Goal: Submit feedback/report problem: Submit feedback/report problem

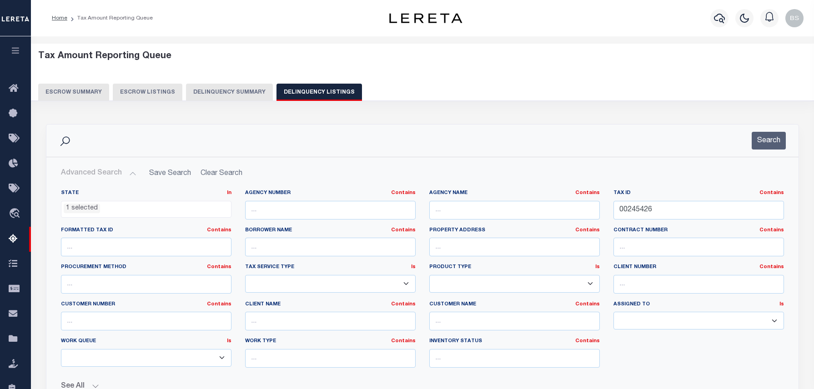
select select "KS"
select select "100"
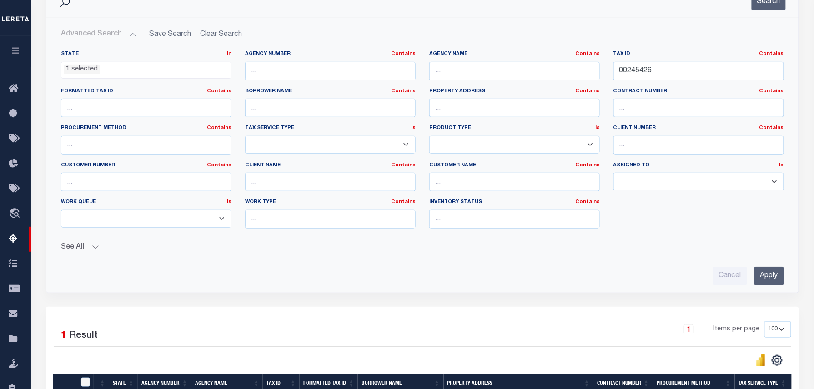
scroll to position [27, 0]
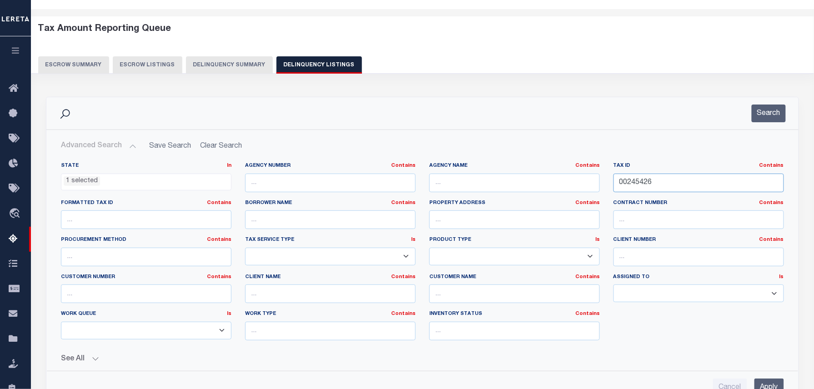
drag, startPoint x: 665, startPoint y: 184, endPoint x: 562, endPoint y: 182, distance: 103.6
click at [562, 182] on div "State In In AK AL AR AZ CA CO CT DC DE FL GA GU HI IA ID IL IN KS [GEOGRAPHIC_D…" at bounding box center [422, 254] width 736 height 185
paste input "Retrieving data. Wait a few seconds and try to cut or copy again."
paste input "978"
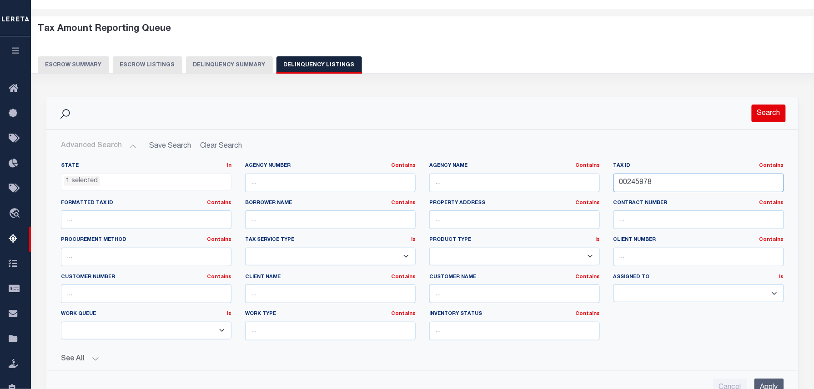
type input "00245978"
click at [771, 106] on button "Search" at bounding box center [768, 114] width 34 height 18
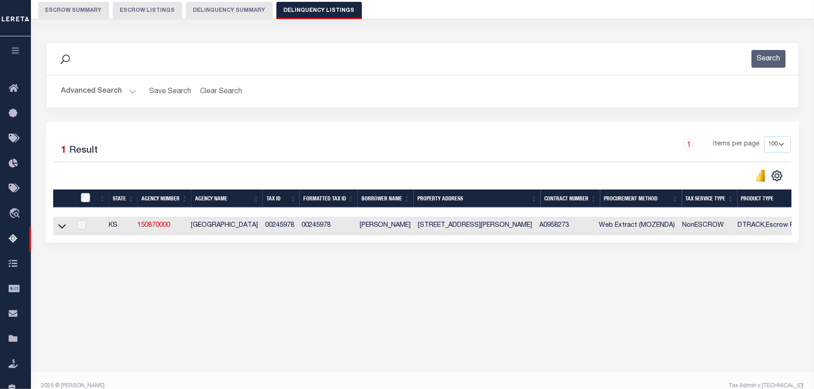
scroll to position [93, 0]
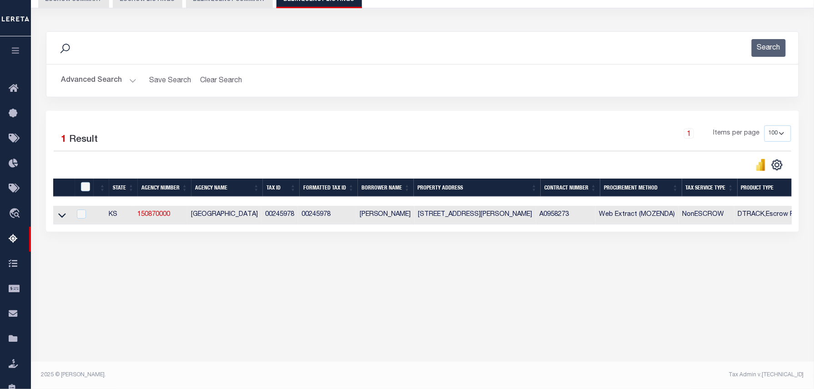
drag, startPoint x: 57, startPoint y: 215, endPoint x: 182, endPoint y: 177, distance: 130.6
click at [57, 215] on link at bounding box center [62, 214] width 10 height 6
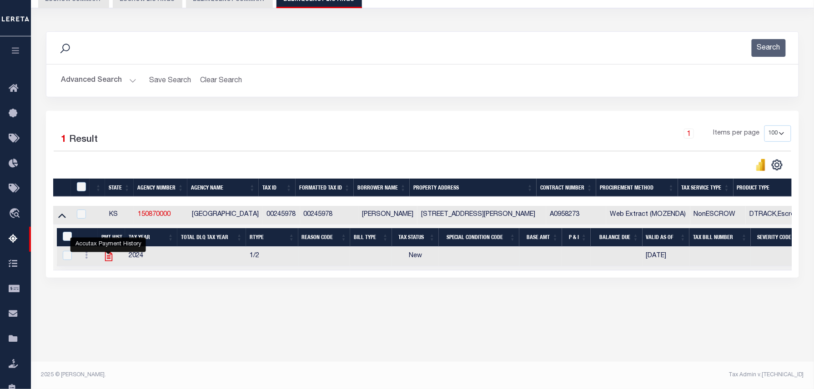
click at [106, 259] on icon "" at bounding box center [108, 257] width 7 height 10
checkbox input "true"
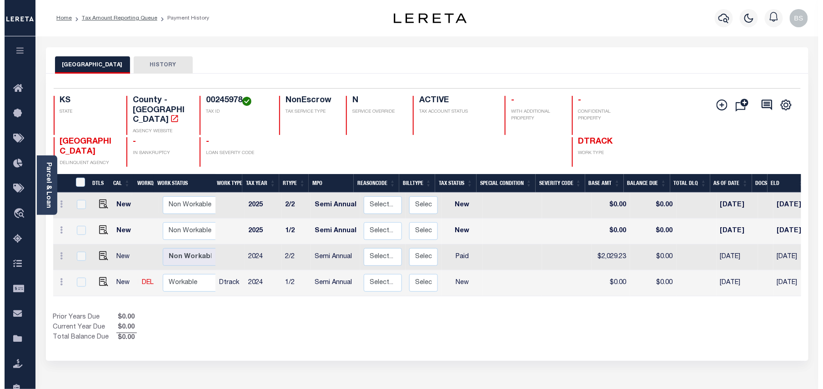
scroll to position [0, 167]
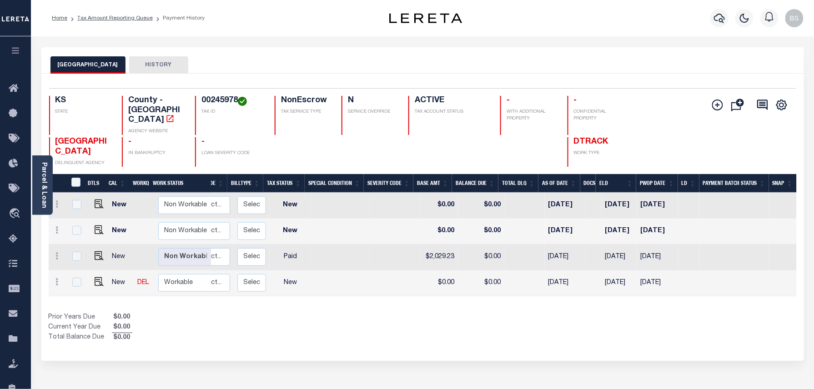
click at [690, 277] on td at bounding box center [688, 283] width 21 height 26
checkbox input "true"
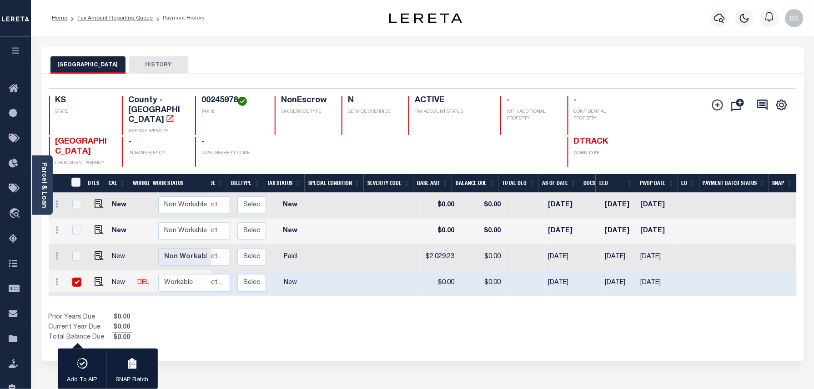
drag, startPoint x: 74, startPoint y: 272, endPoint x: 67, endPoint y: 270, distance: 6.6
click at [74, 278] on input "checkbox" at bounding box center [76, 282] width 9 height 9
checkbox input "false"
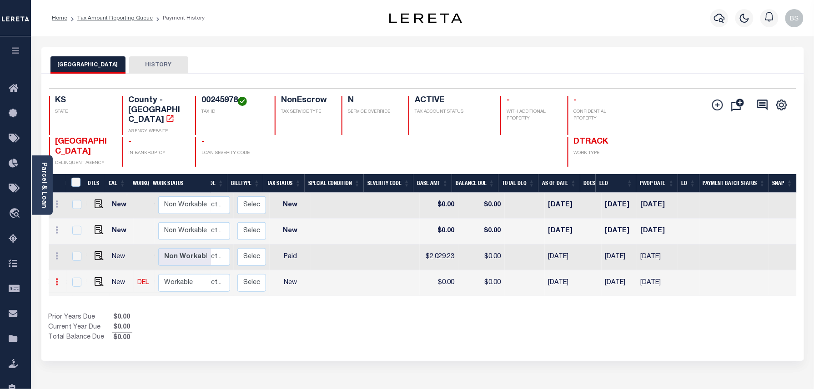
click at [61, 280] on link at bounding box center [57, 283] width 10 height 7
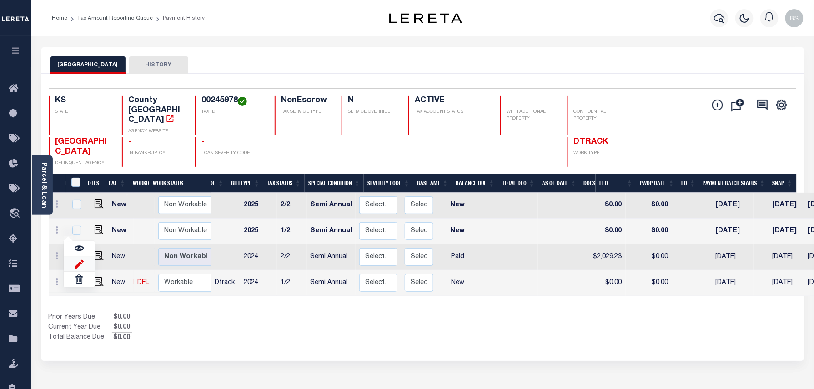
click at [78, 259] on img at bounding box center [79, 264] width 9 height 10
select select "NW2"
type input "$0.00"
type input "09/09/2025"
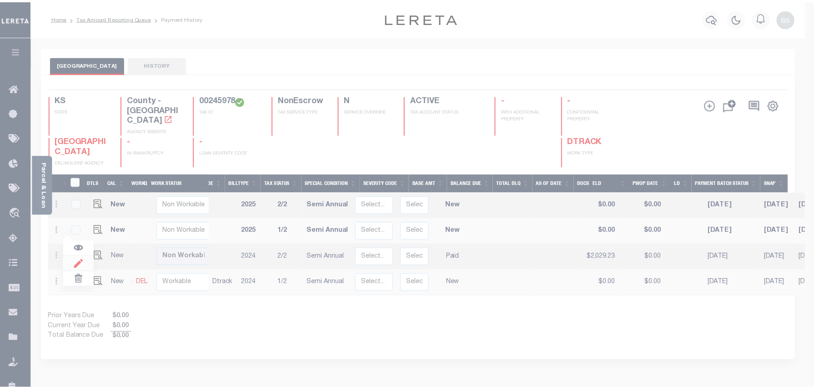
scroll to position [0, 158]
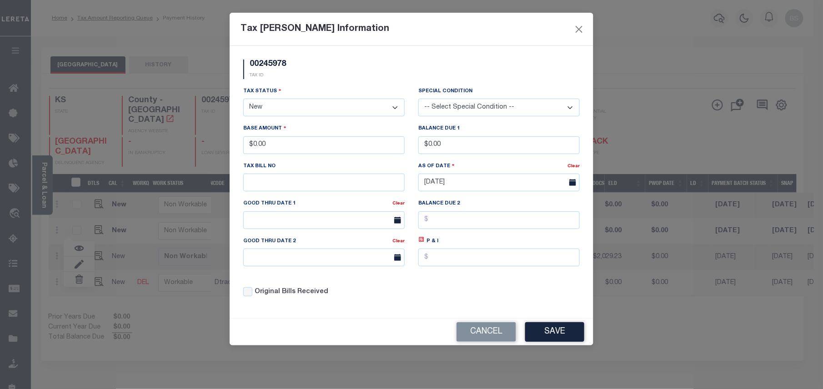
click at [288, 110] on select "- Select Status - Open Due/Unpaid Paid Incomplete No Tax Due Internal Refund Pr…" at bounding box center [323, 108] width 161 height 18
select select "PYD"
click at [243, 100] on select "- Select Status - Open Due/Unpaid Paid Incomplete No Tax Due Internal Refund Pr…" at bounding box center [323, 108] width 161 height 18
drag, startPoint x: 291, startPoint y: 144, endPoint x: 226, endPoint y: 144, distance: 65.0
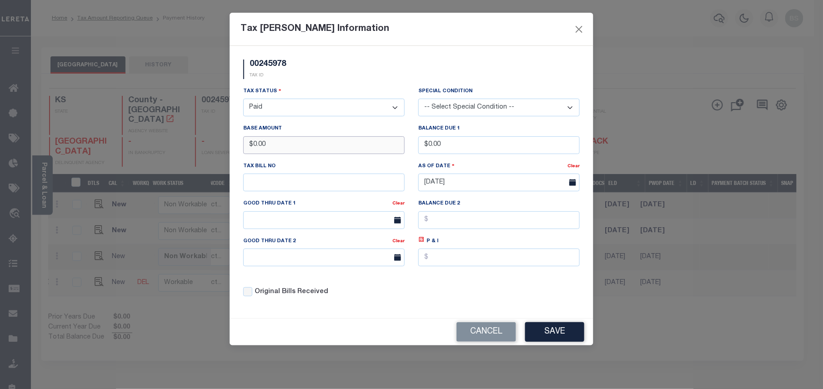
click at [226, 144] on div "Tax Bill Amount Information 00245978 TAX ID Installment: TaxID: 00245978 Tax St…" at bounding box center [411, 194] width 823 height 389
click at [490, 335] on button "Cancel" at bounding box center [486, 332] width 60 height 20
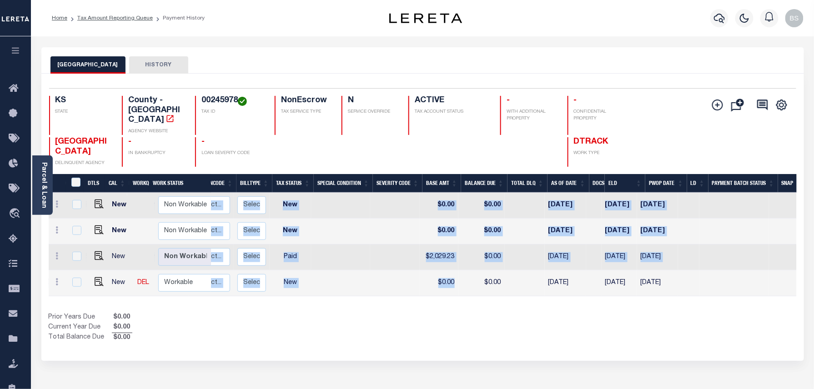
drag, startPoint x: 451, startPoint y: 286, endPoint x: 253, endPoint y: 292, distance: 198.3
click at [242, 292] on div "DTLS CAL WorkQ Work Status Work Type Tax Year RType MPO ReasonCode BillType Tax…" at bounding box center [423, 245] width 748 height 104
click at [424, 293] on div "DTLS CAL WorkQ Work Status Work Type Tax Year RType MPO ReasonCode BillType Tax…" at bounding box center [423, 258] width 748 height 169
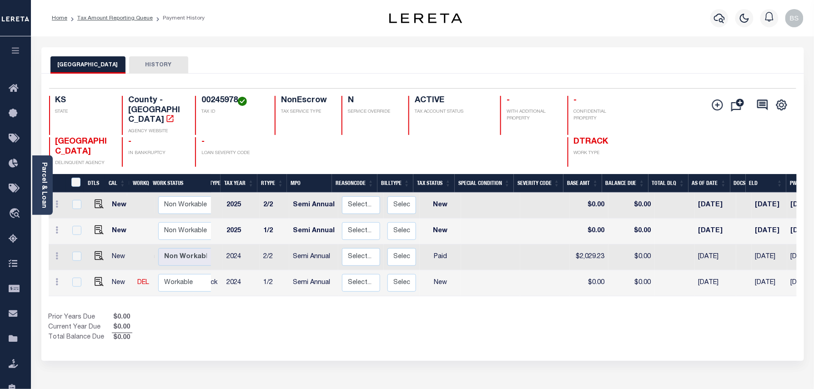
scroll to position [0, 0]
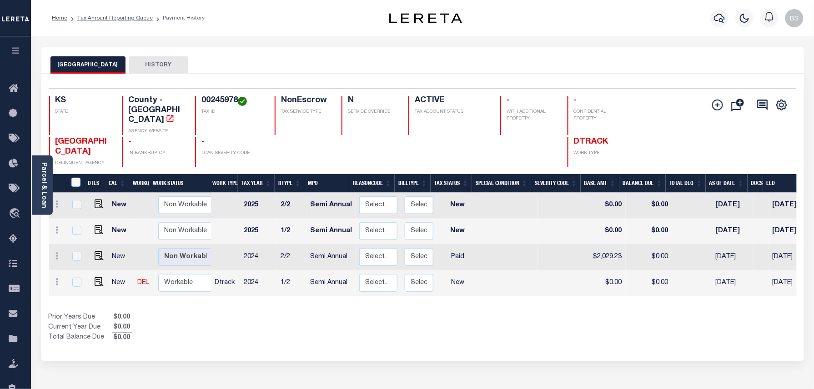
drag, startPoint x: 505, startPoint y: 320, endPoint x: 497, endPoint y: 319, distance: 7.4
click at [505, 320] on div "Show Tax Lines before Bill Release Date Prior Years Due $0.00 Current Year Due …" at bounding box center [423, 328] width 748 height 30
click at [56, 278] on icon at bounding box center [57, 281] width 3 height 7
click at [78, 259] on img at bounding box center [79, 264] width 9 height 10
type input "$0.00"
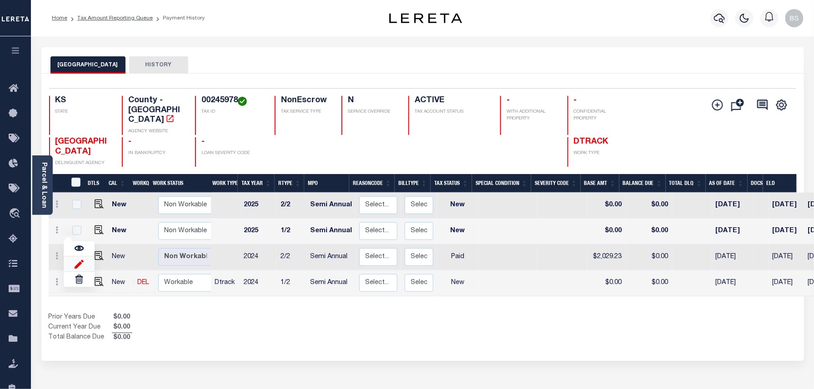
type input "$0.00"
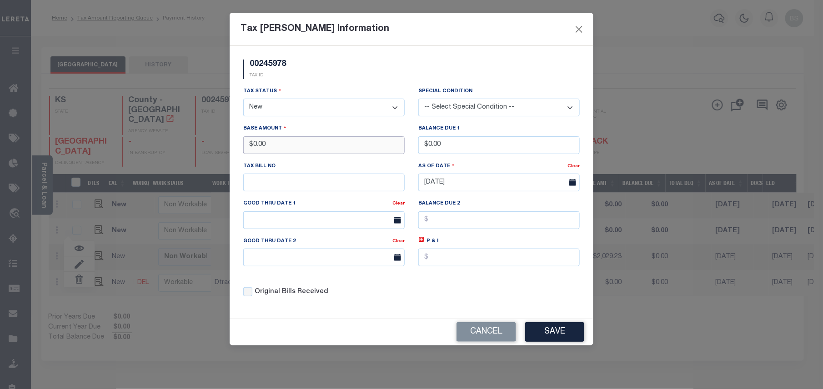
drag, startPoint x: 275, startPoint y: 148, endPoint x: 248, endPoint y: 148, distance: 27.3
click at [248, 148] on input "$0.00" at bounding box center [323, 145] width 161 height 18
type input "$2,029.23"
click at [300, 110] on select "- Select Status - Open Due/Unpaid Paid Incomplete No Tax Due Internal Refund Pr…" at bounding box center [323, 108] width 161 height 18
select select "PYD"
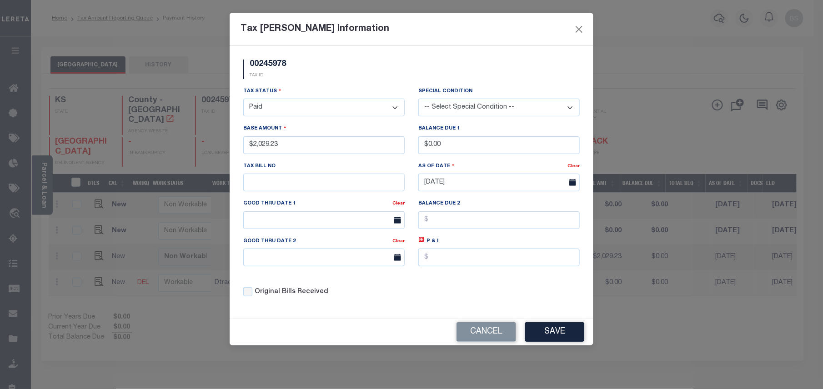
click at [243, 100] on select "- Select Status - Open Due/Unpaid Paid Incomplete No Tax Due Internal Refund Pr…" at bounding box center [323, 108] width 161 height 18
click at [548, 333] on button "Save" at bounding box center [554, 332] width 59 height 20
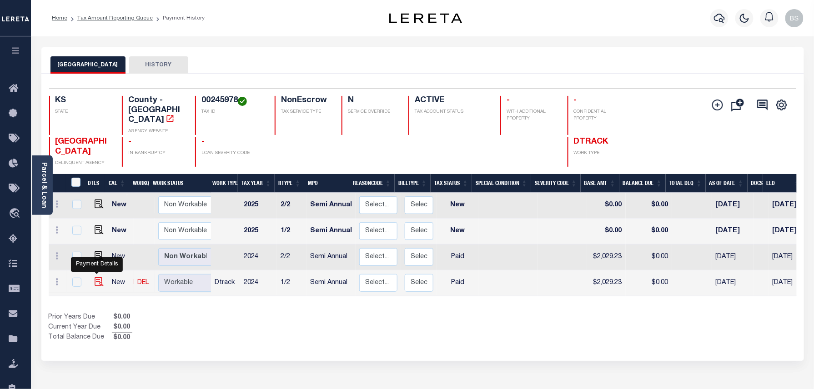
click at [97, 277] on img at bounding box center [99, 281] width 9 height 9
checkbox input "true"
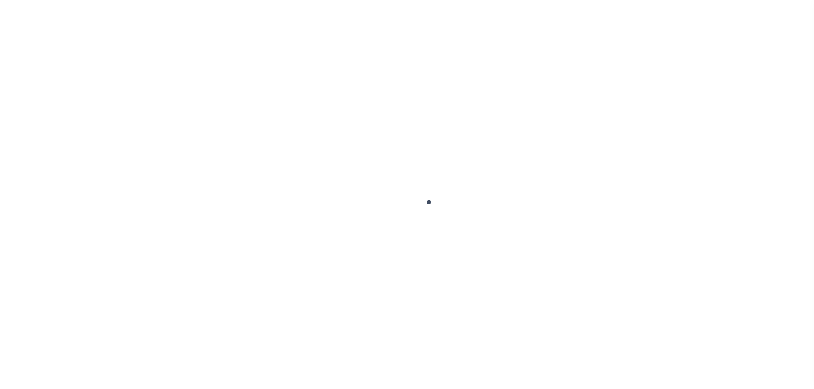
select select "PYD"
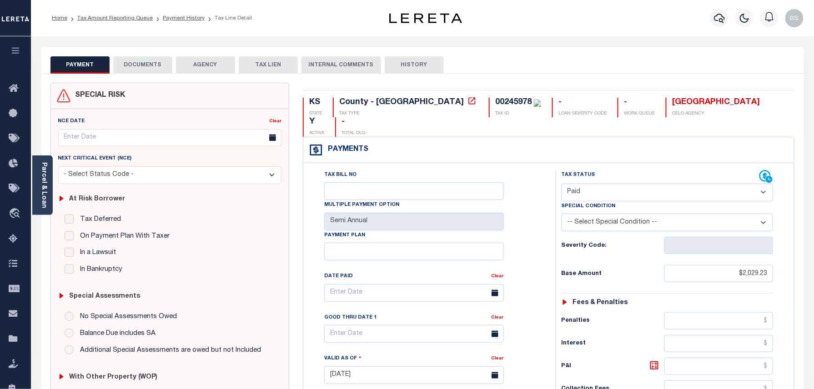
click at [146, 69] on button "DOCUMENTS" at bounding box center [142, 64] width 59 height 17
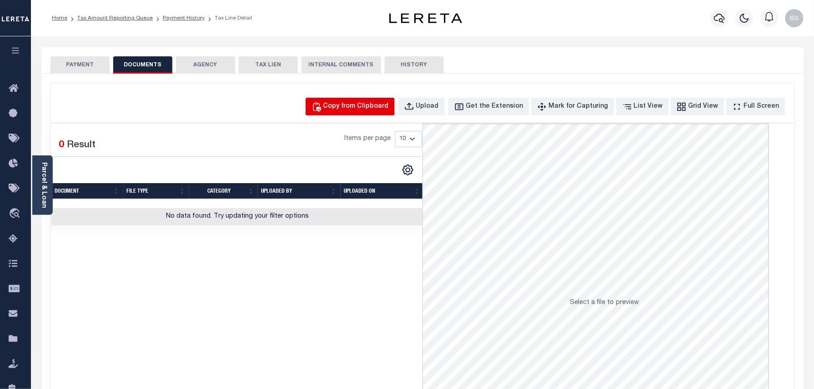
click at [388, 106] on div "Copy from Clipboard" at bounding box center [355, 107] width 65 height 10
select select "POP"
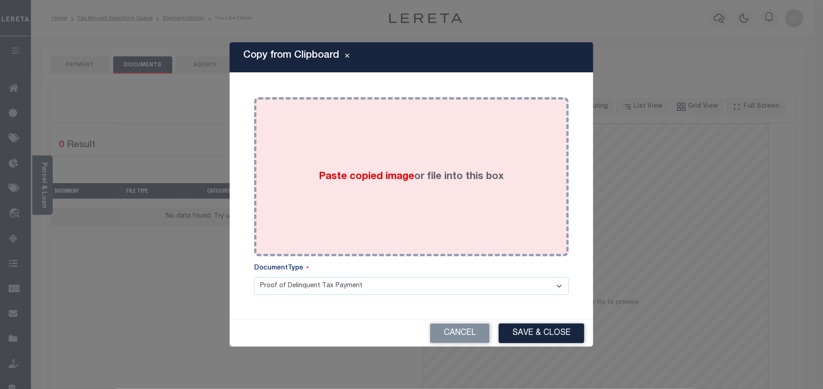
click at [400, 175] on span "Paste copied image" at bounding box center [366, 177] width 95 height 10
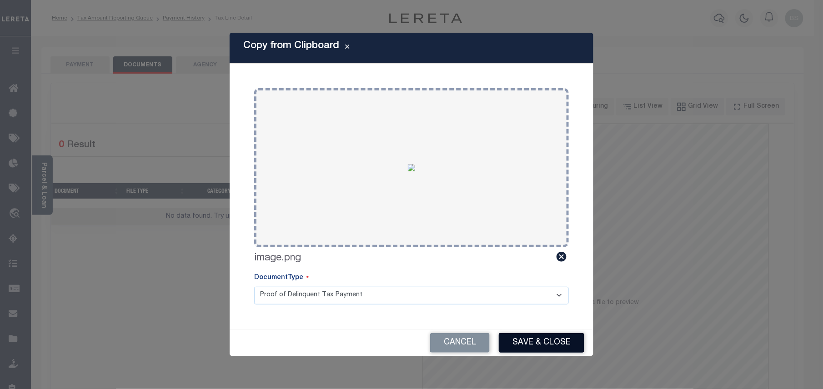
click at [540, 346] on button "Save & Close" at bounding box center [541, 343] width 85 height 20
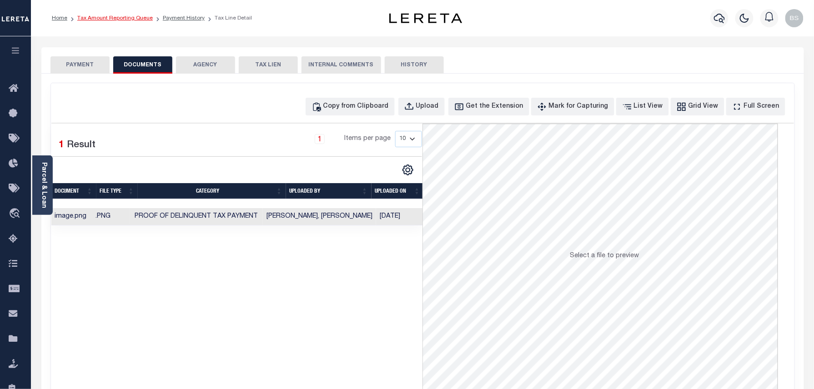
click at [131, 15] on link "Tax Amount Reporting Queue" at bounding box center [114, 17] width 75 height 5
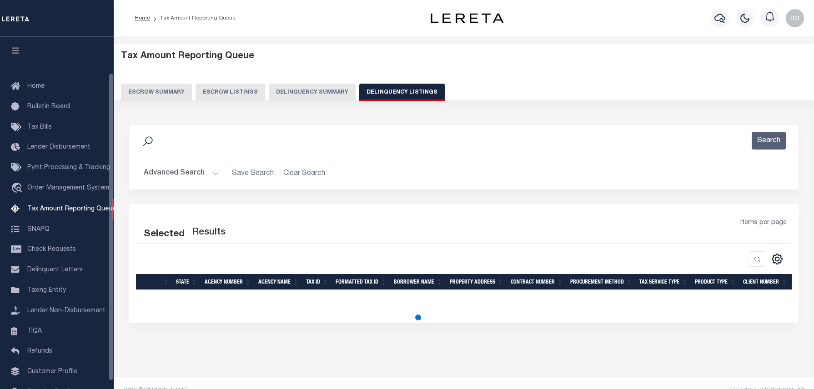
select select "100"
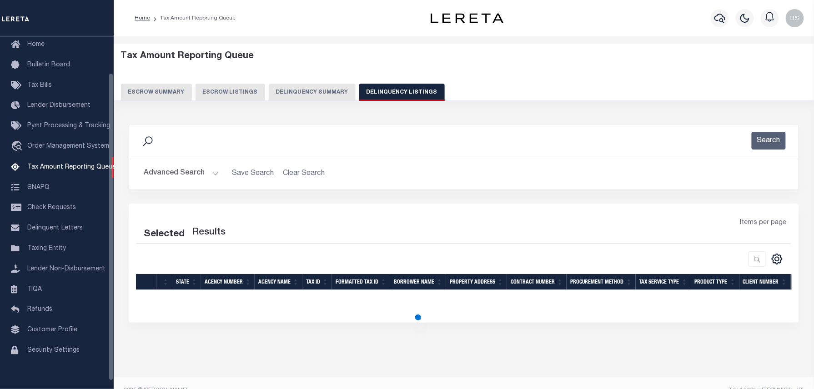
select select "100"
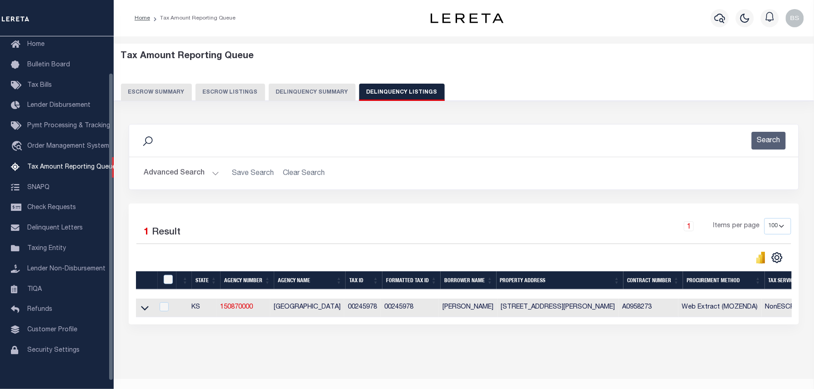
scroll to position [42, 0]
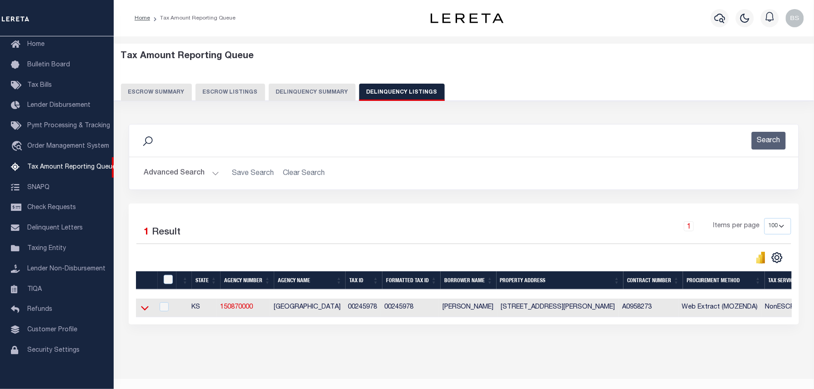
click at [143, 313] on icon at bounding box center [145, 308] width 8 height 10
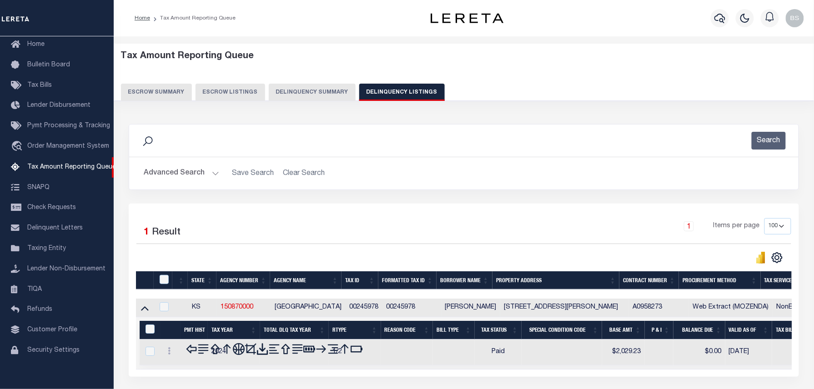
scroll to position [73, 0]
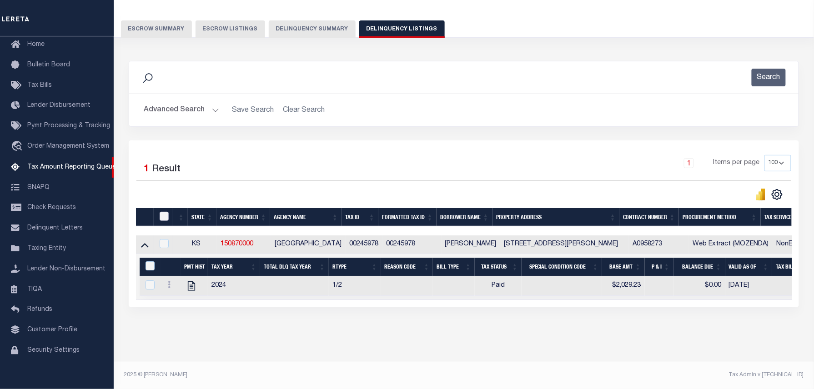
click at [166, 213] on input "checkbox" at bounding box center [164, 216] width 9 height 9
checkbox input "true"
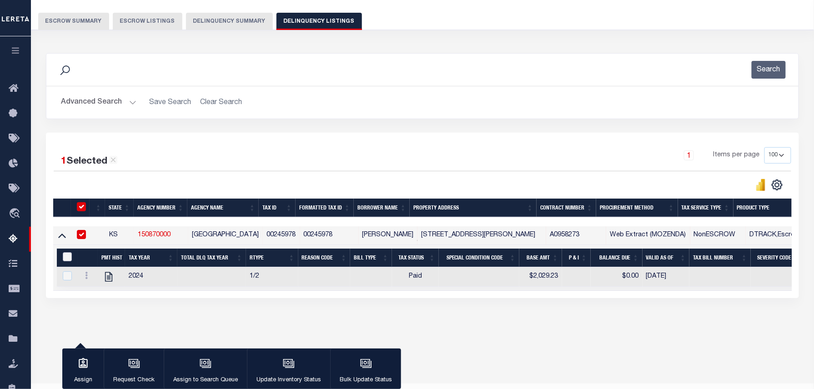
click at [65, 259] on input "&nbsp;" at bounding box center [67, 256] width 9 height 9
checkbox input "true"
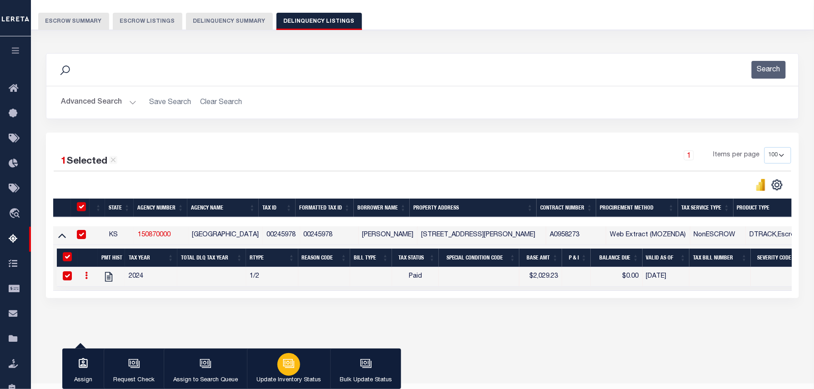
click at [291, 360] on icon "button" at bounding box center [288, 362] width 10 height 7
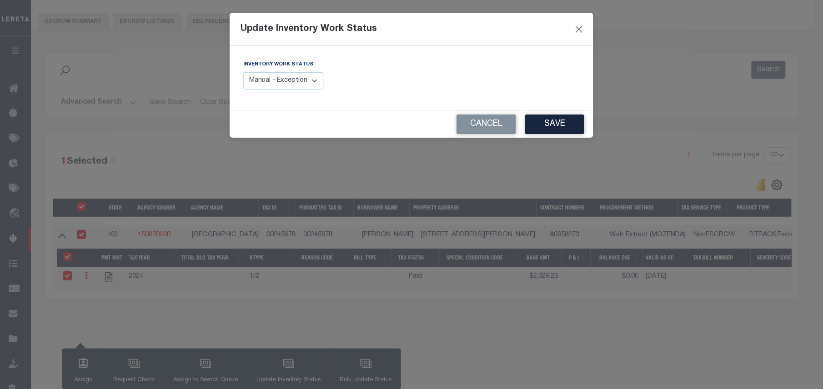
click at [305, 88] on select "Manual - Exception Pended - Awaiting Search Late Add Exception Completed" at bounding box center [283, 81] width 81 height 18
select select "4"
click at [243, 72] on select "Manual - Exception Pended - Awaiting Search Late Add Exception Completed" at bounding box center [283, 81] width 81 height 18
click at [543, 121] on button "Save" at bounding box center [554, 125] width 59 height 20
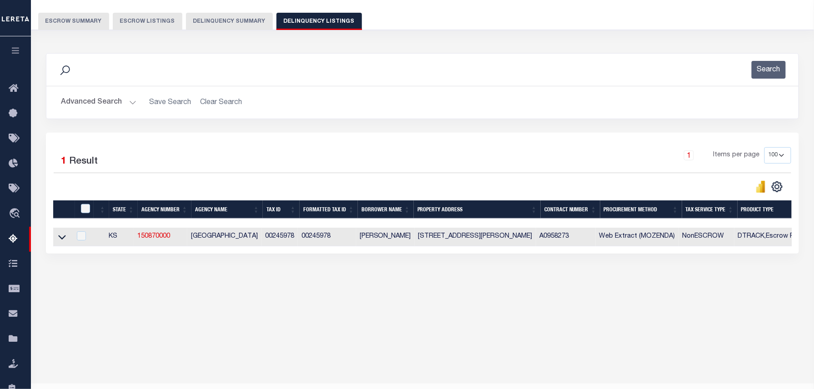
click at [98, 102] on button "Advanced Search" at bounding box center [98, 103] width 75 height 18
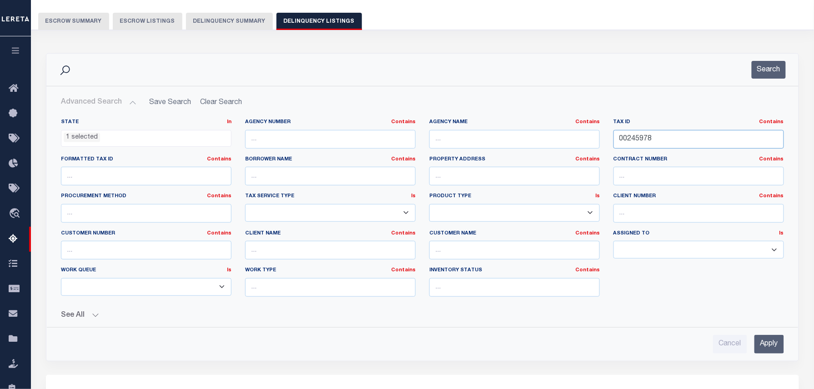
drag, startPoint x: 660, startPoint y: 142, endPoint x: 457, endPoint y: 140, distance: 203.2
click at [459, 140] on div "State In In AK AL AR AZ CA CO CT DC DE FL GA GU HI IA ID IL IN KS KY LA MA MD M…" at bounding box center [422, 211] width 736 height 185
paste input "6227"
type input "00246227"
click at [779, 69] on button "Search" at bounding box center [768, 70] width 34 height 18
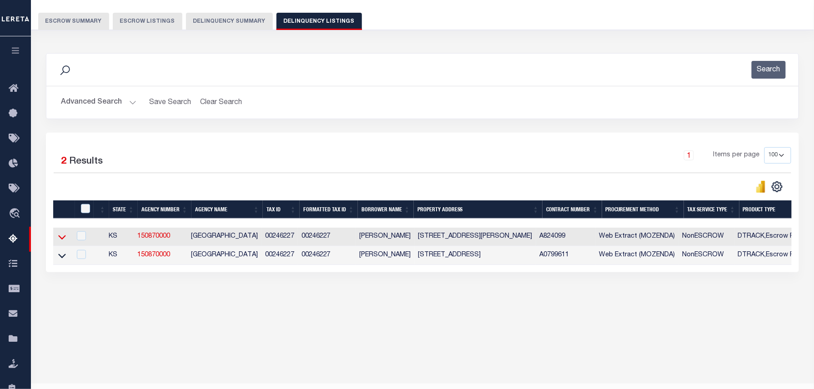
click at [65, 242] on icon at bounding box center [62, 237] width 8 height 10
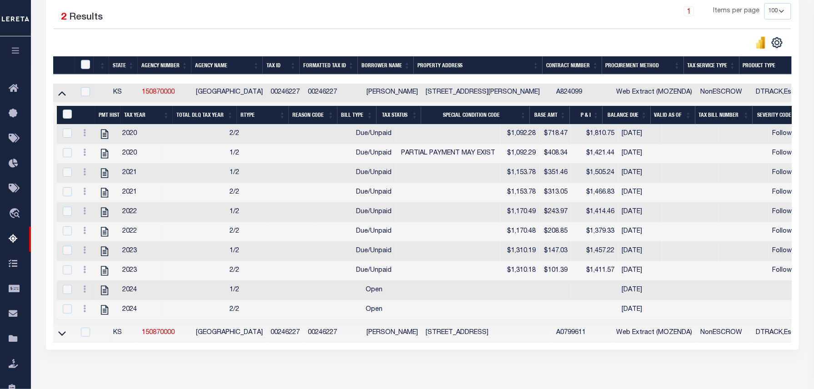
scroll to position [213, 0]
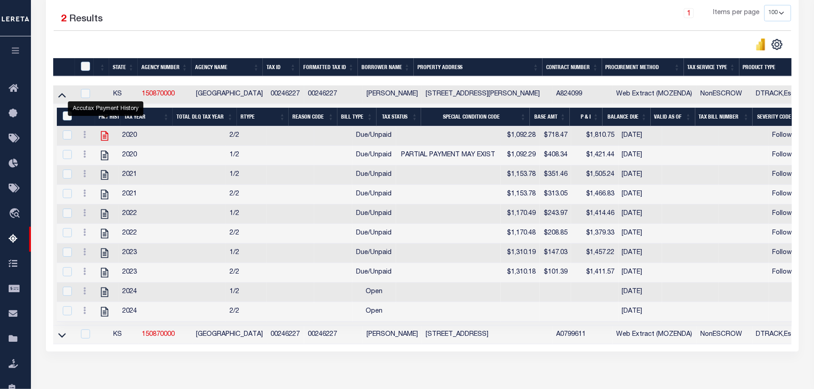
click at [106, 135] on icon "" at bounding box center [105, 136] width 12 height 12
checkbox input "false"
checkbox input "true"
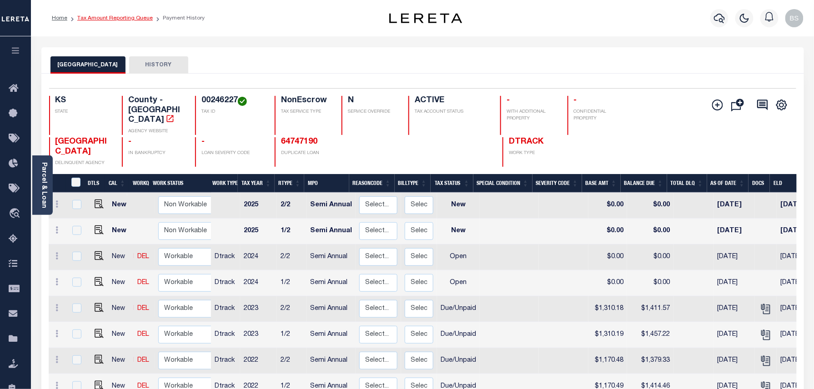
click at [142, 19] on link "Tax Amount Reporting Queue" at bounding box center [114, 17] width 75 height 5
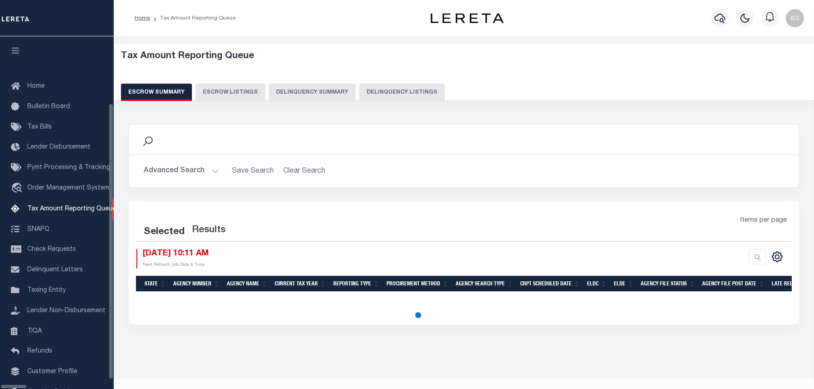
click at [370, 91] on button "Delinquency Listings" at bounding box center [401, 92] width 85 height 17
select select "100"
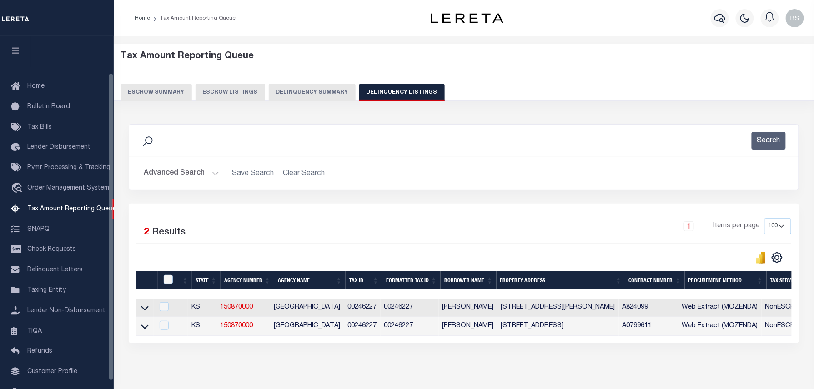
scroll to position [42, 0]
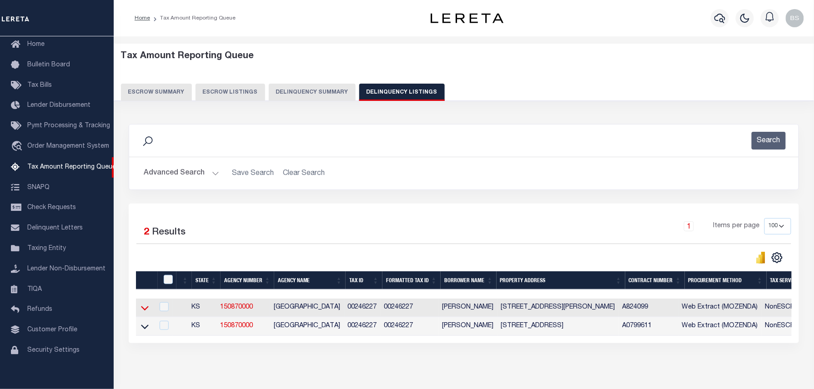
click at [145, 313] on icon at bounding box center [145, 308] width 8 height 10
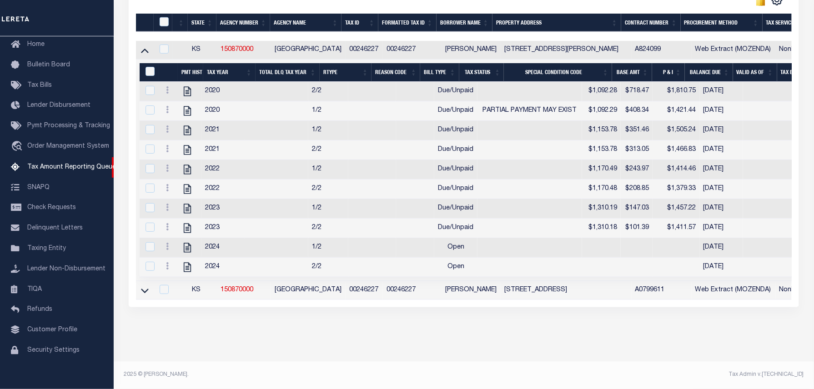
scroll to position [274, 0]
click at [167, 86] on icon at bounding box center [167, 89] width 3 height 7
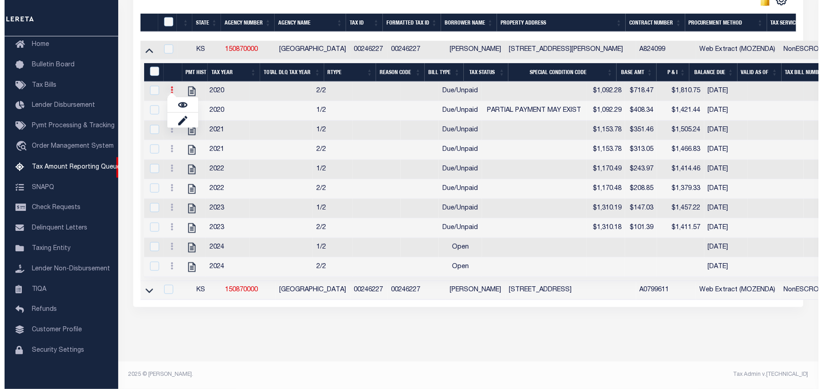
scroll to position [268, 0]
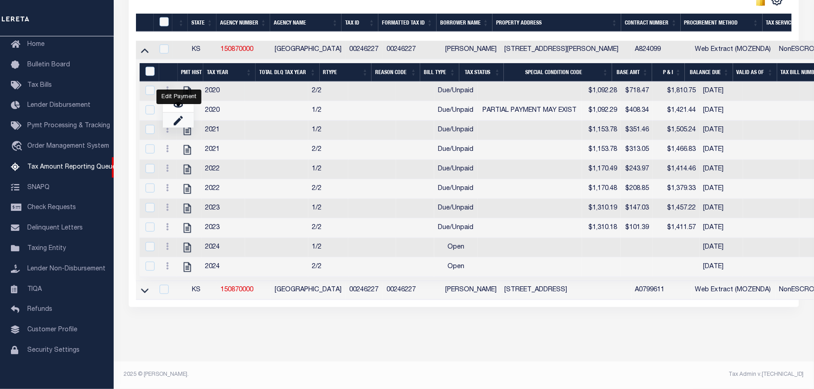
click at [184, 114] on link "" at bounding box center [178, 120] width 31 height 15
select select "DUE"
select select
type input "$1,092.28"
type input "$1,810.75"
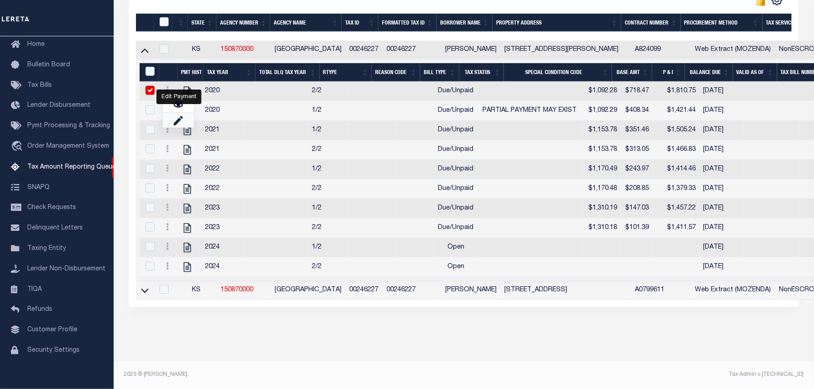
type input "[DATE]"
type input "11/30/2024"
type input "$718.47"
checkbox input "true"
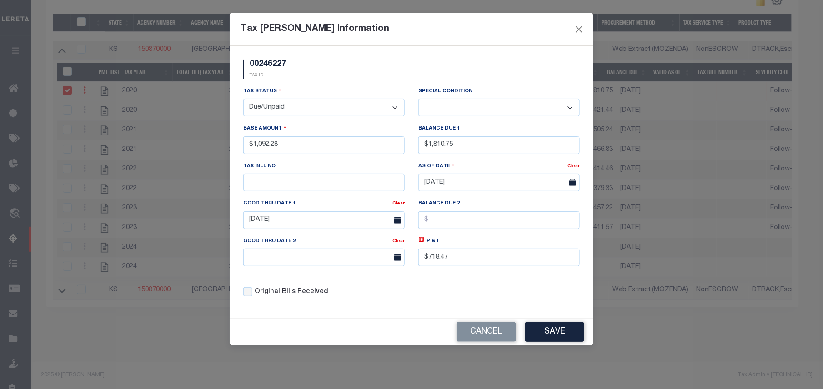
click at [310, 103] on select "- Select Status - Open Due/Unpaid Paid Incomplete No Tax Due Internal Refund Pr…" at bounding box center [323, 108] width 161 height 18
click at [288, 107] on select "- Select Status - Open Due/Unpaid Paid Incomplete No Tax Due Internal Refund Pr…" at bounding box center [323, 108] width 161 height 18
select select "PYD"
click at [243, 100] on select "- Select Status - Open Due/Unpaid Paid Incomplete No Tax Due Internal Refund Pr…" at bounding box center [323, 108] width 161 height 18
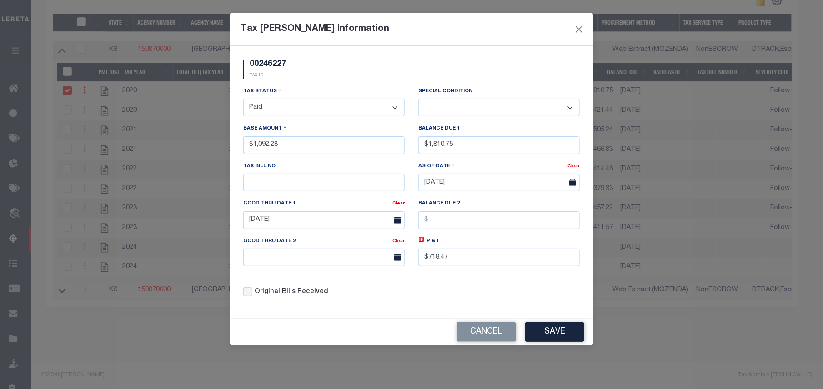
select select "0"
drag, startPoint x: 470, startPoint y: 147, endPoint x: 408, endPoint y: 146, distance: 62.3
click at [408, 146] on div "Tax Status - Select Status - Open Due/Unpaid Paid Incomplete No Tax Due Interna…" at bounding box center [411, 195] width 350 height 218
type input "$0.00"
drag, startPoint x: 467, startPoint y: 262, endPoint x: 344, endPoint y: 257, distance: 123.3
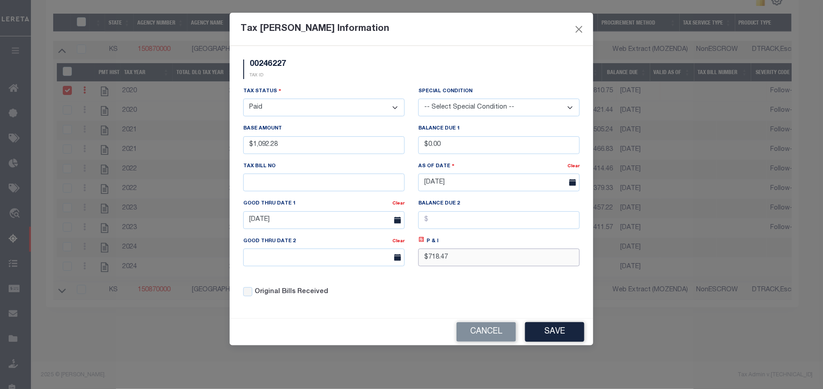
click at [351, 272] on div "Tax Status - Select Status - Open Due/Unpaid Paid Incomplete No Tax Due Interna…" at bounding box center [411, 195] width 350 height 218
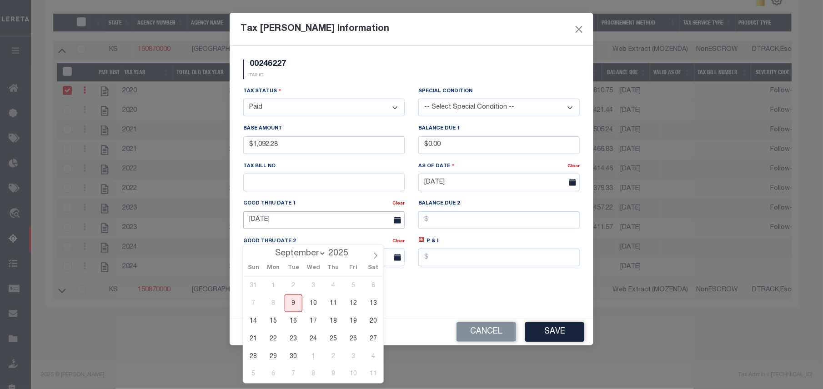
click at [340, 217] on input "11/30/2024" at bounding box center [323, 220] width 161 height 18
click at [510, 282] on div "Tax Status - Select Status - Open Due/Unpaid Paid Incomplete No Tax Due Interna…" at bounding box center [411, 195] width 350 height 218
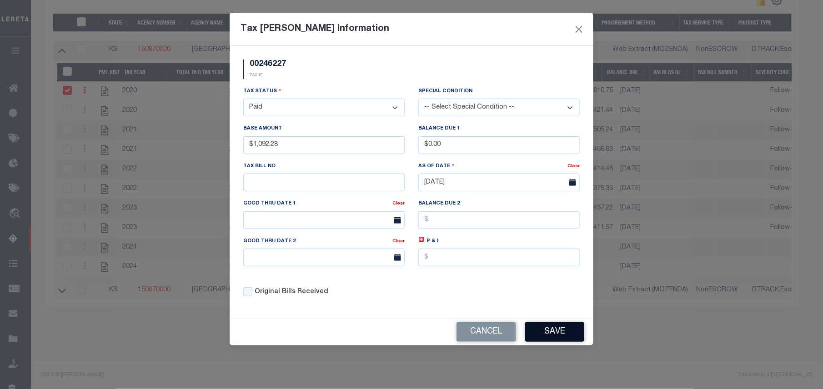
click at [542, 333] on button "Save" at bounding box center [554, 332] width 59 height 20
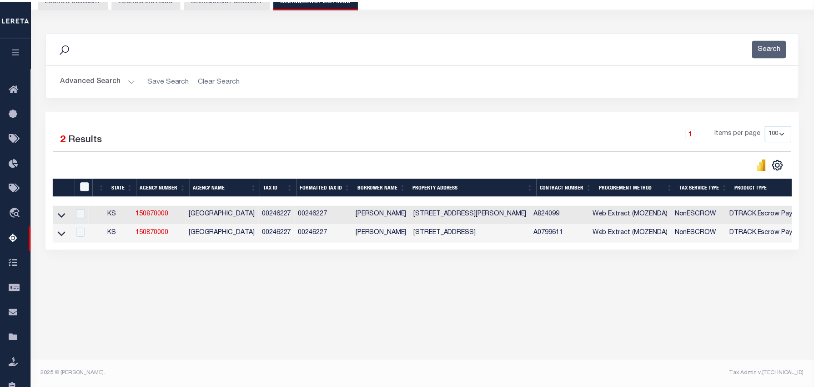
scroll to position [93, 0]
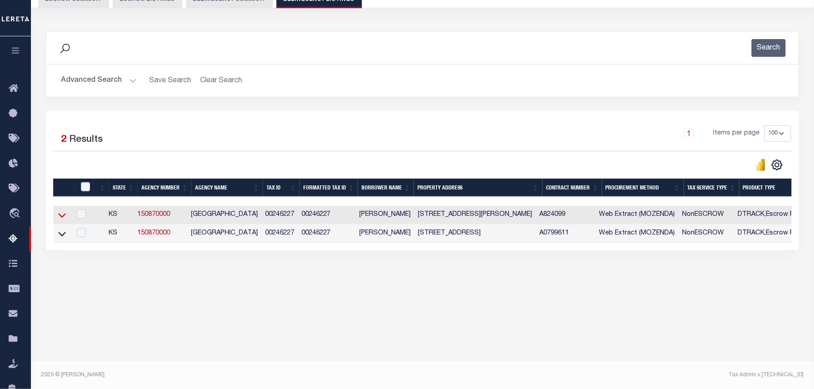
click at [60, 220] on icon at bounding box center [62, 215] width 8 height 10
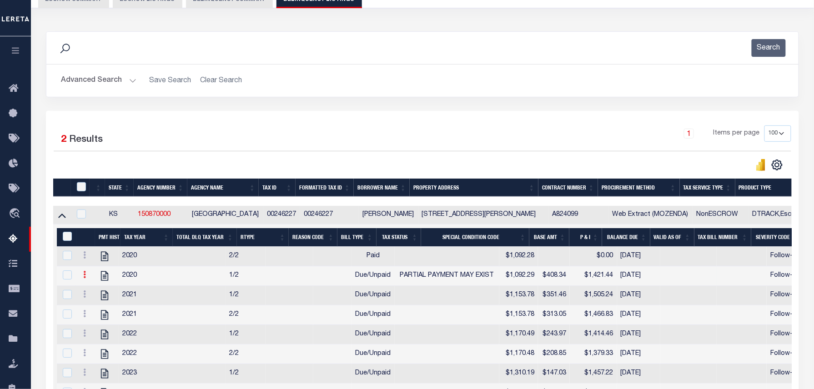
click at [89, 280] on link at bounding box center [85, 275] width 10 height 7
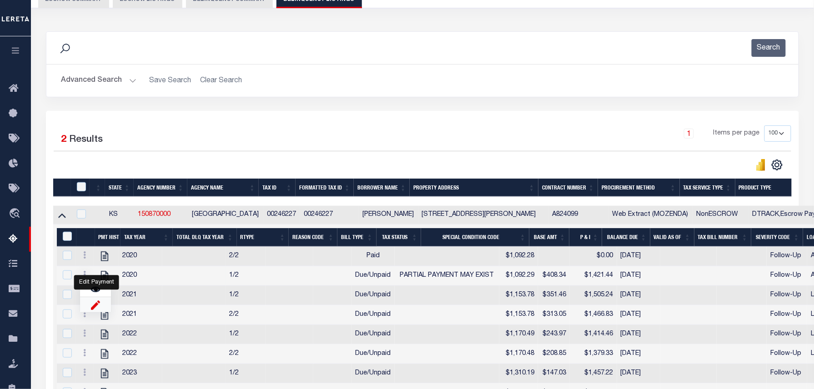
click at [96, 309] on img "" at bounding box center [95, 305] width 9 height 10
select select "15"
type input "$1,092.29"
type input "$1,421.44"
type input "11/30/2024"
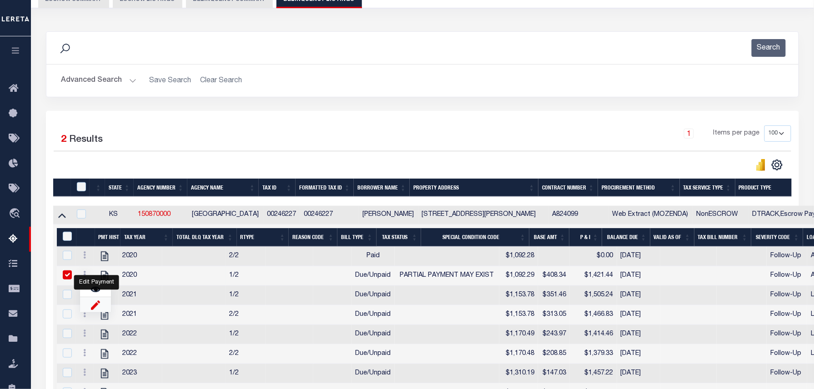
type input "$408.34"
checkbox input "true"
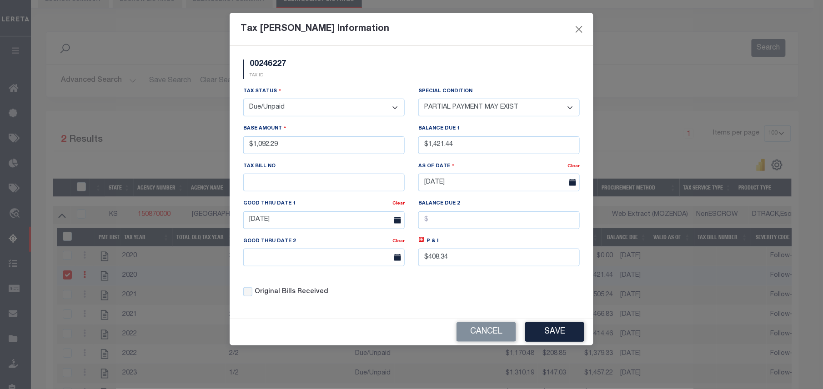
click at [246, 110] on select "- Select Status - Open Due/Unpaid Paid Incomplete No Tax Due Internal Refund Pr…" at bounding box center [323, 108] width 161 height 18
select select "PYD"
click at [243, 100] on select "- Select Status - Open Due/Unpaid Paid Incomplete No Tax Due Internal Refund Pr…" at bounding box center [323, 108] width 161 height 18
select select "0"
drag, startPoint x: 472, startPoint y: 145, endPoint x: 408, endPoint y: 146, distance: 63.6
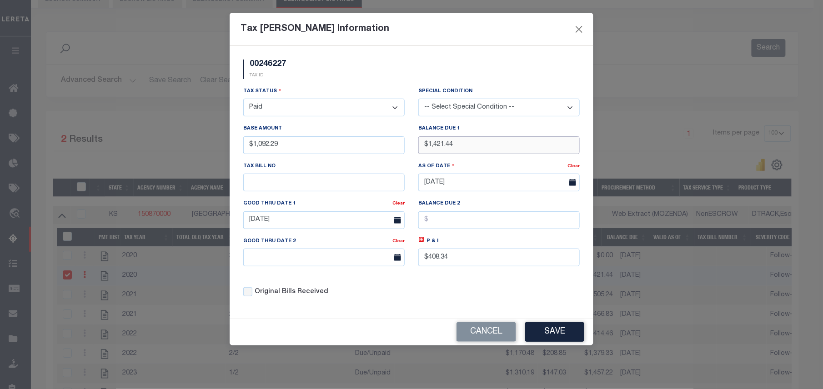
click at [408, 146] on div "Tax Status - Select Status - Open Due/Unpaid Paid Incomplete No Tax Due Interna…" at bounding box center [411, 195] width 350 height 218
type input "$0.00"
drag, startPoint x: 467, startPoint y: 262, endPoint x: 435, endPoint y: 261, distance: 32.3
click at [444, 261] on input "$408.34" at bounding box center [498, 258] width 161 height 18
type input "$.00"
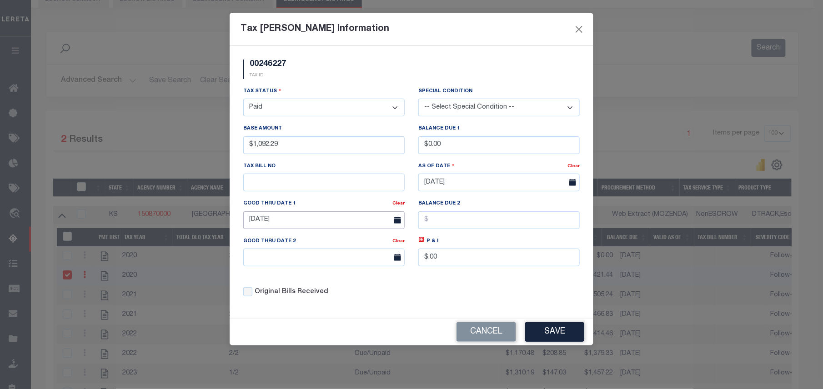
click at [320, 227] on input "11/30/2024" at bounding box center [323, 220] width 161 height 18
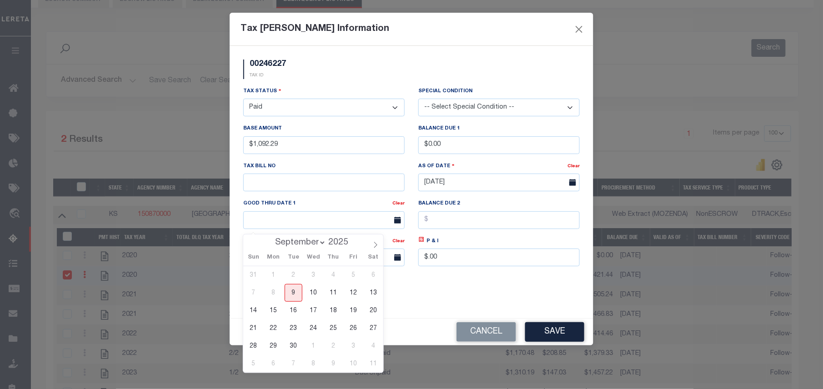
click at [337, 160] on div "Base Amount $1,092.29" at bounding box center [323, 142] width 175 height 37
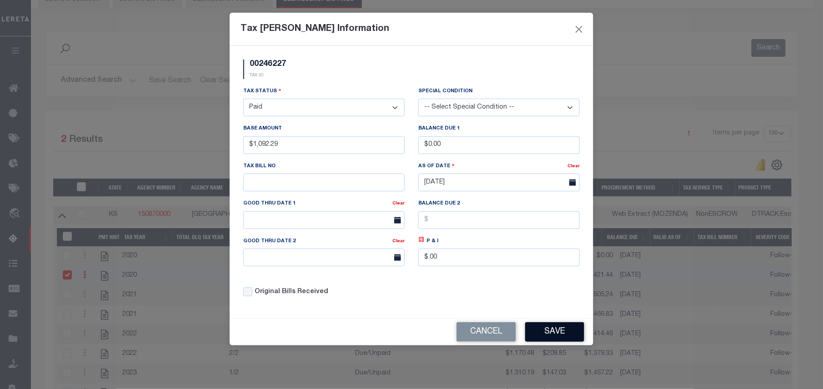
click at [550, 329] on button "Save" at bounding box center [554, 332] width 59 height 20
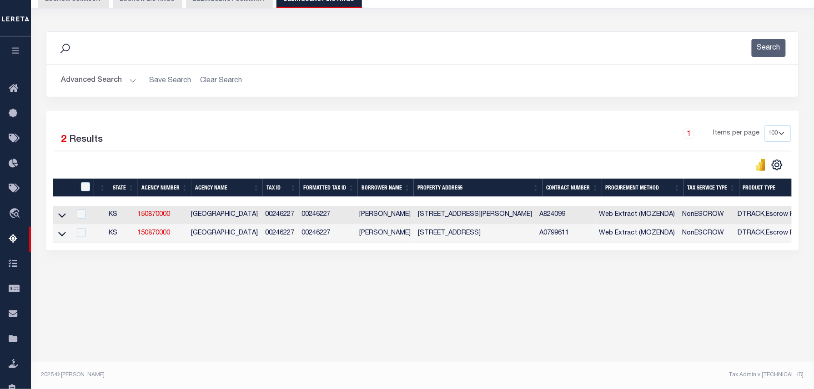
click at [57, 217] on link at bounding box center [62, 214] width 10 height 6
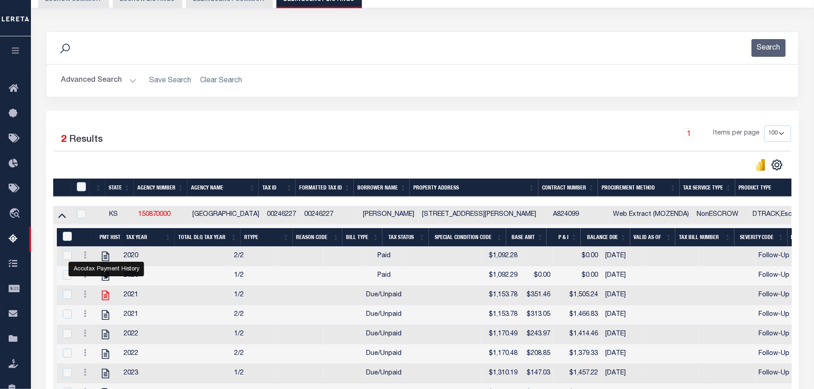
click at [103, 300] on icon "" at bounding box center [105, 296] width 7 height 10
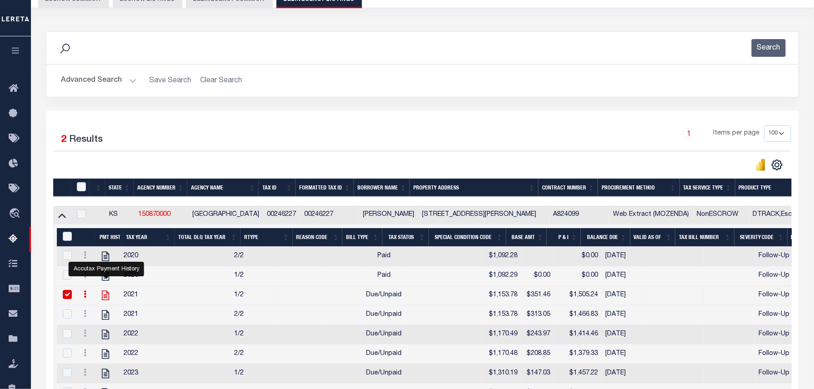
checkbox input "true"
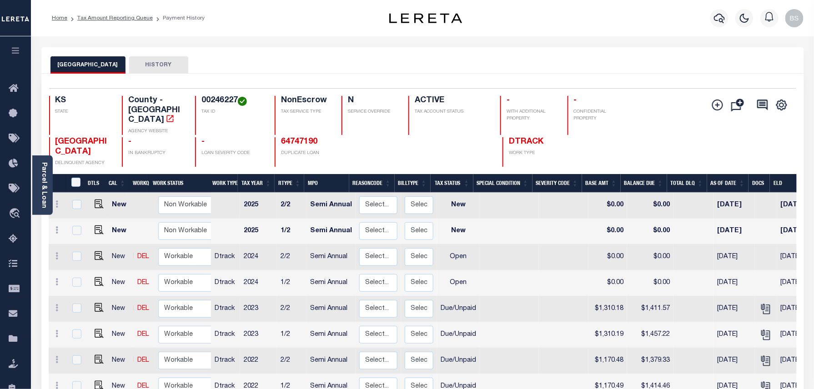
scroll to position [175, 0]
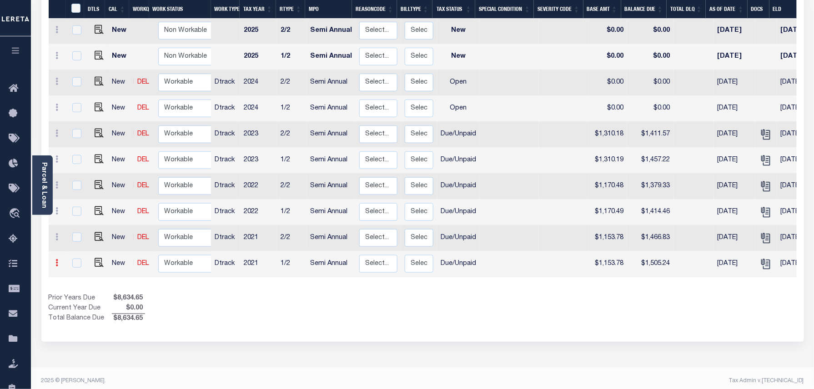
click at [58, 259] on icon at bounding box center [57, 262] width 3 height 7
click at [77, 240] on img at bounding box center [79, 245] width 9 height 10
select select "DUE"
type input "$1,153.78"
type input "$1,505.24"
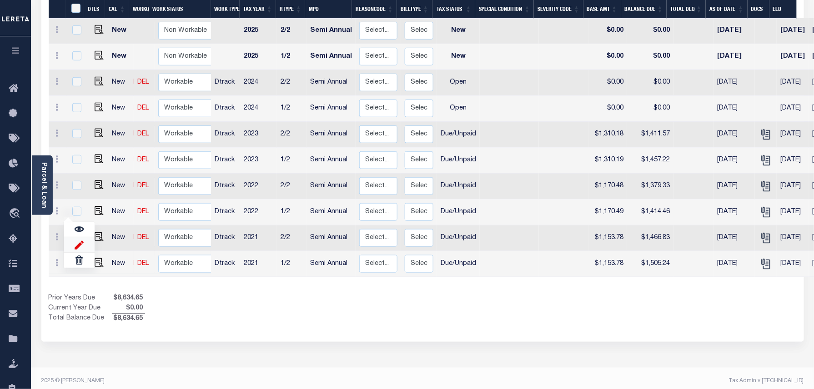
type input "[DATE]"
type input "$351.46"
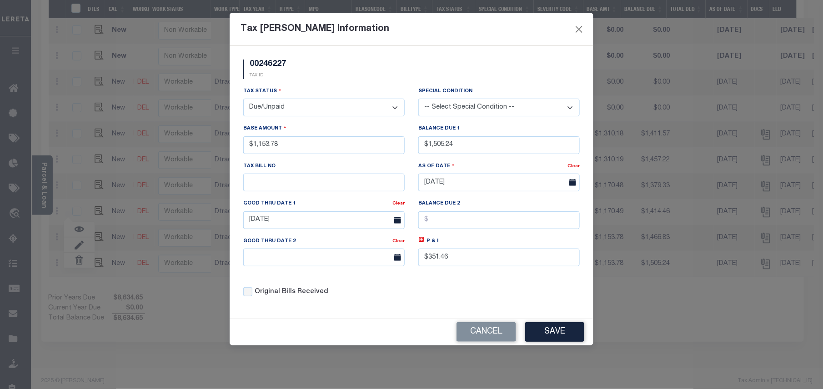
click at [288, 106] on select "- Select Status - Open Due/Unpaid Paid Incomplete No Tax Due Internal Refund Pr…" at bounding box center [323, 108] width 161 height 18
select select "PYD"
click at [243, 100] on select "- Select Status - Open Due/Unpaid Paid Incomplete No Tax Due Internal Refund Pr…" at bounding box center [323, 108] width 161 height 18
drag, startPoint x: 475, startPoint y: 145, endPoint x: 424, endPoint y: 147, distance: 50.9
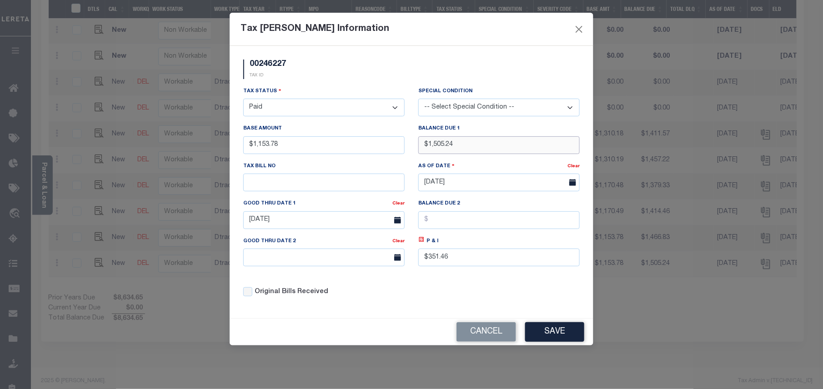
click at [424, 147] on input "$1,505.24" at bounding box center [498, 145] width 161 height 18
type input "$0.00"
drag, startPoint x: 470, startPoint y: 265, endPoint x: 422, endPoint y: 253, distance: 49.3
click at [422, 253] on div "P & I $351.46" at bounding box center [498, 251] width 161 height 30
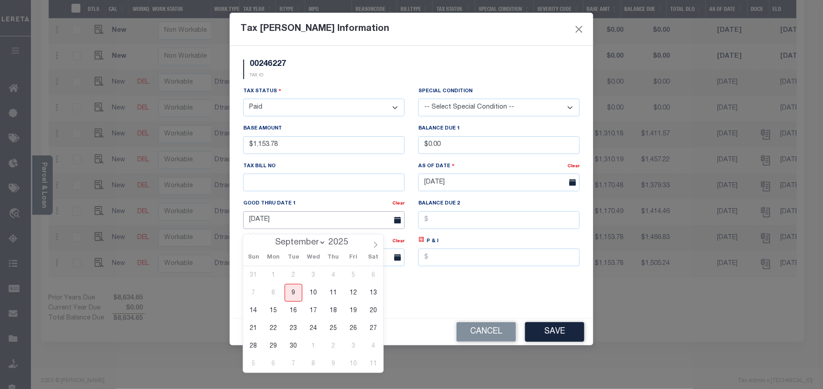
click at [364, 229] on input "[DATE]" at bounding box center [323, 220] width 161 height 18
click at [456, 273] on div "P & I" at bounding box center [498, 254] width 175 height 37
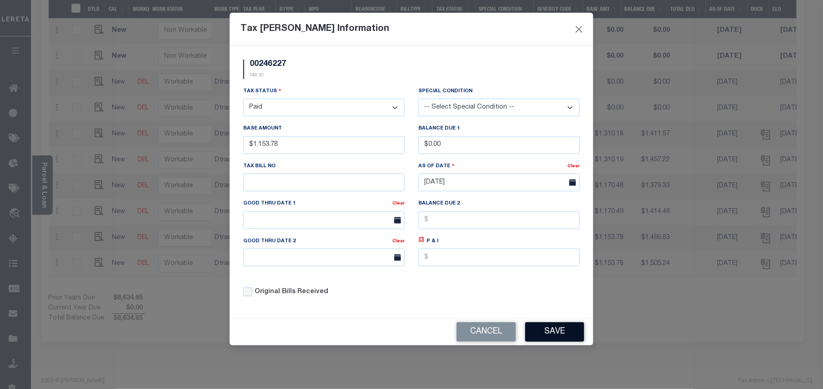
click at [549, 337] on button "Save" at bounding box center [554, 332] width 59 height 20
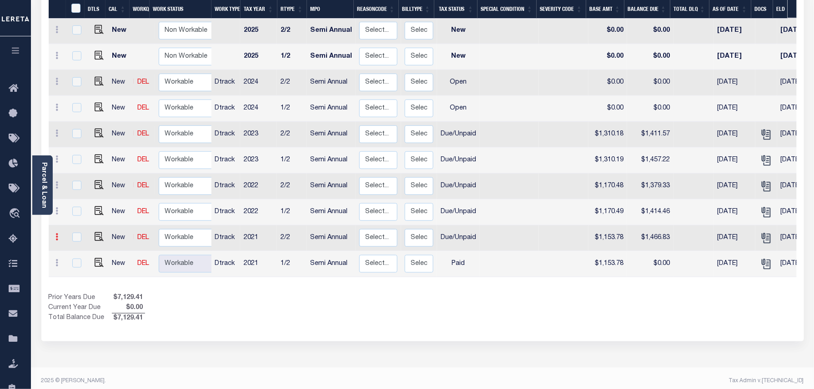
click at [56, 233] on icon at bounding box center [57, 236] width 3 height 7
click at [79, 214] on img at bounding box center [79, 219] width 9 height 10
type input "$1,153.78"
type input "$1,466.83"
type input "[DATE]"
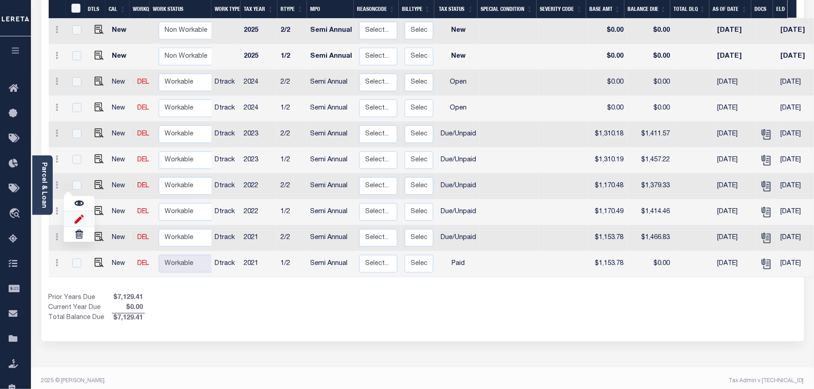
type input "$313.05"
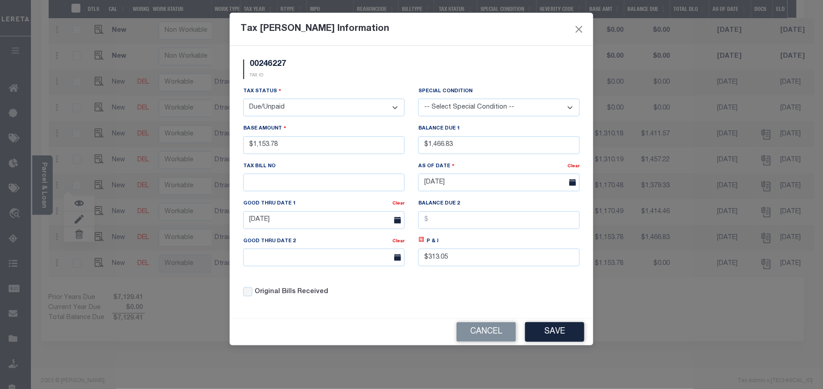
click at [318, 109] on select "- Select Status - Open Due/Unpaid Paid Incomplete No Tax Due Internal Refund Pr…" at bounding box center [323, 108] width 161 height 18
select select "PYD"
click at [243, 100] on select "- Select Status - Open Due/Unpaid Paid Incomplete No Tax Due Internal Refund Pr…" at bounding box center [323, 108] width 161 height 18
click at [302, 142] on input "$1,153.78" at bounding box center [323, 145] width 161 height 18
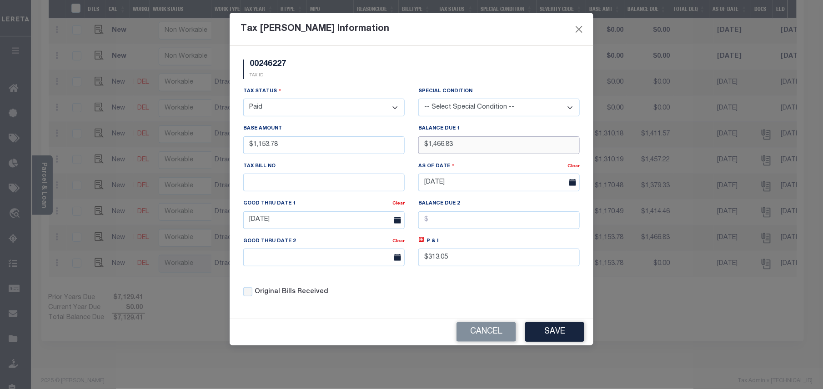
drag, startPoint x: 445, startPoint y: 145, endPoint x: 417, endPoint y: 139, distance: 29.0
click at [417, 139] on div "Balance Due 1 $1,466.83" at bounding box center [498, 142] width 175 height 37
type input "$0.00"
drag, startPoint x: 455, startPoint y: 263, endPoint x: 376, endPoint y: 263, distance: 79.1
click at [376, 263] on div "Tax Status - Select Status - Open Due/Unpaid Paid Incomplete No Tax Due Interna…" at bounding box center [411, 195] width 350 height 218
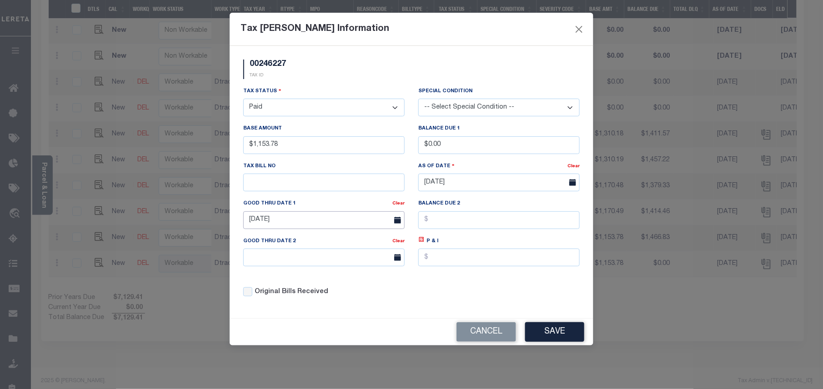
click at [315, 222] on input "[DATE]" at bounding box center [323, 220] width 161 height 18
click at [435, 288] on div "Tax Status - Select Status - Open Due/Unpaid Paid Incomplete No Tax Due Interna…" at bounding box center [411, 195] width 350 height 218
click at [571, 337] on button "Save" at bounding box center [554, 332] width 59 height 20
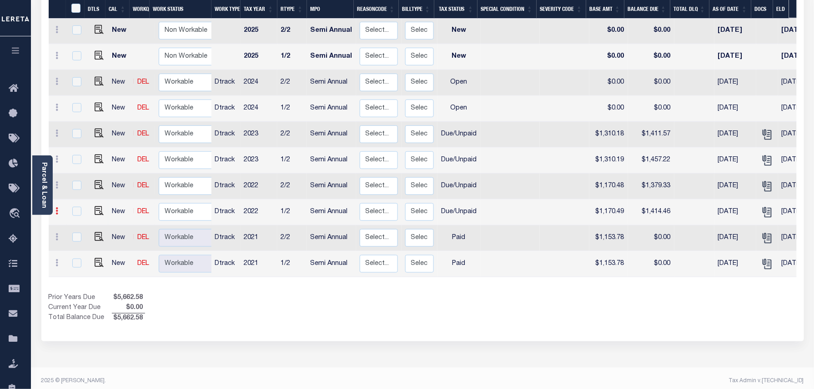
click at [56, 207] on icon at bounding box center [57, 210] width 3 height 7
click at [78, 238] on img at bounding box center [79, 243] width 9 height 10
type input "$1,170.49"
type input "$1,414.46"
type input "[DATE]"
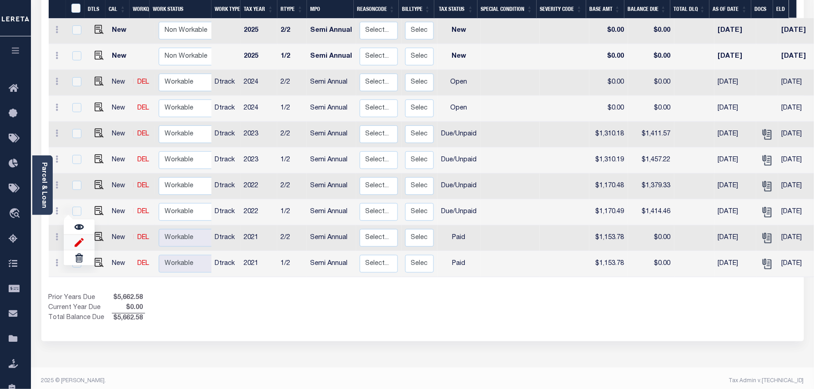
type input "$243.97"
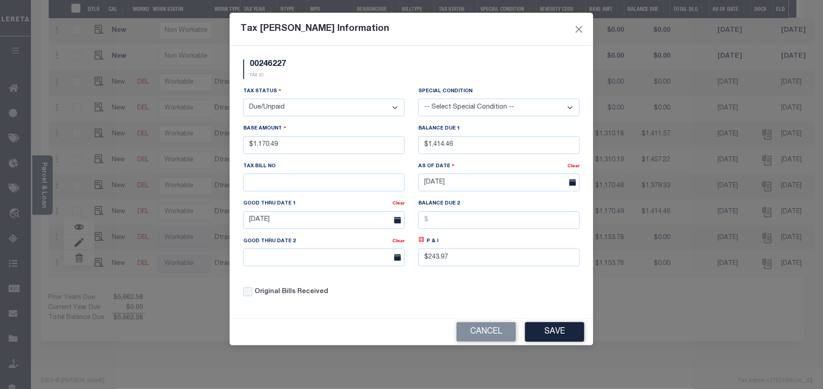
click at [313, 105] on select "- Select Status - Open Due/Unpaid Paid Incomplete No Tax Due Internal Refund Pr…" at bounding box center [323, 108] width 161 height 18
click at [243, 100] on select "- Select Status - Open Due/Unpaid Paid Incomplete No Tax Due Internal Refund Pr…" at bounding box center [323, 108] width 161 height 18
click at [308, 112] on select "- Select Status - Open Due/Unpaid Paid Incomplete No Tax Due Internal Refund Pr…" at bounding box center [323, 108] width 161 height 18
select select "PYD"
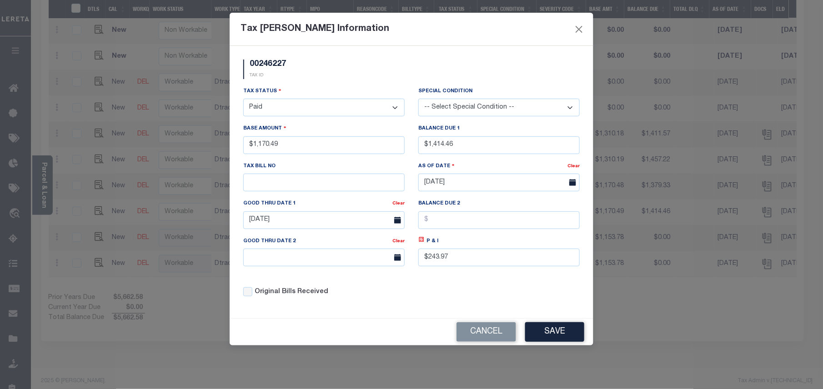
click at [243, 100] on select "- Select Status - Open Due/Unpaid Paid Incomplete No Tax Due Internal Refund Pr…" at bounding box center [323, 108] width 161 height 18
drag, startPoint x: 485, startPoint y: 146, endPoint x: 399, endPoint y: 146, distance: 86.4
click at [399, 146] on div "Tax Status - Select Status - Open Due/Unpaid Paid Incomplete No Tax Due Interna…" at bounding box center [411, 195] width 350 height 218
type input "$0.00"
drag, startPoint x: 469, startPoint y: 266, endPoint x: 402, endPoint y: 266, distance: 66.8
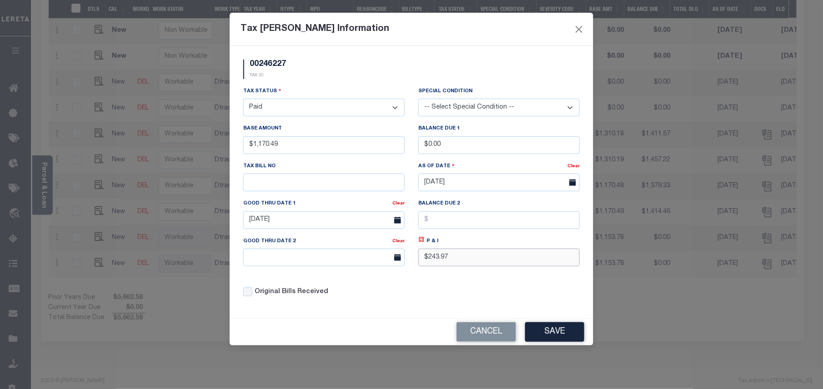
click at [402, 266] on div "Tax Status - Select Status - Open Due/Unpaid Paid Incomplete No Tax Due Interna…" at bounding box center [411, 195] width 350 height 218
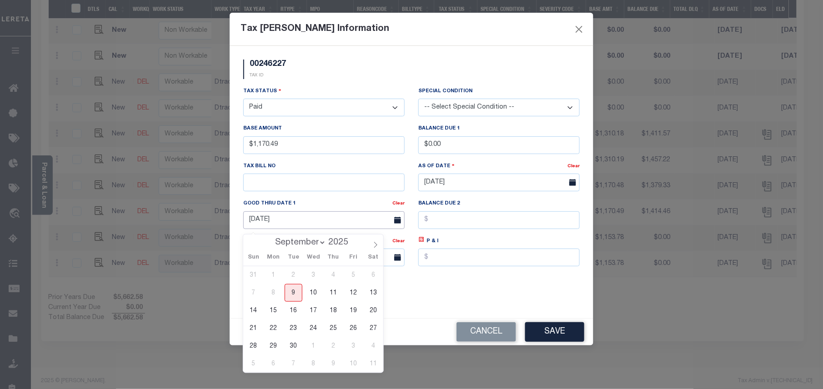
click at [303, 229] on input "[DATE]" at bounding box center [323, 220] width 161 height 18
click at [439, 260] on input "text" at bounding box center [498, 258] width 161 height 18
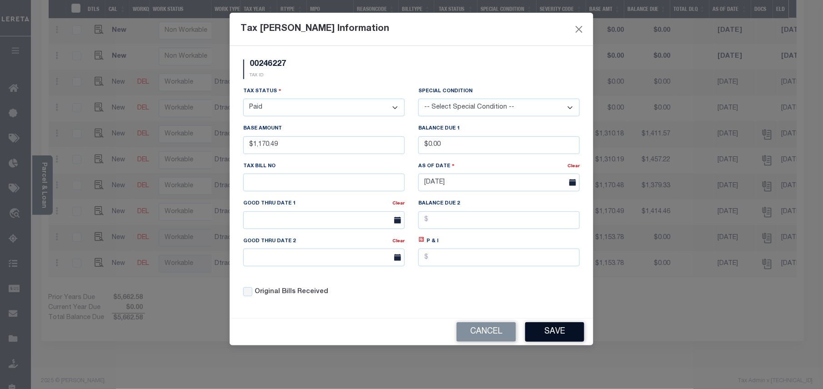
click at [545, 335] on button "Save" at bounding box center [554, 332] width 59 height 20
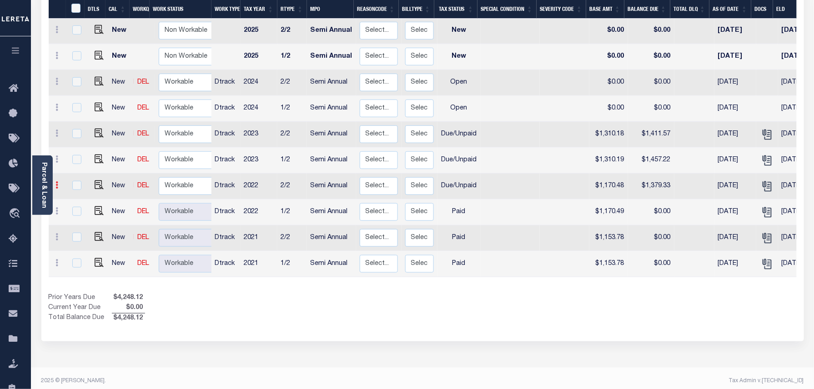
click at [58, 181] on icon at bounding box center [57, 184] width 3 height 7
click at [76, 212] on img at bounding box center [79, 217] width 9 height 10
type input "$1,170.48"
type input "$1,379.33"
type input "[DATE]"
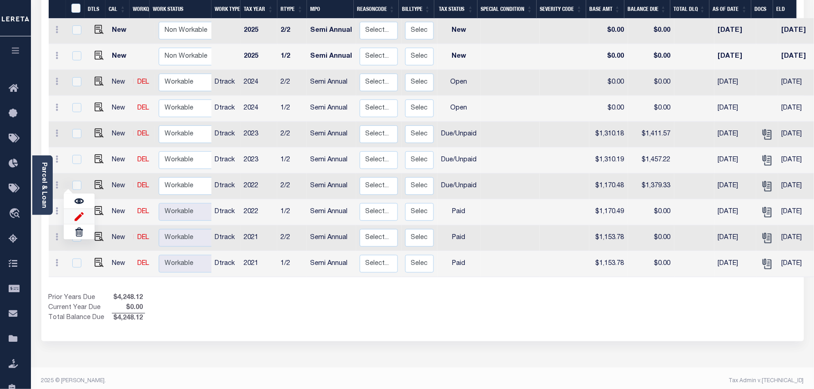
type input "$208.85"
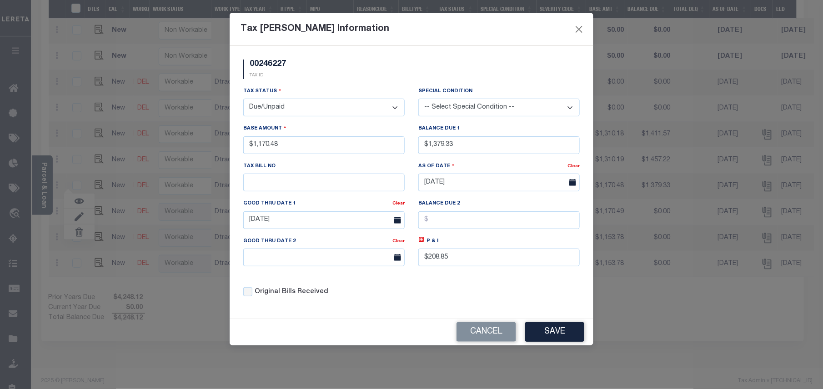
click at [296, 102] on select "- Select Status - Open Due/Unpaid Paid Incomplete No Tax Due Internal Refund Pr…" at bounding box center [323, 108] width 161 height 18
click at [296, 107] on select "- Select Status - Open Due/Unpaid Paid Incomplete No Tax Due Internal Refund Pr…" at bounding box center [323, 108] width 161 height 18
select select "PYD"
click at [243, 100] on select "- Select Status - Open Due/Unpaid Paid Incomplete No Tax Due Internal Refund Pr…" at bounding box center [323, 108] width 161 height 18
drag, startPoint x: 329, startPoint y: 154, endPoint x: 250, endPoint y: 146, distance: 79.9
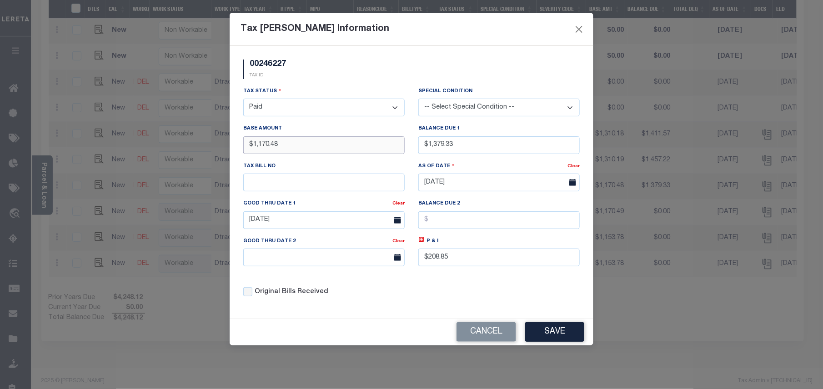
click at [250, 146] on input "$1,170.48" at bounding box center [323, 145] width 161 height 18
click at [458, 147] on input "$1,379.33" at bounding box center [498, 145] width 161 height 18
click at [446, 157] on div "Balance Due 1 $1,379.33" at bounding box center [498, 142] width 175 height 37
click at [455, 148] on input "$1,379.33" at bounding box center [498, 145] width 161 height 18
drag, startPoint x: 482, startPoint y: 143, endPoint x: 426, endPoint y: 142, distance: 55.5
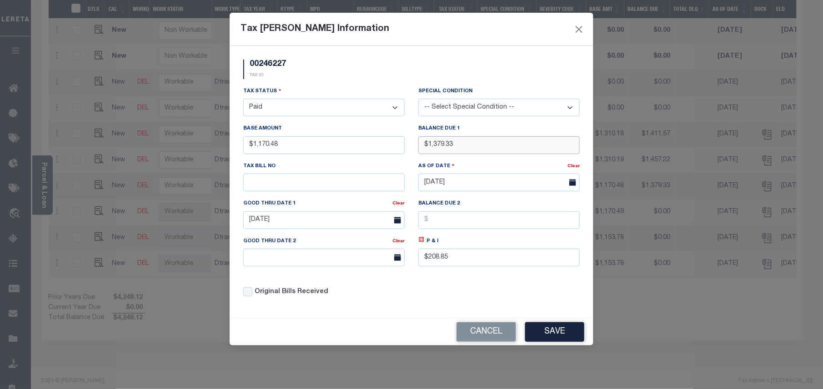
click at [426, 142] on input "$1,379.33" at bounding box center [498, 145] width 161 height 18
type input "$0.00"
drag, startPoint x: 460, startPoint y: 259, endPoint x: 415, endPoint y: 259, distance: 45.5
click at [415, 259] on div "P & I $208.85" at bounding box center [498, 254] width 175 height 37
click at [299, 224] on input "[DATE]" at bounding box center [323, 220] width 161 height 18
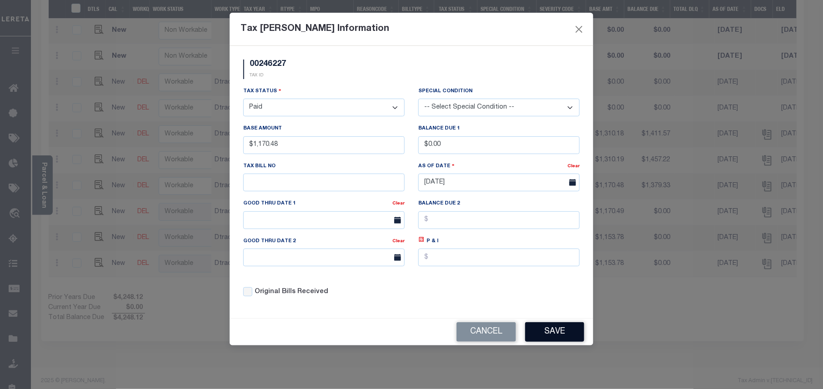
click at [568, 335] on button "Save" at bounding box center [554, 332] width 59 height 20
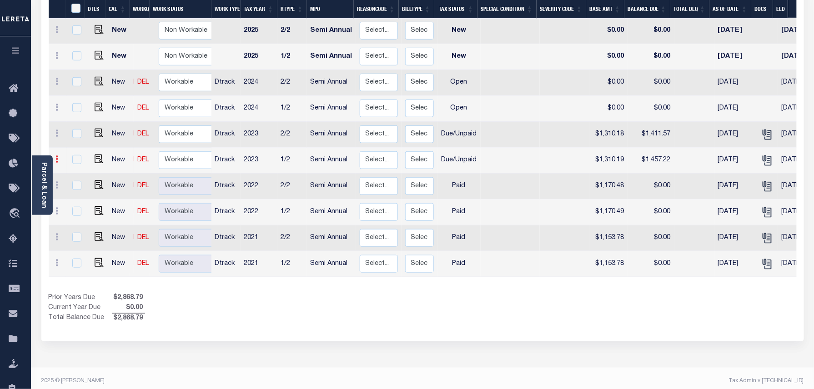
click at [57, 155] on icon at bounding box center [57, 158] width 3 height 7
click at [81, 186] on img at bounding box center [79, 191] width 9 height 10
type input "$1,310.19"
type input "$1,457.22"
type input "[DATE]"
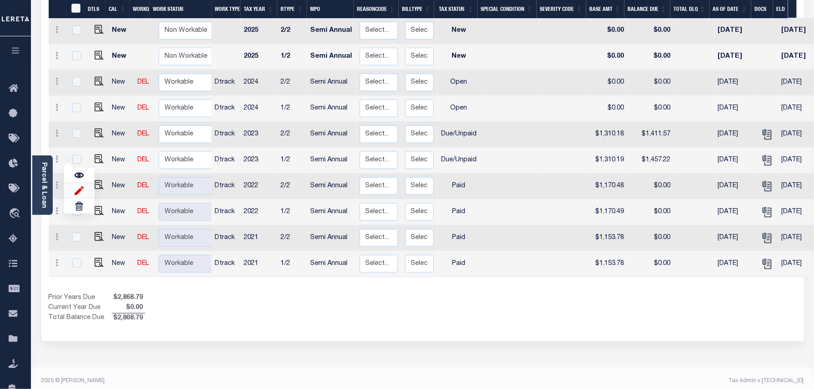
type input "$147.03"
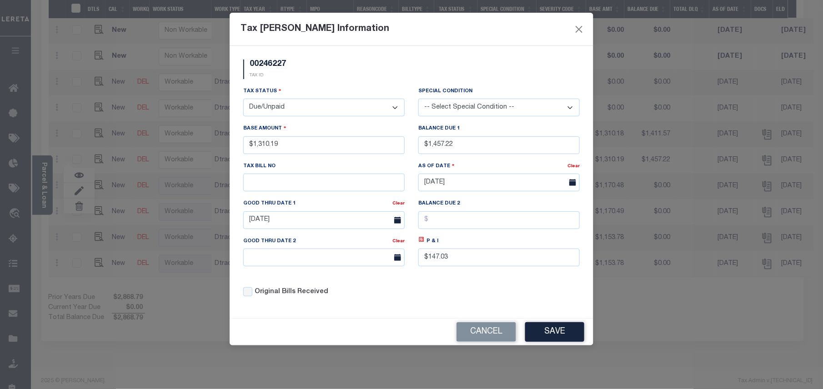
click at [281, 112] on select "- Select Status - Open Due/Unpaid Paid Incomplete No Tax Due Internal Refund Pr…" at bounding box center [323, 108] width 161 height 18
select select "PYD"
click at [243, 100] on select "- Select Status - Open Due/Unpaid Paid Incomplete No Tax Due Internal Refund Pr…" at bounding box center [323, 108] width 161 height 18
drag, startPoint x: 501, startPoint y: 146, endPoint x: 412, endPoint y: 146, distance: 89.1
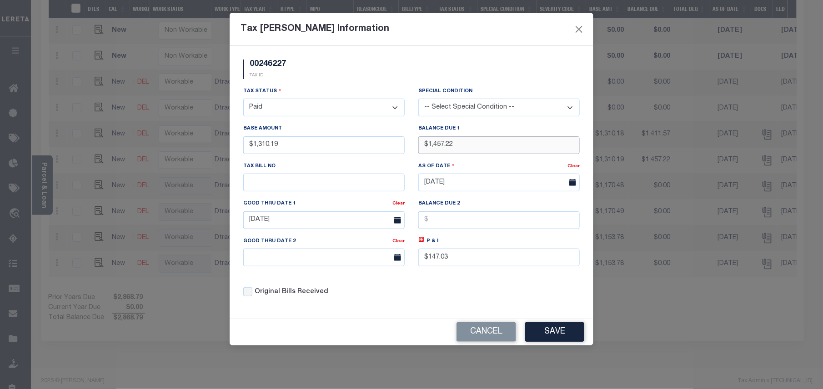
click at [413, 146] on div "Balance Due 1 $1,457.22" at bounding box center [498, 142] width 175 height 37
type input "$0.00"
drag, startPoint x: 436, startPoint y: 259, endPoint x: 405, endPoint y: 255, distance: 31.1
click at [405, 255] on div "Tax Status - Select Status - Open Due/Unpaid Paid Incomplete No Tax Due Interna…" at bounding box center [411, 195] width 350 height 218
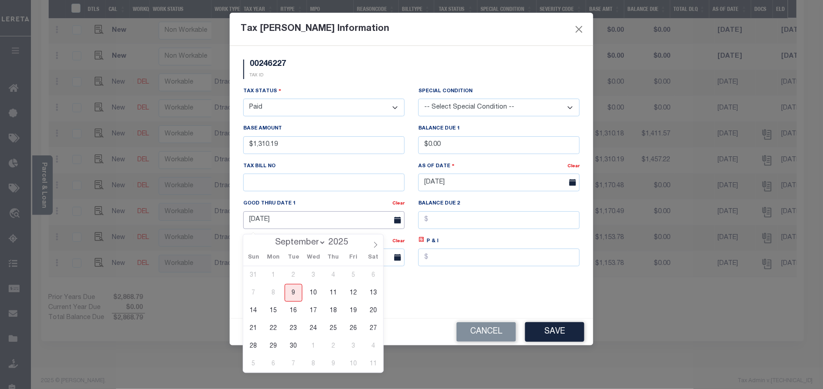
click at [347, 227] on input "[DATE]" at bounding box center [323, 220] width 161 height 18
click at [464, 266] on input "text" at bounding box center [498, 258] width 161 height 18
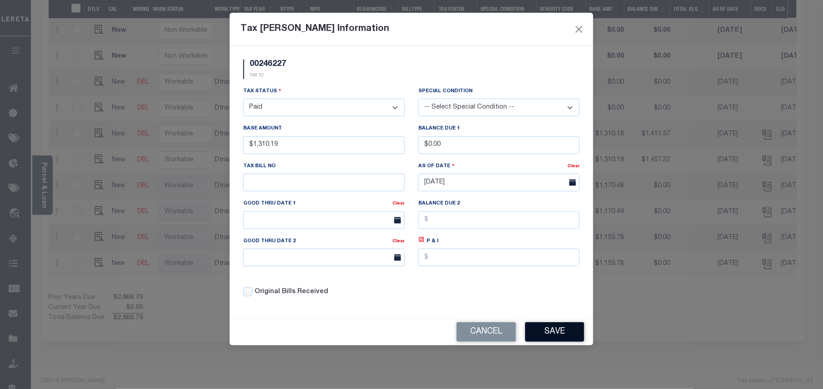
click at [553, 333] on button "Save" at bounding box center [554, 332] width 59 height 20
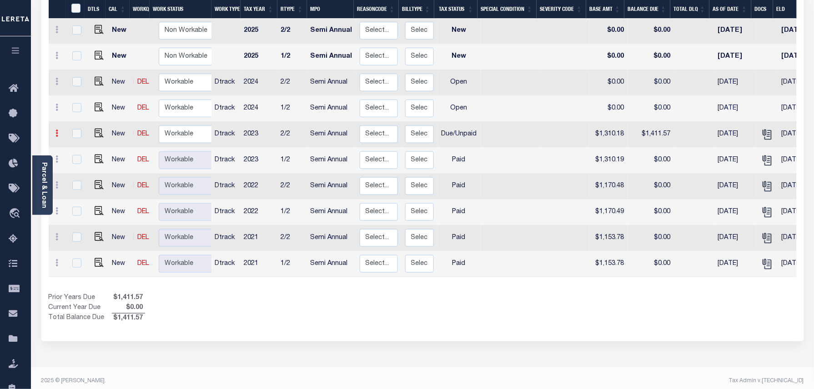
click at [58, 130] on icon at bounding box center [57, 133] width 3 height 7
click at [77, 160] on img at bounding box center [79, 165] width 9 height 10
type input "$1,310.18"
type input "$1,411.57"
type input "[DATE]"
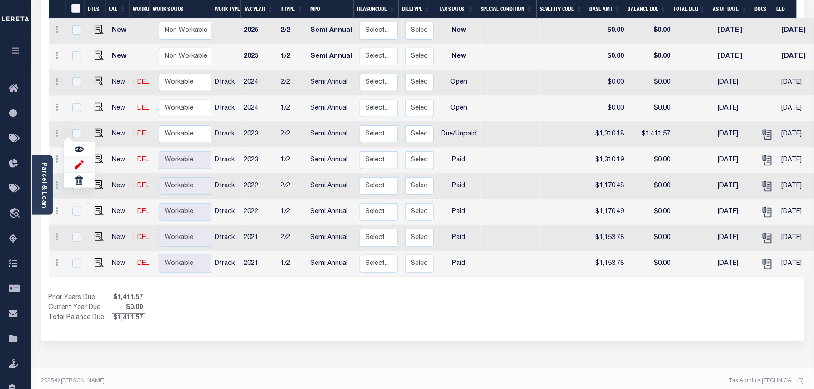
type input "$101.39"
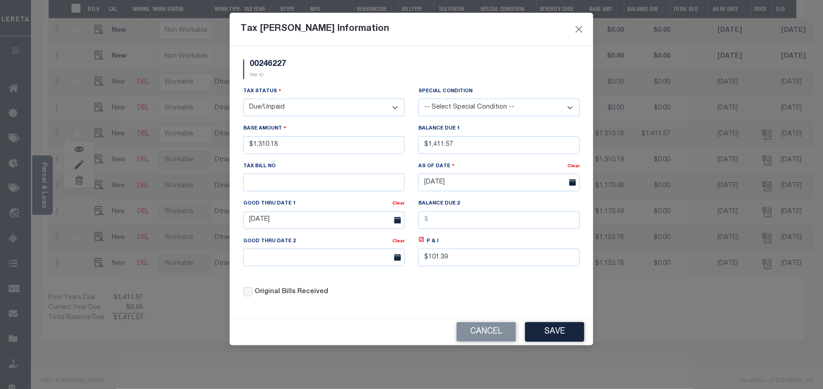
click at [293, 103] on select "- Select Status - Open Due/Unpaid Paid Incomplete No Tax Due Internal Refund Pr…" at bounding box center [323, 108] width 161 height 18
click at [295, 105] on select "- Select Status - Open Due/Unpaid Paid Incomplete No Tax Due Internal Refund Pr…" at bounding box center [323, 108] width 161 height 18
select select "PYD"
click at [243, 100] on select "- Select Status - Open Due/Unpaid Paid Incomplete No Tax Due Internal Refund Pr…" at bounding box center [323, 108] width 161 height 18
drag, startPoint x: 460, startPoint y: 148, endPoint x: 429, endPoint y: 148, distance: 30.9
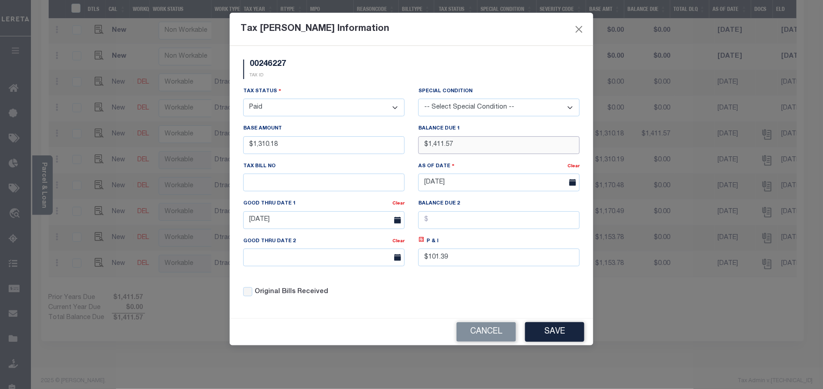
click at [429, 148] on input "$1,411.57" at bounding box center [498, 145] width 161 height 18
type input "$0.00"
drag, startPoint x: 453, startPoint y: 265, endPoint x: 399, endPoint y: 265, distance: 53.6
click at [400, 265] on div "Tax Status - Select Status - Open Due/Unpaid Paid Incomplete No Tax Due Interna…" at bounding box center [411, 195] width 350 height 218
click at [295, 226] on input "[DATE]" at bounding box center [323, 220] width 161 height 18
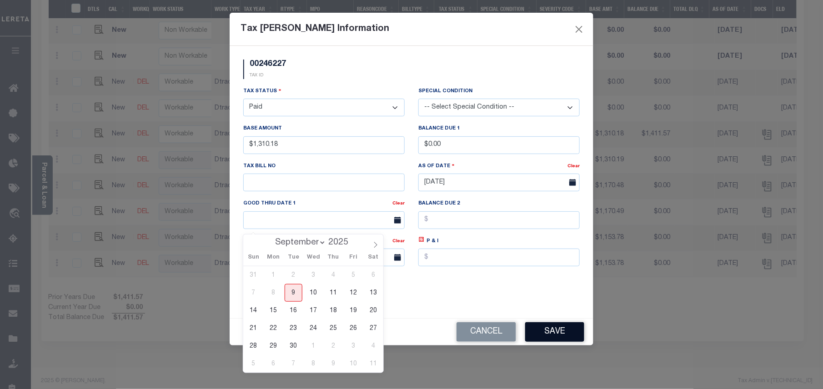
click at [565, 330] on button "Save" at bounding box center [554, 332] width 59 height 20
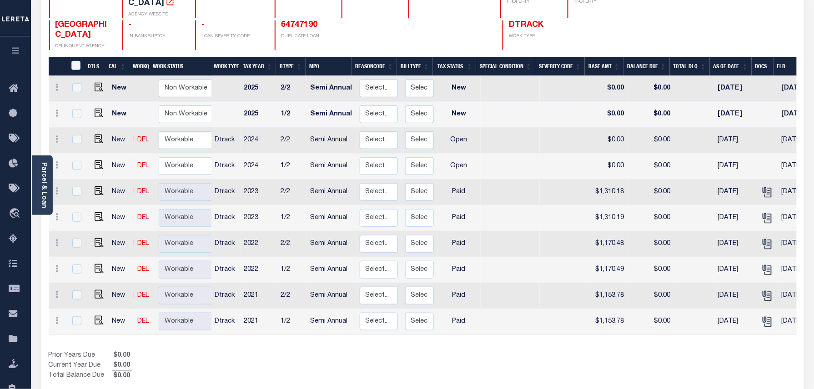
scroll to position [114, 0]
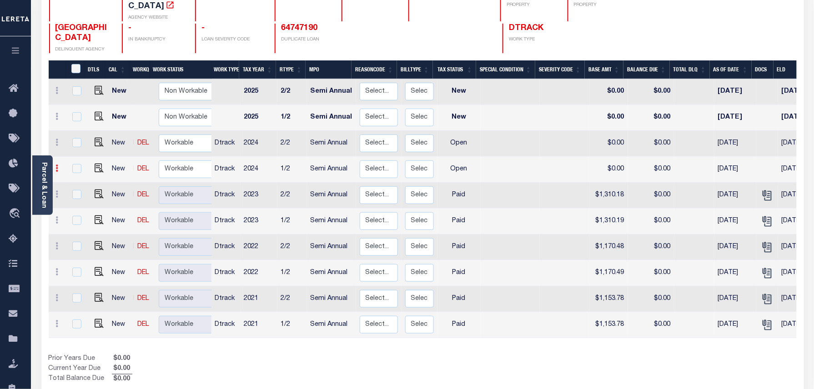
click at [58, 165] on icon at bounding box center [57, 168] width 3 height 7
click at [78, 195] on img at bounding box center [79, 200] width 9 height 10
select select "OP2"
type input "$0.00"
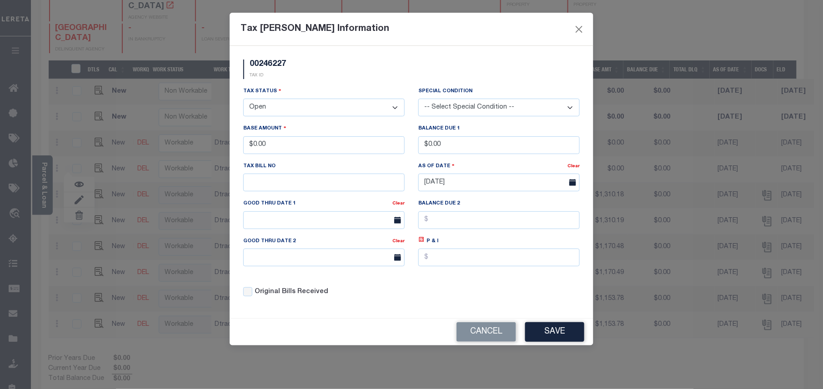
click at [309, 108] on select "- Select Status - Open Due/Unpaid Paid Incomplete No Tax Due Internal Refund Pr…" at bounding box center [323, 108] width 161 height 18
select select "PYD"
click at [243, 100] on select "- Select Status - Open Due/Unpaid Paid Incomplete No Tax Due Internal Refund Pr…" at bounding box center [323, 108] width 161 height 18
drag, startPoint x: 293, startPoint y: 142, endPoint x: 225, endPoint y: 144, distance: 67.3
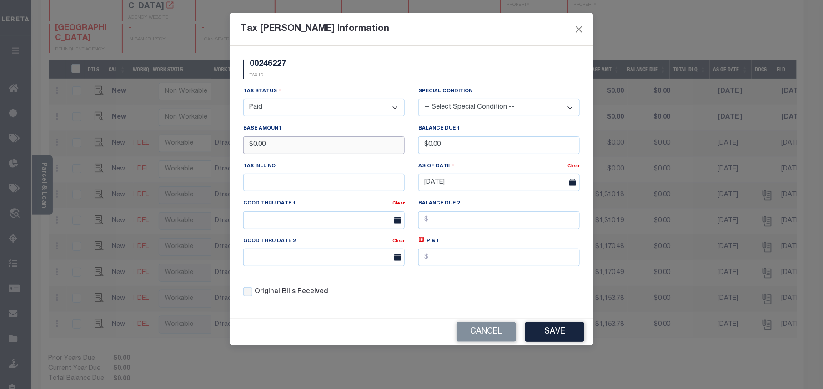
click at [225, 144] on div "Tax [PERSON_NAME] Information 00246227 TAX ID Installment: TaxID: 00246227 Tax …" at bounding box center [411, 194] width 823 height 389
click at [561, 342] on button "Save" at bounding box center [554, 332] width 59 height 20
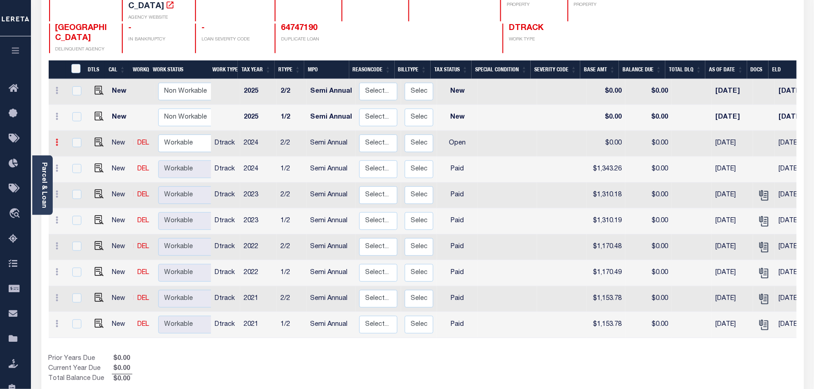
click at [56, 139] on icon at bounding box center [57, 142] width 3 height 7
click at [79, 169] on img at bounding box center [79, 174] width 9 height 10
type input "$0.00"
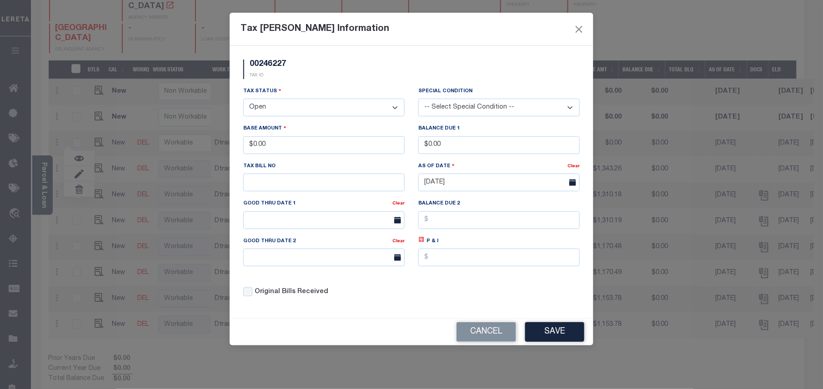
click at [321, 105] on select "- Select Status - Open Due/Unpaid Paid Incomplete No Tax Due Internal Refund Pr…" at bounding box center [323, 108] width 161 height 18
click at [291, 108] on select "- Select Status - Open Due/Unpaid Paid Incomplete No Tax Due Internal Refund Pr…" at bounding box center [323, 108] width 161 height 18
select select "PYD"
click at [243, 100] on select "- Select Status - Open Due/Unpaid Paid Incomplete No Tax Due Internal Refund Pr…" at bounding box center [323, 108] width 161 height 18
drag, startPoint x: 308, startPoint y: 149, endPoint x: 252, endPoint y: 149, distance: 55.9
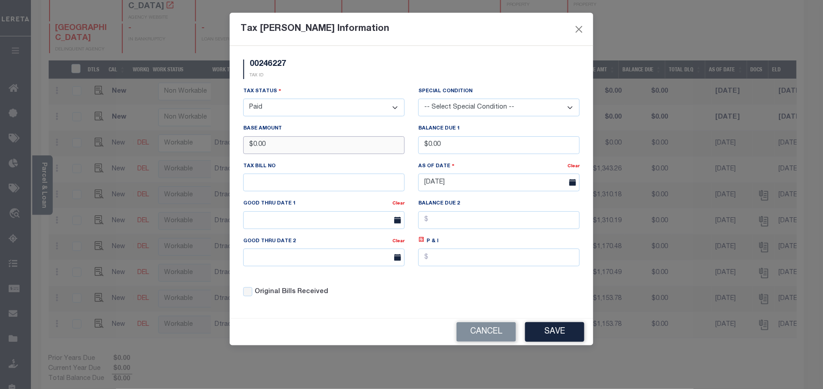
click at [252, 149] on input "$0.00" at bounding box center [323, 145] width 161 height 18
type input "$1,343.27"
click at [562, 332] on button "Save" at bounding box center [554, 332] width 59 height 20
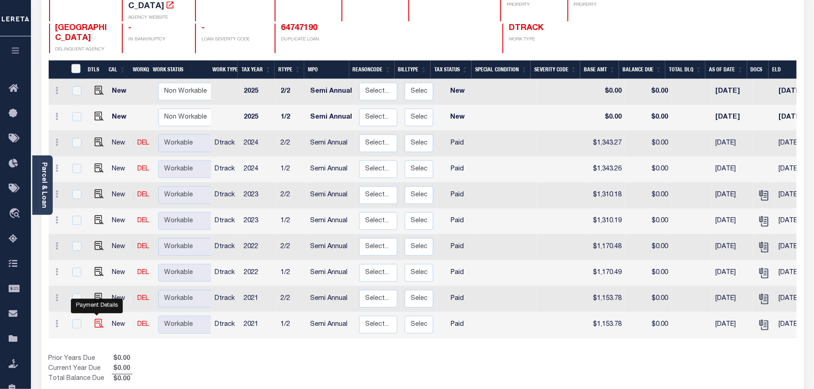
click at [98, 319] on img at bounding box center [99, 323] width 9 height 9
checkbox input "true"
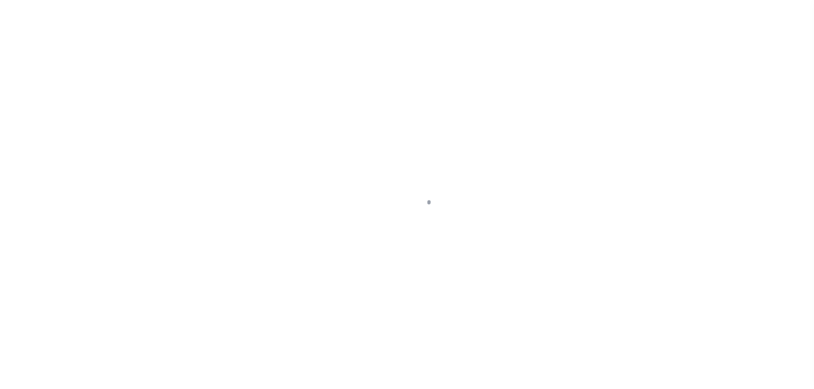
select select "PYD"
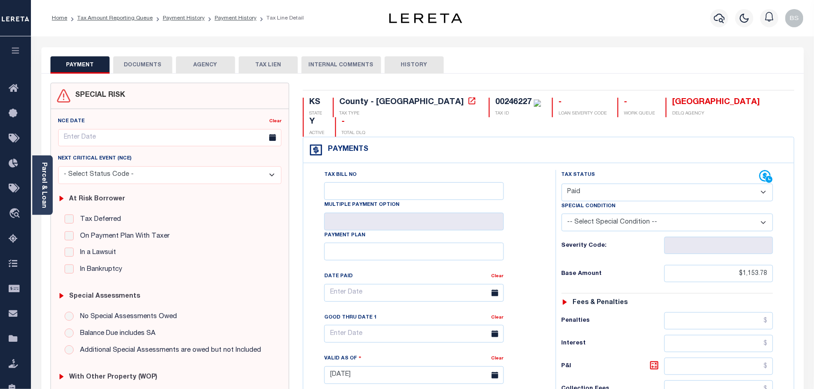
click at [139, 64] on button "DOCUMENTS" at bounding box center [142, 64] width 59 height 17
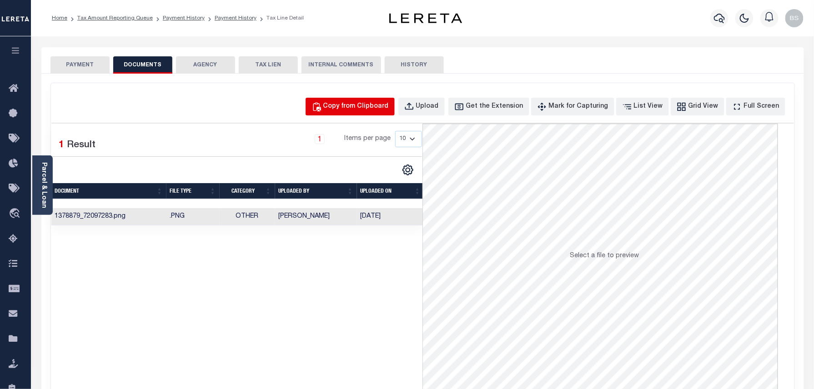
click at [357, 107] on div "Copy from Clipboard" at bounding box center [355, 107] width 65 height 10
select select "POP"
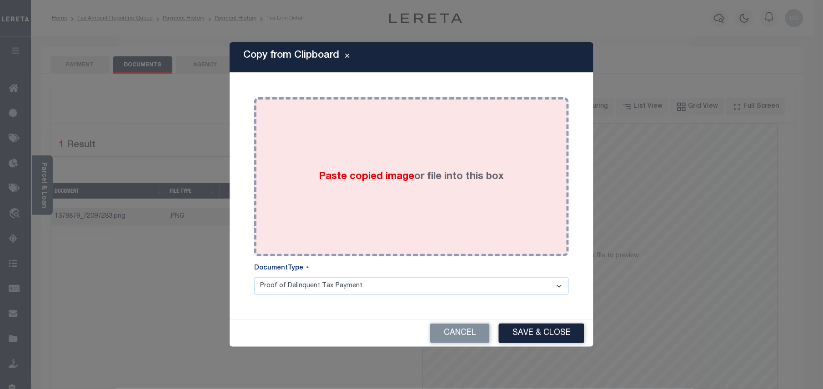
click at [367, 172] on span "Paste copied image" at bounding box center [366, 177] width 95 height 10
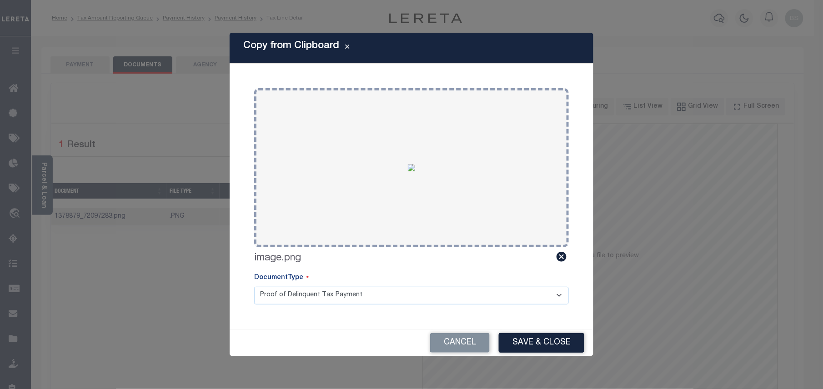
click at [525, 353] on div "Cancel Save & Close" at bounding box center [412, 343] width 364 height 27
click at [526, 344] on button "Save & Close" at bounding box center [541, 343] width 85 height 20
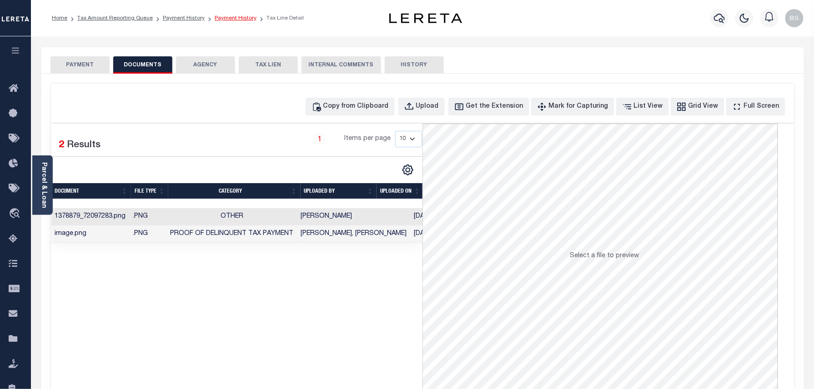
click at [232, 15] on link "Payment History" at bounding box center [236, 17] width 42 height 5
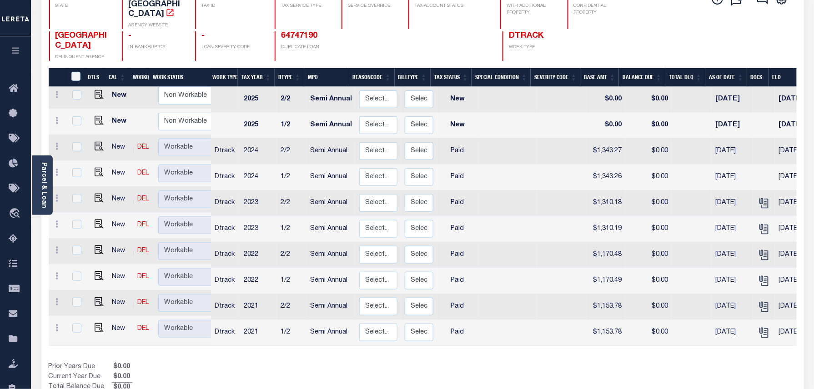
scroll to position [121, 0]
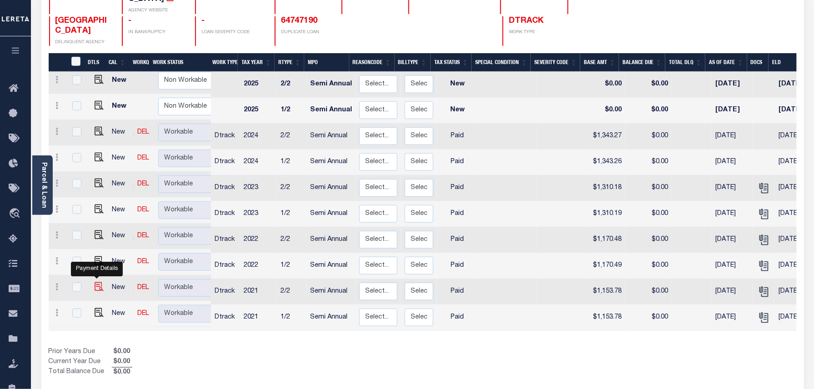
click at [95, 282] on img "" at bounding box center [99, 286] width 9 height 9
checkbox input "true"
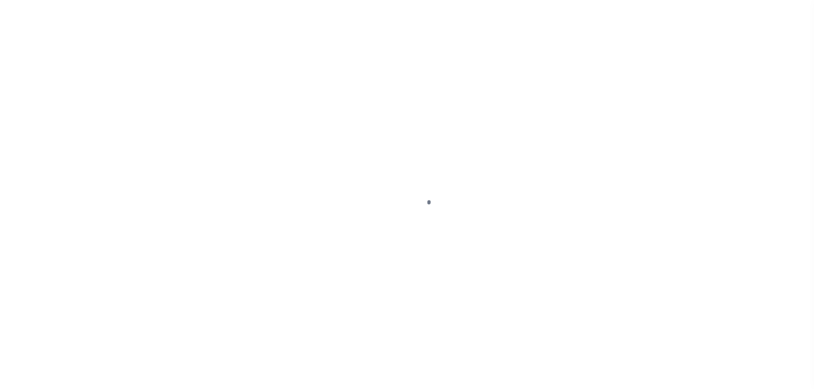
select select "PYD"
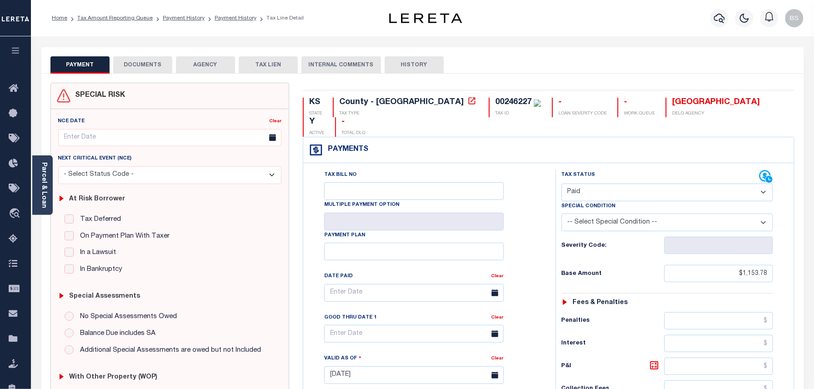
click at [142, 74] on div "SPECIAL RISK NCE Date Clear" at bounding box center [422, 377] width 762 height 606
click at [143, 68] on button "DOCUMENTS" at bounding box center [142, 64] width 59 height 17
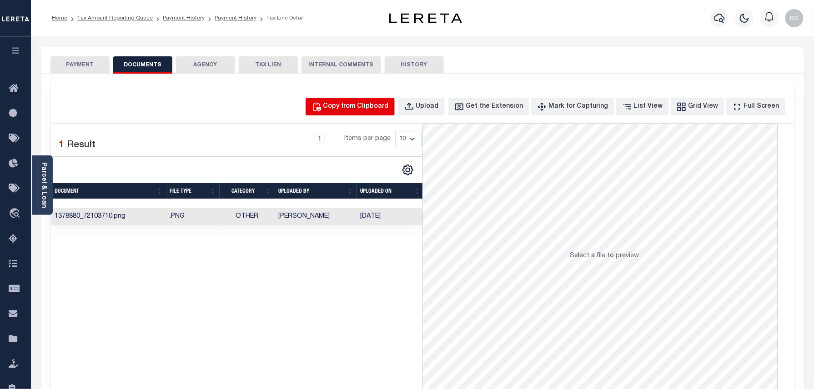
click at [375, 105] on div "Copy from Clipboard" at bounding box center [355, 107] width 65 height 10
select select "POP"
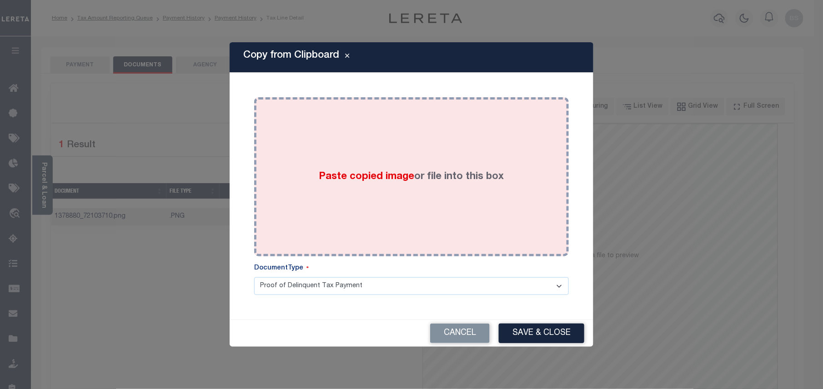
click at [351, 145] on div "Paste copied image or file into this box" at bounding box center [411, 176] width 301 height 145
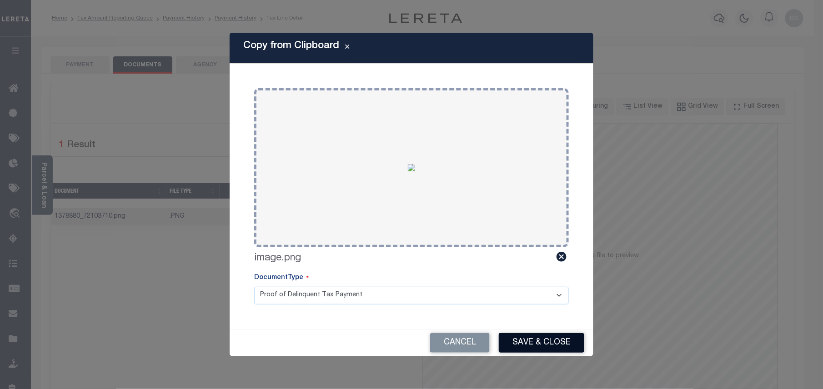
click at [525, 337] on button "Save & Close" at bounding box center [541, 343] width 85 height 20
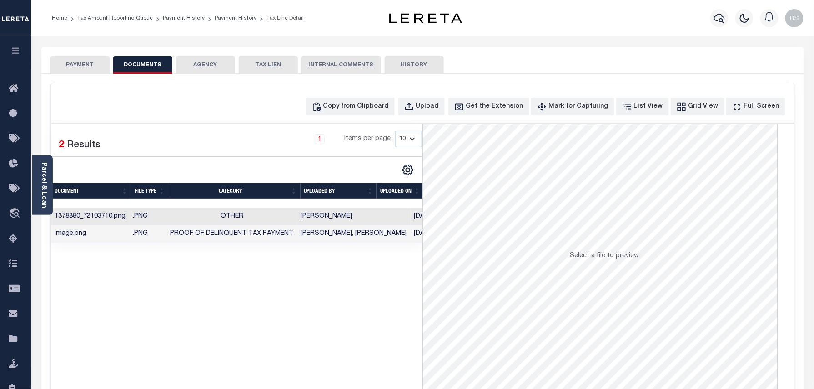
click at [235, 22] on li "Payment History" at bounding box center [231, 18] width 52 height 8
click at [235, 18] on link "Payment History" at bounding box center [236, 17] width 42 height 5
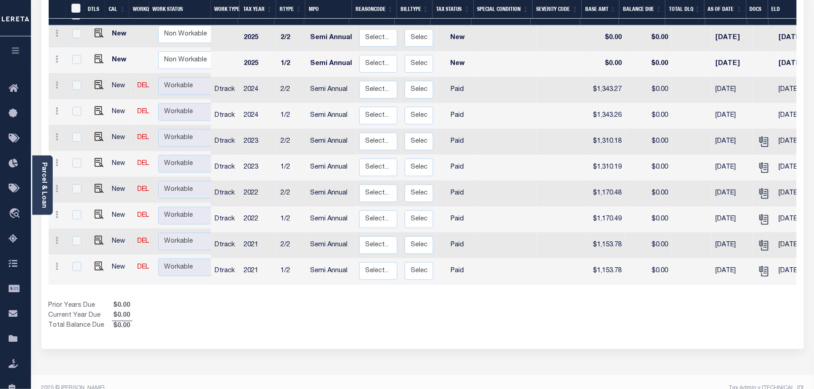
scroll to position [175, 0]
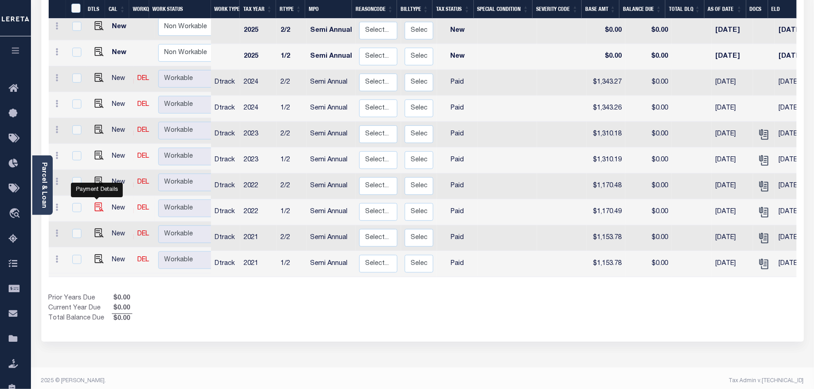
click at [97, 203] on img "" at bounding box center [99, 207] width 9 height 9
checkbox input "true"
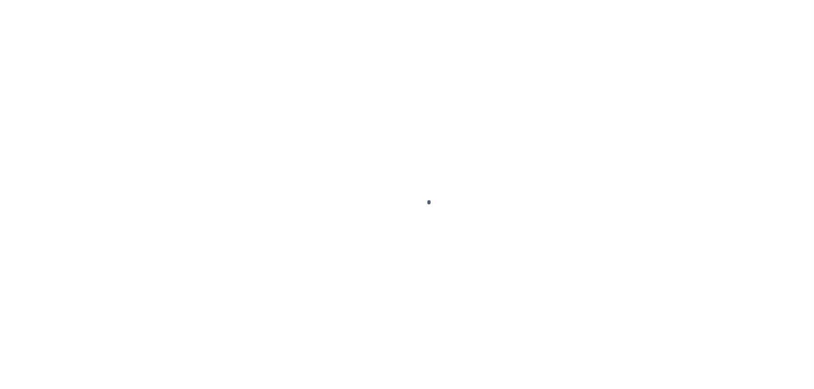
select select "PYD"
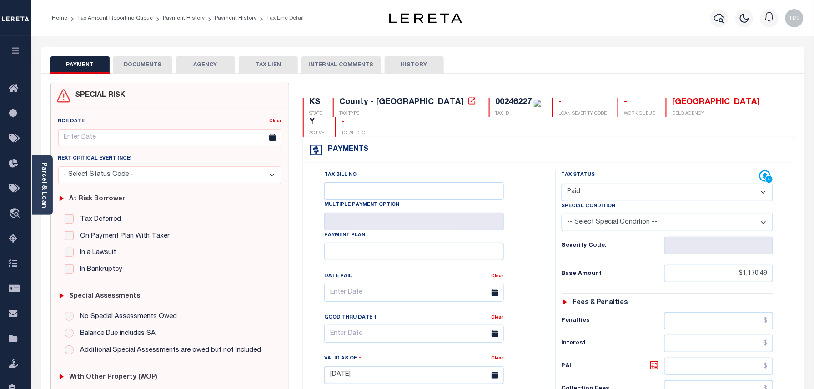
click at [159, 66] on button "DOCUMENTS" at bounding box center [142, 64] width 59 height 17
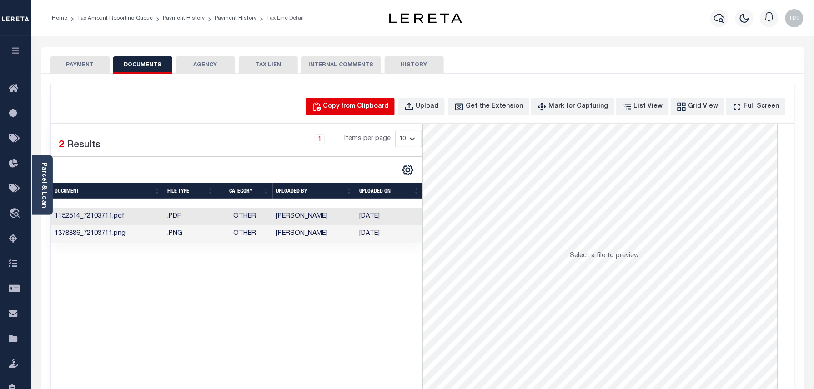
click at [359, 103] on div "Copy from Clipboard" at bounding box center [355, 107] width 65 height 10
select select "POP"
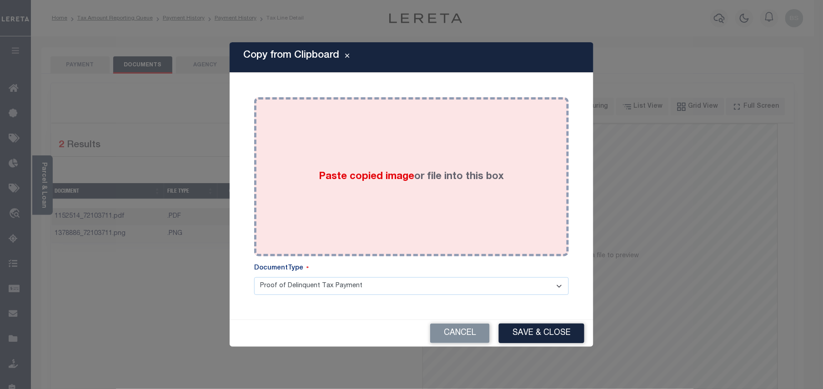
click at [368, 146] on div "Paste copied image or file into this box" at bounding box center [411, 176] width 301 height 145
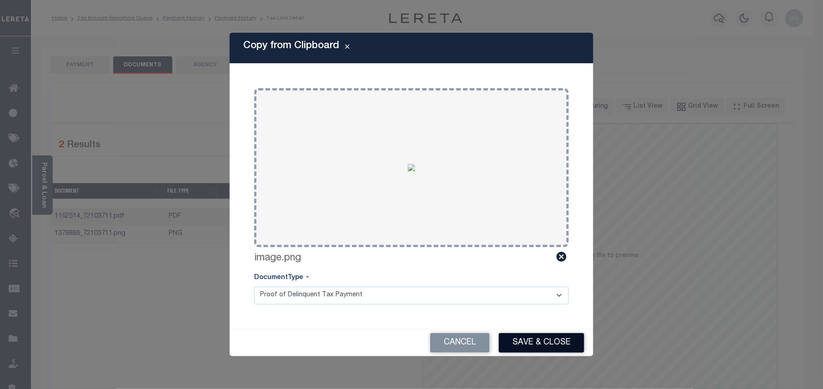
click at [520, 341] on button "Save & Close" at bounding box center [541, 343] width 85 height 20
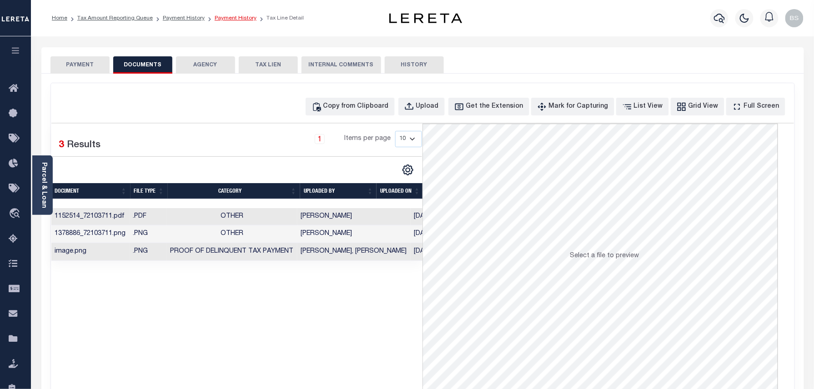
click at [233, 20] on link "Payment History" at bounding box center [236, 17] width 42 height 5
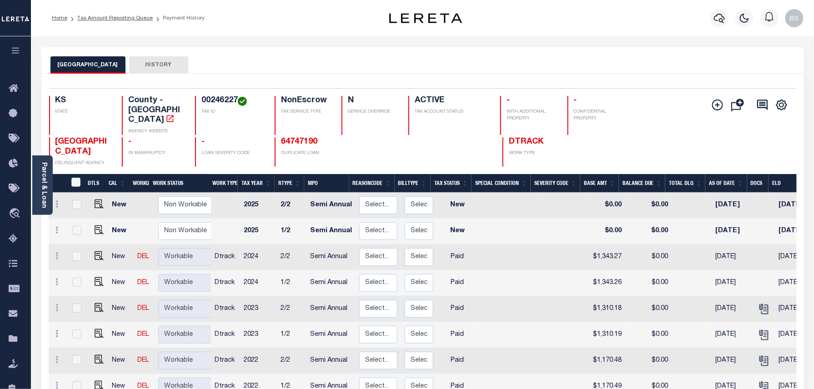
scroll to position [4, 0]
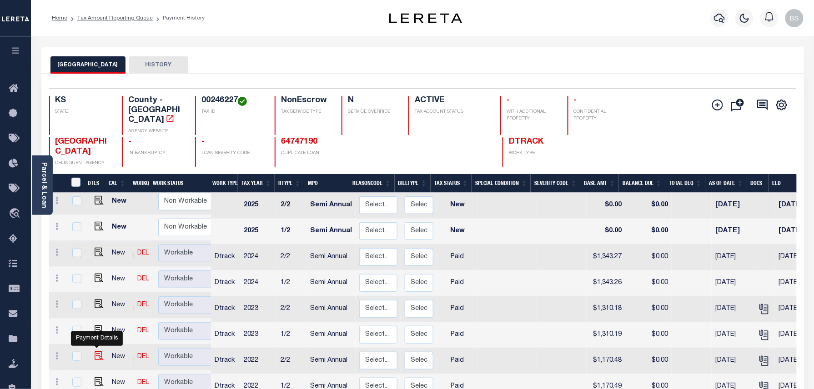
click at [96, 351] on img "" at bounding box center [99, 355] width 9 height 9
checkbox input "true"
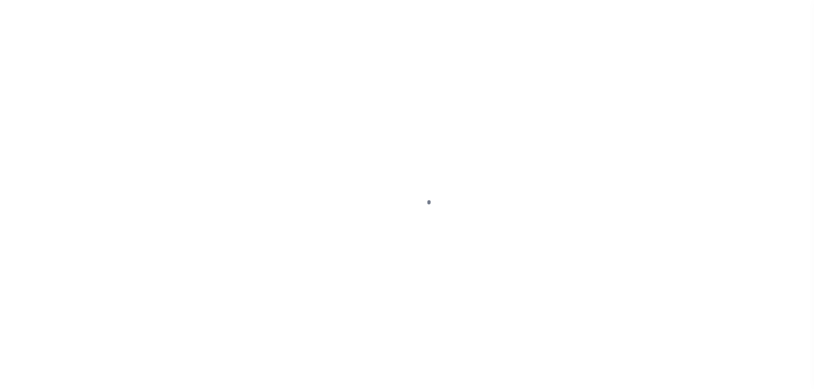
select select "PYD"
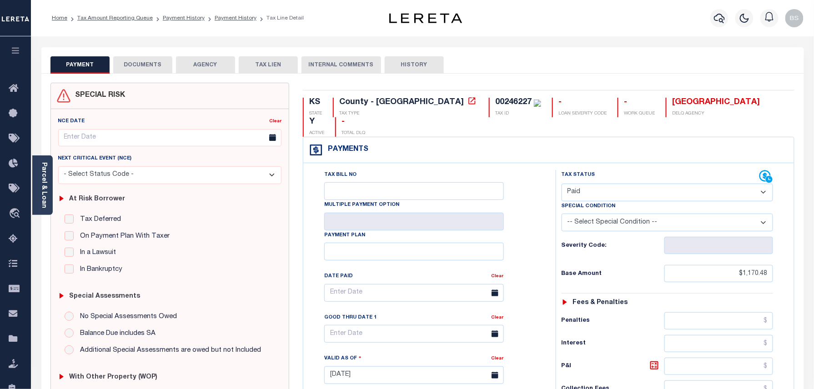
click at [150, 67] on button "DOCUMENTS" at bounding box center [142, 64] width 59 height 17
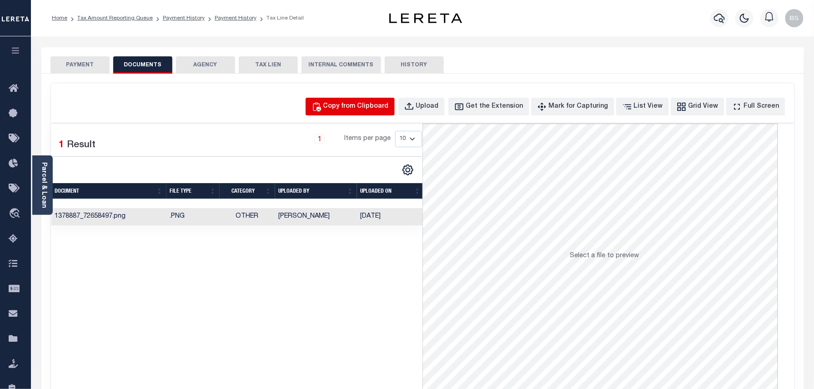
click at [365, 110] on div "Copy from Clipboard" at bounding box center [355, 107] width 65 height 10
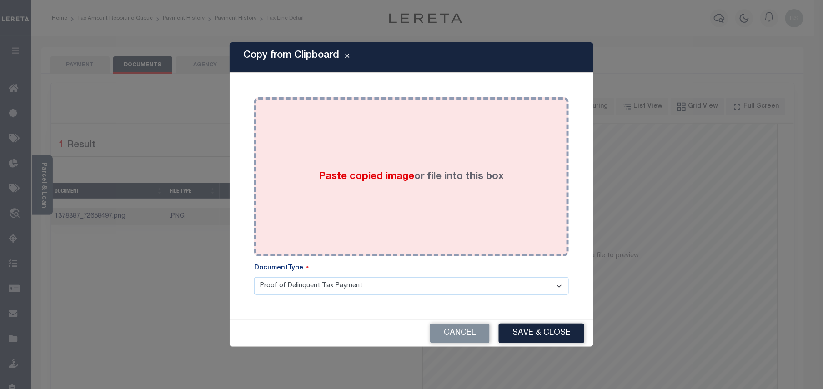
click at [394, 180] on span "Paste copied image" at bounding box center [366, 177] width 95 height 10
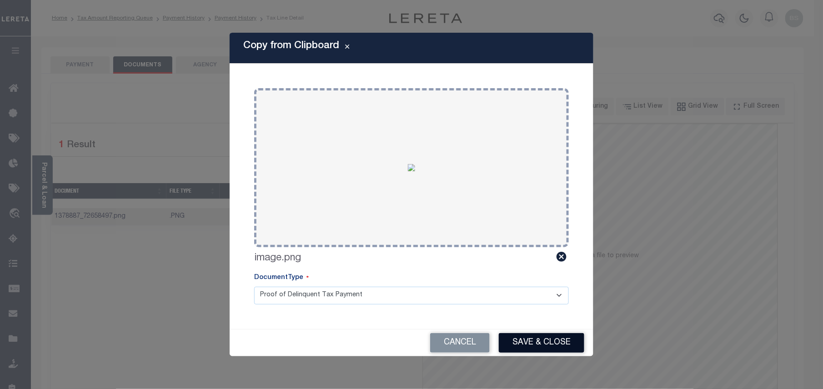
click at [528, 339] on button "Save & Close" at bounding box center [541, 343] width 85 height 20
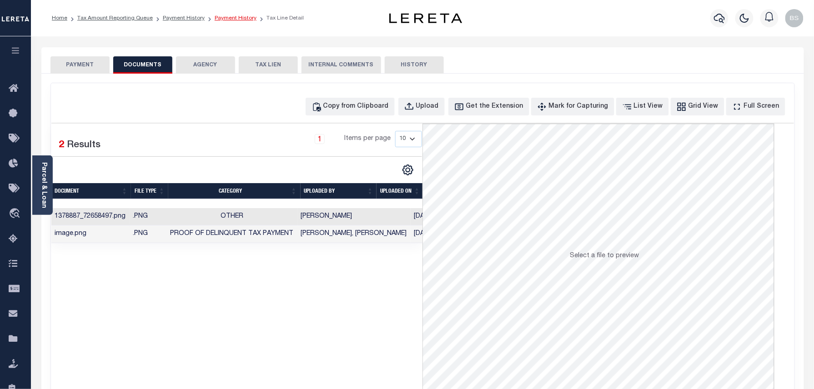
click at [222, 20] on link "Payment History" at bounding box center [236, 17] width 42 height 5
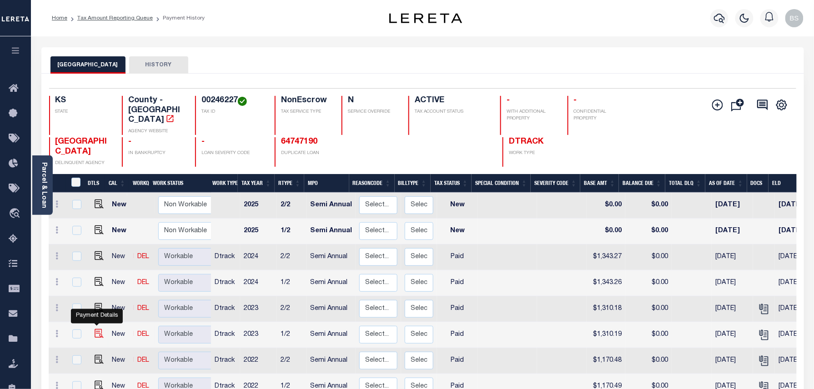
click at [98, 329] on img "" at bounding box center [99, 333] width 9 height 9
checkbox input "true"
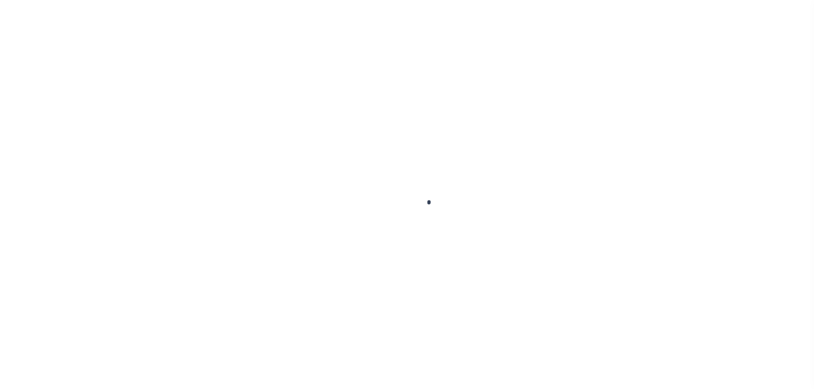
select select "PYD"
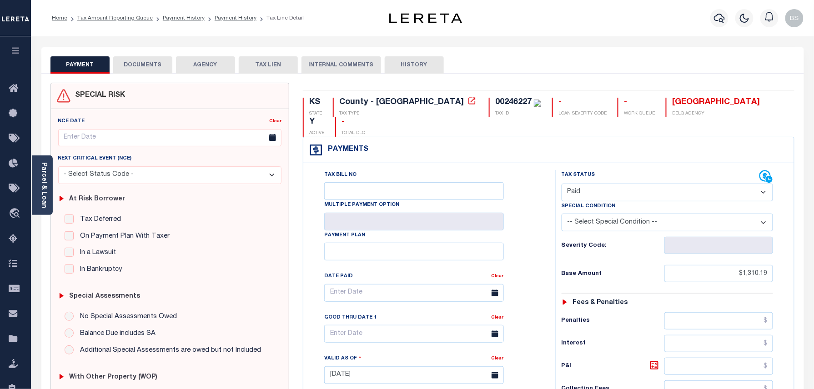
click at [139, 67] on button "DOCUMENTS" at bounding box center [142, 64] width 59 height 17
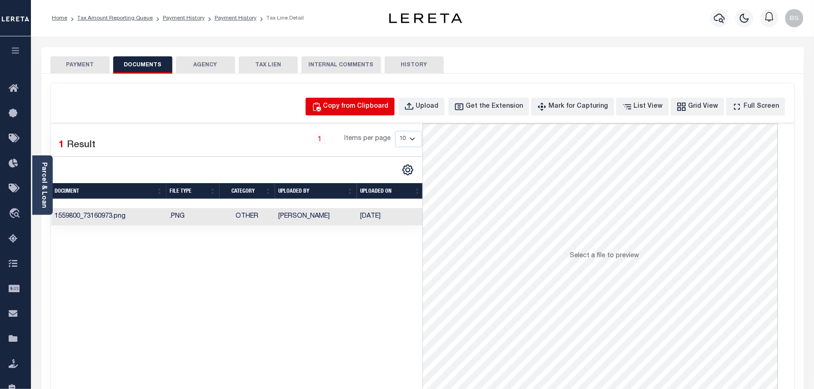
click at [376, 103] on div "Copy from Clipboard" at bounding box center [355, 107] width 65 height 10
select select "POP"
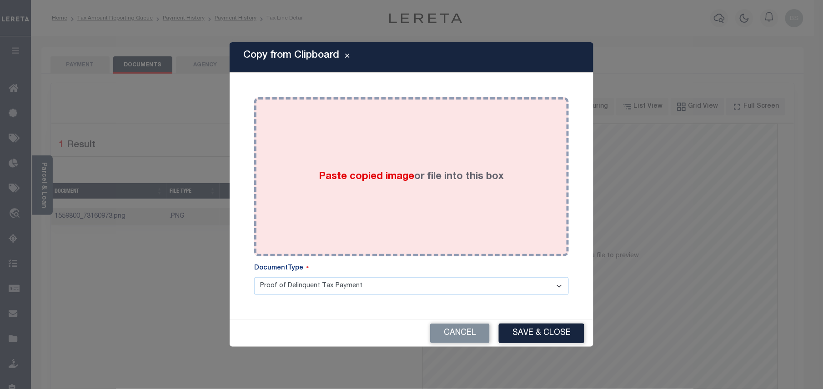
click at [448, 208] on div "Paste copied image or file into this box" at bounding box center [411, 176] width 301 height 145
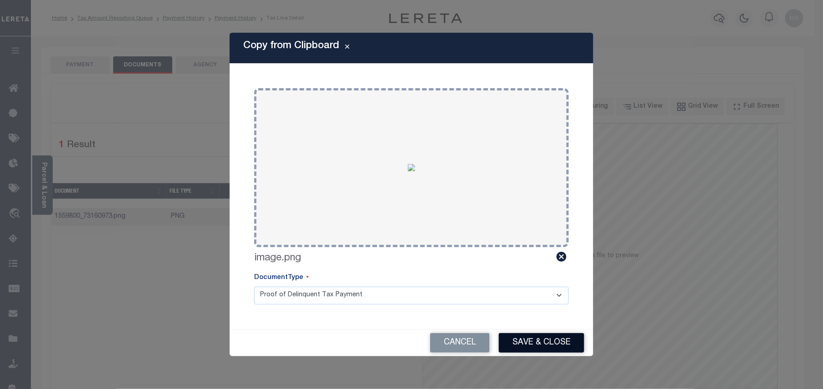
click at [530, 348] on button "Save & Close" at bounding box center [541, 343] width 85 height 20
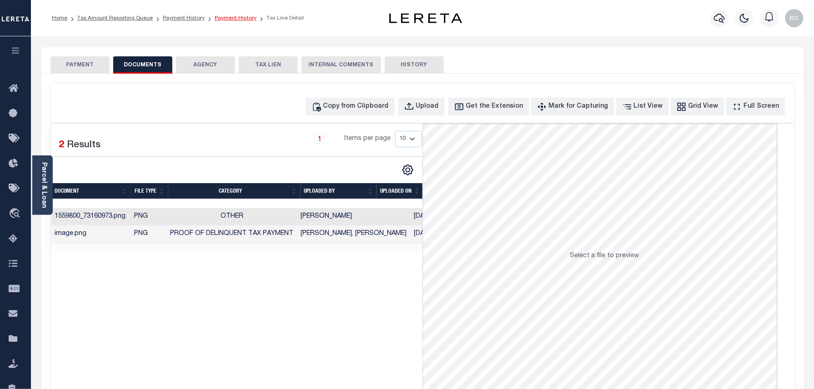
click at [222, 19] on link "Payment History" at bounding box center [236, 17] width 42 height 5
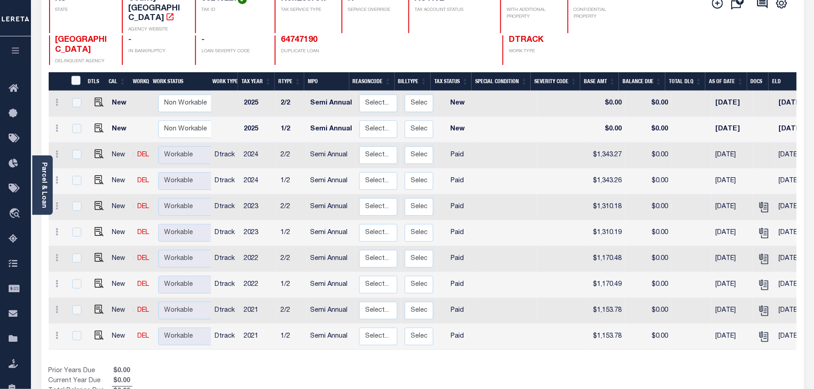
scroll to position [175, 0]
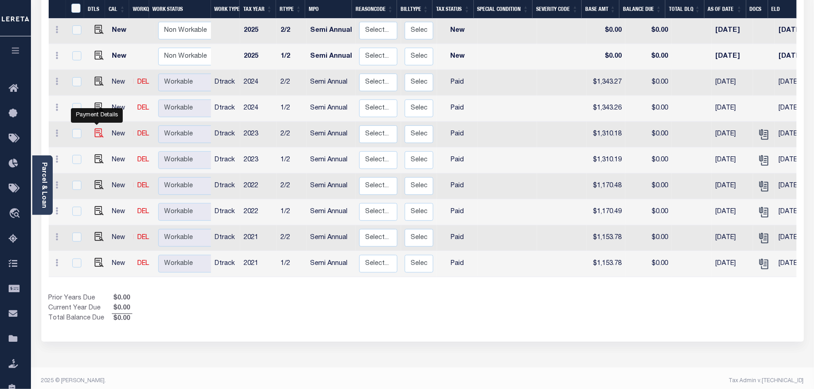
click at [96, 129] on img "" at bounding box center [99, 133] width 9 height 9
checkbox input "true"
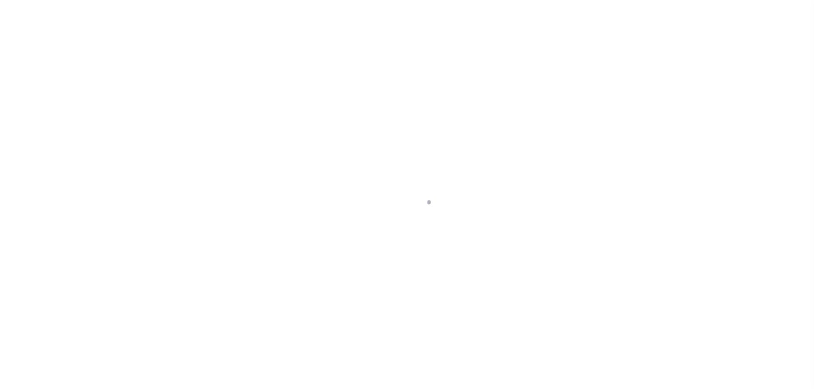
select select "PYD"
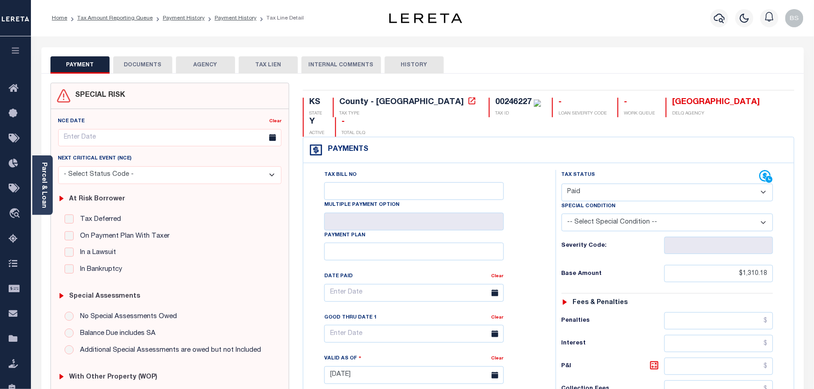
click at [144, 65] on button "DOCUMENTS" at bounding box center [142, 64] width 59 height 17
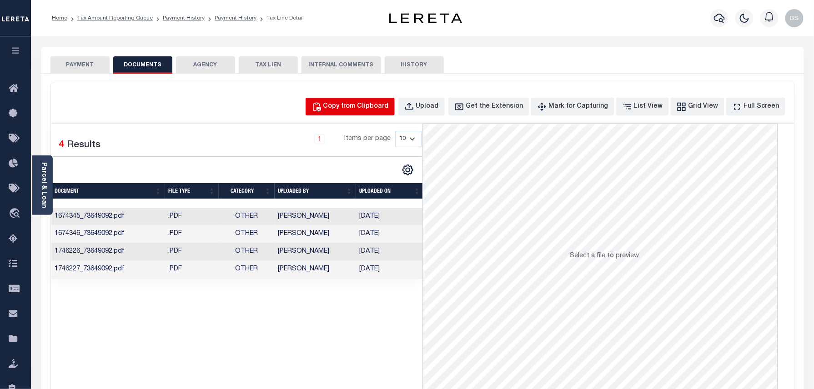
click at [335, 99] on button "Copy from Clipboard" at bounding box center [349, 107] width 89 height 18
select select "POP"
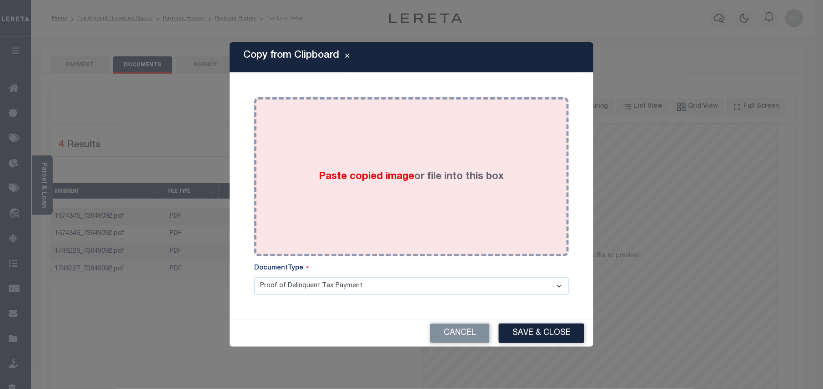
click at [390, 186] on div "Paste copied image or file into this box" at bounding box center [411, 176] width 301 height 145
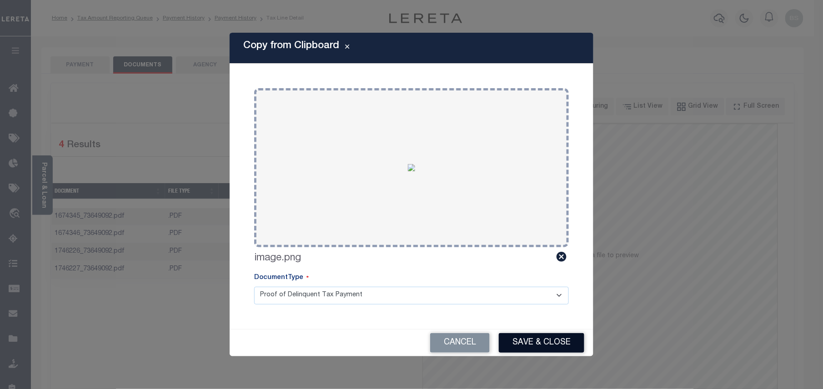
click at [519, 348] on button "Save & Close" at bounding box center [541, 343] width 85 height 20
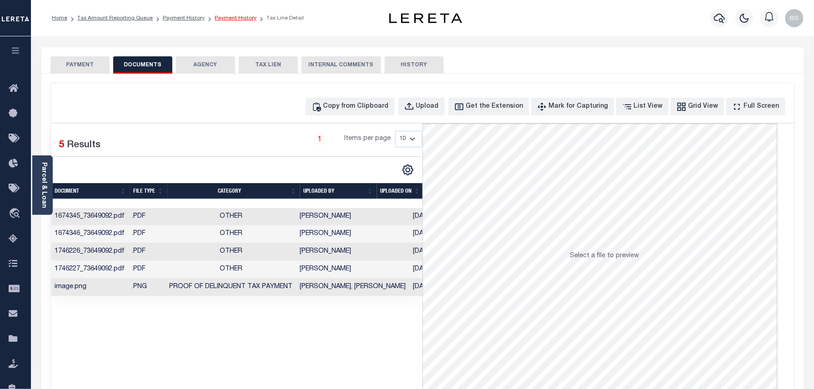
click at [232, 21] on link "Payment History" at bounding box center [236, 17] width 42 height 5
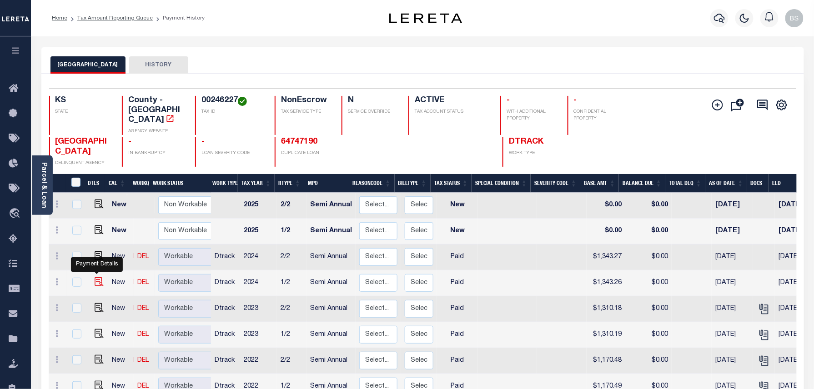
click at [95, 277] on img "" at bounding box center [99, 281] width 9 height 9
checkbox input "true"
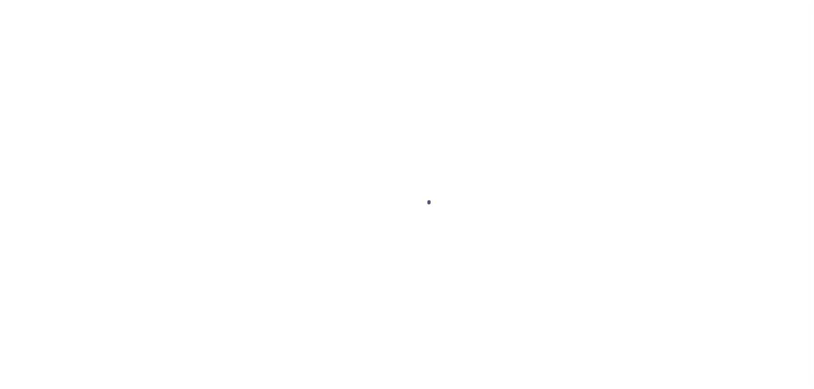
select select "PYD"
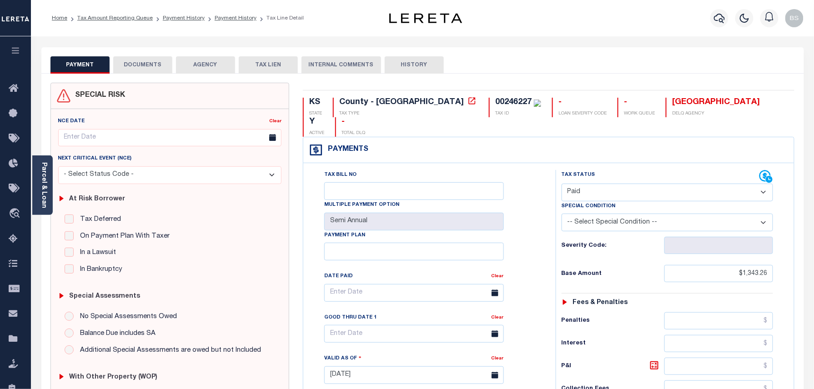
click at [148, 60] on button "DOCUMENTS" at bounding box center [142, 64] width 59 height 17
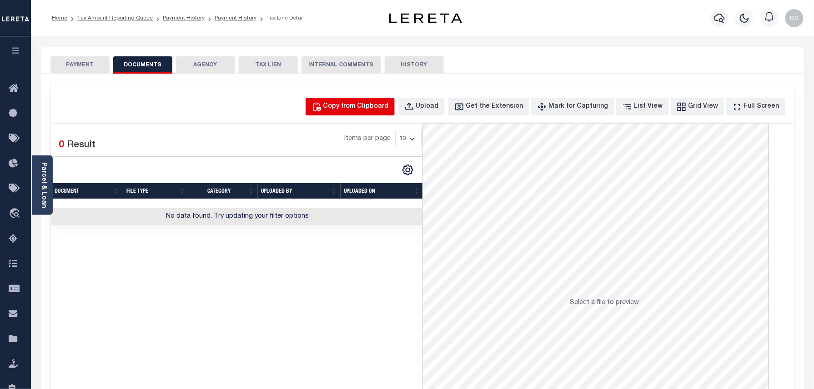
click at [387, 108] on div "Copy from Clipboard" at bounding box center [355, 107] width 65 height 10
select select "POP"
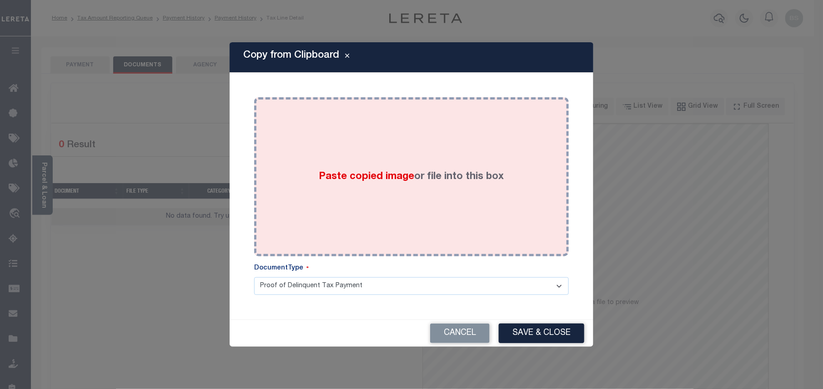
click at [337, 170] on label "Paste copied image or file into this box" at bounding box center [411, 177] width 185 height 15
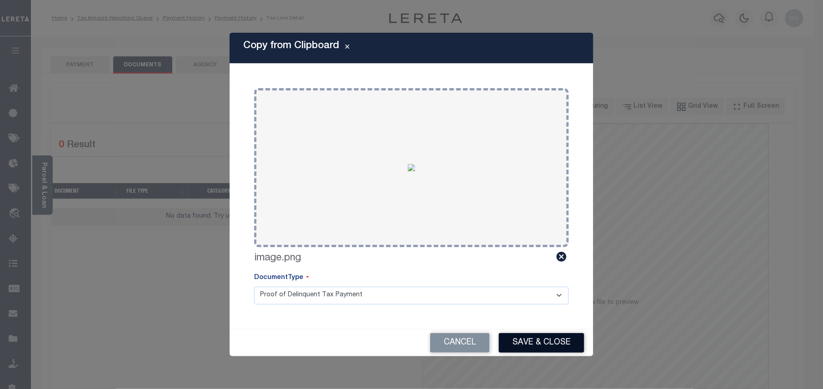
click at [514, 337] on button "Save & Close" at bounding box center [541, 343] width 85 height 20
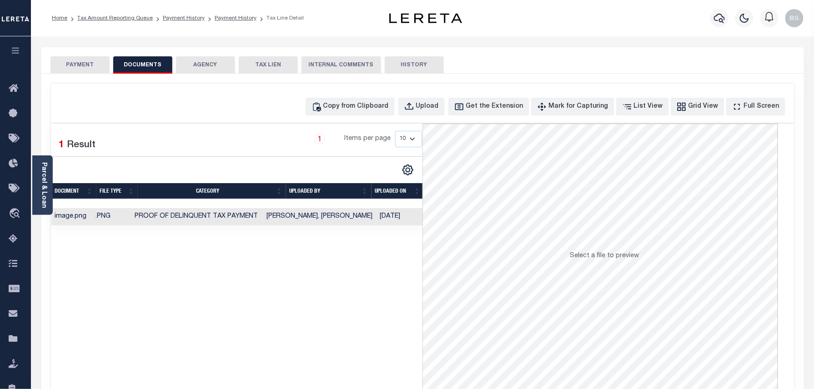
click at [231, 22] on ol "Home Tax Amount Reporting Queue Payment History Payment History Tax Line Detail" at bounding box center [178, 18] width 266 height 19
click at [231, 18] on link "Payment History" at bounding box center [236, 17] width 42 height 5
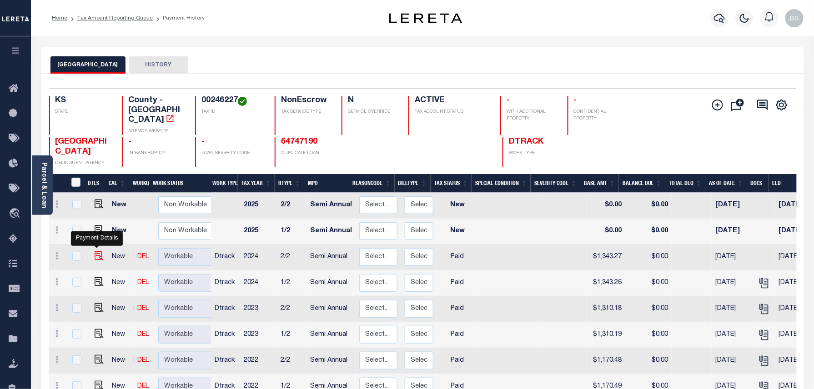
click at [95, 251] on img "" at bounding box center [99, 255] width 9 height 9
checkbox input "true"
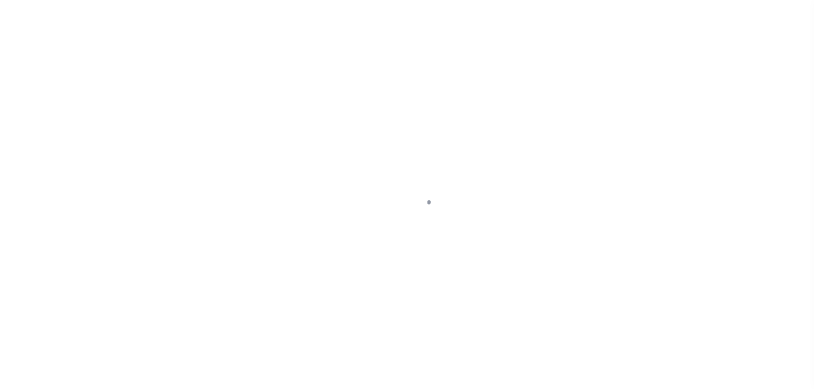
select select "PYD"
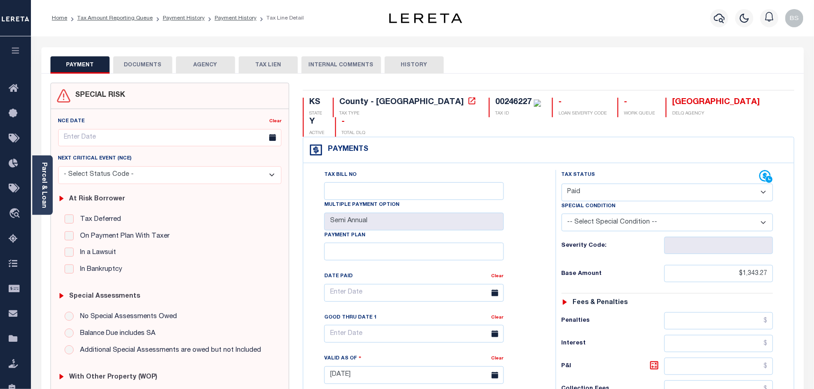
click at [153, 60] on button "DOCUMENTS" at bounding box center [142, 64] width 59 height 17
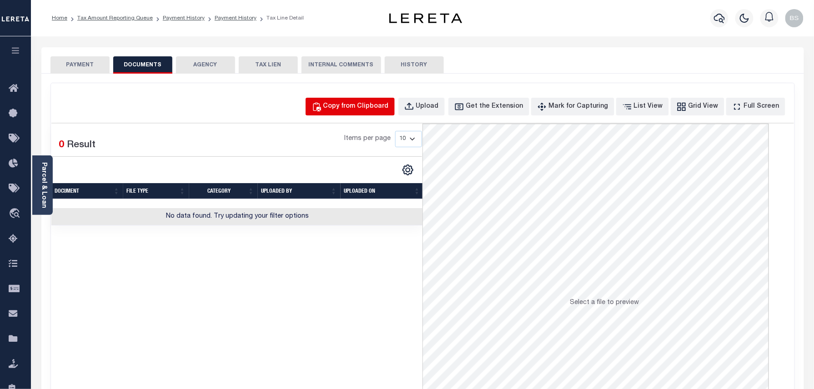
click at [356, 106] on div "Copy from Clipboard" at bounding box center [355, 107] width 65 height 10
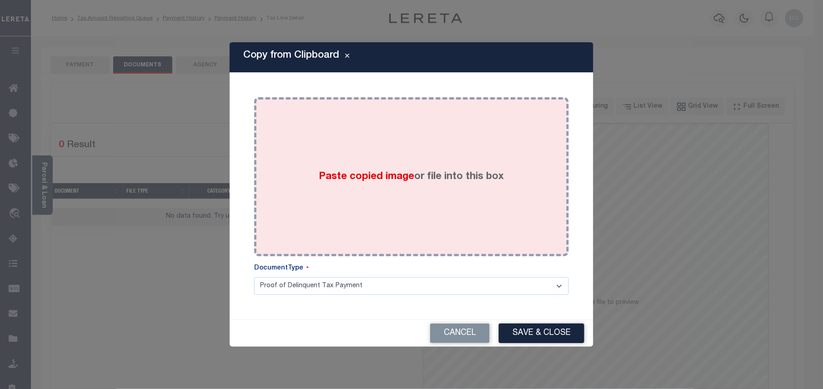
click at [377, 172] on span "Paste copied image" at bounding box center [366, 177] width 95 height 10
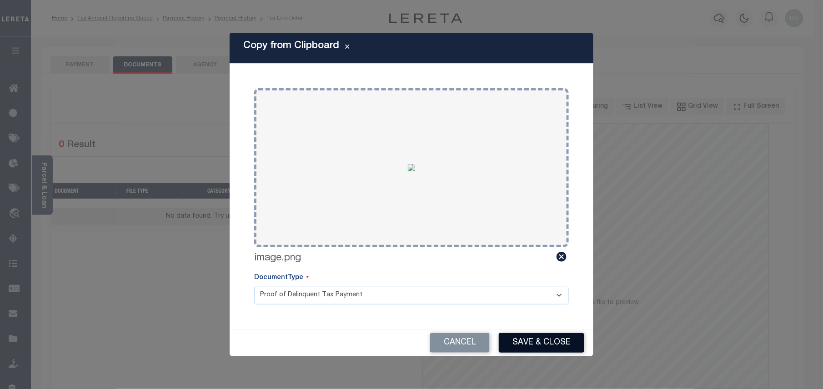
click at [521, 340] on button "Save & Close" at bounding box center [541, 343] width 85 height 20
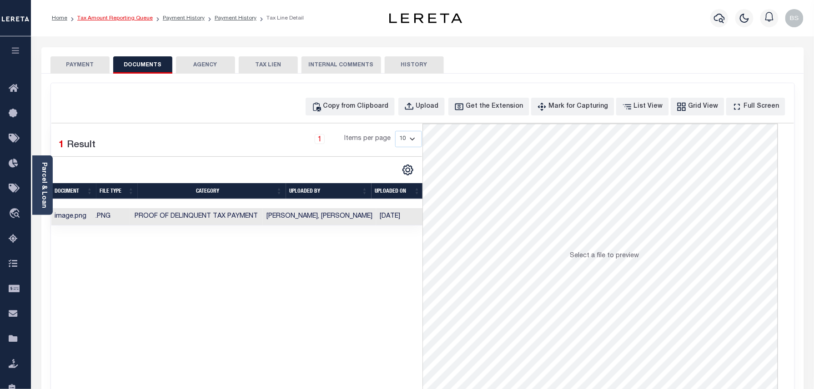
click at [131, 20] on link "Tax Amount Reporting Queue" at bounding box center [114, 17] width 75 height 5
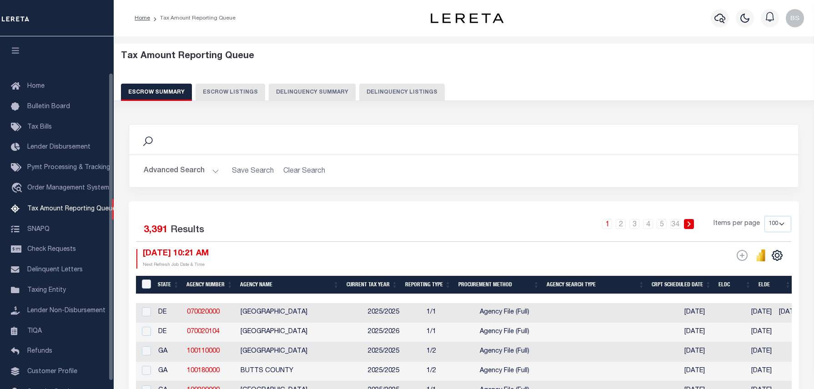
select select "100"
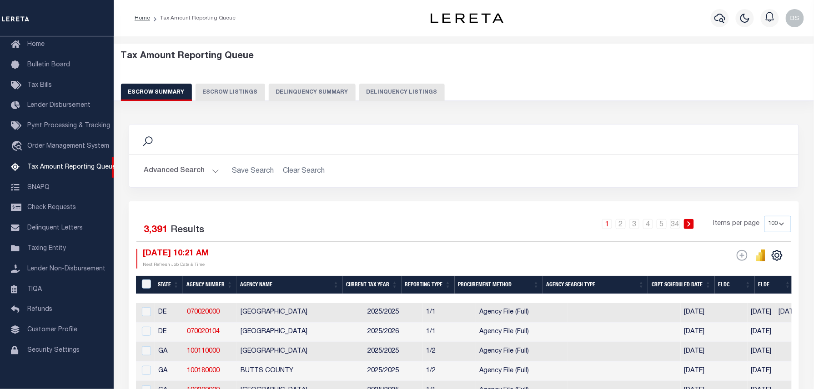
click at [519, 230] on div "1 2 3 4 5 … 34 Items per page 10 25 50 100 500" at bounding box center [548, 228] width 488 height 24
click at [399, 83] on div "Tax Amount Reporting Queue Escrow Summary Escrow Listings Delinquency Summary" at bounding box center [464, 76] width 686 height 50
click at [400, 88] on button "Delinquency Listings" at bounding box center [401, 92] width 85 height 17
select select "100"
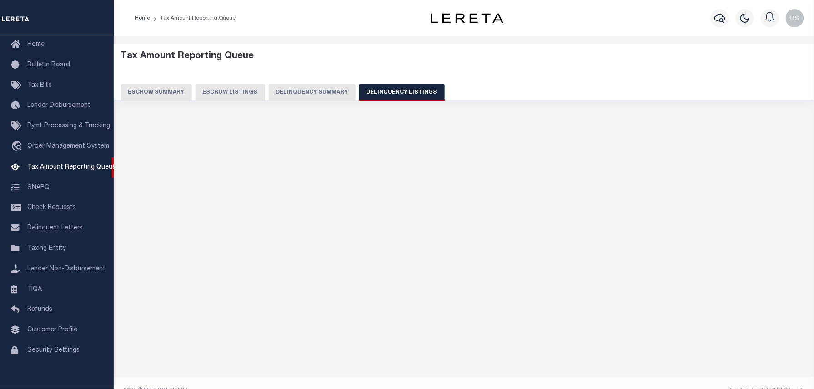
select select "100"
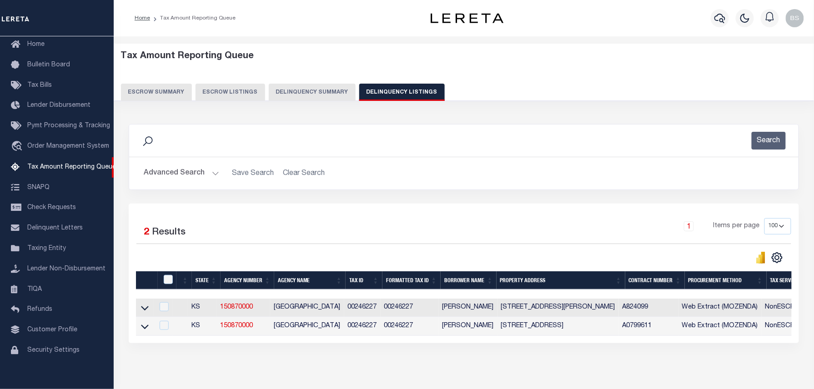
scroll to position [17, 0]
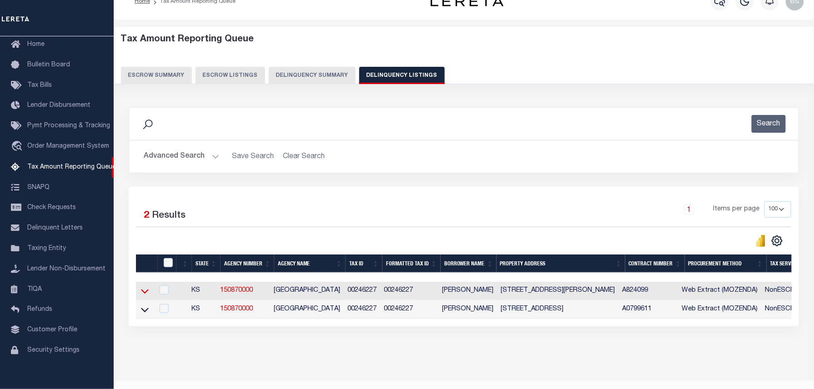
click at [144, 290] on icon at bounding box center [145, 291] width 8 height 10
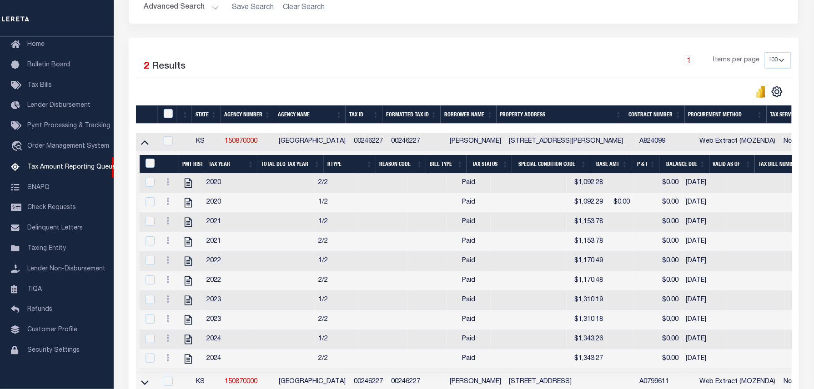
scroll to position [226, 0]
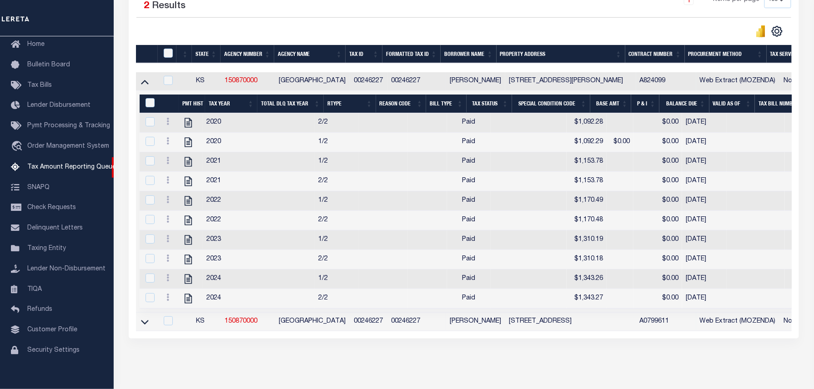
click at [140, 325] on link at bounding box center [145, 321] width 10 height 6
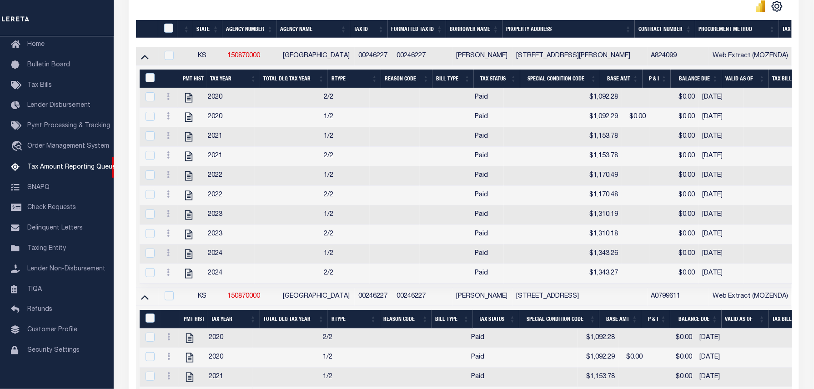
scroll to position [191, 0]
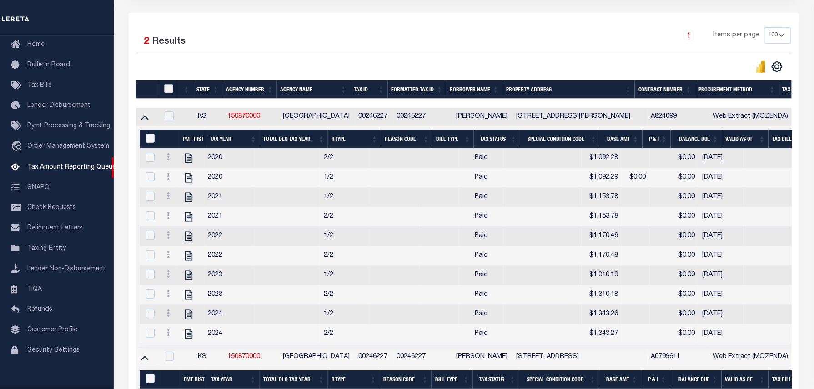
click at [170, 93] on input "checkbox" at bounding box center [168, 88] width 9 height 9
checkbox input "true"
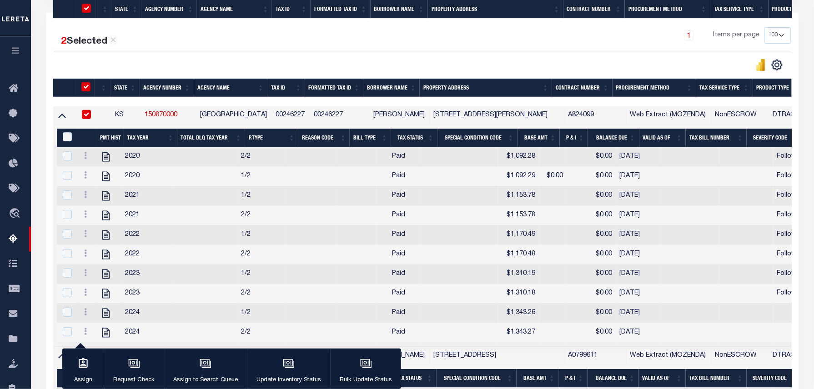
scroll to position [312, 0]
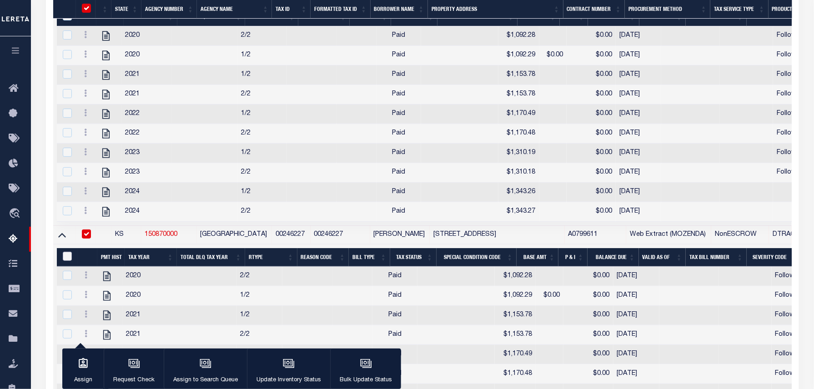
click at [68, 261] on input "&nbsp;" at bounding box center [67, 256] width 9 height 9
checkbox input "true"
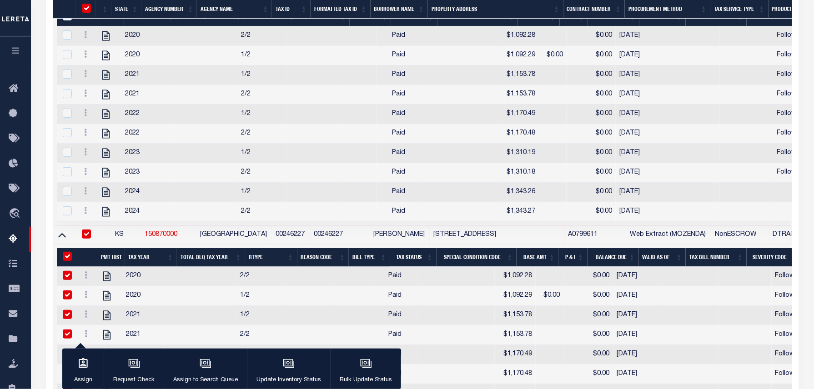
checkbox input "true"
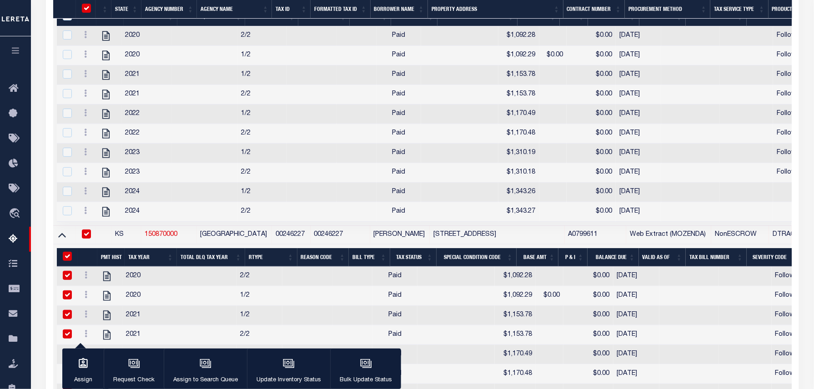
checkbox input "true"
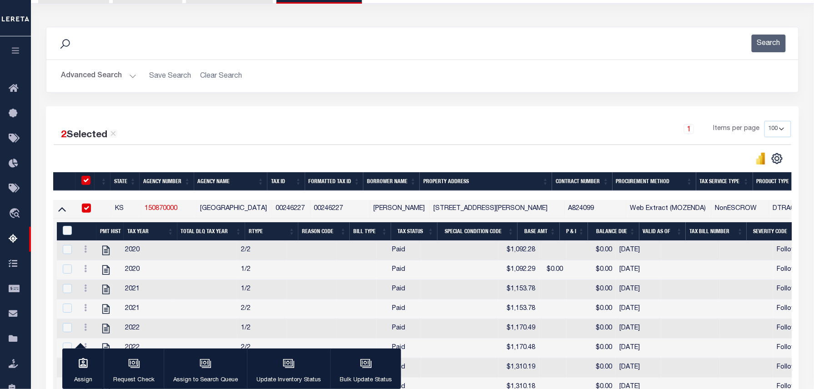
scroll to position [130, 0]
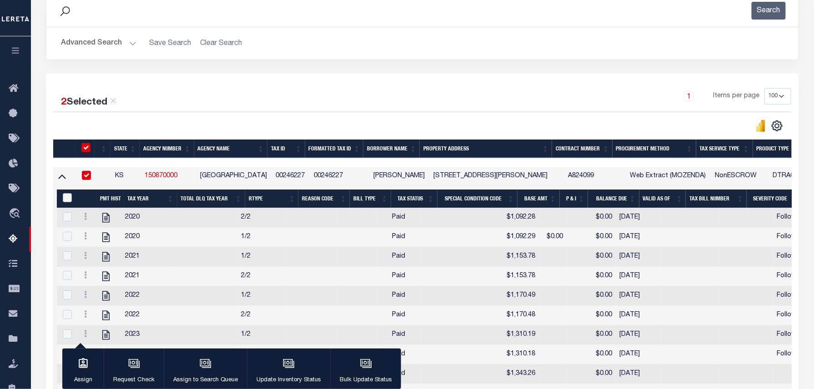
click at [68, 199] on input "&nbsp;" at bounding box center [67, 197] width 9 height 9
checkbox input "true"
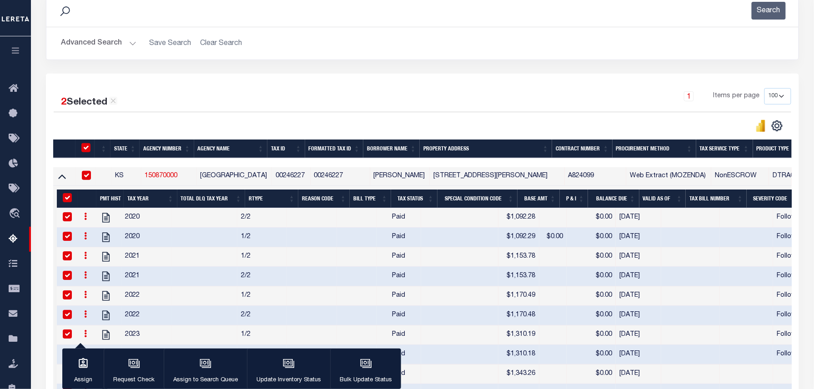
checkbox input "true"
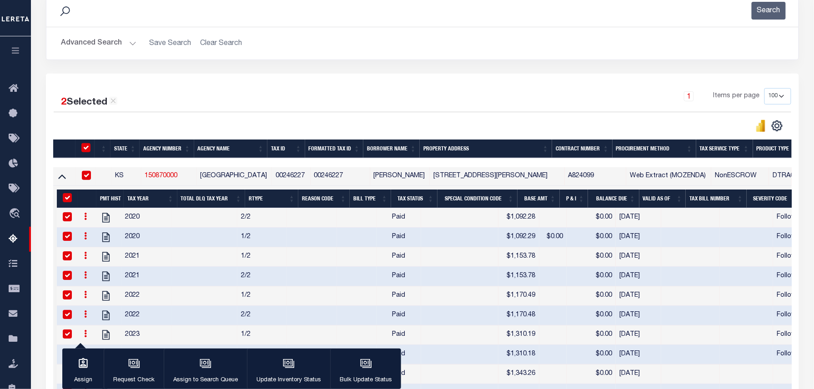
checkbox input "true"
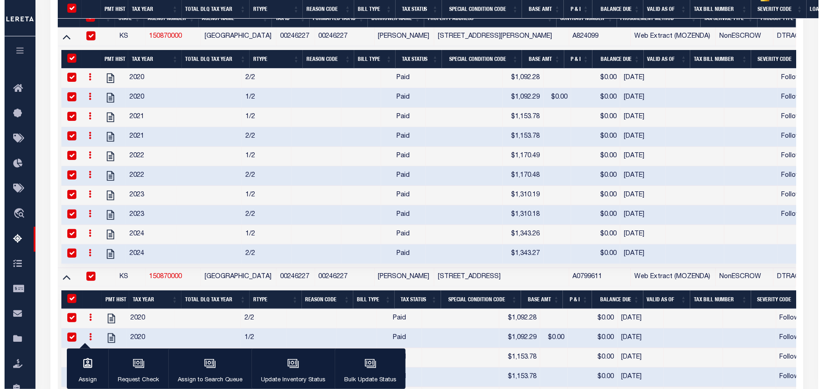
scroll to position [492, 0]
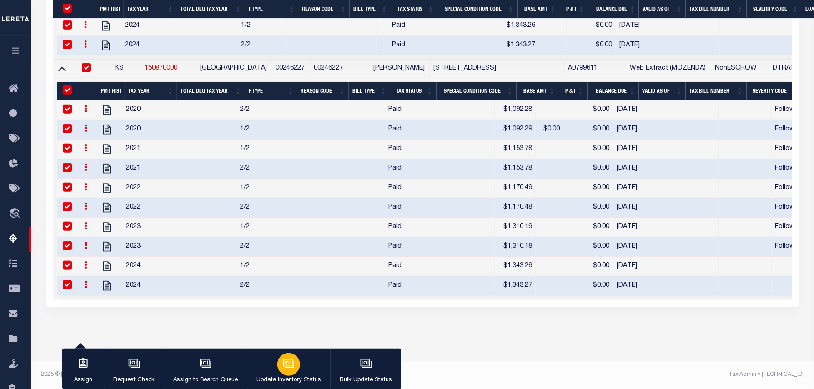
click at [284, 376] on p "Update Inventory Status" at bounding box center [288, 380] width 65 height 9
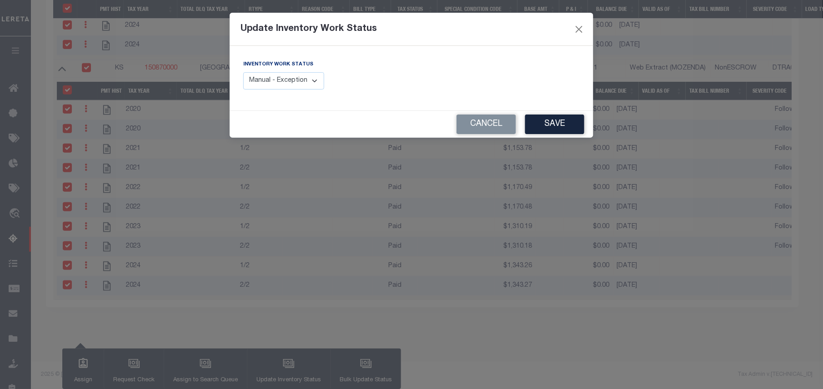
click at [277, 88] on select "Manual - Exception Pended - Awaiting Search Late Add Exception Completed" at bounding box center [283, 81] width 81 height 18
select select "4"
click at [243, 72] on select "Manual - Exception Pended - Awaiting Search Late Add Exception Completed" at bounding box center [283, 81] width 81 height 18
click at [559, 124] on button "Save" at bounding box center [554, 125] width 59 height 20
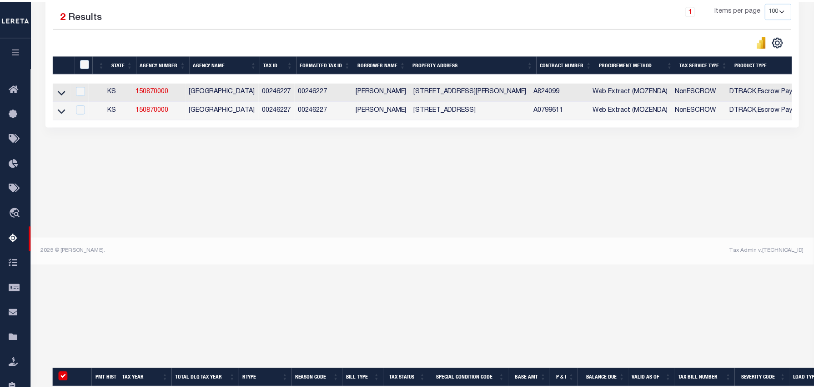
scroll to position [93, 0]
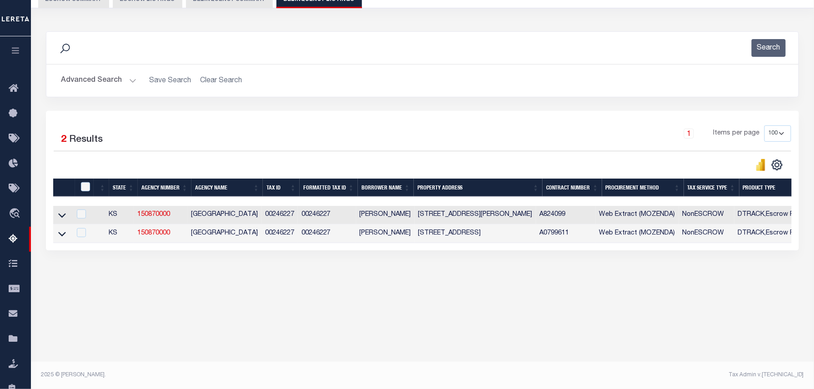
click at [98, 75] on button "Advanced Search" at bounding box center [98, 81] width 75 height 18
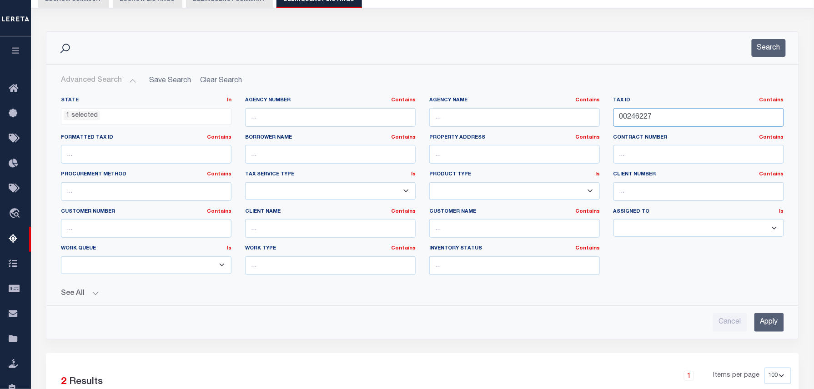
drag, startPoint x: 676, startPoint y: 120, endPoint x: 540, endPoint y: 119, distance: 136.4
click at [574, 119] on div "State In In AK AL AR AZ CA CO CT DC DE FL GA GU HI IA ID IL IN KS [GEOGRAPHIC_D…" at bounding box center [422, 189] width 736 height 185
paste input "99312640"
type input "099312640"
click at [193, 116] on ul "1 selected" at bounding box center [146, 115] width 170 height 12
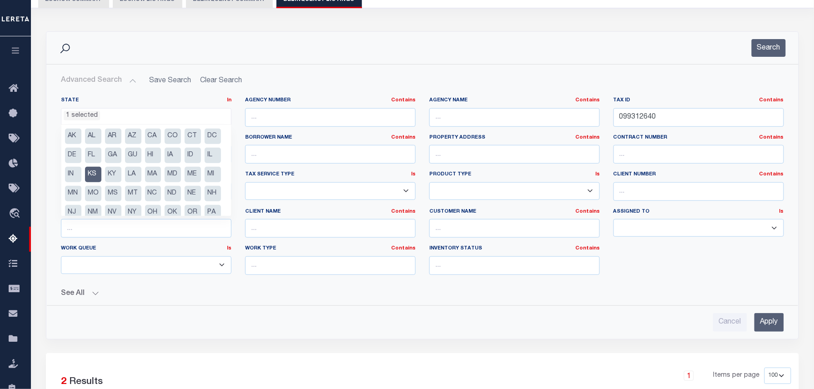
click at [101, 171] on li "KS" at bounding box center [93, 174] width 16 height 15
click at [101, 210] on li "NM" at bounding box center [93, 212] width 16 height 15
select select "NM"
click at [762, 326] on input "Apply" at bounding box center [769, 322] width 30 height 19
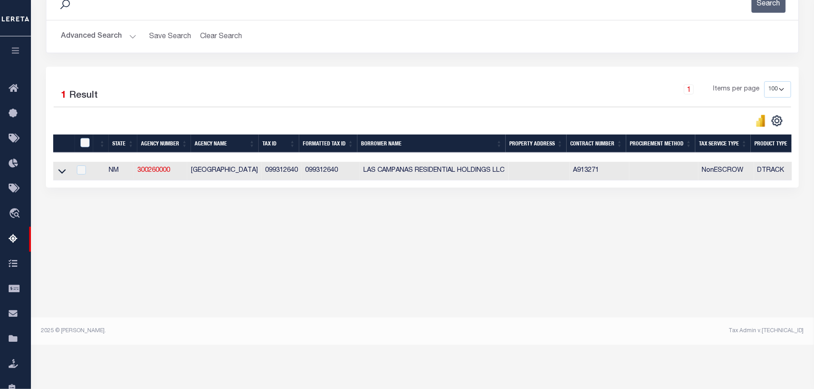
scroll to position [216, 0]
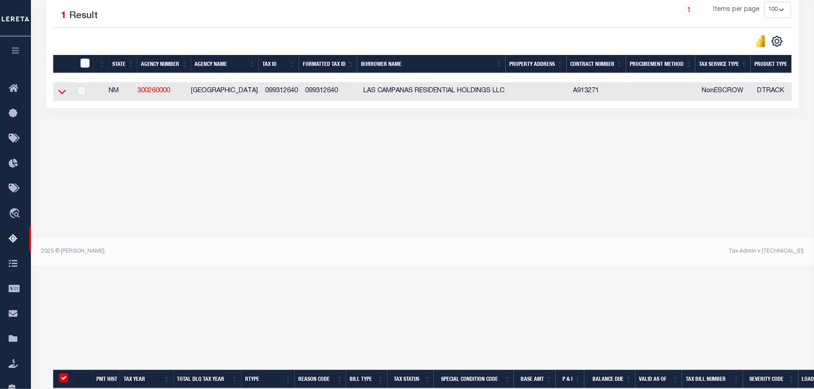
click at [62, 91] on icon at bounding box center [62, 92] width 8 height 10
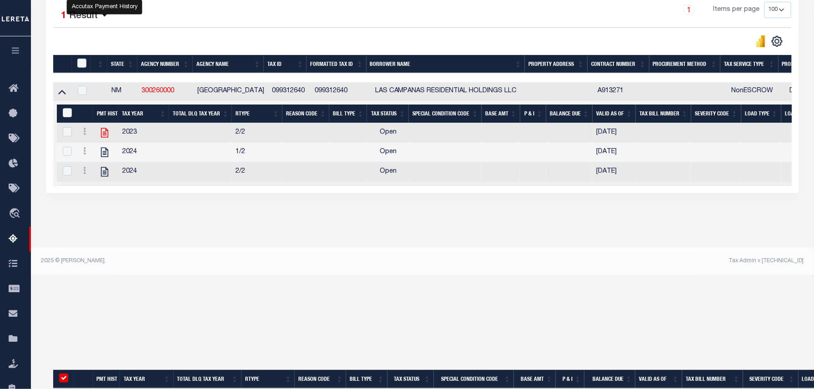
click at [102, 135] on icon "" at bounding box center [105, 133] width 12 height 12
checkbox input "false"
checkbox input "true"
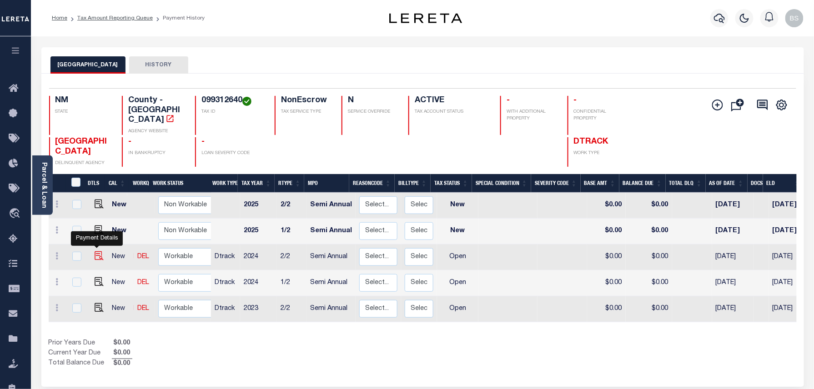
click at [97, 251] on img "" at bounding box center [99, 255] width 9 height 9
checkbox input "true"
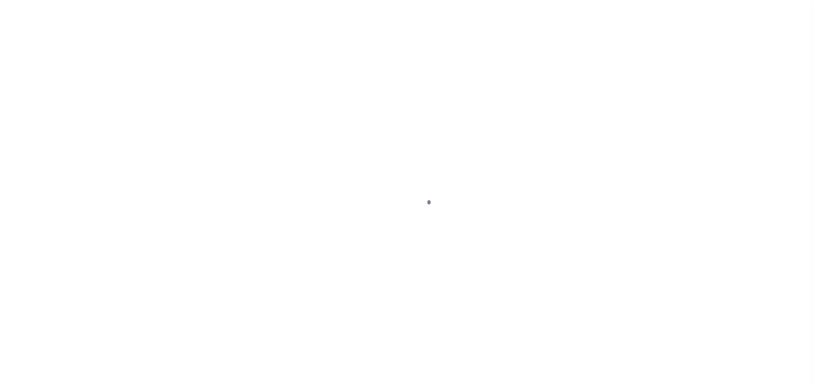
select select "OP2"
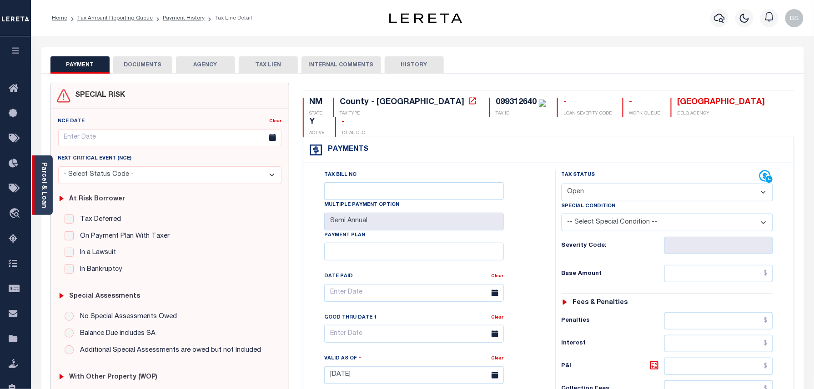
click at [44, 168] on link "Parcel & Loan" at bounding box center [43, 185] width 6 height 46
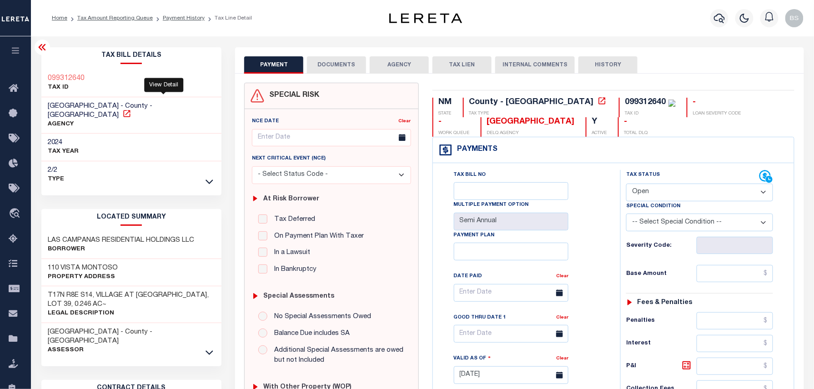
click at [130, 110] on icon at bounding box center [126, 113] width 7 height 7
click at [168, 16] on link "Payment History" at bounding box center [184, 17] width 42 height 5
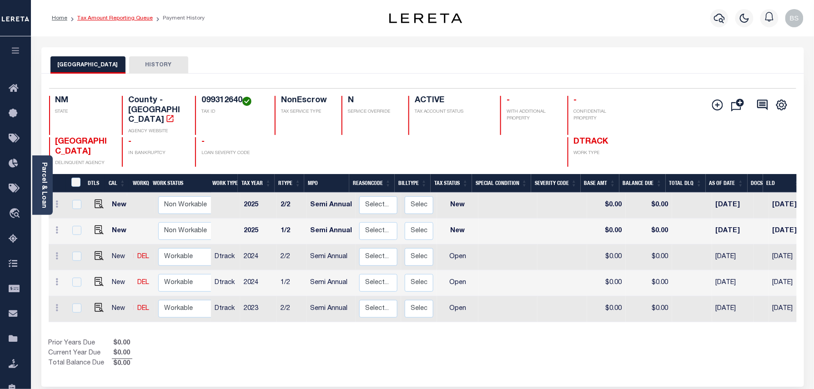
click at [133, 20] on link "Tax Amount Reporting Queue" at bounding box center [114, 17] width 75 height 5
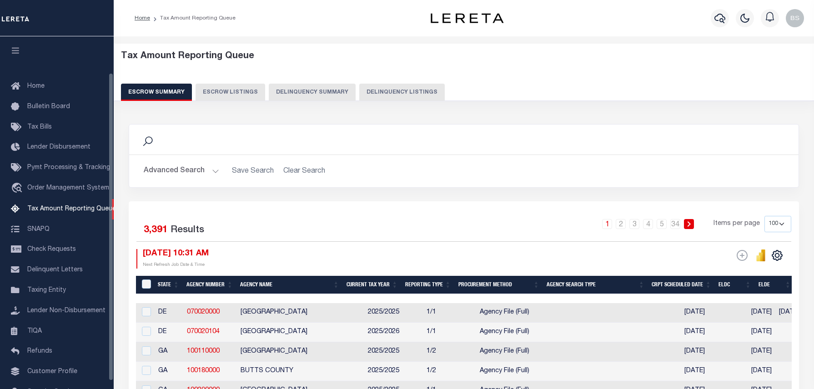
click at [362, 88] on button "Delinquency Listings" at bounding box center [401, 92] width 85 height 17
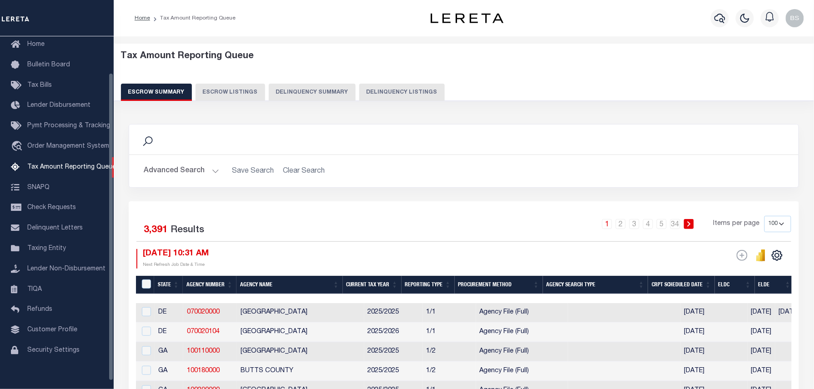
select select "100"
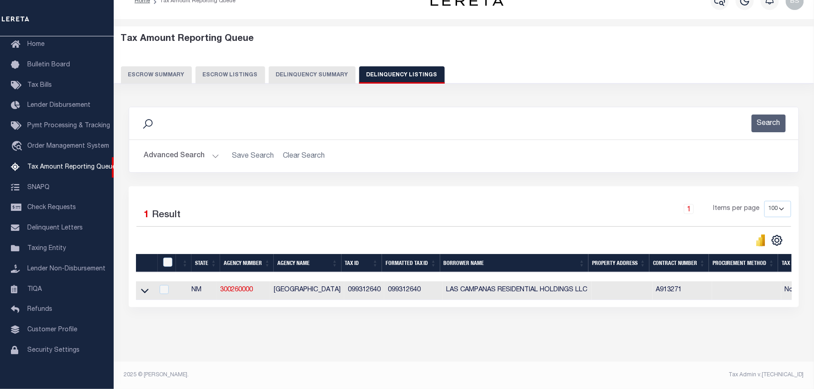
scroll to position [26, 0]
drag, startPoint x: 444, startPoint y: 283, endPoint x: 588, endPoint y: 284, distance: 144.1
click at [588, 284] on td "LAS CAMPANAS RESIDENTIAL HOLDINGS LLC" at bounding box center [516, 290] width 149 height 19
checkbox input "true"
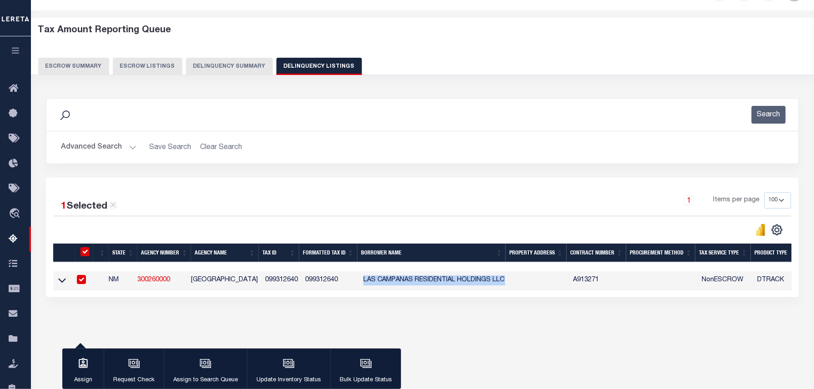
scroll to position [24, 0]
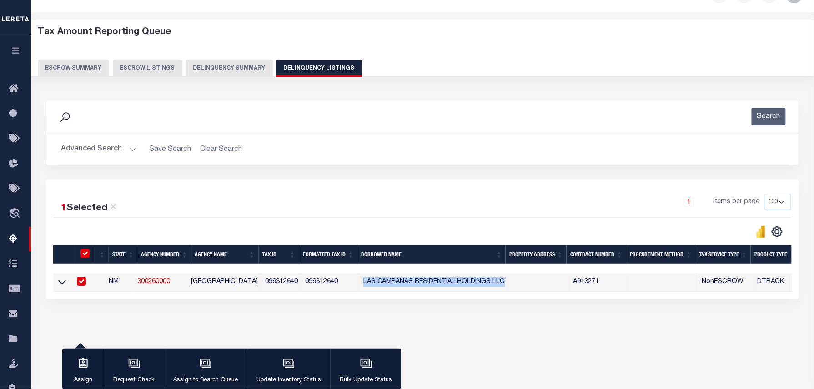
copy td "LAS CAMPANAS RESIDENTIAL HOLDINGS LLC"
click at [88, 150] on button "Advanced Search" at bounding box center [98, 149] width 75 height 18
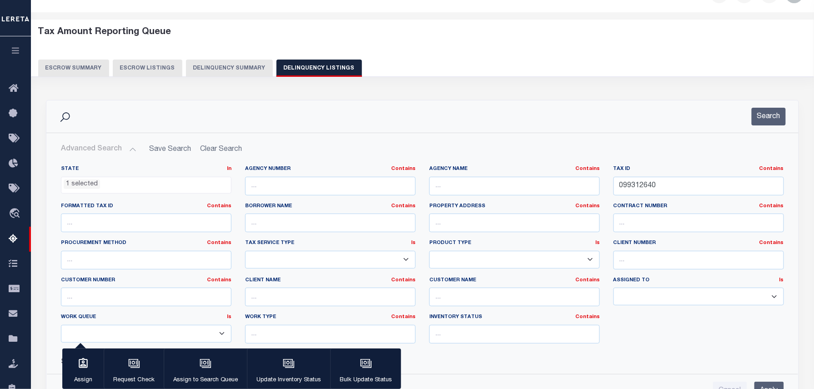
click at [125, 185] on ul "1 selected" at bounding box center [146, 183] width 170 height 12
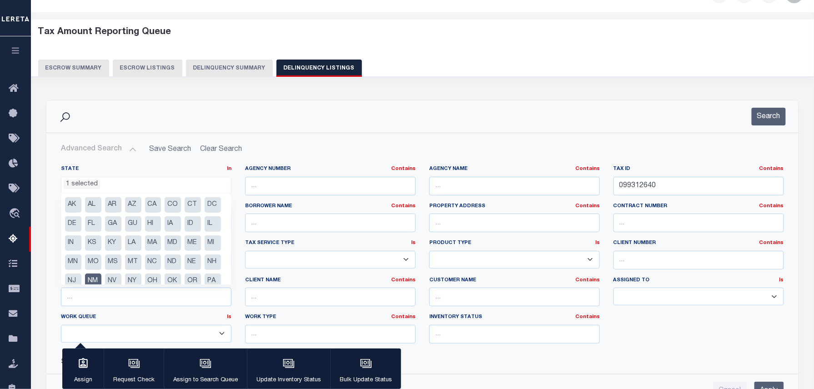
click at [101, 279] on li "NM" at bounding box center [93, 281] width 16 height 15
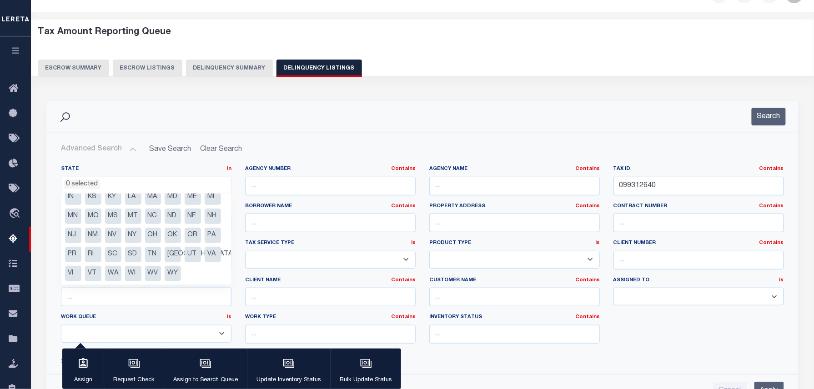
click at [121, 228] on li "NV" at bounding box center [113, 235] width 16 height 15
select select "NV"
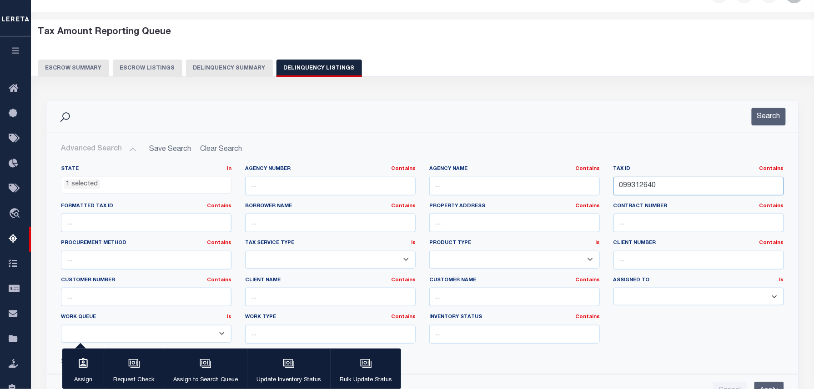
drag, startPoint x: 685, startPoint y: 186, endPoint x: 607, endPoint y: 186, distance: 78.2
click at [607, 186] on div "Tax ID Contains Contains Is 099312640" at bounding box center [698, 183] width 184 height 37
paste input "16307413028"
type input "16307413028"
click at [762, 123] on button "Search" at bounding box center [768, 117] width 34 height 18
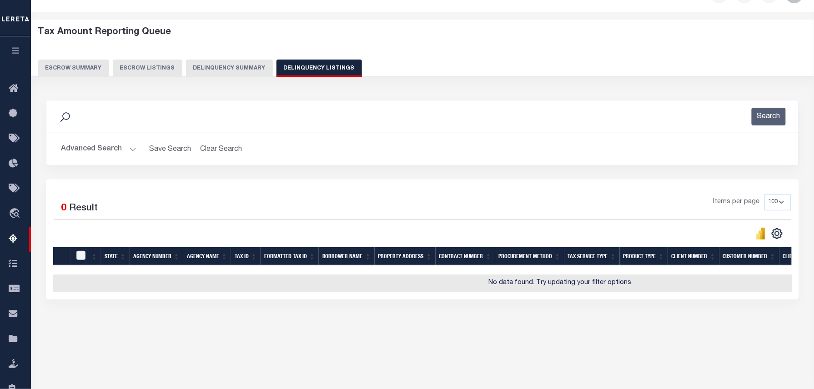
scroll to position [93, 0]
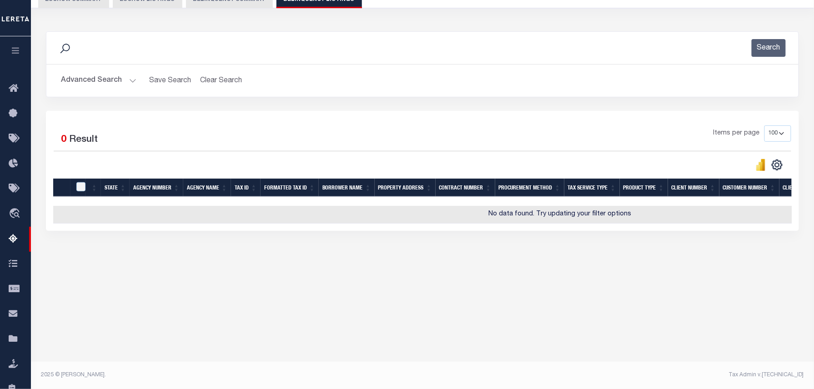
click at [110, 83] on button "Advanced Search" at bounding box center [98, 81] width 75 height 18
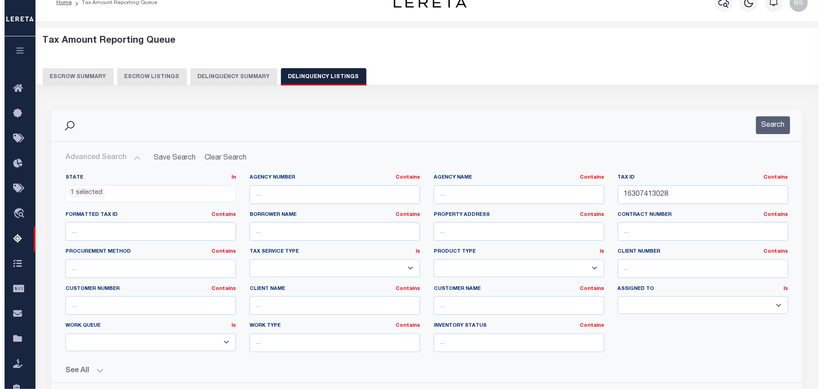
scroll to position [0, 0]
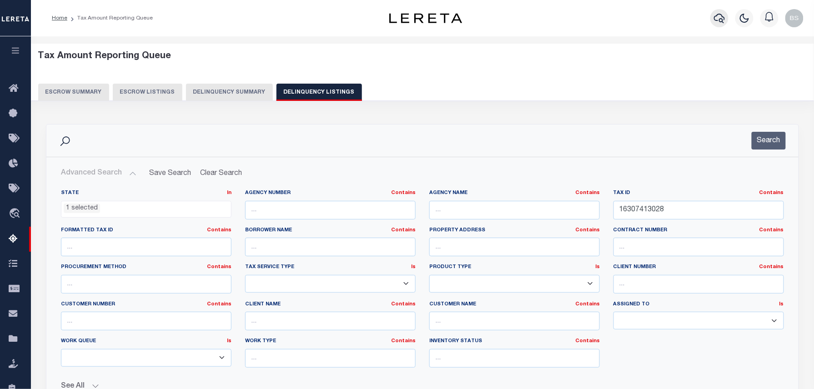
click icon "button"
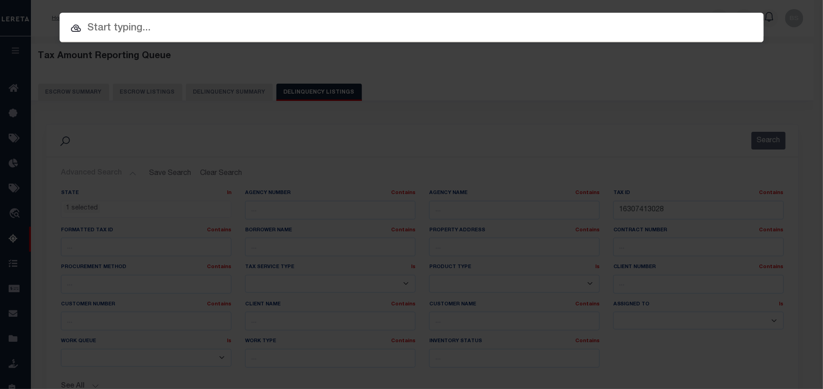
paste input "34822162"
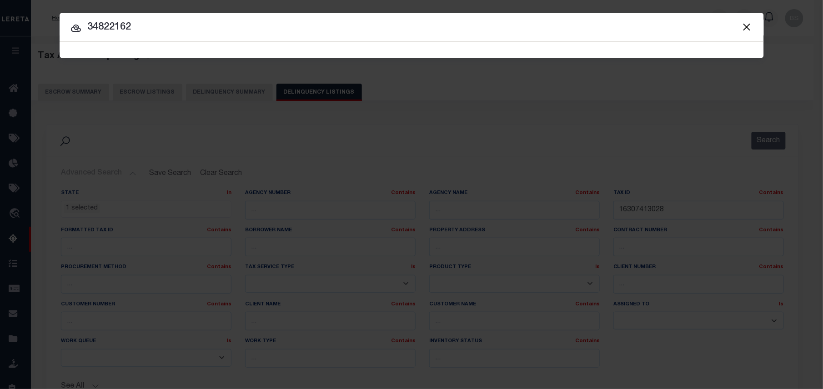
type input "34822162"
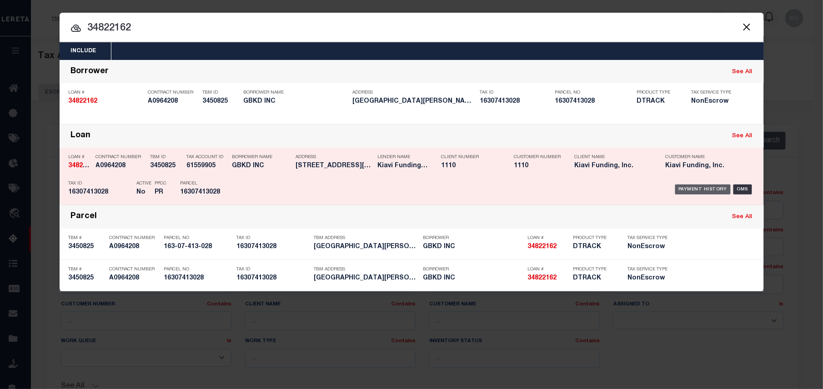
click div "Payment History"
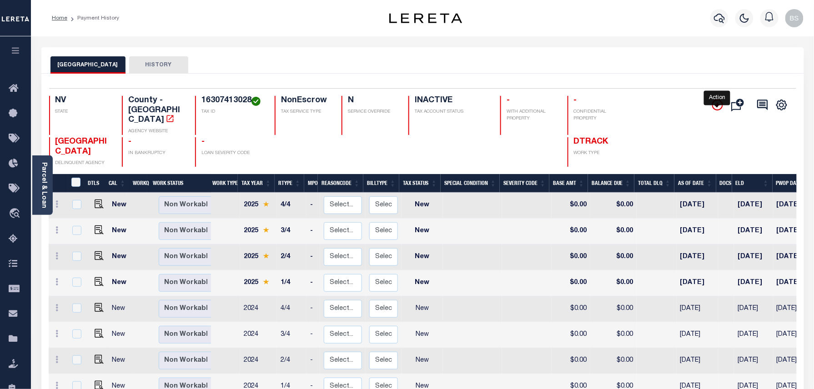
click at [715, 110] on icon "" at bounding box center [717, 105] width 11 height 11
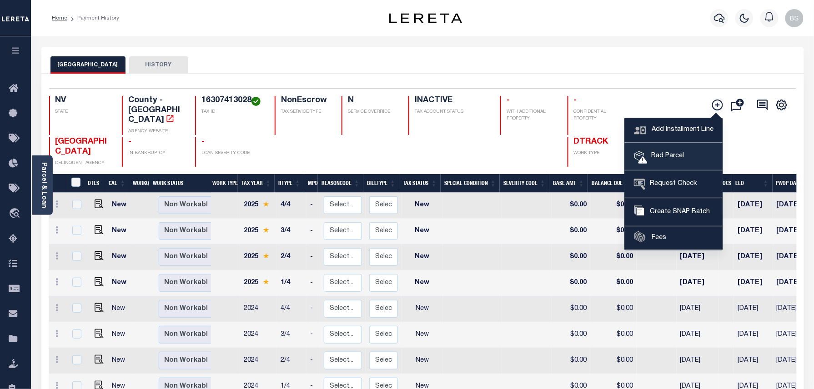
click at [659, 159] on span "Bad Parcel" at bounding box center [665, 156] width 36 height 10
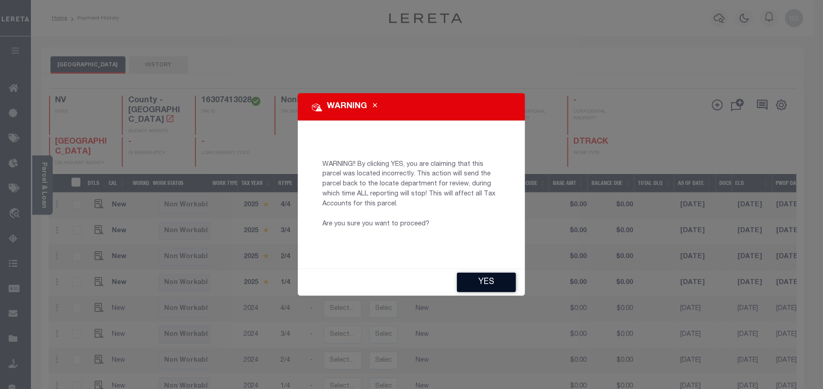
click at [495, 290] on button "YES" at bounding box center [486, 283] width 59 height 20
type input "[EMAIL_ADDRESS][DOMAIN_NAME]"
type input "[DATE]"
type input "PR"
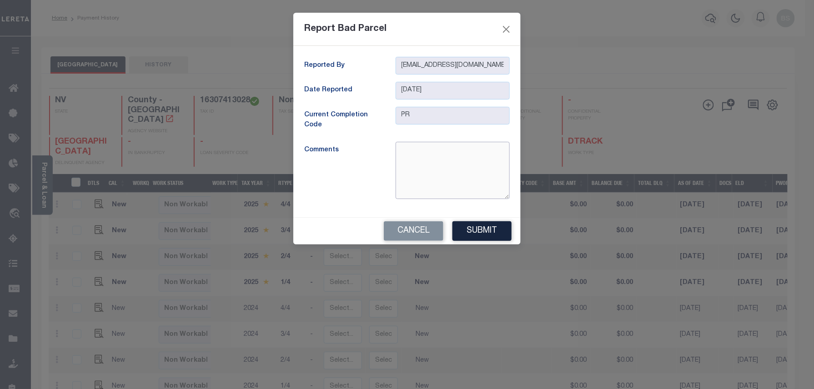
click at [421, 162] on textarea at bounding box center [452, 170] width 114 height 57
type textarea "parcel is inactive"
click at [481, 230] on button "Submit" at bounding box center [481, 231] width 59 height 20
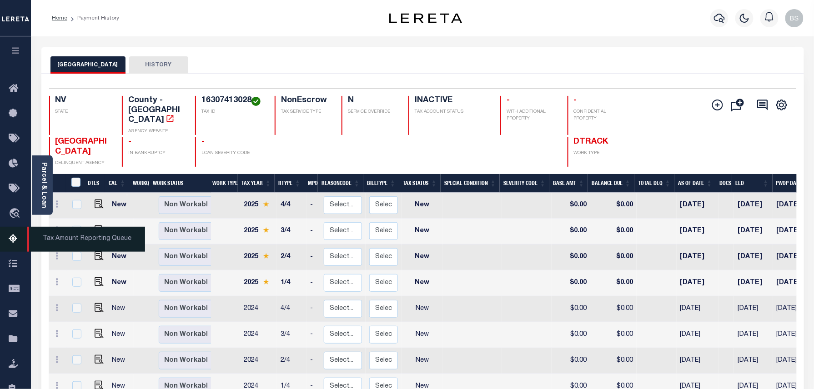
click at [20, 236] on icon at bounding box center [16, 239] width 15 height 11
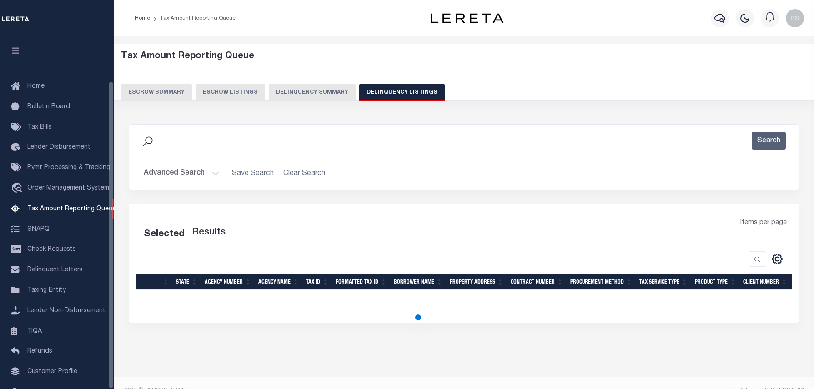
select select "100"
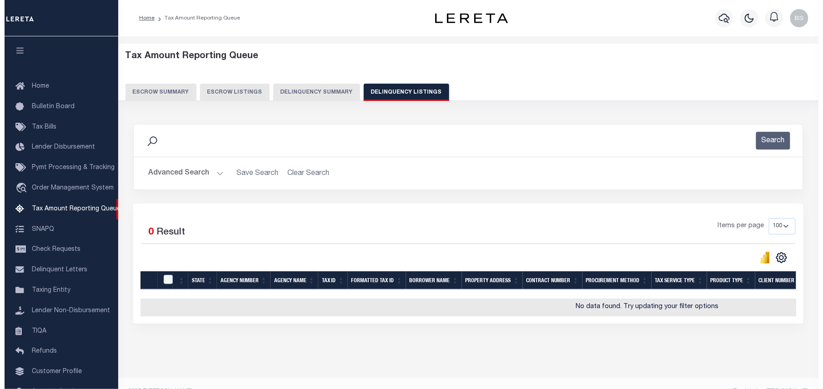
scroll to position [51, 0]
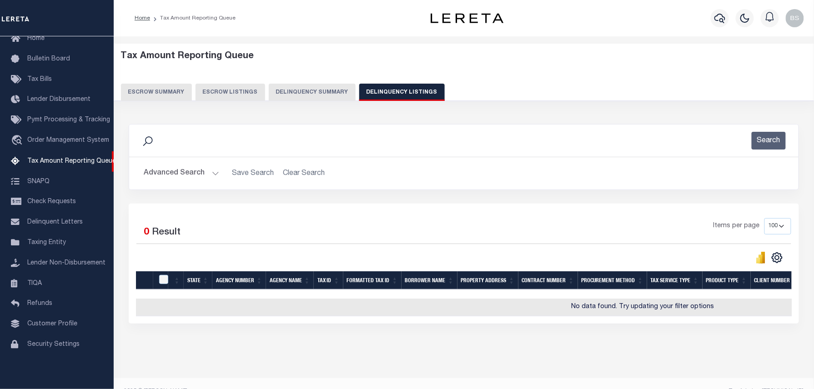
click at [186, 171] on button "Advanced Search" at bounding box center [181, 174] width 75 height 18
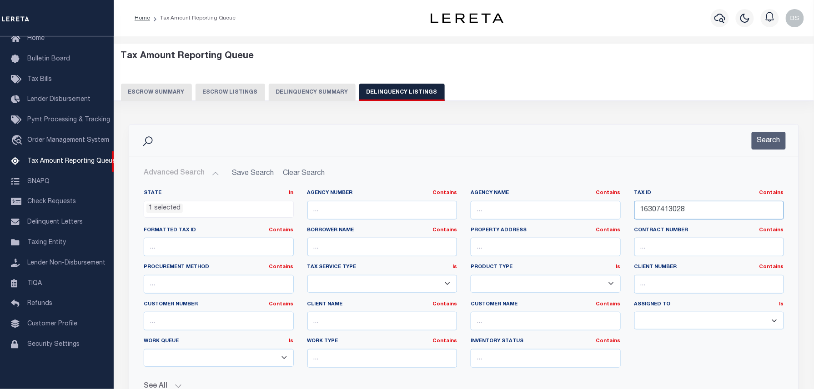
drag, startPoint x: 700, startPoint y: 209, endPoint x: 598, endPoint y: 209, distance: 102.3
click at [598, 209] on div "State In In AK AL AR AZ CA CO CT DC DE FL GA GU HI IA ID IL IN KS KY LA MA MD M…" at bounding box center [464, 282] width 654 height 185
paste input "236510070"
type input "16236510070"
click at [780, 144] on button "Search" at bounding box center [768, 141] width 34 height 18
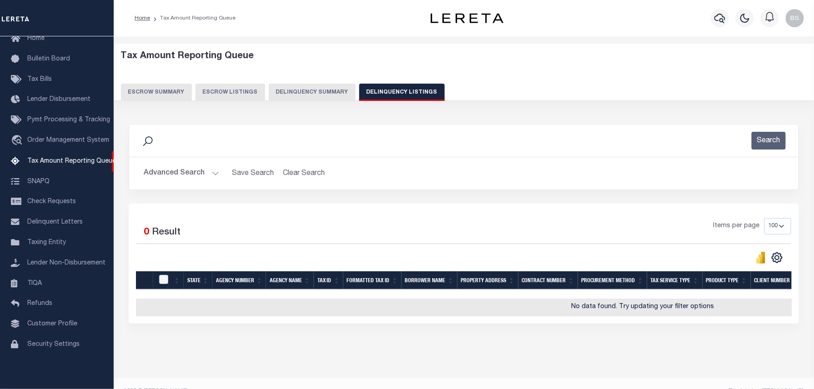
click at [204, 174] on button "Advanced Search" at bounding box center [181, 174] width 75 height 18
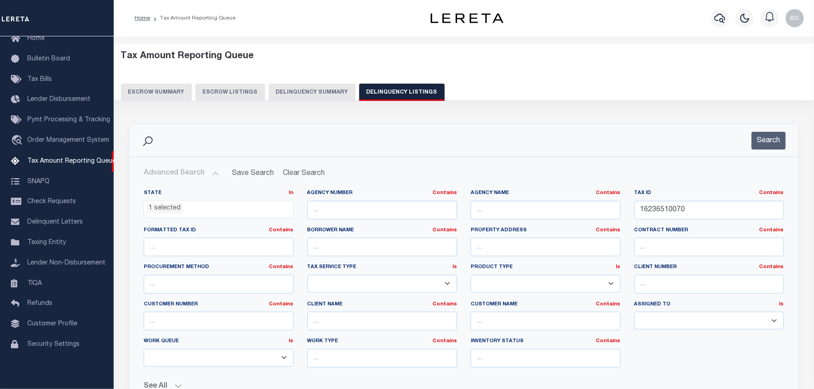
click at [204, 174] on button "Advanced Search" at bounding box center [181, 174] width 75 height 18
click at [717, 17] on icon "button" at bounding box center [719, 18] width 11 height 11
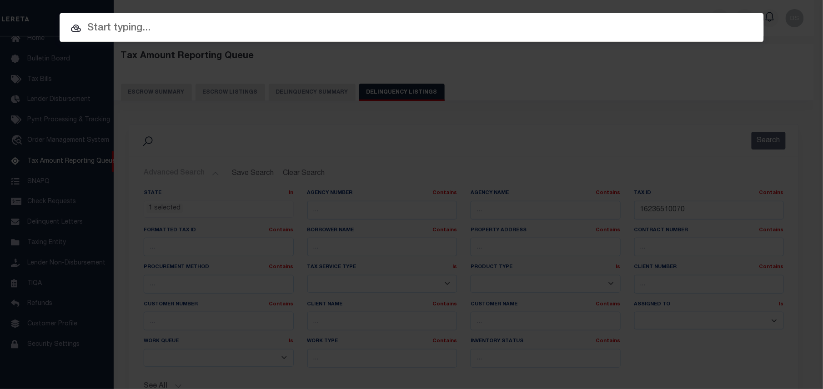
paste input "34880206"
type input "34880206"
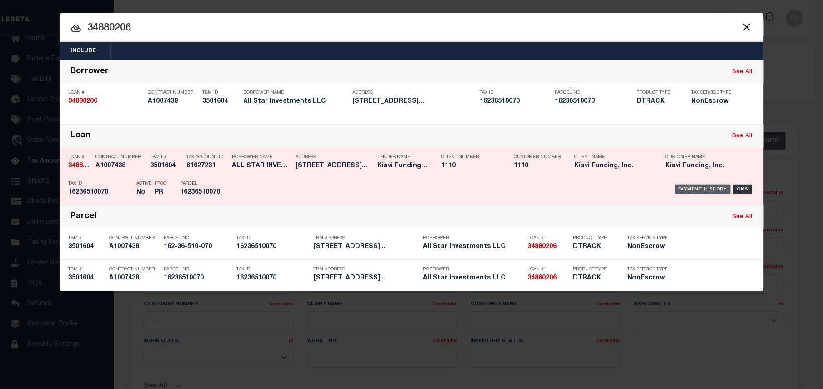
click at [686, 188] on div "Payment History" at bounding box center [703, 190] width 56 height 10
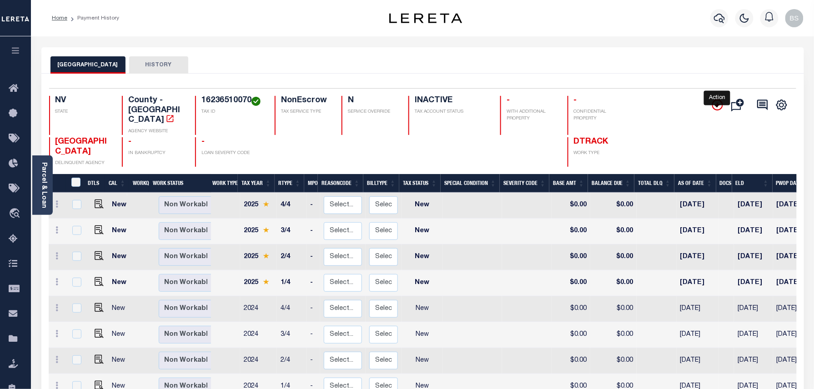
click at [716, 108] on icon "" at bounding box center [717, 105] width 11 height 11
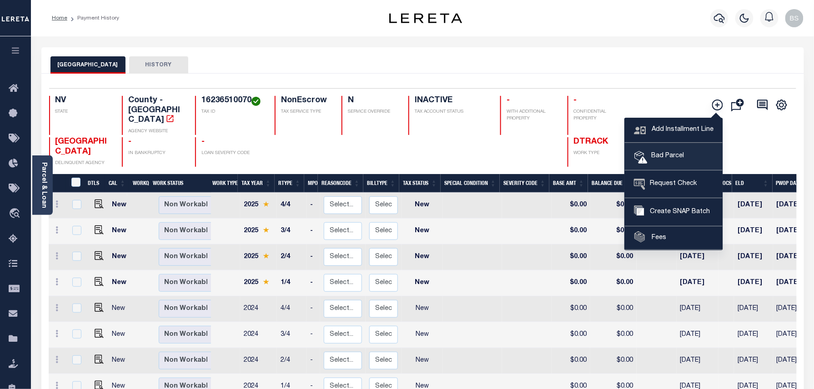
click at [667, 157] on span "Bad Parcel" at bounding box center [665, 156] width 36 height 10
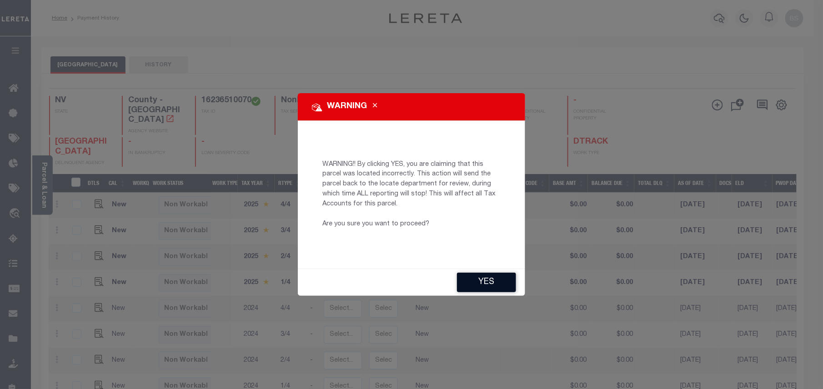
click at [482, 287] on button "YES" at bounding box center [486, 283] width 59 height 20
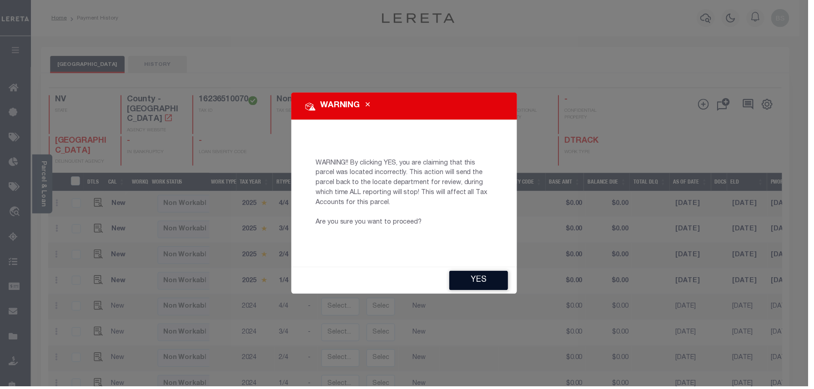
type input "[EMAIL_ADDRESS][DOMAIN_NAME]"
type input "[DATE]"
type input "PR"
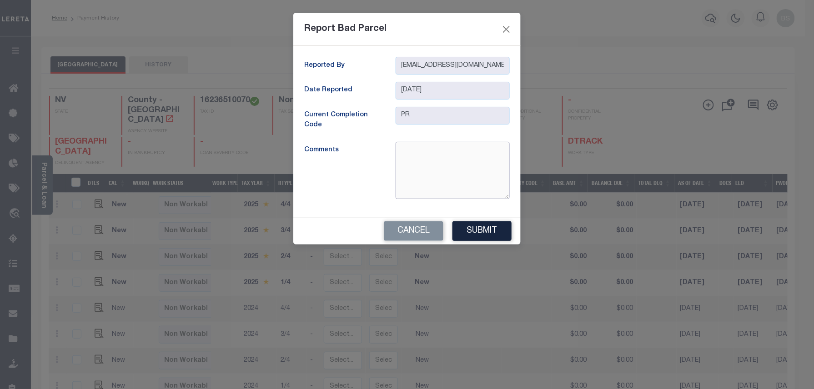
click at [426, 171] on textarea at bounding box center [452, 170] width 114 height 57
type textarea "Parcel is inactive"
click at [491, 233] on button "Submit" at bounding box center [481, 231] width 59 height 20
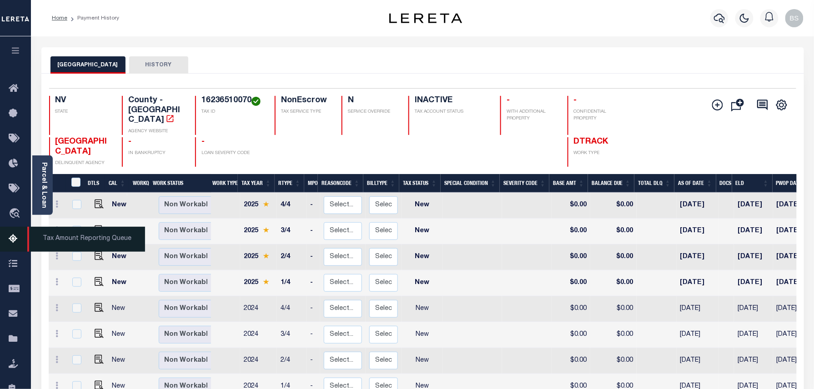
click at [17, 242] on icon at bounding box center [16, 239] width 15 height 11
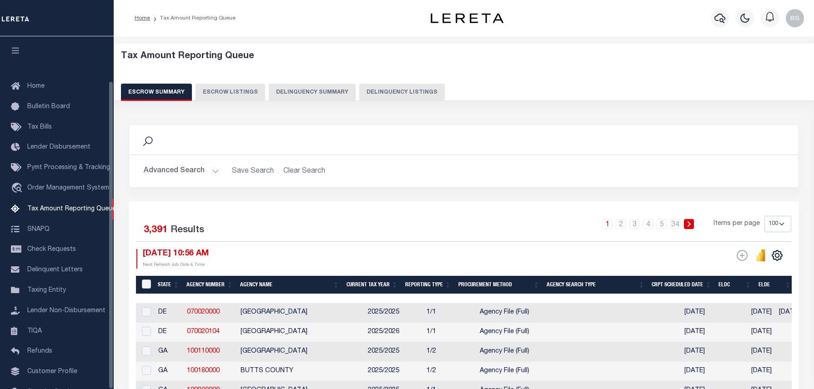
select select
select select "100"
click at [197, 175] on button "Advanced Search" at bounding box center [181, 171] width 75 height 18
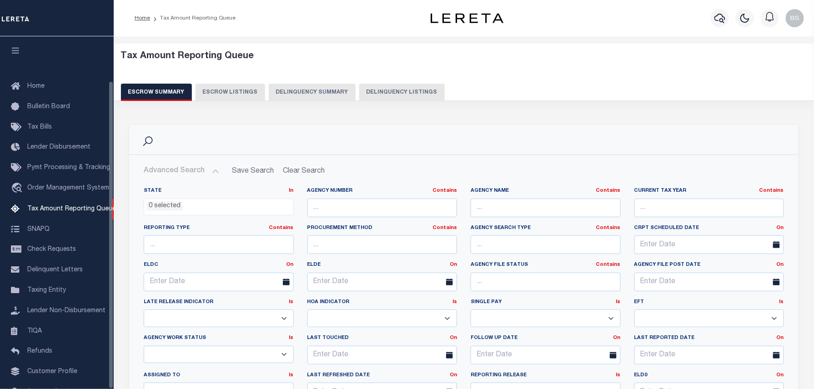
scroll to position [51, 0]
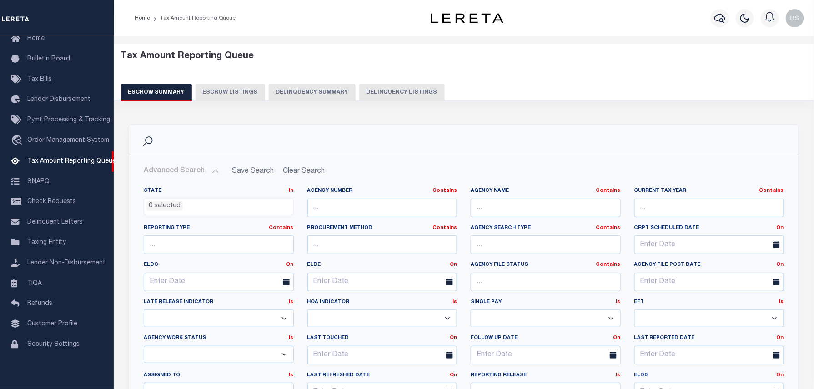
click at [420, 95] on button "Delinquency Listings" at bounding box center [401, 92] width 85 height 17
select select "NV"
select select "100"
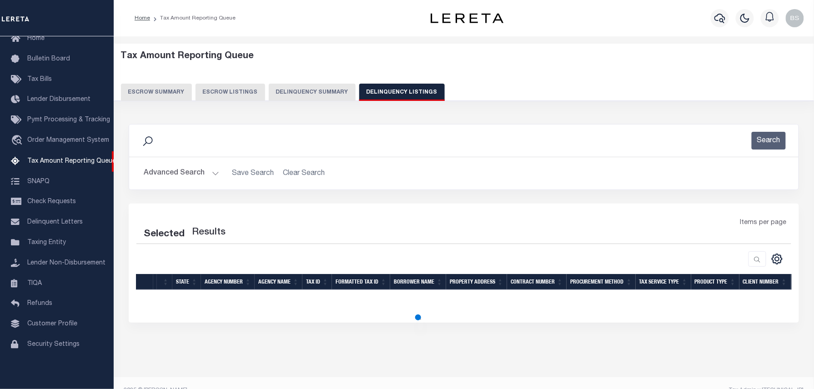
select select "100"
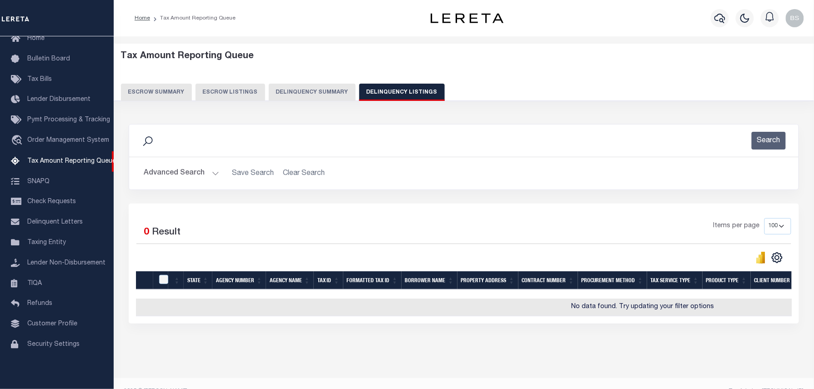
click at [184, 168] on button "Advanced Search" at bounding box center [181, 174] width 75 height 18
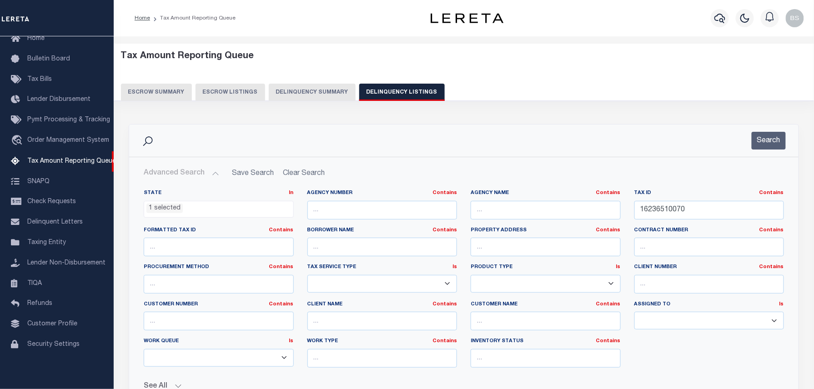
click at [216, 208] on ul "1 selected" at bounding box center [218, 207] width 149 height 12
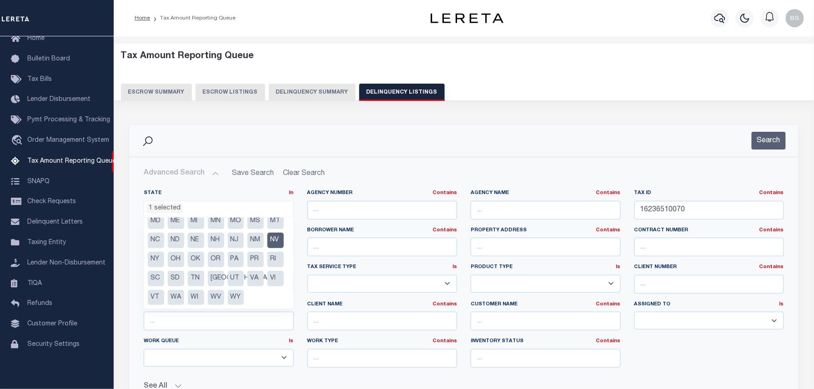
scroll to position [84, 0]
click at [267, 236] on li "NV" at bounding box center [275, 240] width 16 height 15
select select
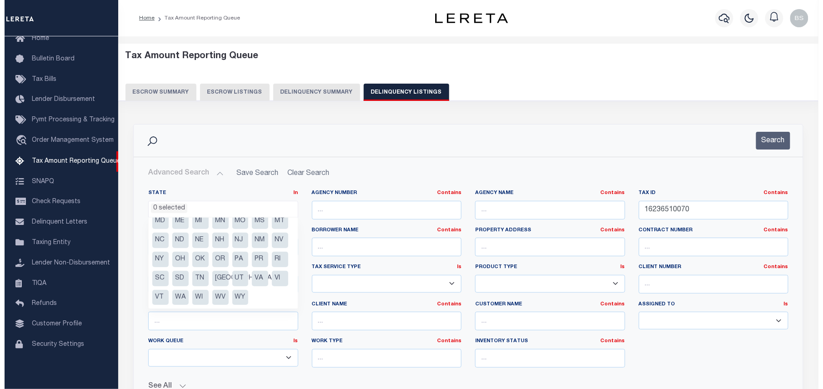
scroll to position [270, 0]
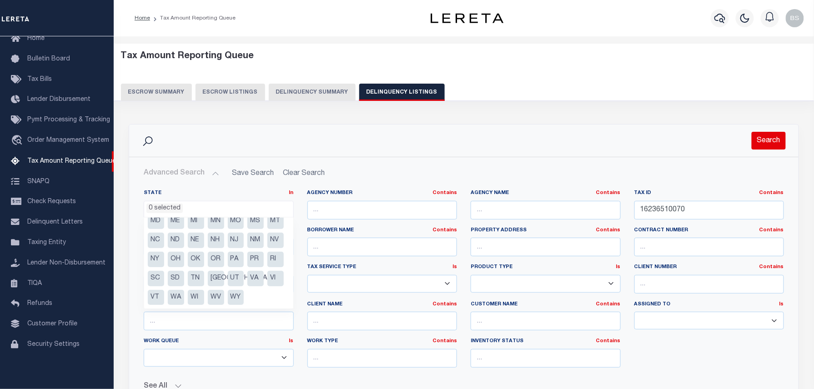
click at [771, 148] on button "Search" at bounding box center [768, 141] width 34 height 18
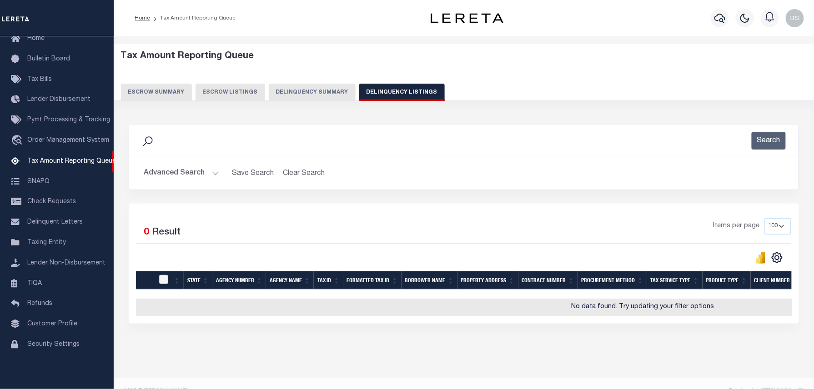
click at [208, 175] on button "Advanced Search" at bounding box center [181, 174] width 75 height 18
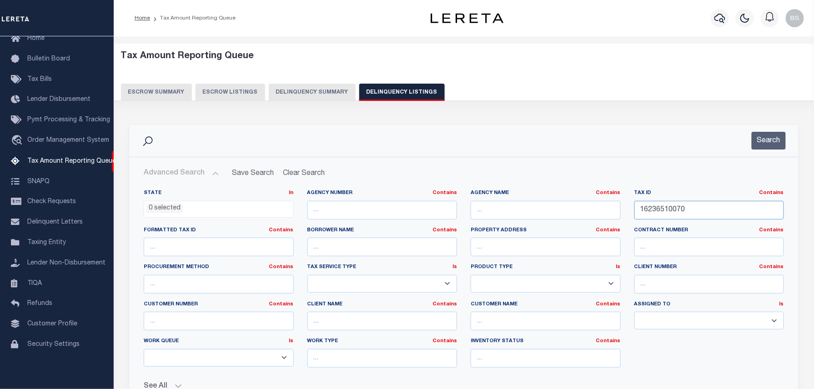
drag, startPoint x: 704, startPoint y: 209, endPoint x: 555, endPoint y: 195, distance: 149.3
click at [561, 200] on div "State In In AK AL AR AZ CA CO CT DC DE FL GA GU HI IA ID IL IN KS [GEOGRAPHIC_D…" at bounding box center [464, 282] width 654 height 185
paste input "3926410005"
click at [758, 153] on div "Search" at bounding box center [463, 141] width 669 height 32
click at [771, 142] on button "Search" at bounding box center [768, 141] width 34 height 18
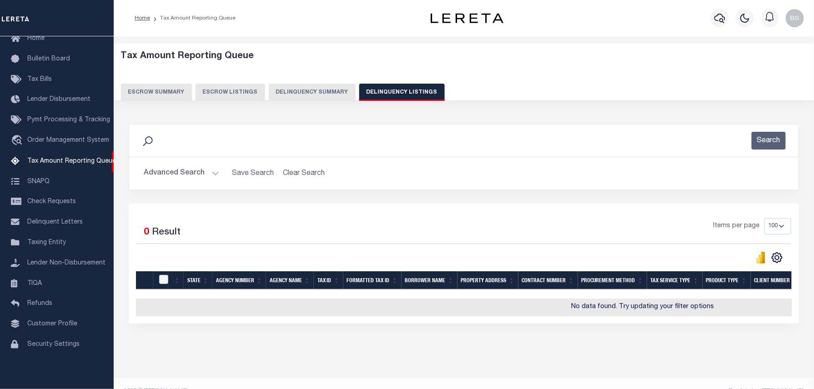
click at [193, 170] on button "Advanced Search" at bounding box center [181, 174] width 75 height 18
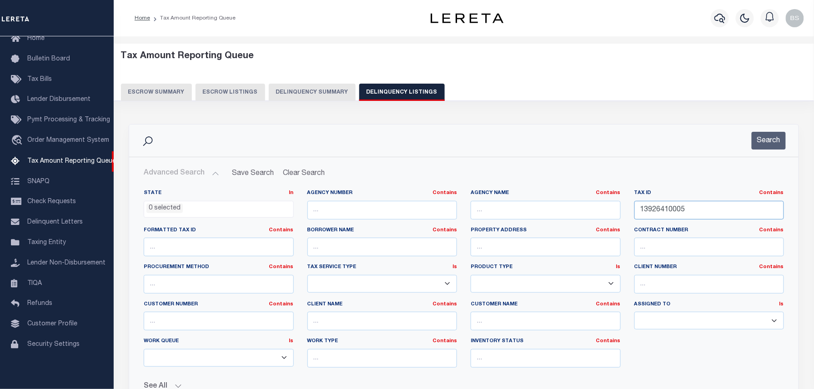
drag, startPoint x: 695, startPoint y: 212, endPoint x: 580, endPoint y: 193, distance: 115.6
click at [599, 195] on div "State In In AK AL AR AZ CA CO CT DC DE FL GA GU HI IA ID IL IN KS [GEOGRAPHIC_D…" at bounding box center [464, 282] width 654 height 185
paste input "34824107"
type input "34824107"
click at [773, 138] on button "Search" at bounding box center [768, 141] width 34 height 18
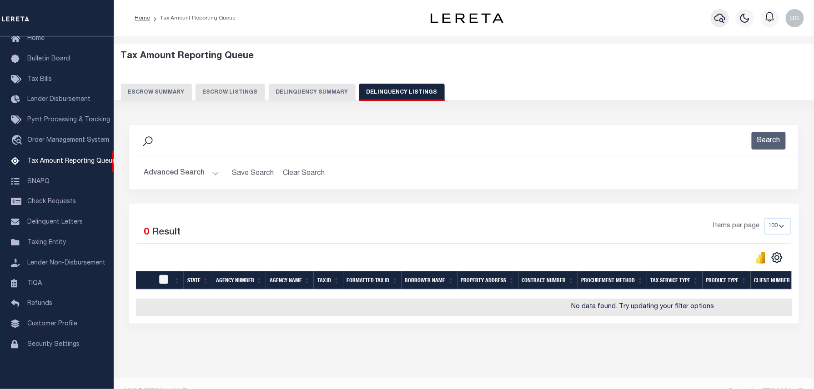
click at [715, 10] on button "button" at bounding box center [719, 18] width 18 height 18
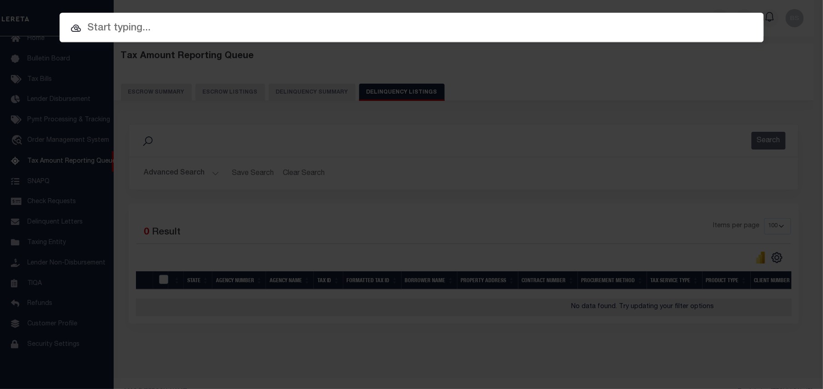
paste input "34824107"
type input "34824107"
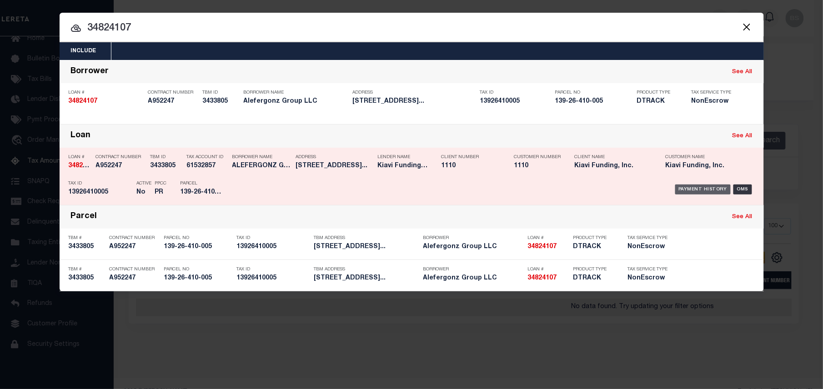
click at [697, 189] on div "Payment History" at bounding box center [703, 190] width 56 height 10
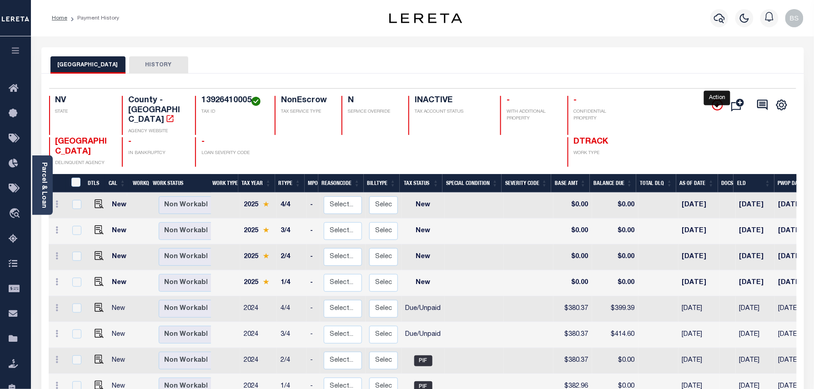
click at [715, 105] on icon "" at bounding box center [717, 105] width 11 height 11
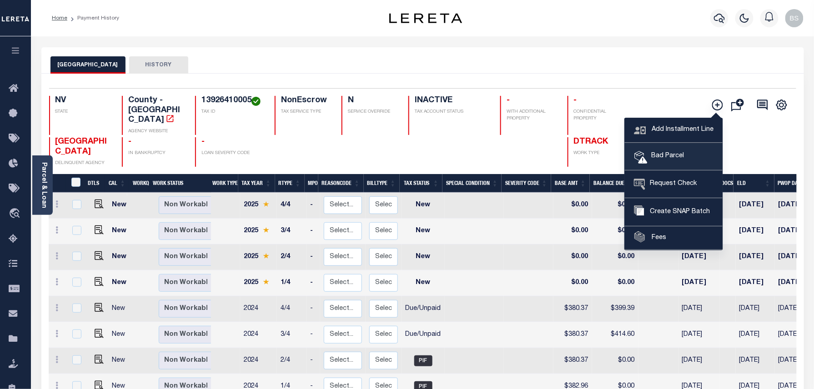
click at [680, 153] on span "Bad Parcel" at bounding box center [665, 156] width 36 height 10
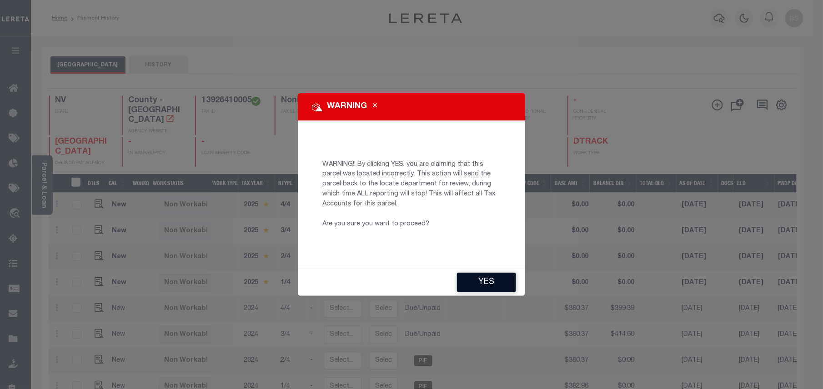
click at [479, 285] on button "YES" at bounding box center [486, 283] width 59 height 20
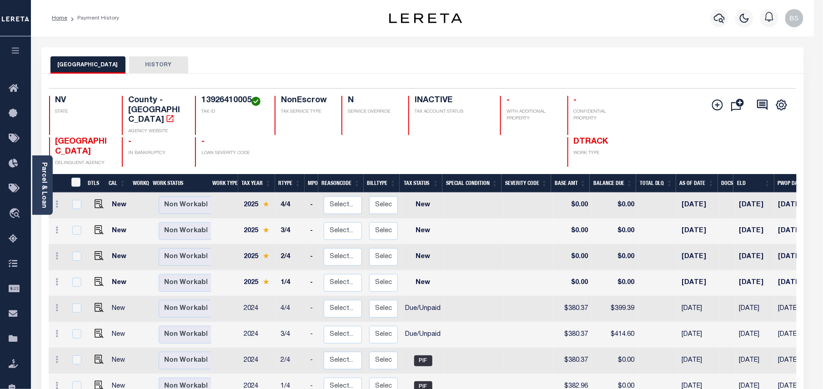
type input "[EMAIL_ADDRESS][DOMAIN_NAME]"
type input "[DATE]"
type input "PR"
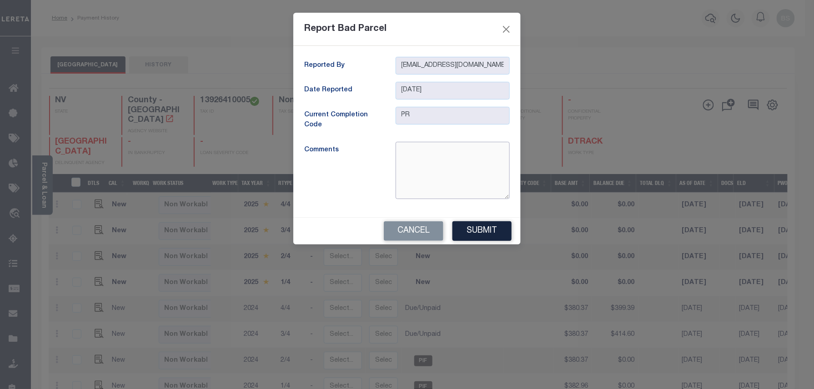
click at [420, 151] on textarea at bounding box center [452, 170] width 114 height 57
type textarea "parcel is inactive"
click at [475, 233] on button "Submit" at bounding box center [481, 231] width 59 height 20
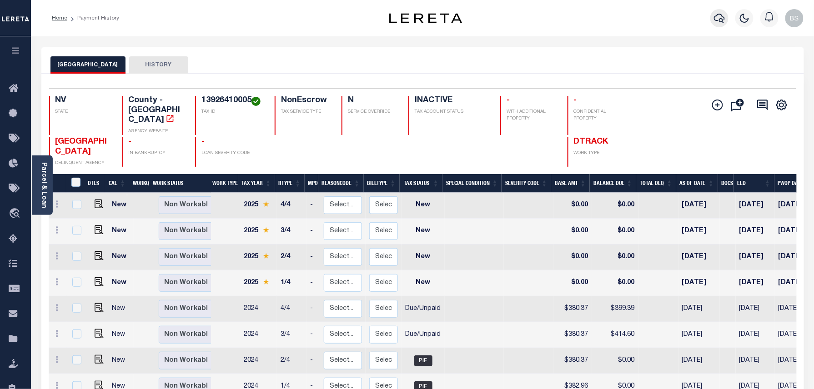
click at [720, 17] on icon "button" at bounding box center [719, 18] width 11 height 11
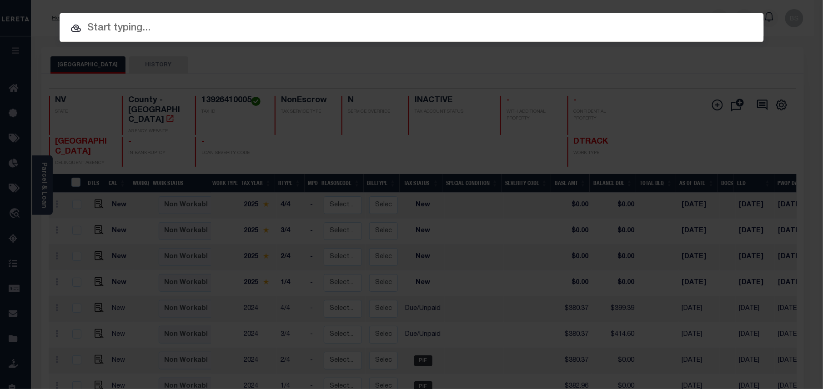
paste input "13926410068"
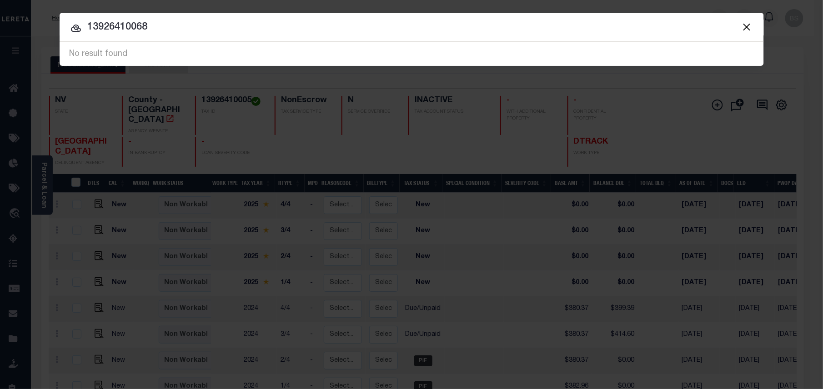
click at [10, 241] on div "Include Loans TBM Customers Borrowers Payments (Lender Non-Disb) Payments (Lend…" at bounding box center [411, 194] width 823 height 389
drag, startPoint x: 172, startPoint y: 22, endPoint x: 8, endPoint y: 16, distance: 164.2
click at [39, 16] on div "Include Loans TBM Customers Borrowers Payments (Lender Non-Disb) Payments (Lend…" at bounding box center [411, 194] width 823 height 389
paste input "3470905"
type input "34709058"
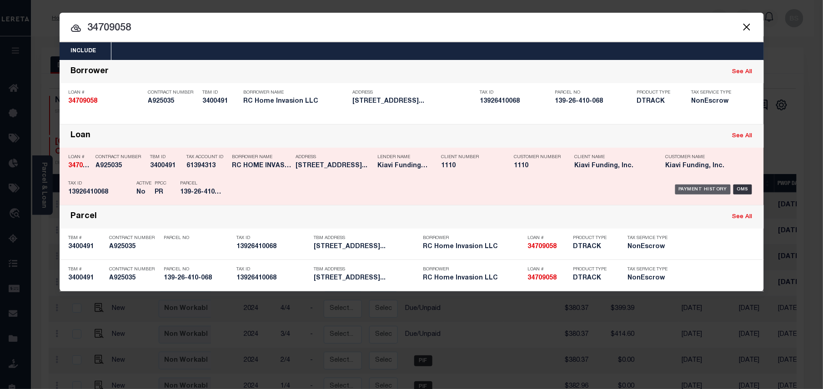
click at [695, 186] on div "Payment History" at bounding box center [703, 190] width 56 height 10
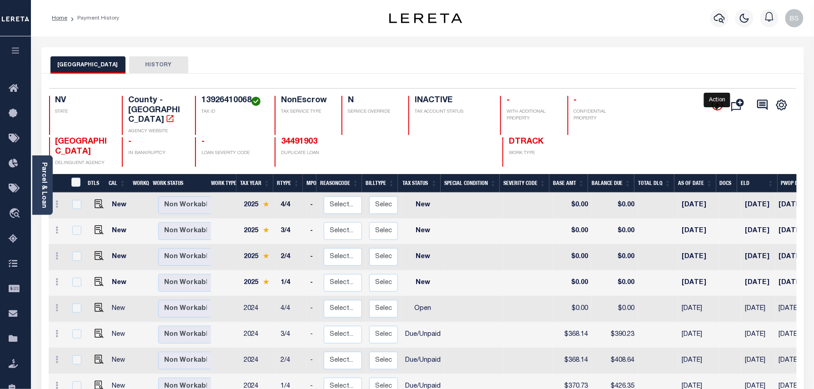
click at [713, 106] on icon "" at bounding box center [717, 105] width 11 height 11
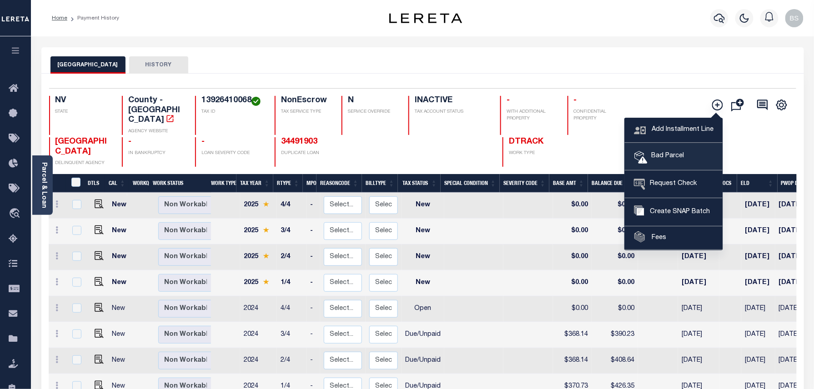
click at [670, 163] on link "Bad Parcel" at bounding box center [674, 156] width 98 height 27
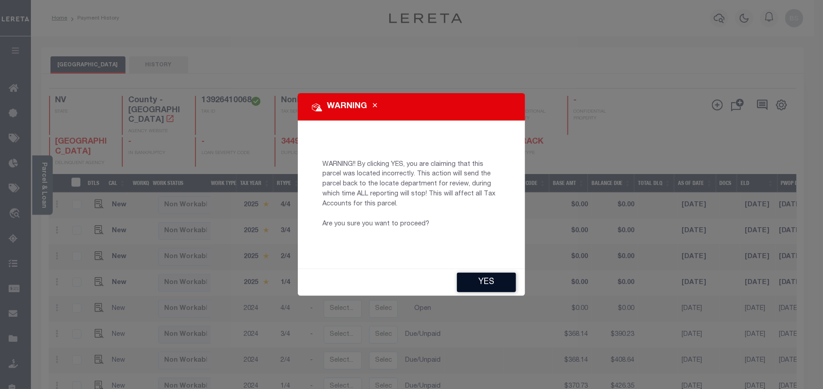
click at [500, 273] on button "YES" at bounding box center [486, 283] width 59 height 20
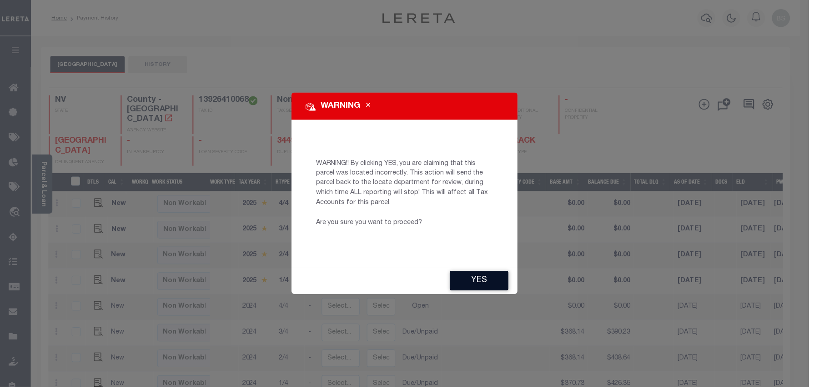
type input "[EMAIL_ADDRESS][DOMAIN_NAME]"
type input "[DATE]"
type input "PR"
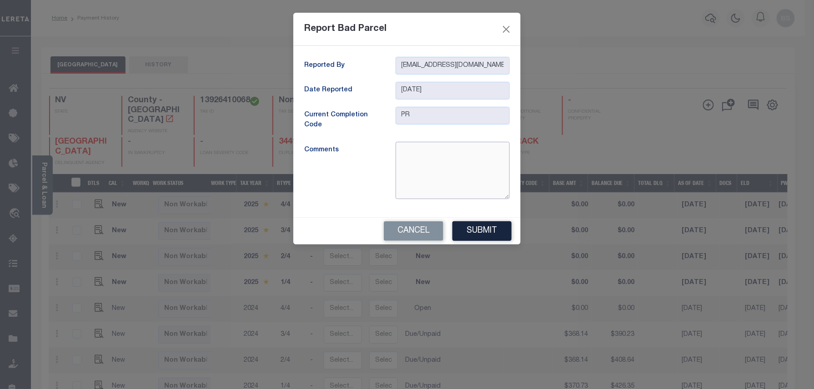
click at [435, 150] on textarea at bounding box center [452, 170] width 114 height 57
type textarea "parcel is inactive"
click at [484, 235] on button "Submit" at bounding box center [481, 231] width 59 height 20
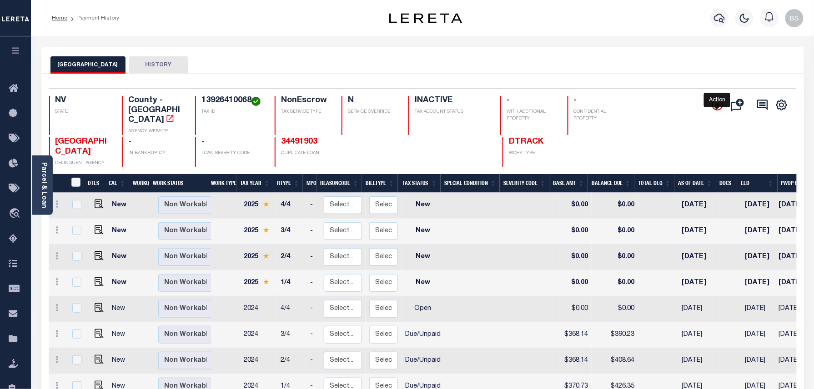
click at [716, 105] on icon "" at bounding box center [717, 105] width 11 height 11
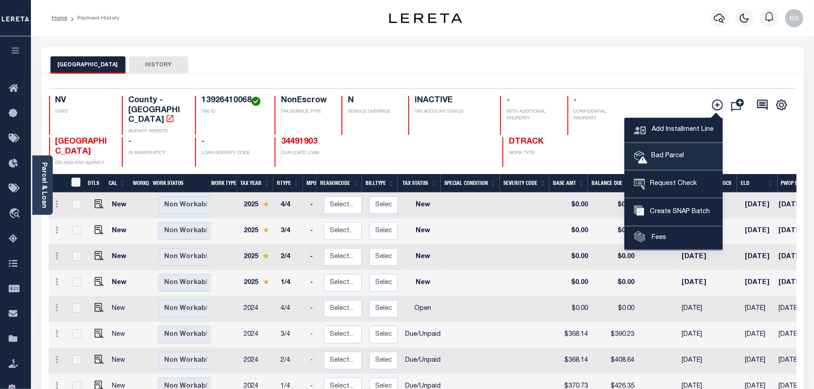
click at [660, 150] on link "Bad Parcel" at bounding box center [674, 156] width 98 height 27
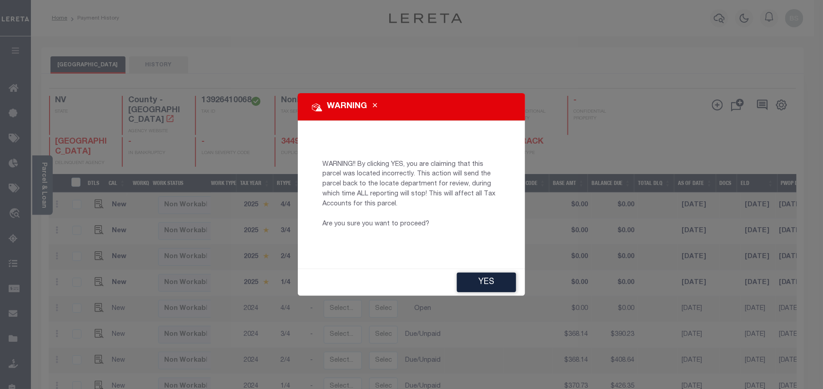
click at [607, 152] on div "WARNING WARNING!! By clicking YES, you are claiming that this parcel was locate…" at bounding box center [411, 194] width 823 height 389
click at [482, 271] on div "YES" at bounding box center [411, 282] width 227 height 27
click at [482, 282] on button "YES" at bounding box center [486, 283] width 59 height 20
type input "BP"
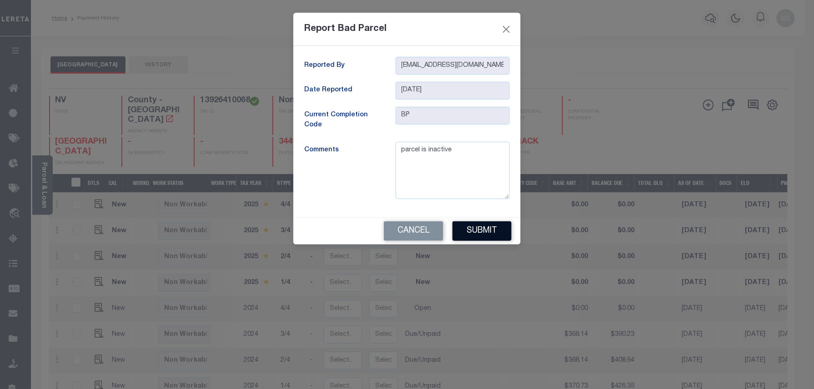
click at [486, 232] on button "Submit" at bounding box center [481, 231] width 59 height 20
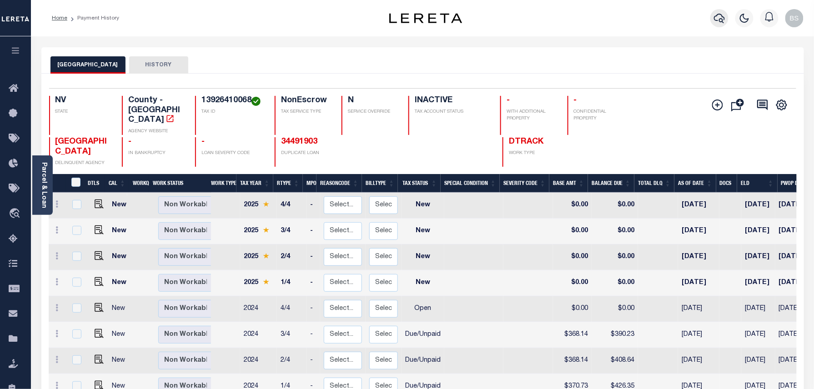
click at [722, 15] on icon "button" at bounding box center [719, 19] width 11 height 10
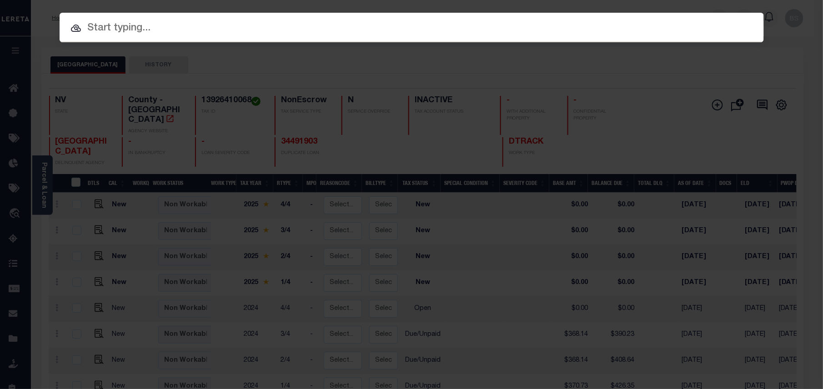
paste input "34864426"
type input "34864426"
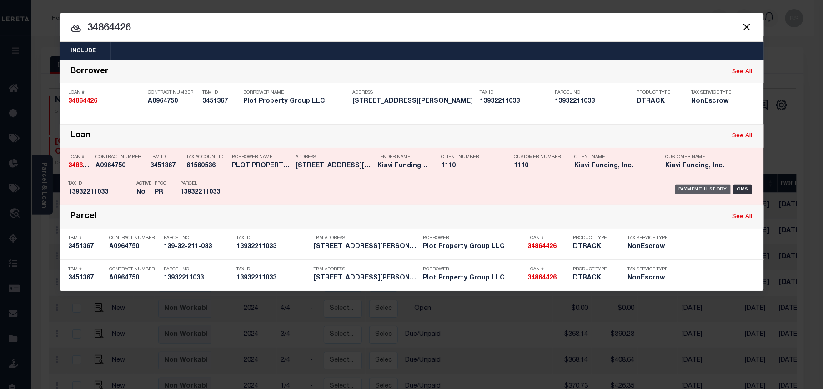
click at [690, 188] on div "Payment History" at bounding box center [703, 190] width 56 height 10
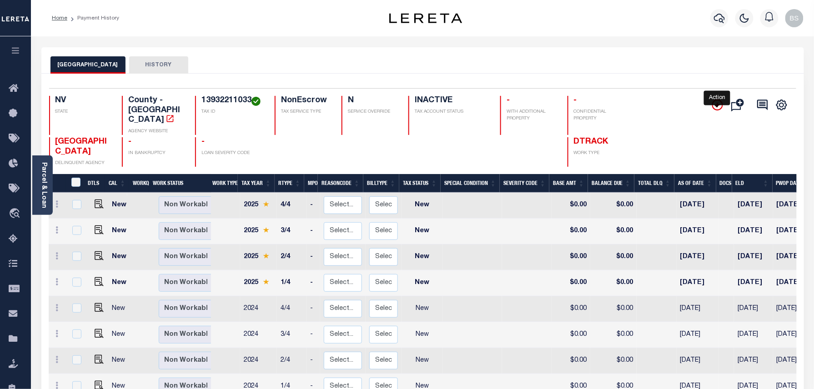
click at [714, 105] on icon "" at bounding box center [717, 105] width 11 height 11
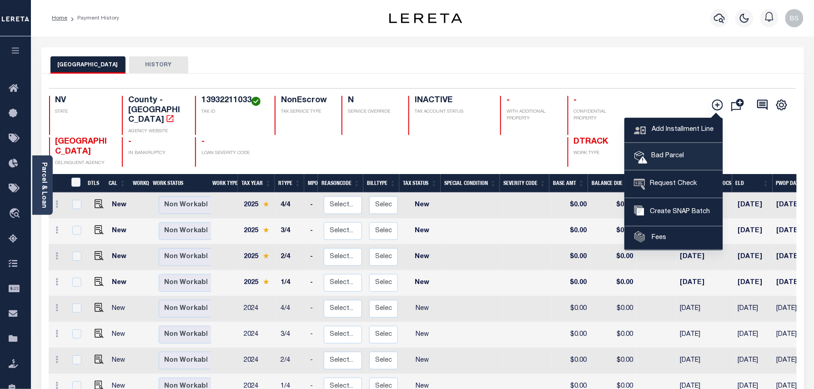
click at [677, 157] on span "Bad Parcel" at bounding box center [665, 156] width 36 height 10
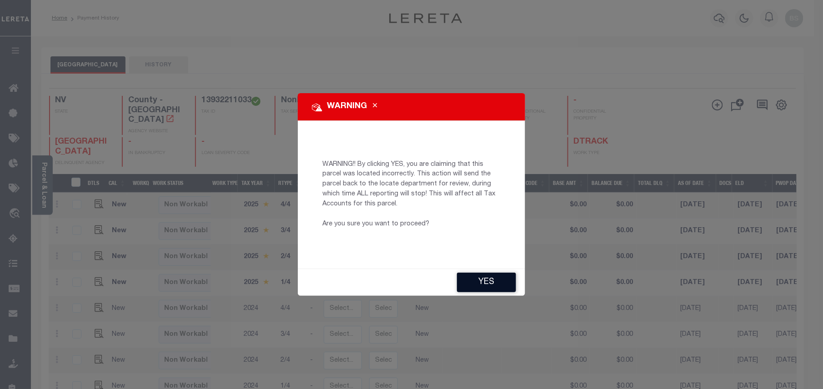
click at [481, 274] on button "YES" at bounding box center [486, 283] width 59 height 20
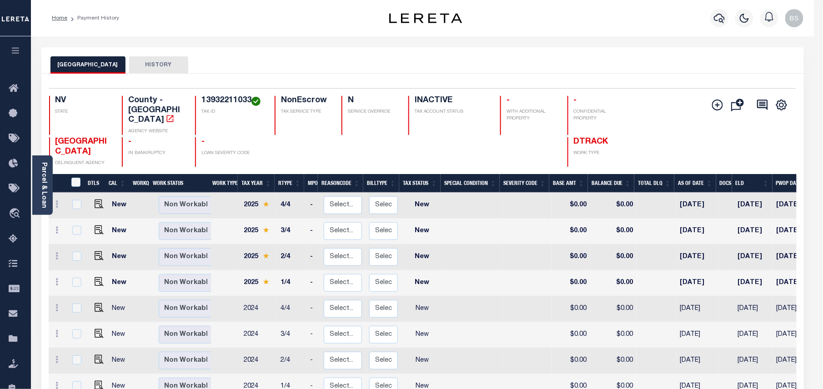
type input "[EMAIL_ADDRESS][DOMAIN_NAME]"
type input "[DATE]"
type input "PR"
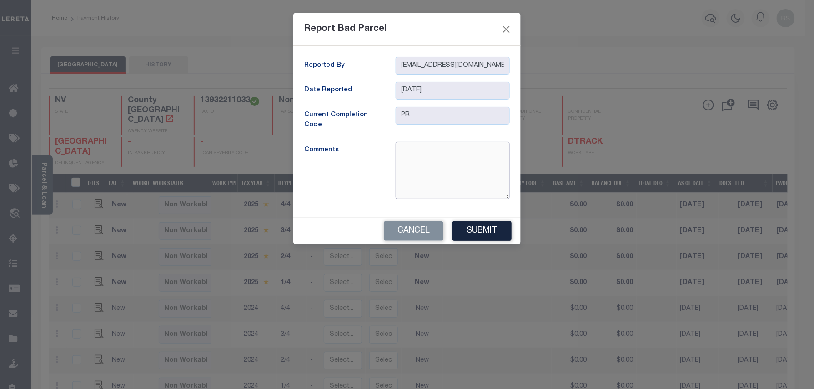
click at [444, 172] on textarea at bounding box center [452, 170] width 114 height 57
type textarea "parcel is inactive"
click at [481, 235] on button "Submit" at bounding box center [481, 231] width 59 height 20
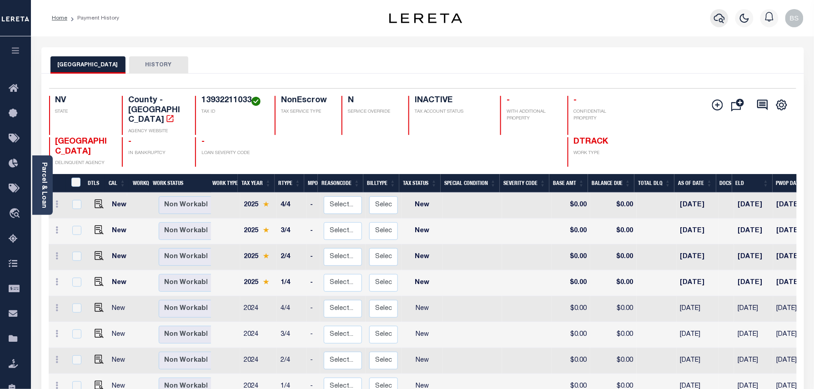
click at [713, 24] on button "button" at bounding box center [719, 18] width 18 height 18
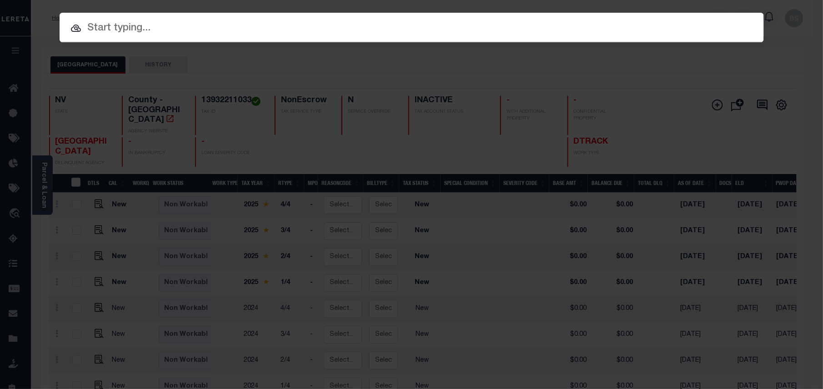
paste input "34787250"
type input "34787250"
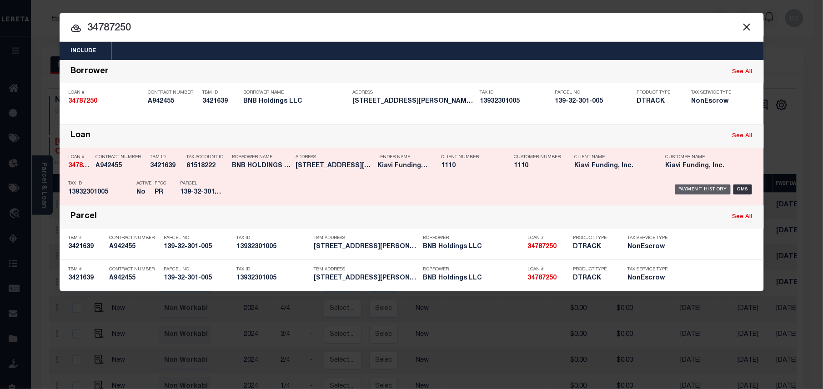
click at [694, 189] on div "Payment History" at bounding box center [703, 190] width 56 height 10
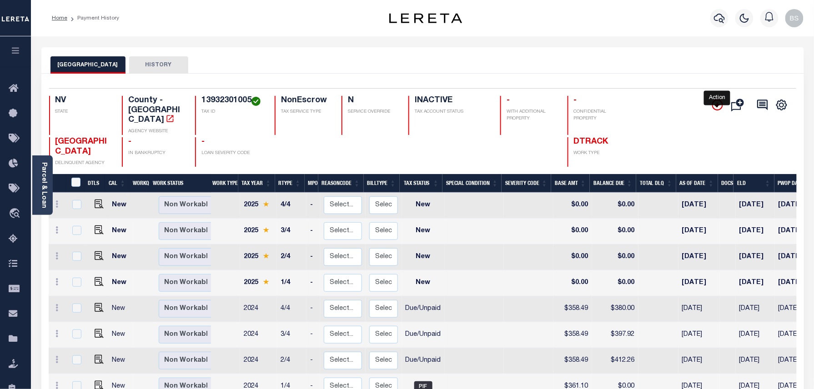
click at [718, 110] on icon "" at bounding box center [717, 105] width 11 height 11
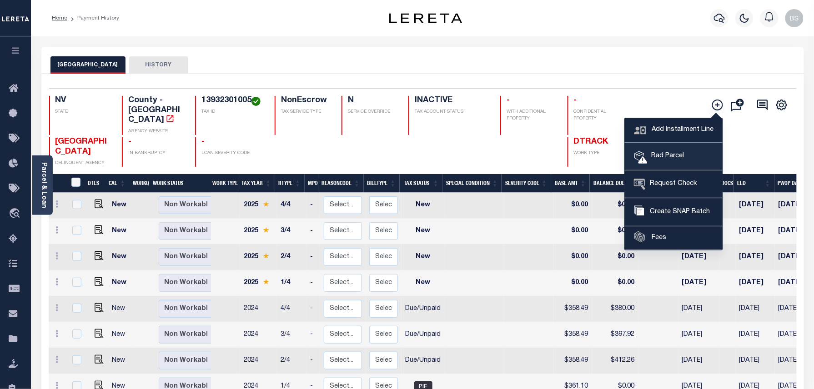
click at [664, 159] on span "Bad Parcel" at bounding box center [665, 156] width 36 height 10
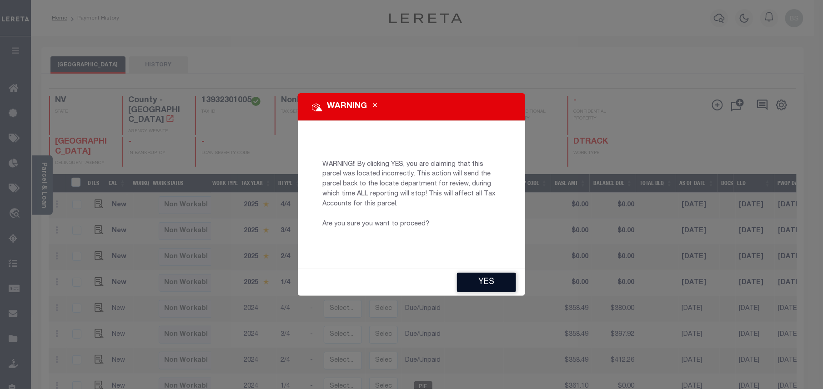
click at [485, 291] on button "YES" at bounding box center [486, 283] width 59 height 20
type input "[EMAIL_ADDRESS][DOMAIN_NAME]"
type input "[DATE]"
type input "PR"
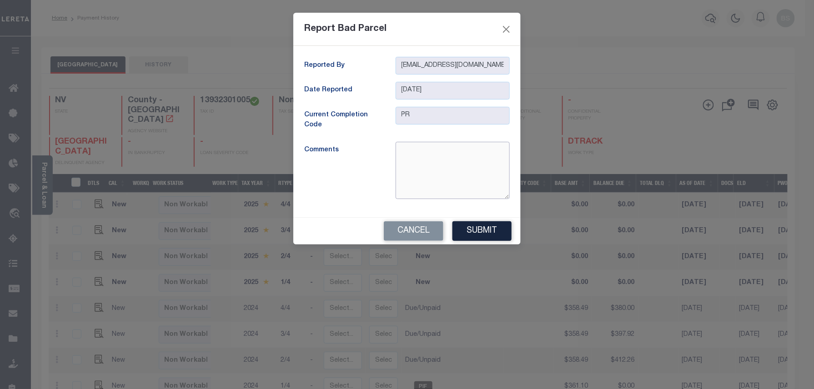
click at [431, 159] on textarea at bounding box center [452, 170] width 114 height 57
type textarea "parcel is inactive"
click at [488, 233] on button "Submit" at bounding box center [481, 231] width 59 height 20
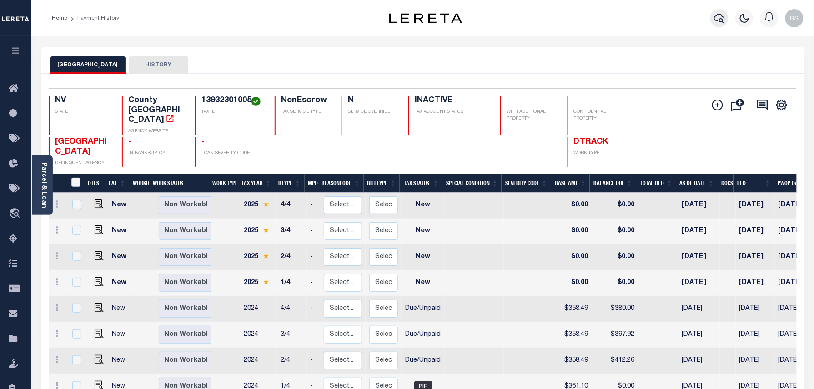
click at [719, 17] on icon "button" at bounding box center [719, 18] width 11 height 11
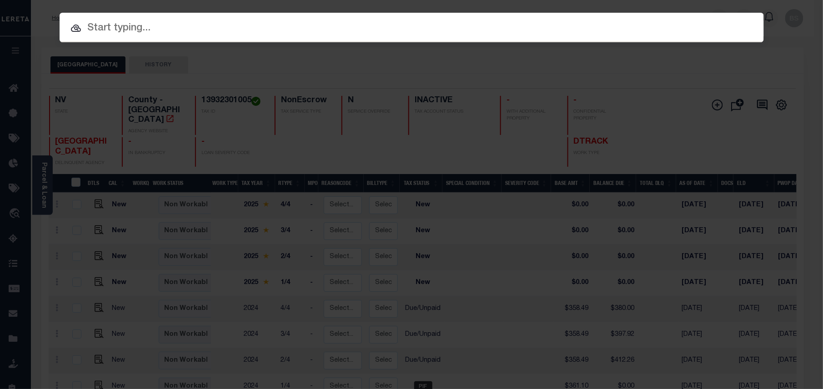
paste input "000011213900000000000"
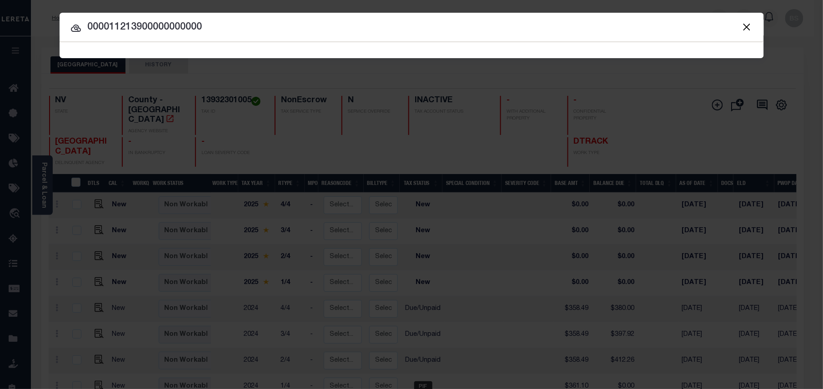
type input "000011213900000000000"
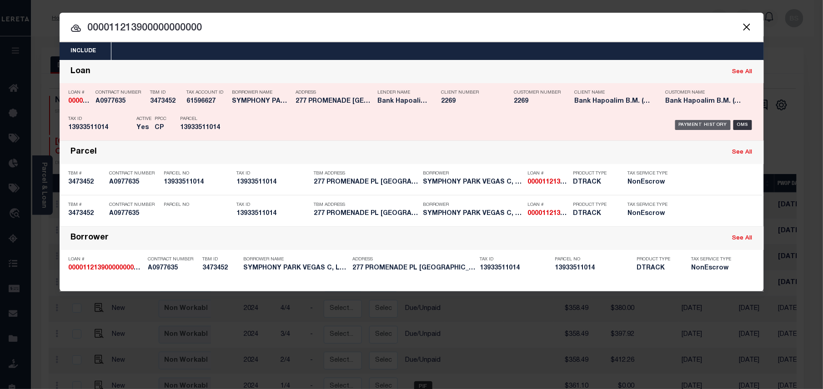
click at [708, 126] on div "Payment History" at bounding box center [703, 125] width 56 height 10
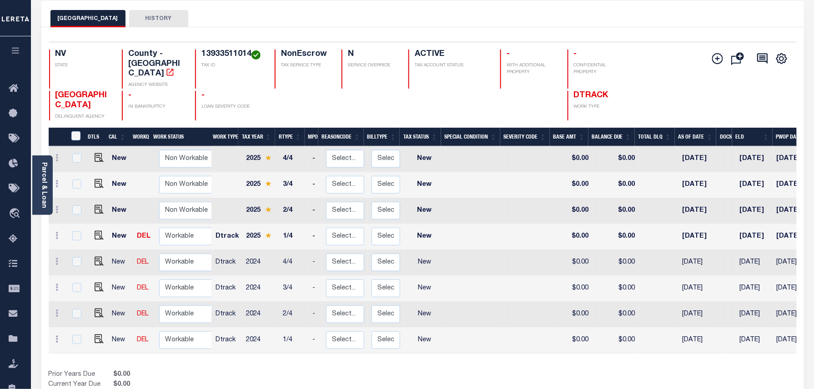
scroll to position [60, 0]
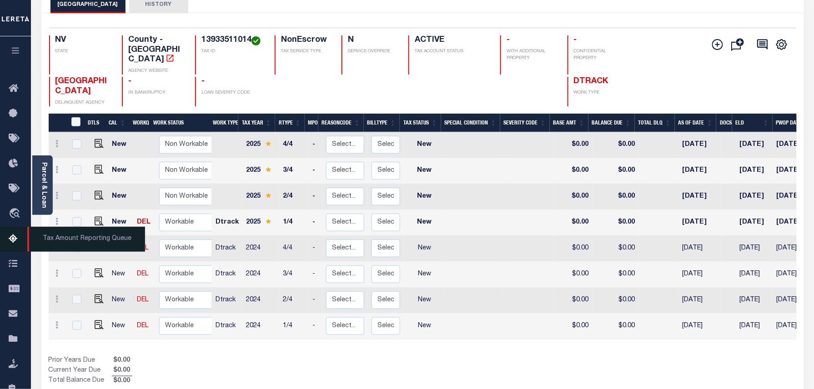
click at [13, 240] on icon at bounding box center [16, 239] width 15 height 11
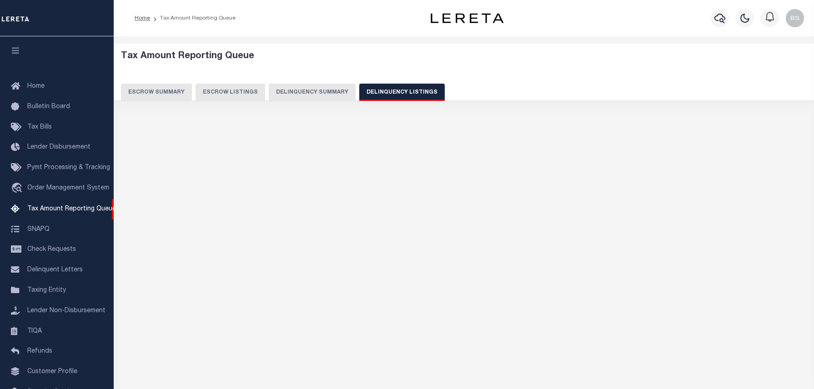
select select
select select "100"
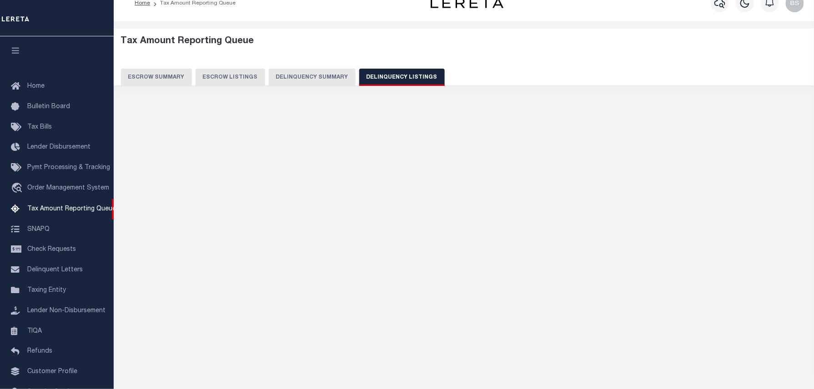
select select "100"
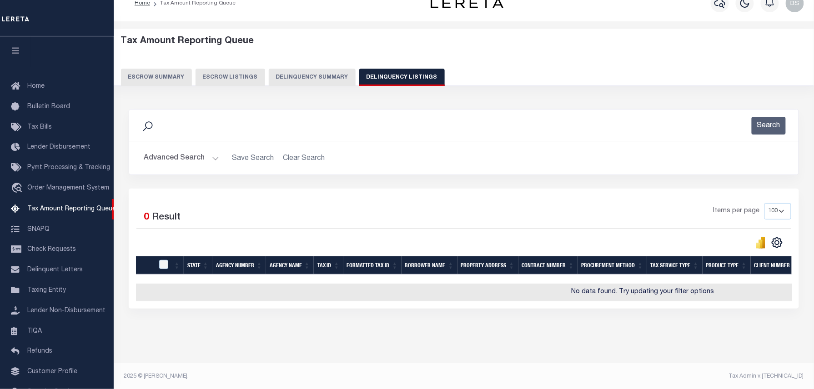
scroll to position [51, 0]
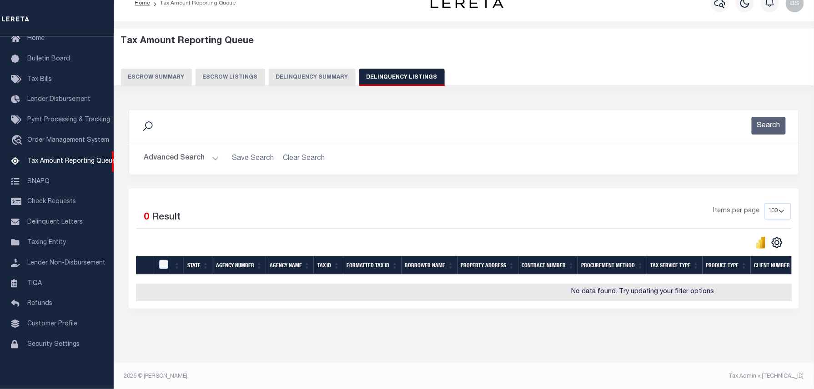
click at [186, 162] on button "Advanced Search" at bounding box center [181, 159] width 75 height 18
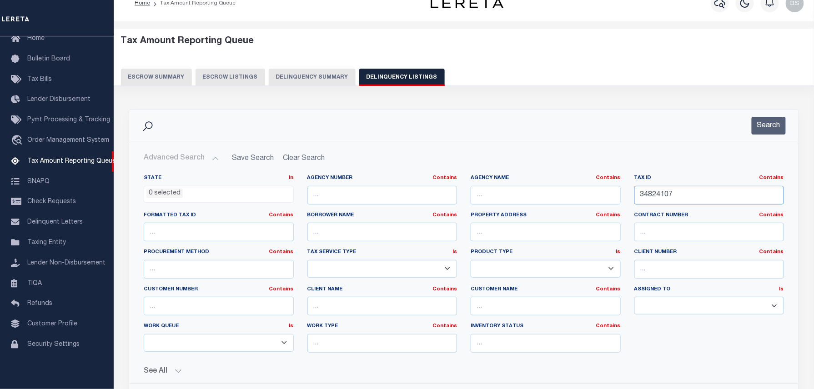
drag, startPoint x: 708, startPoint y: 188, endPoint x: 591, endPoint y: 184, distance: 116.4
click at [600, 187] on div "State In In AK AL AR AZ CA CO CT DC DE FL GA GU HI IA ID IL IN KS KY LA MA MD M…" at bounding box center [464, 267] width 654 height 185
paste input "13933511014"
type input "13933511014"
click at [773, 122] on button "Search" at bounding box center [768, 126] width 34 height 18
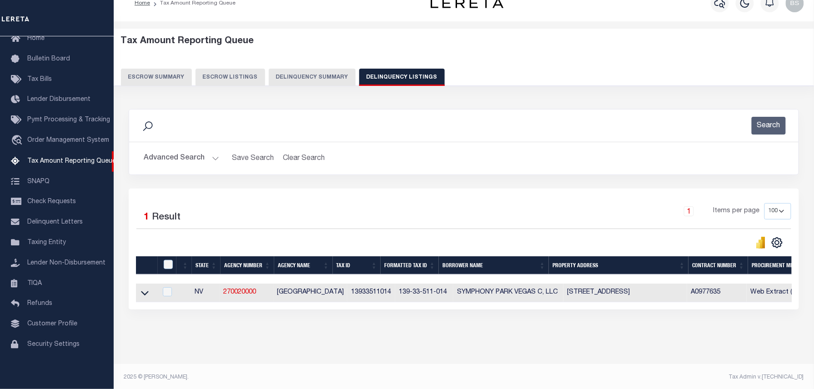
scroll to position [26, 0]
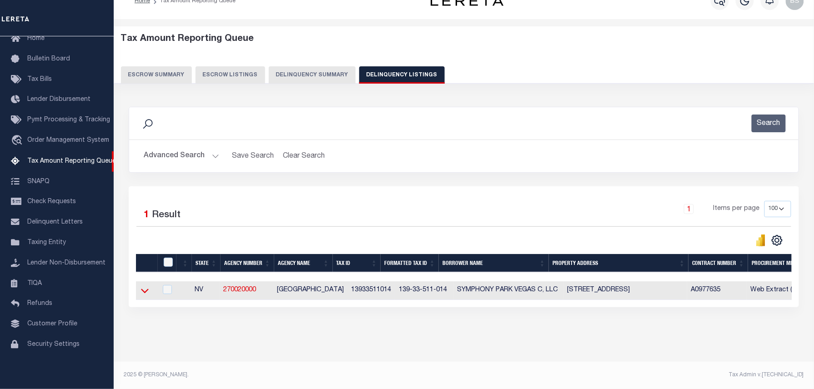
click at [148, 289] on icon at bounding box center [145, 291] width 8 height 5
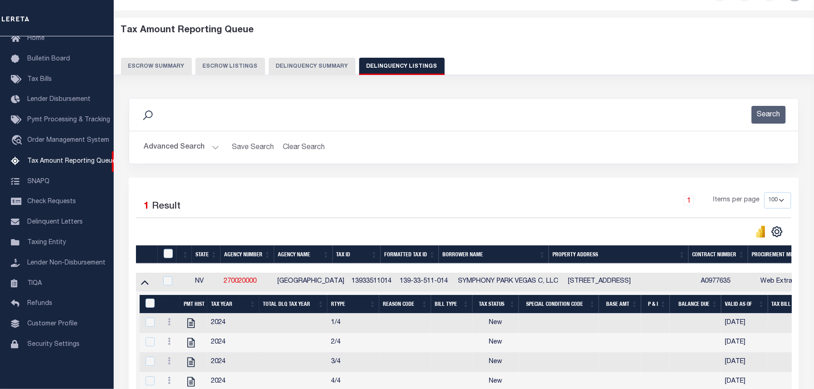
scroll to position [147, 0]
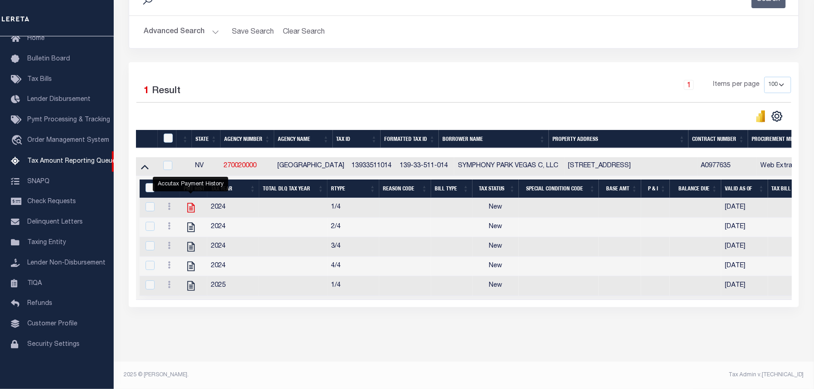
click at [190, 206] on icon "" at bounding box center [190, 208] width 7 height 10
checkbox input "true"
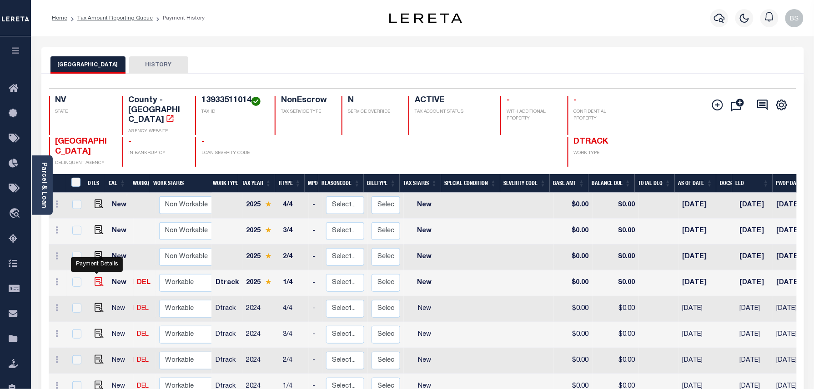
click at [97, 277] on img "" at bounding box center [99, 281] width 9 height 9
checkbox input "true"
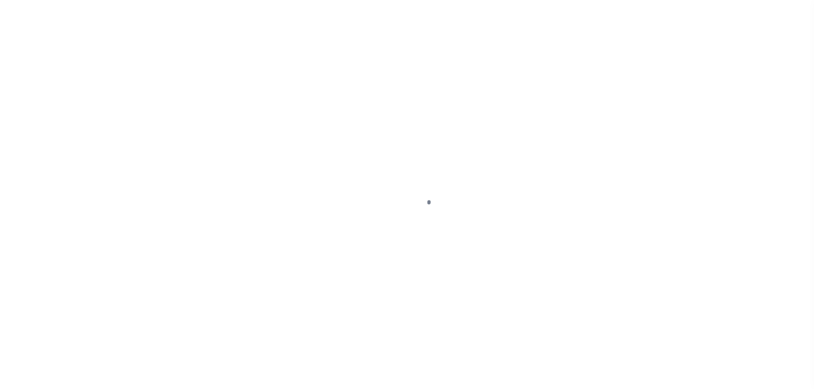
select select "NW2"
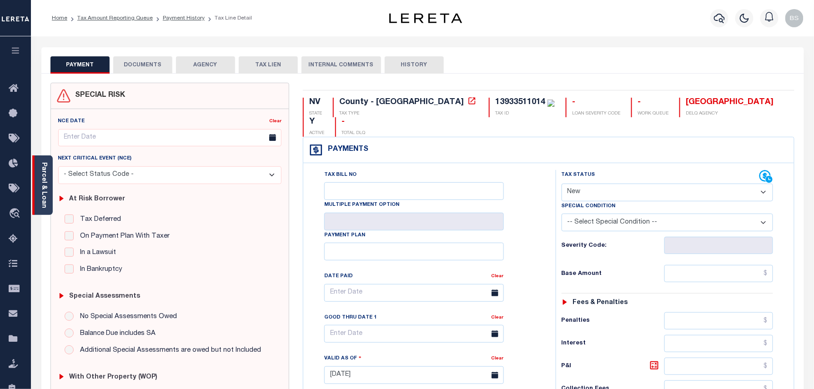
click at [50, 177] on div "Parcel & Loan" at bounding box center [42, 185] width 20 height 60
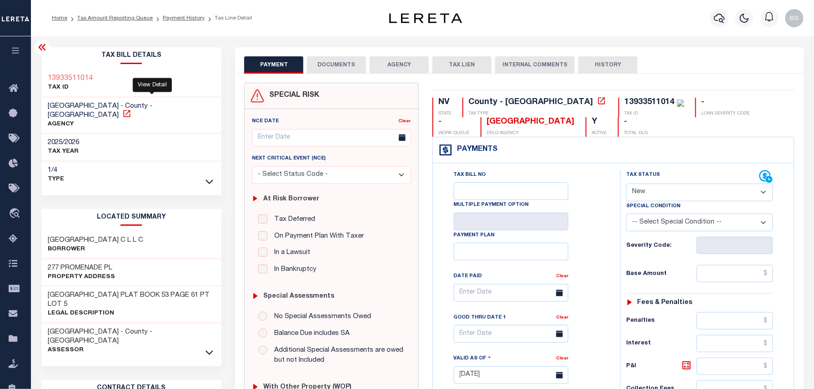
click at [130, 110] on icon at bounding box center [126, 113] width 7 height 7
click at [189, 23] on ol "Home Tax Amount Reporting Queue Payment History Tax Line Detail" at bounding box center [152, 18] width 215 height 19
click at [191, 18] on link "Payment History" at bounding box center [184, 17] width 42 height 5
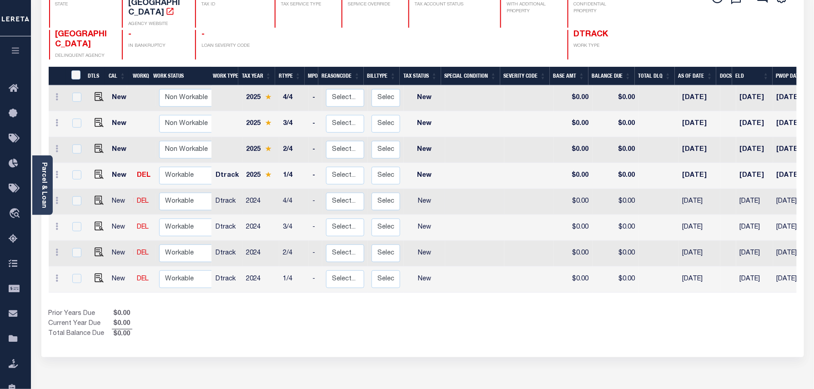
scroll to position [121, 0]
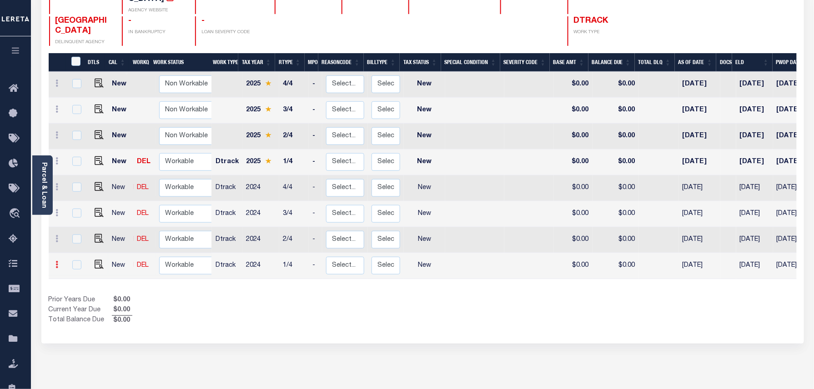
click at [57, 261] on icon at bounding box center [57, 264] width 3 height 7
click at [79, 242] on img at bounding box center [79, 247] width 9 height 10
select select "NW2"
type input "$0.00"
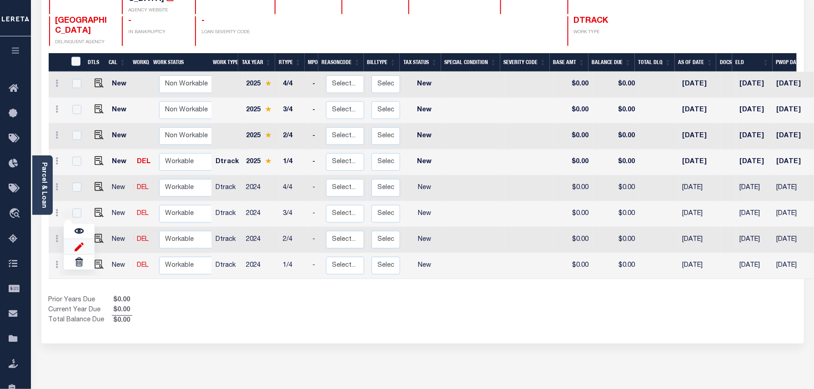
type input "[DATE]"
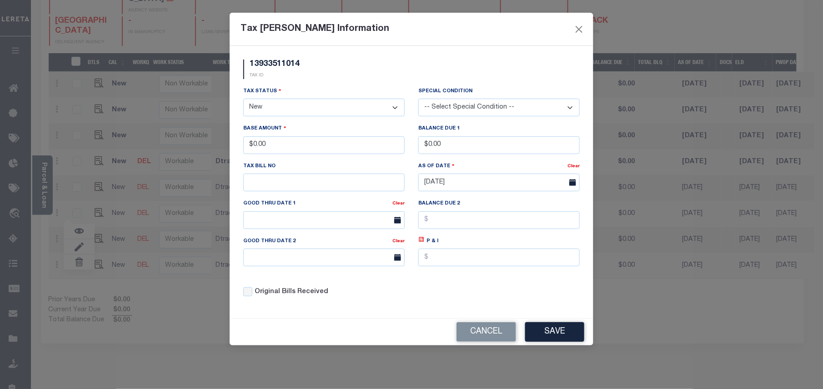
click at [301, 110] on select "- Select Status - Open Due/Unpaid Paid Incomplete No Tax Due Internal Refund Pr…" at bounding box center [323, 108] width 161 height 18
select select "PYD"
click at [243, 100] on select "- Select Status - Open Due/Unpaid Paid Incomplete No Tax Due Internal Refund Pr…" at bounding box center [323, 108] width 161 height 18
click at [562, 335] on button "Save" at bounding box center [554, 332] width 59 height 20
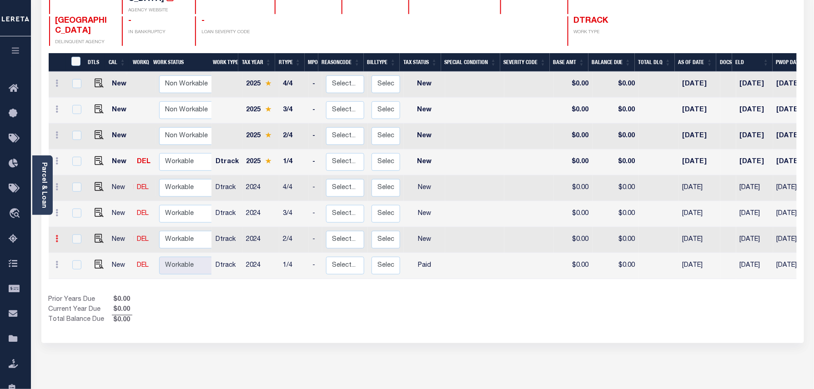
click at [57, 235] on icon at bounding box center [57, 238] width 3 height 7
click at [79, 216] on img at bounding box center [79, 221] width 9 height 10
type input "$0.00"
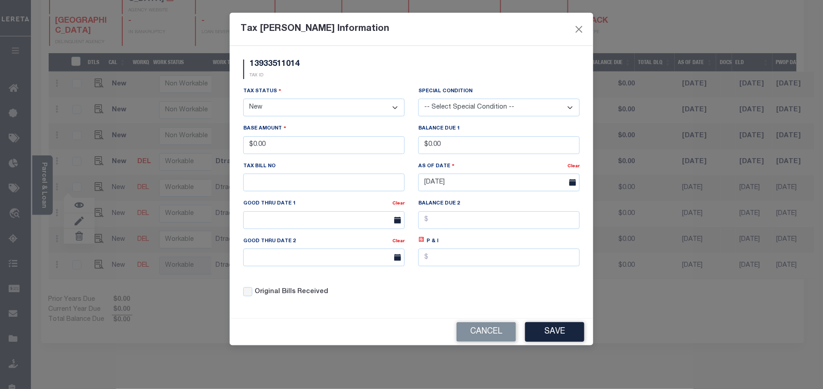
click at [295, 110] on select "- Select Status - Open Due/Unpaid Paid Incomplete No Tax Due Internal Refund Pr…" at bounding box center [323, 108] width 161 height 18
click at [285, 108] on select "- Select Status - Open Due/Unpaid Paid Incomplete No Tax Due Internal Refund Pr…" at bounding box center [323, 108] width 161 height 18
select select "PYD"
click at [243, 100] on select "- Select Status - Open Due/Unpaid Paid Incomplete No Tax Due Internal Refund Pr…" at bounding box center [323, 108] width 161 height 18
click at [559, 337] on button "Save" at bounding box center [554, 332] width 59 height 20
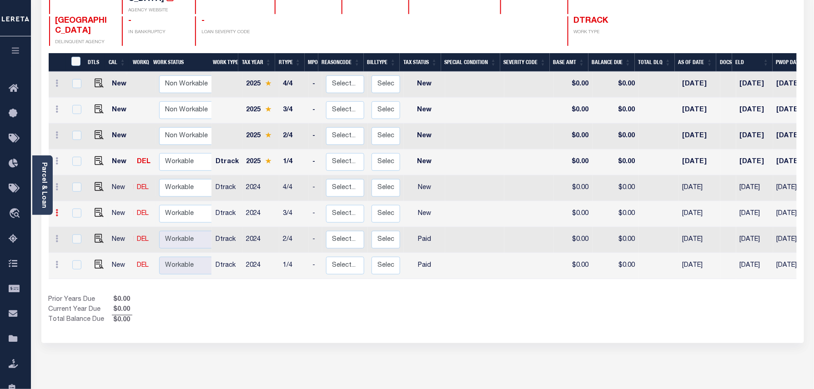
click at [58, 209] on icon at bounding box center [57, 212] width 3 height 7
click at [75, 240] on img at bounding box center [79, 245] width 9 height 10
type input "$0.00"
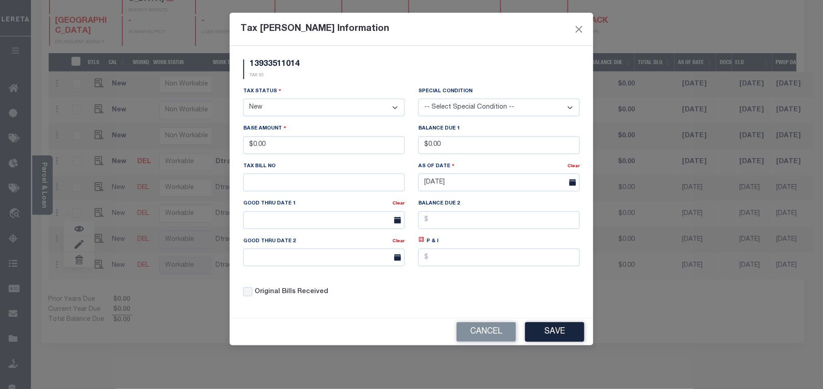
click at [280, 109] on select "- Select Status - Open Due/Unpaid Paid Incomplete No Tax Due Internal Refund Pr…" at bounding box center [323, 108] width 161 height 18
click at [293, 114] on select "- Select Status - Open Due/Unpaid Paid Incomplete No Tax Due Internal Refund Pr…" at bounding box center [323, 108] width 161 height 18
click at [243, 100] on select "- Select Status - Open Due/Unpaid Paid Incomplete No Tax Due Internal Refund Pr…" at bounding box center [323, 108] width 161 height 18
click at [571, 342] on button "Save" at bounding box center [554, 332] width 59 height 20
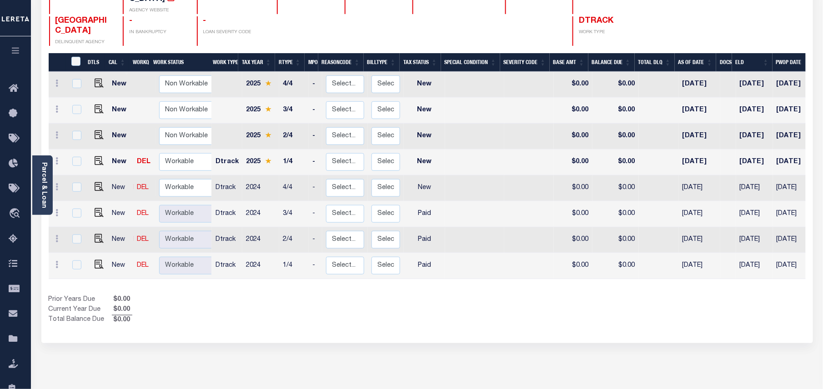
select select "NW2"
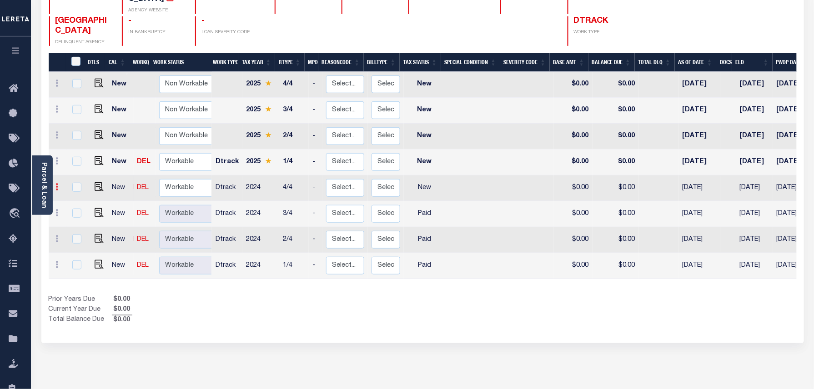
click at [59, 185] on link at bounding box center [57, 188] width 10 height 7
click at [80, 214] on img at bounding box center [79, 219] width 9 height 10
type input "$0.00"
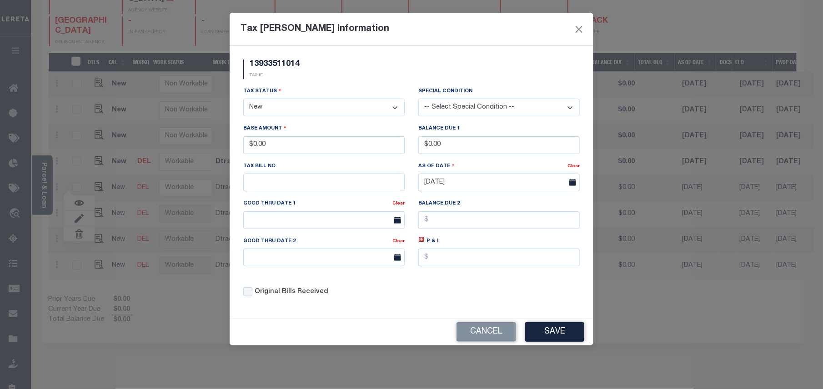
click at [271, 105] on select "- Select Status - Open Due/Unpaid Paid Incomplete No Tax Due Internal Refund Pr…" at bounding box center [323, 108] width 161 height 18
select select "PYD"
click at [243, 100] on select "- Select Status - Open Due/Unpaid Paid Incomplete No Tax Due Internal Refund Pr…" at bounding box center [323, 108] width 161 height 18
click at [550, 335] on button "Save" at bounding box center [554, 332] width 59 height 20
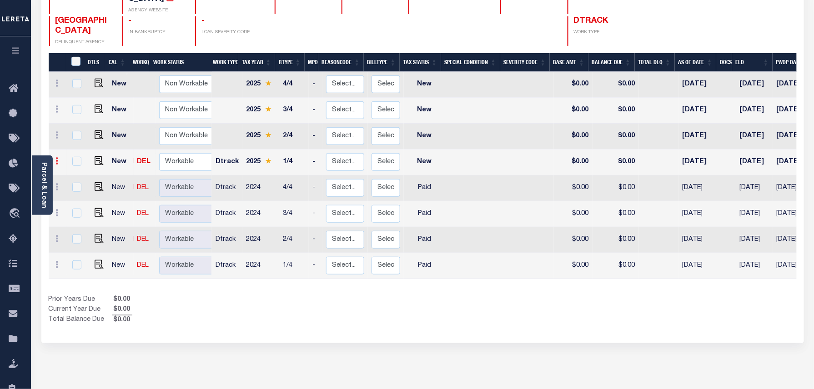
click at [58, 157] on icon at bounding box center [57, 160] width 3 height 7
click at [78, 187] on img at bounding box center [79, 192] width 9 height 10
type input "$0.00"
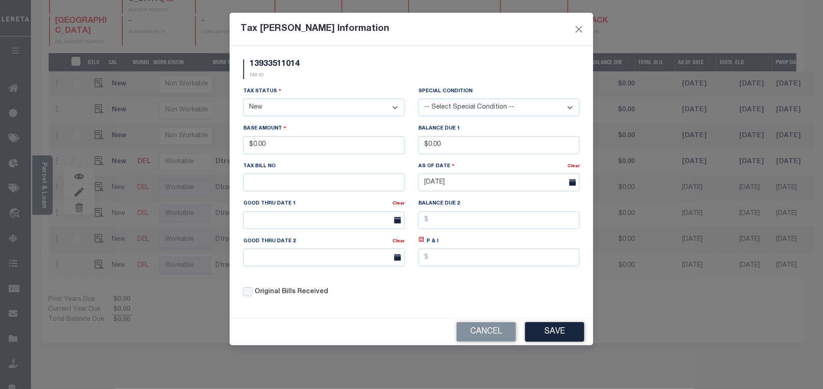
click at [303, 106] on select "- Select Status - Open Due/Unpaid Paid Incomplete No Tax Due Internal Refund Pr…" at bounding box center [323, 108] width 161 height 18
select select "PYD"
click at [243, 100] on select "- Select Status - Open Due/Unpaid Paid Incomplete No Tax Due Internal Refund Pr…" at bounding box center [323, 108] width 161 height 18
drag, startPoint x: 290, startPoint y: 145, endPoint x: 234, endPoint y: 148, distance: 56.4
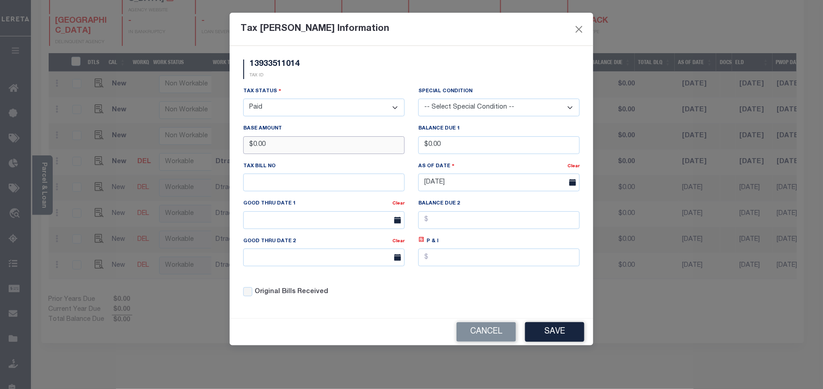
click at [234, 148] on div "13933511014 TAX ID Installment: TaxID: 13933511014 Tax Status" at bounding box center [412, 182] width 364 height 272
type input "$439,890.48"
click at [552, 335] on button "Save" at bounding box center [554, 332] width 59 height 20
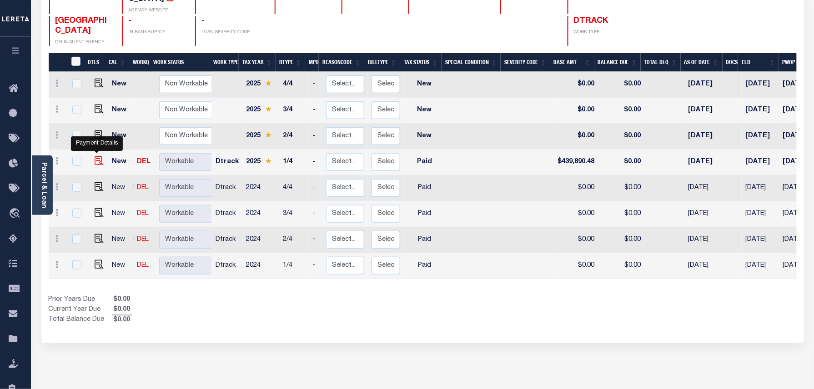
click at [99, 156] on img at bounding box center [99, 160] width 9 height 9
checkbox input "true"
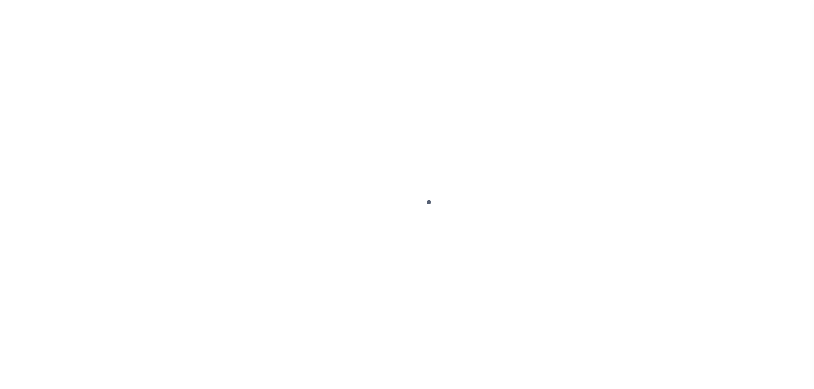
select select "PYD"
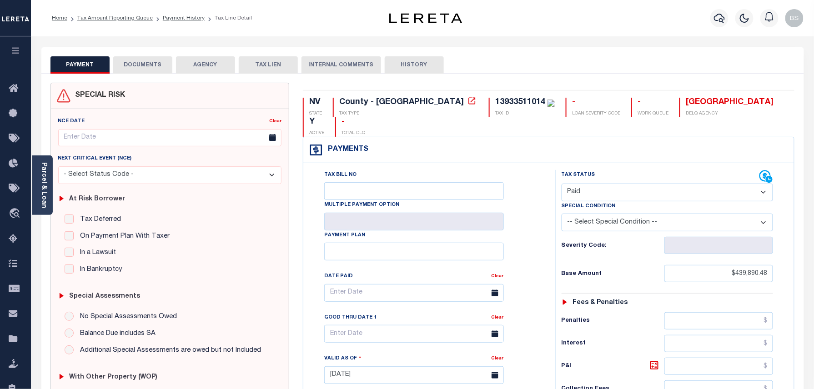
click at [136, 65] on button "DOCUMENTS" at bounding box center [142, 64] width 59 height 17
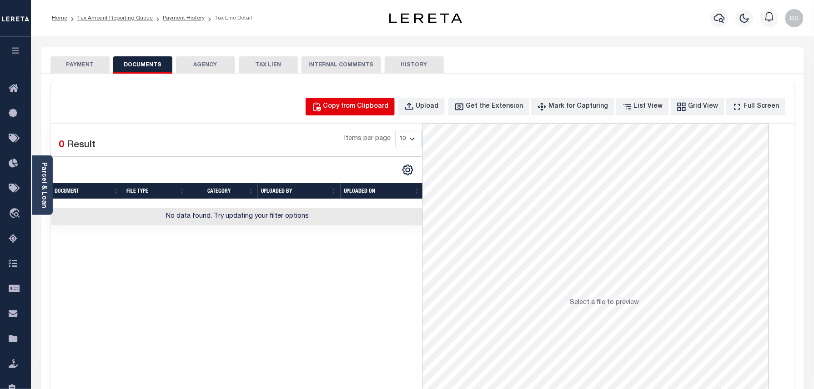
click at [361, 105] on div "Copy from Clipboard" at bounding box center [355, 107] width 65 height 10
select select "POP"
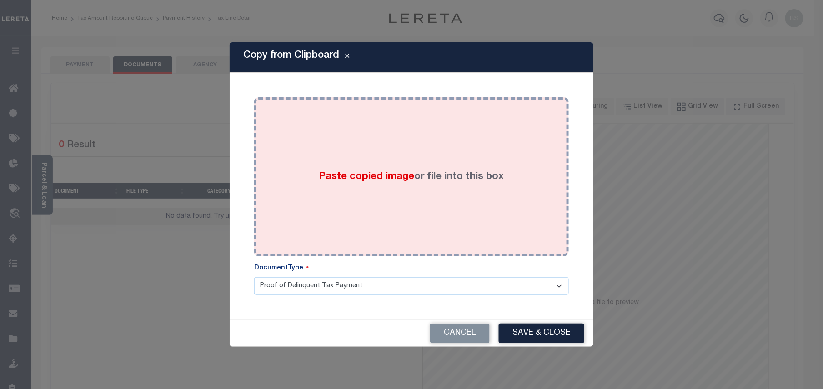
click at [424, 170] on label "Paste copied image or file into this box" at bounding box center [411, 177] width 185 height 15
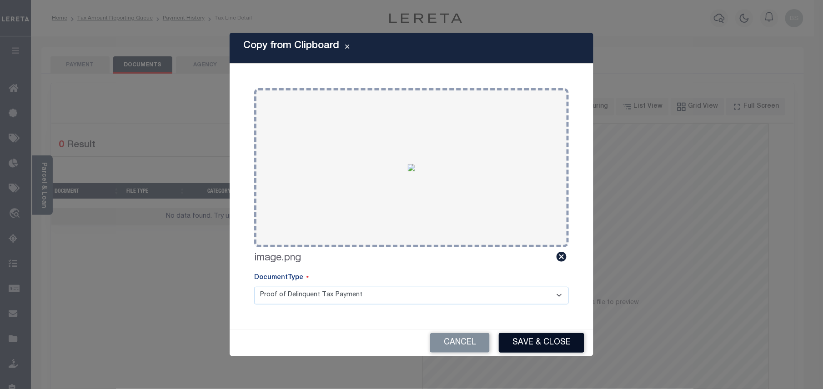
click at [544, 339] on button "Save & Close" at bounding box center [541, 343] width 85 height 20
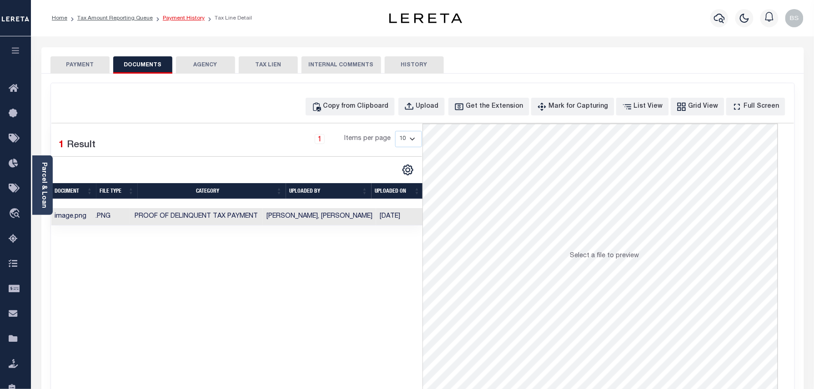
click at [194, 19] on link "Payment History" at bounding box center [184, 17] width 42 height 5
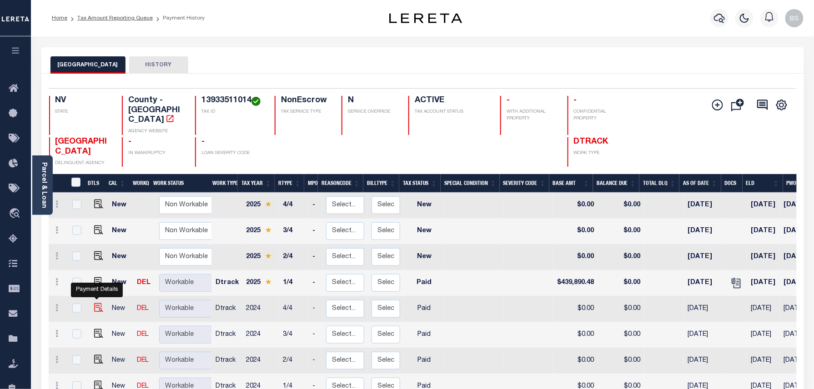
click at [94, 303] on img "" at bounding box center [98, 307] width 9 height 9
checkbox input "true"
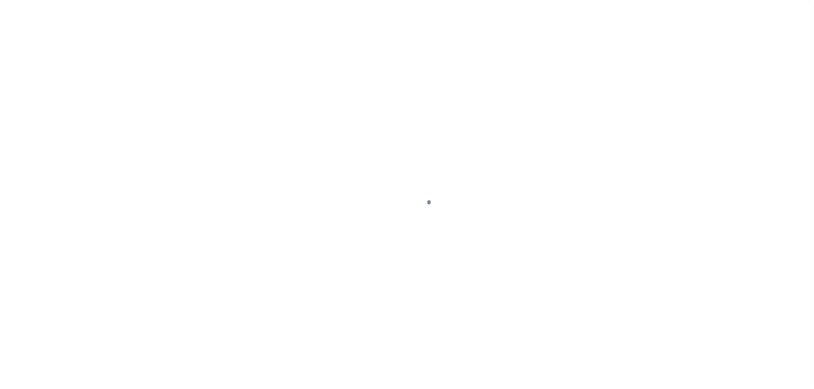
select select "PYD"
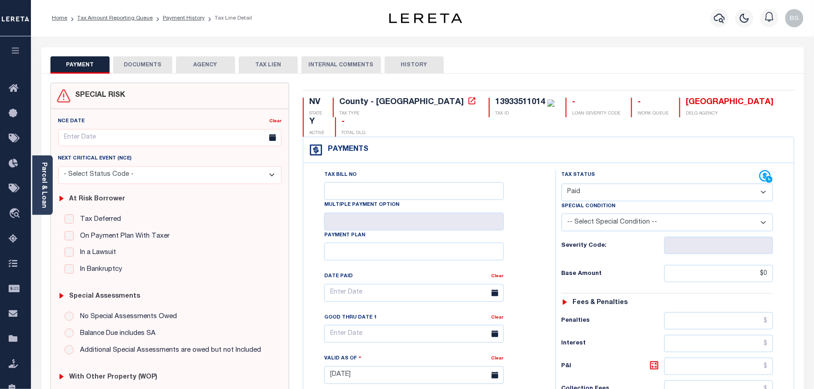
click at [135, 70] on button "DOCUMENTS" at bounding box center [142, 64] width 59 height 17
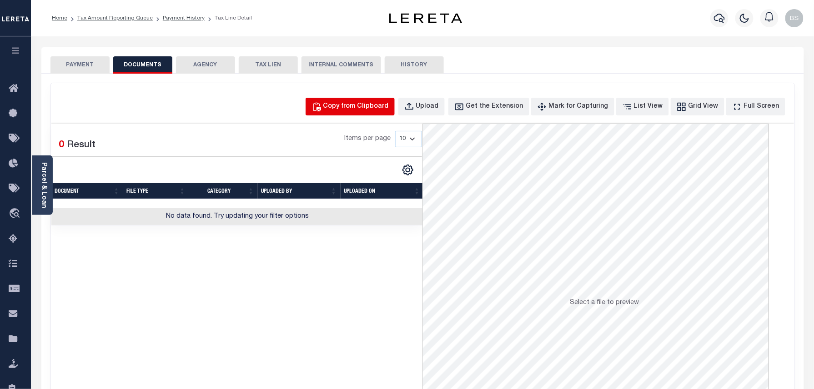
click at [356, 111] on div "Copy from Clipboard" at bounding box center [355, 107] width 65 height 10
select select "POP"
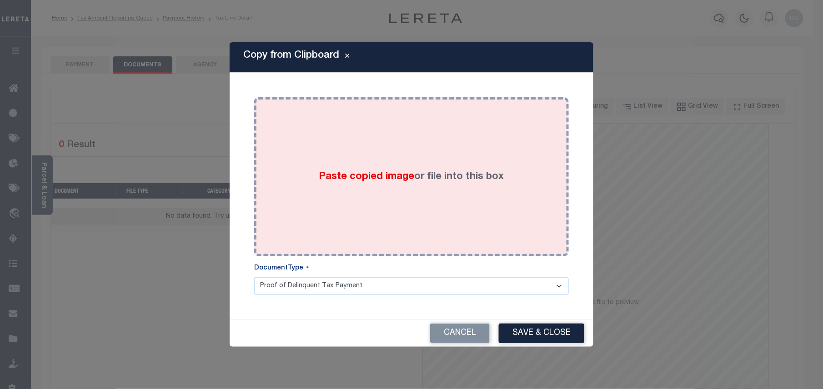
click at [439, 130] on div "Paste copied image or file into this box" at bounding box center [411, 176] width 301 height 145
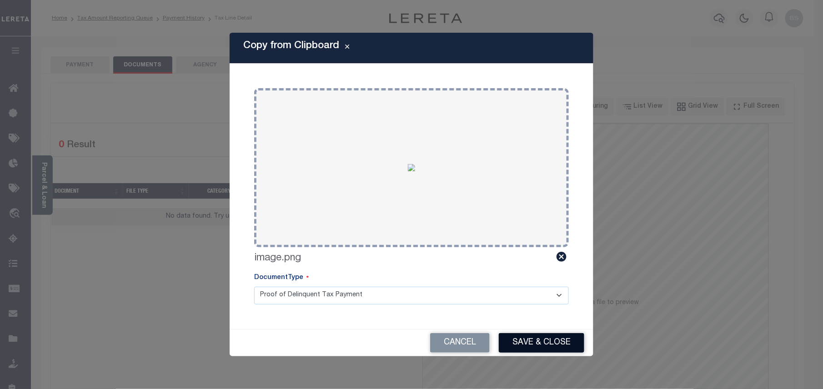
click at [527, 341] on button "Save & Close" at bounding box center [541, 343] width 85 height 20
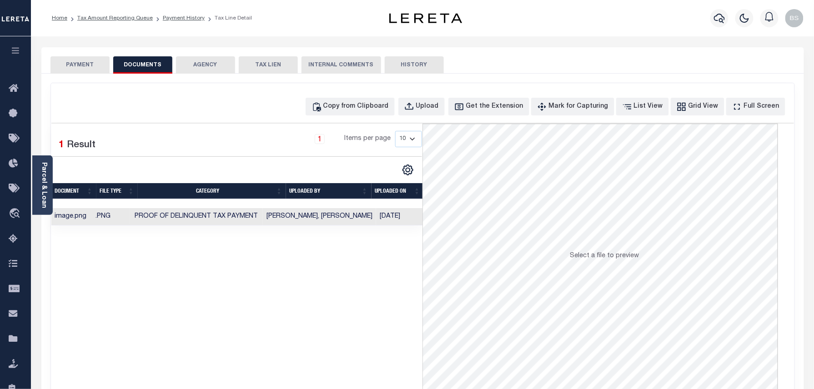
click at [180, 13] on ol "Home Tax Amount Reporting Queue Payment History Tax Line Detail" at bounding box center [152, 18] width 215 height 19
click at [180, 17] on link "Payment History" at bounding box center [184, 17] width 42 height 5
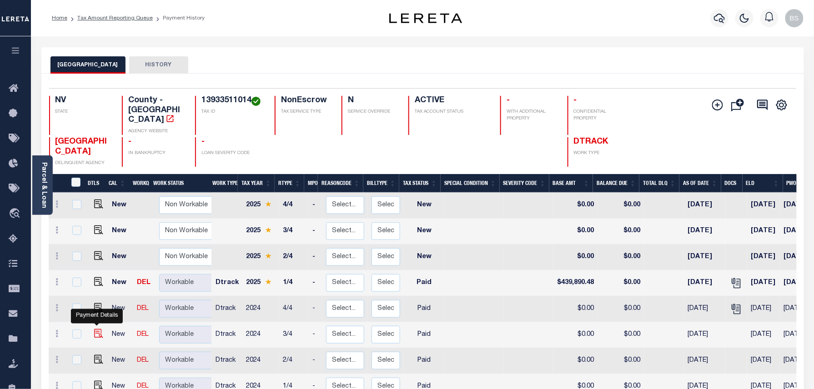
click at [97, 329] on img "" at bounding box center [98, 333] width 9 height 9
checkbox input "true"
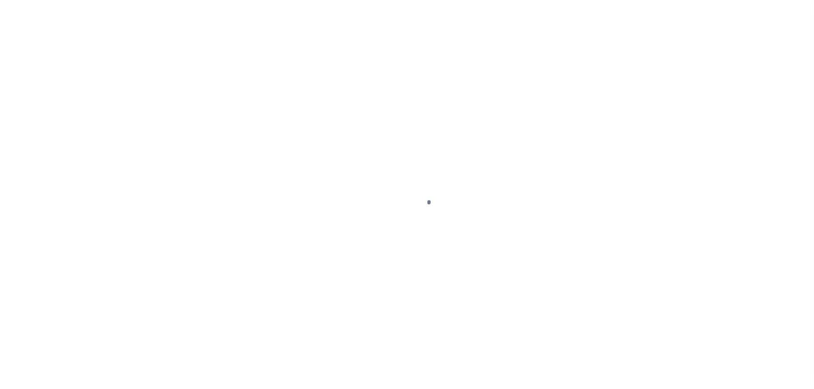
select select "PYD"
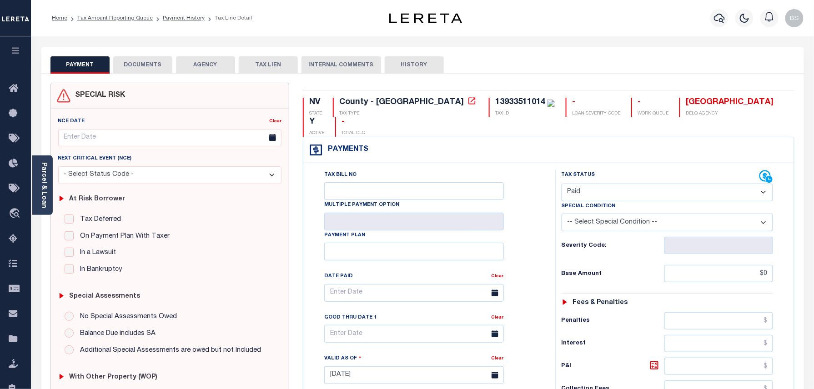
click at [129, 71] on button "DOCUMENTS" at bounding box center [142, 64] width 59 height 17
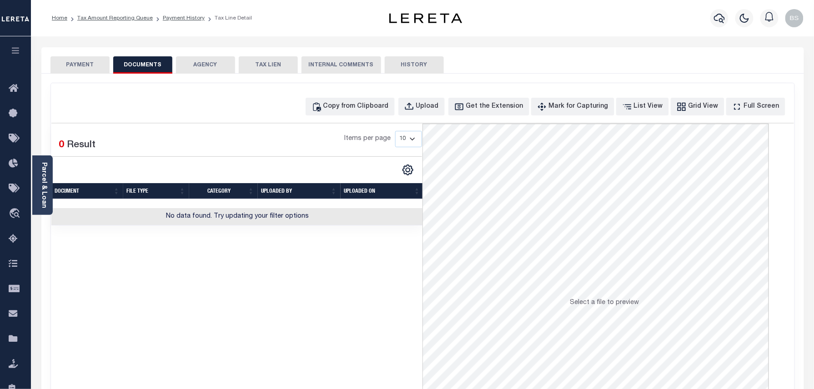
click at [400, 119] on div "Copy from Clipboard Upload Get the Extension Mark for Capturing Got it List Vie…" at bounding box center [422, 243] width 743 height 320
click at [393, 115] on button "Copy from Clipboard" at bounding box center [349, 107] width 89 height 18
select select "POP"
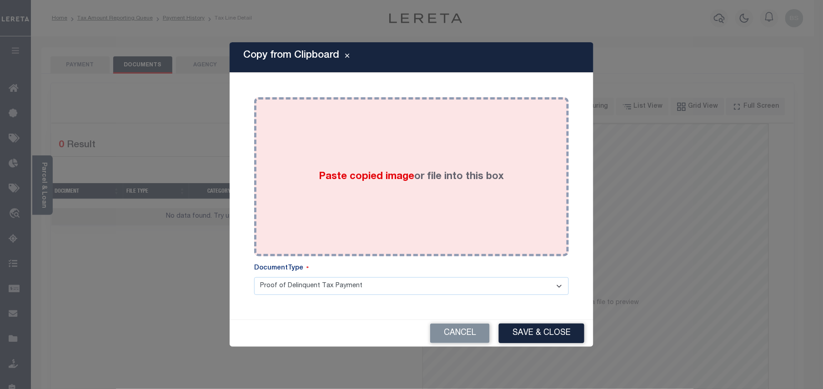
click at [454, 176] on label "Paste copied image or file into this box" at bounding box center [411, 177] width 185 height 15
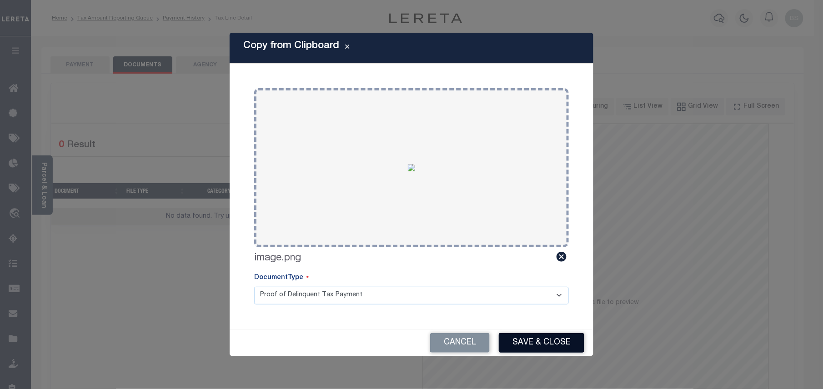
click at [537, 345] on button "Save & Close" at bounding box center [541, 343] width 85 height 20
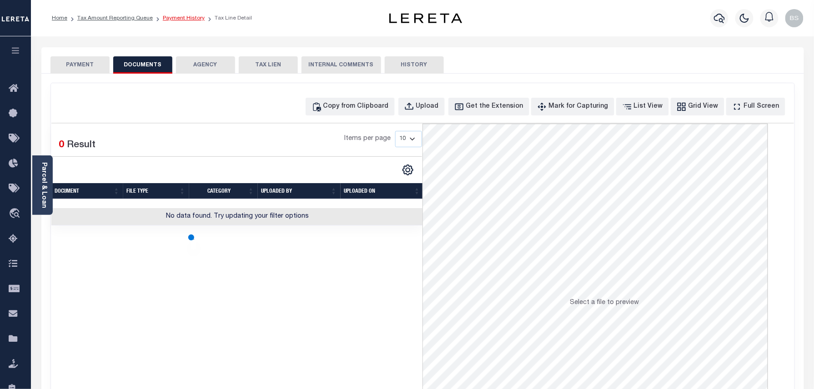
click at [177, 19] on link "Payment History" at bounding box center [184, 17] width 42 height 5
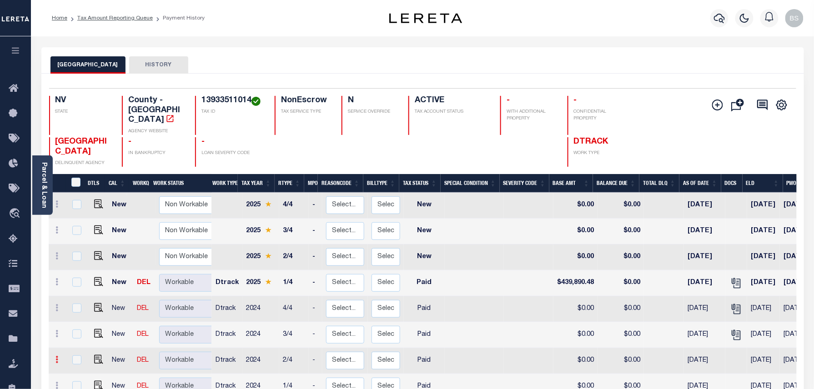
click at [57, 356] on icon at bounding box center [57, 359] width 3 height 7
click at [80, 337] on img at bounding box center [79, 342] width 9 height 10
select select "PYD"
type input "$0.00"
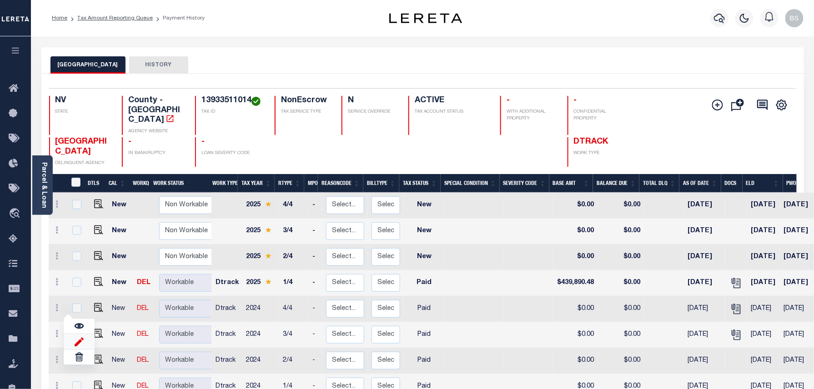
type input "[DATE]"
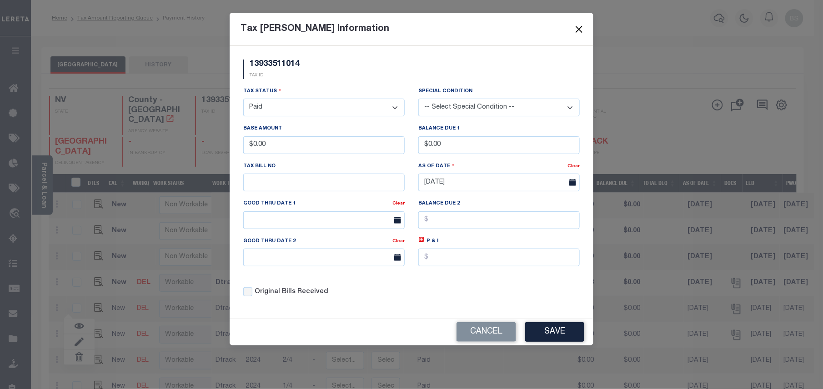
click at [579, 29] on button "Close" at bounding box center [579, 29] width 12 height 12
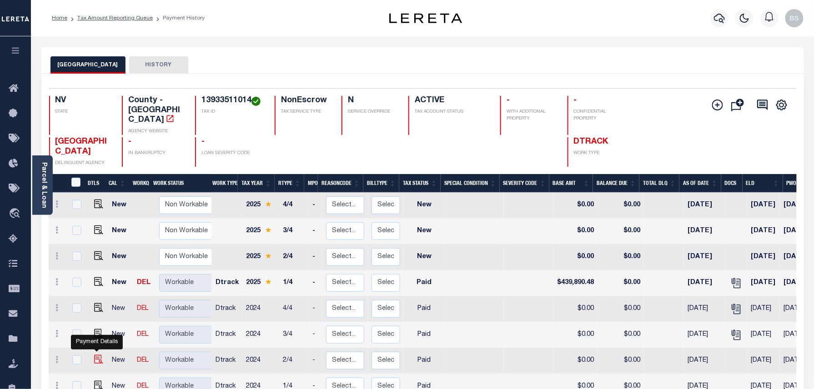
click at [97, 355] on img "" at bounding box center [98, 359] width 9 height 9
checkbox input "true"
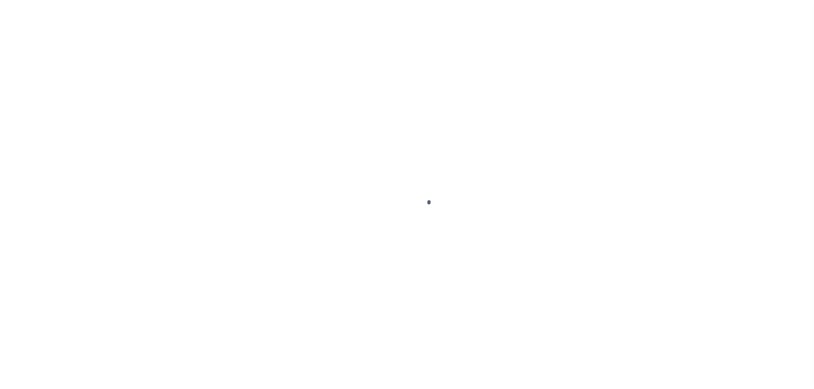
select select "PYD"
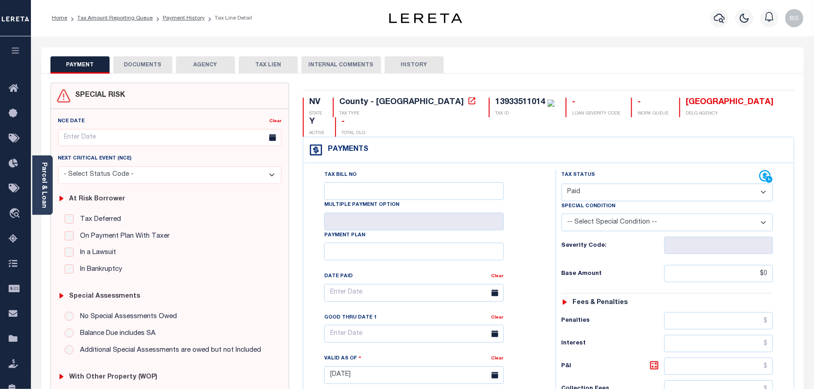
click at [139, 64] on button "DOCUMENTS" at bounding box center [142, 64] width 59 height 17
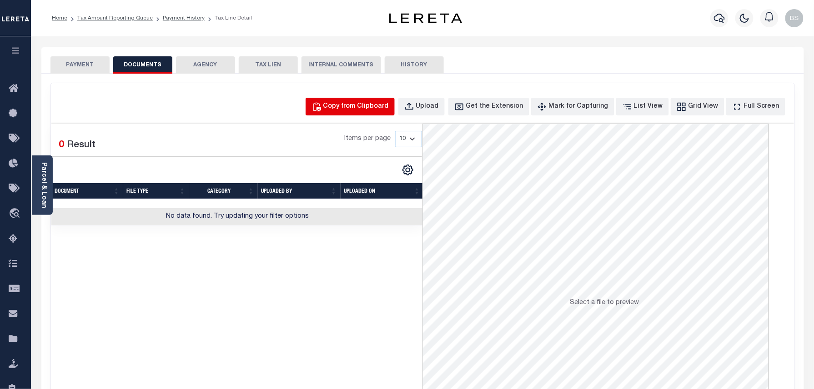
click at [349, 100] on button "Copy from Clipboard" at bounding box center [349, 107] width 89 height 18
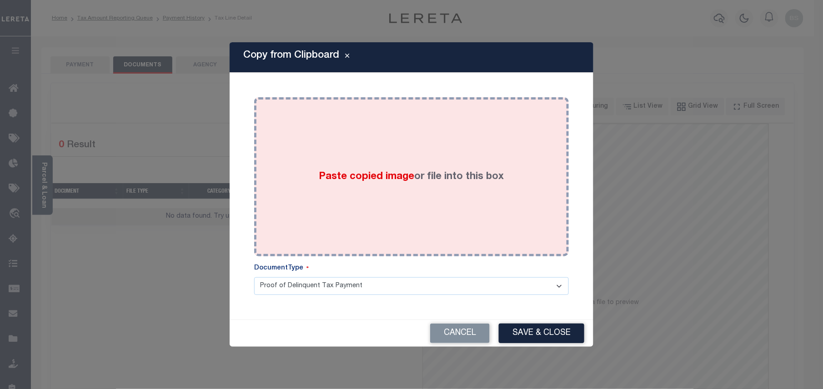
click at [382, 170] on label "Paste copied image or file into this box" at bounding box center [411, 177] width 185 height 15
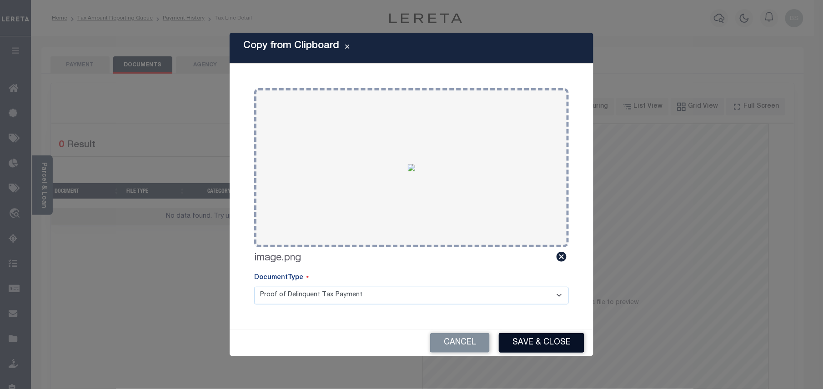
click at [544, 340] on button "Save & Close" at bounding box center [541, 343] width 85 height 20
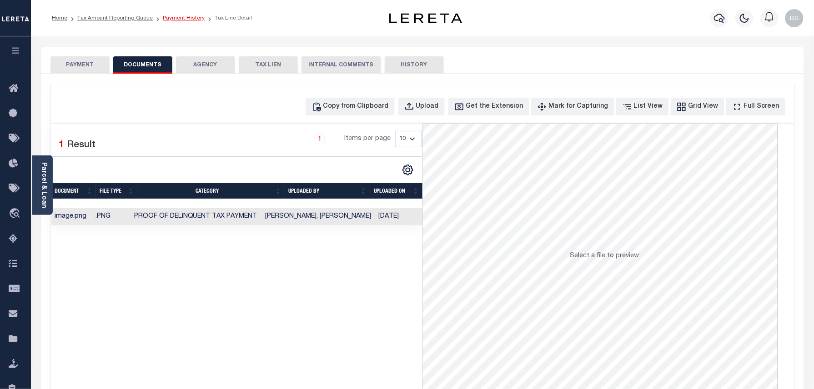
click at [167, 18] on link "Payment History" at bounding box center [184, 17] width 42 height 5
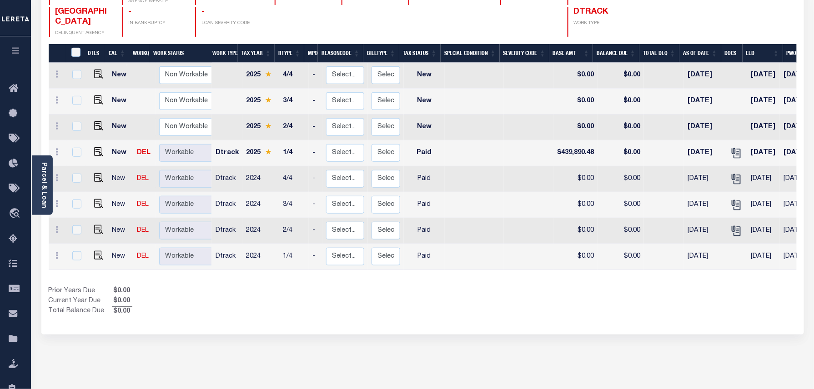
scroll to position [175, 0]
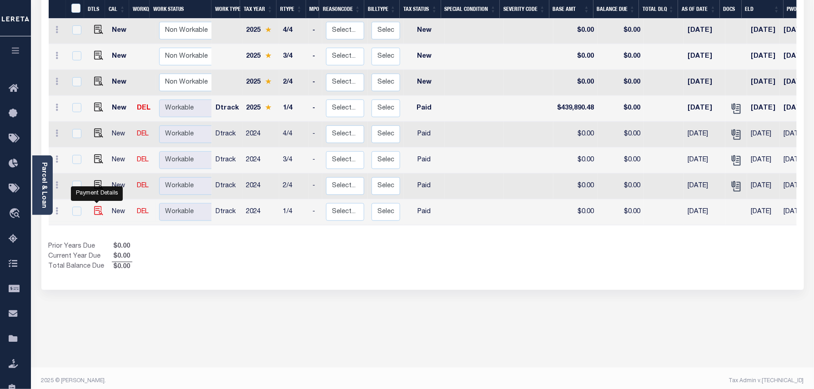
click at [94, 206] on img "" at bounding box center [98, 210] width 9 height 9
checkbox input "true"
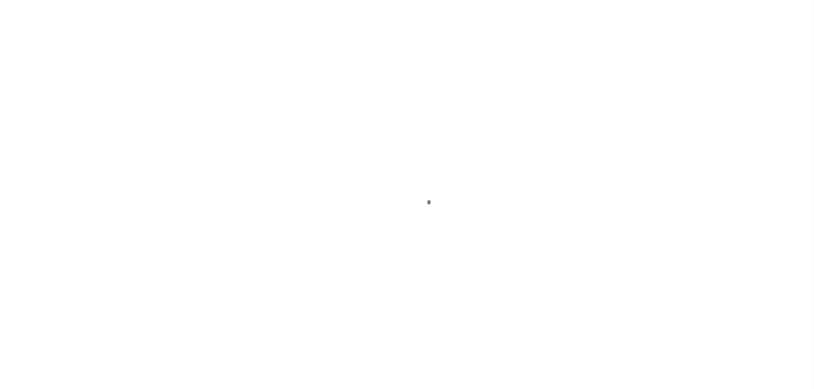
select select "PYD"
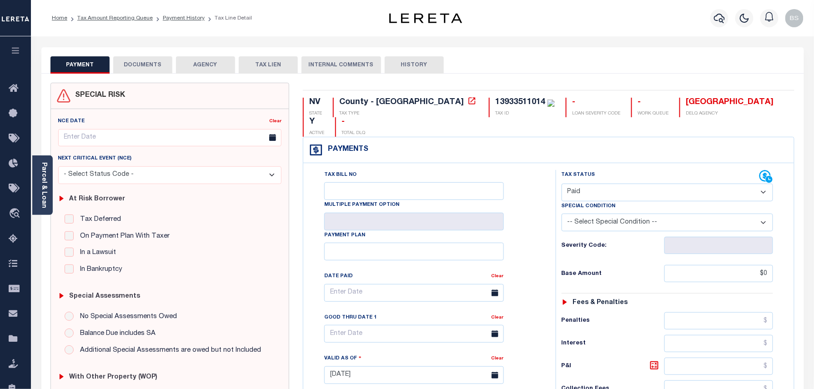
click at [145, 53] on div "PAYMENT DOCUMENTS AGENCY DELINQUENT PAYEE TAX LIEN" at bounding box center [422, 60] width 762 height 26
click at [145, 62] on button "DOCUMENTS" at bounding box center [142, 64] width 59 height 17
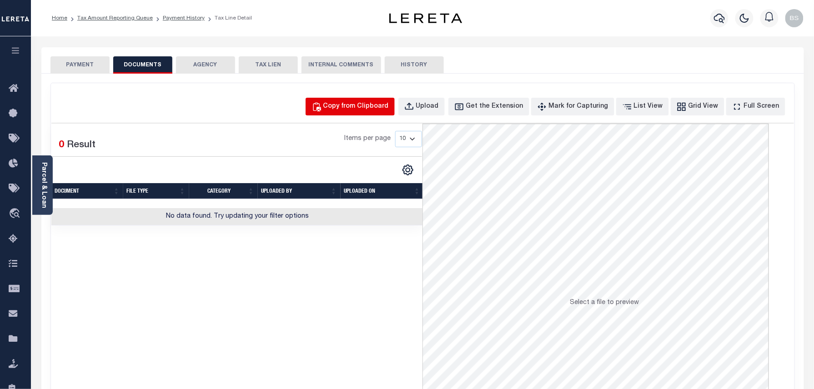
click at [354, 103] on div "Copy from Clipboard" at bounding box center [355, 107] width 65 height 10
select select "POP"
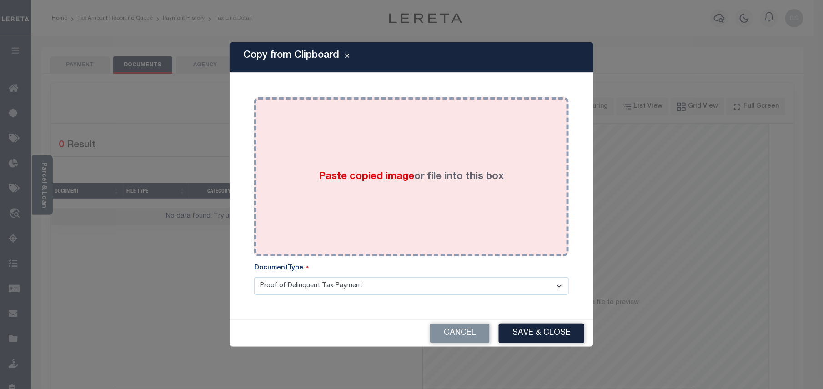
click at [340, 173] on span "Paste copied image" at bounding box center [366, 177] width 95 height 10
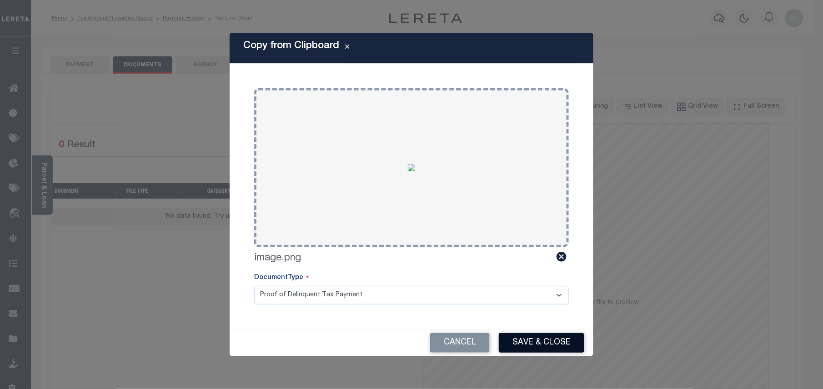
click at [541, 351] on button "Save & Close" at bounding box center [541, 343] width 85 height 20
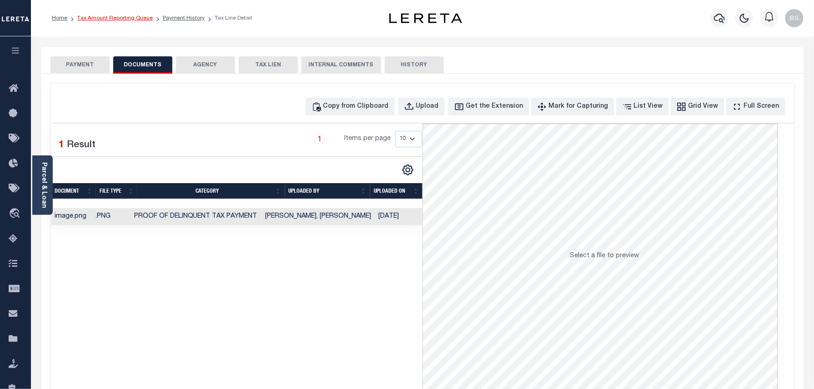
click at [126, 15] on link "Tax Amount Reporting Queue" at bounding box center [114, 17] width 75 height 5
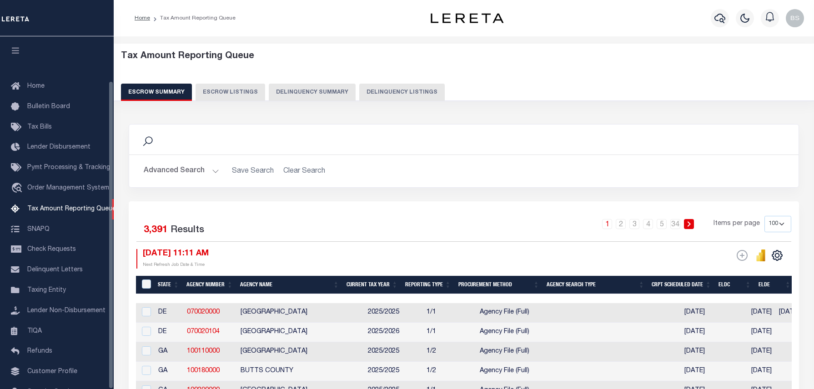
click at [423, 99] on button "Delinquency Listings" at bounding box center [401, 92] width 85 height 17
select select "100"
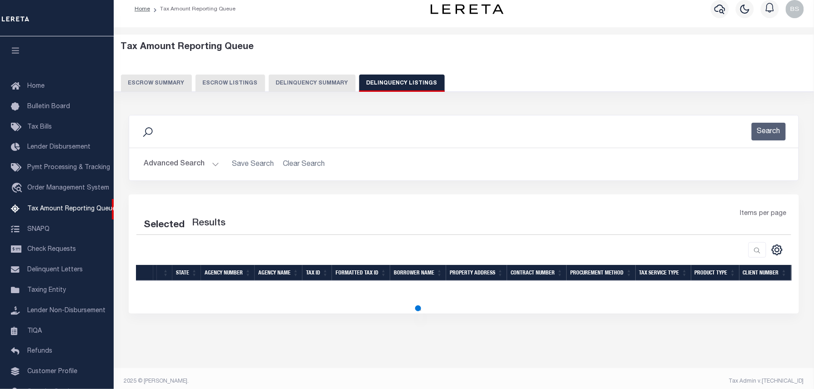
scroll to position [51, 0]
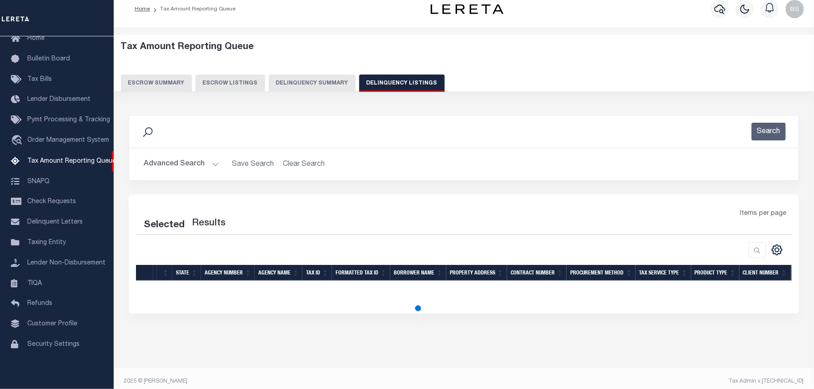
select select "100"
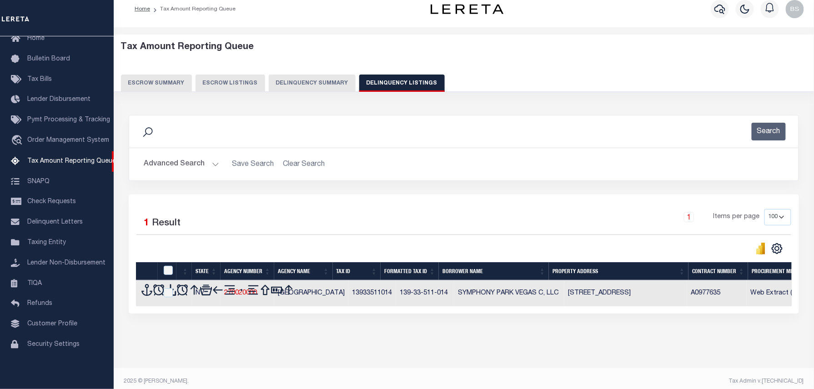
scroll to position [17, 0]
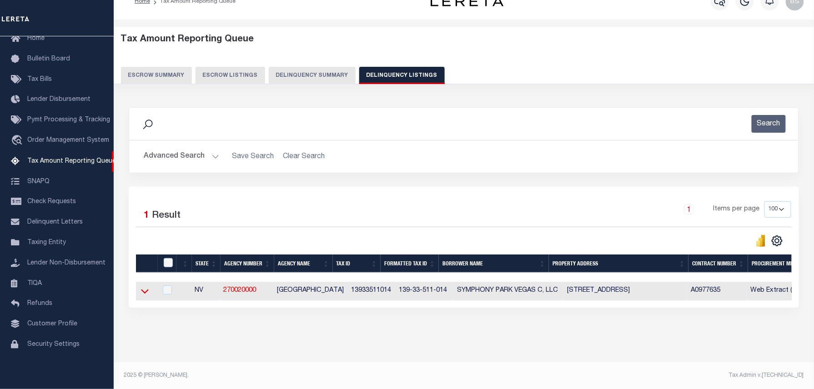
click at [146, 295] on icon at bounding box center [145, 291] width 8 height 10
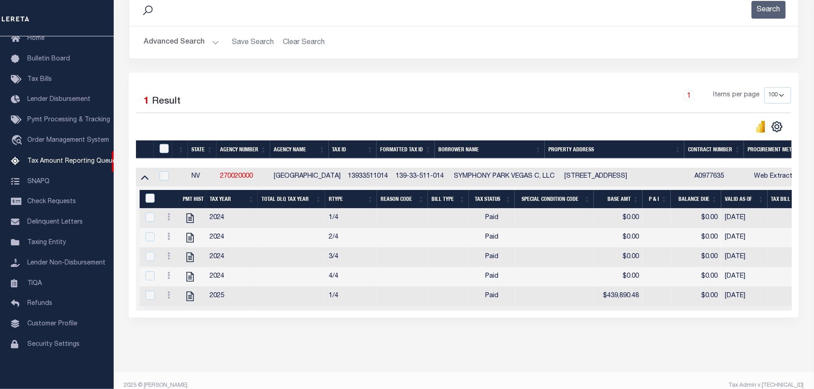
scroll to position [138, 0]
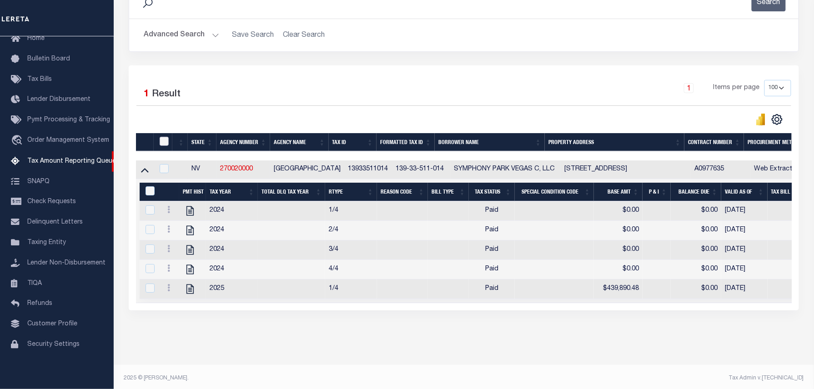
click at [164, 144] on input "checkbox" at bounding box center [164, 141] width 9 height 9
checkbox input "true"
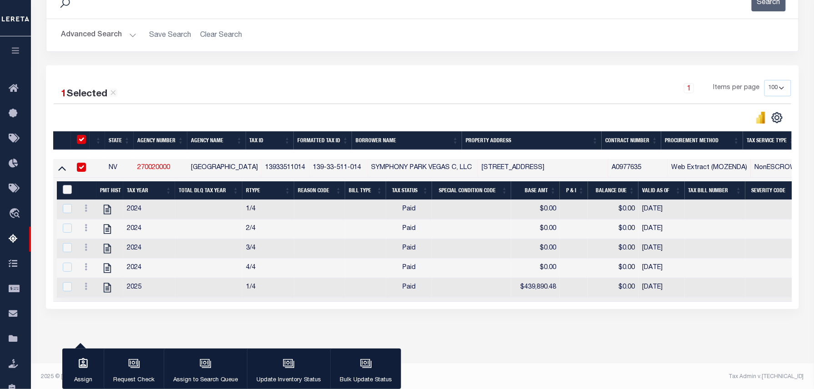
click at [65, 193] on input "&nbsp;" at bounding box center [67, 189] width 9 height 9
checkbox input "true"
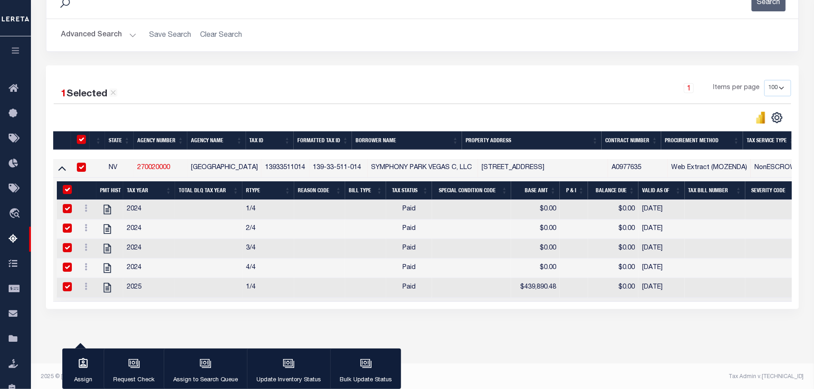
checkbox input "true"
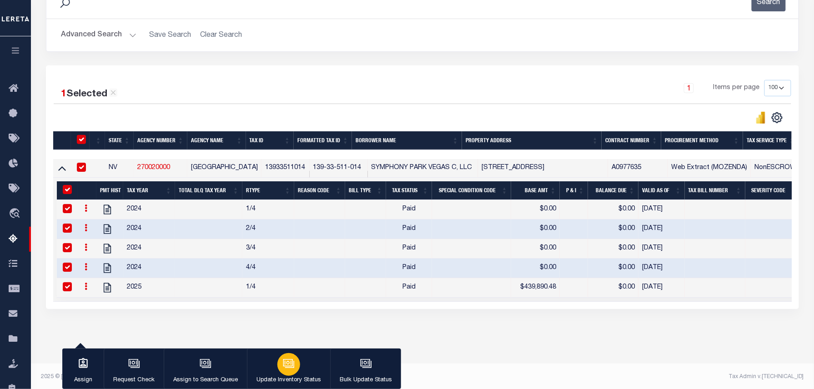
click at [295, 377] on p "Update Inventory Status" at bounding box center [288, 380] width 65 height 9
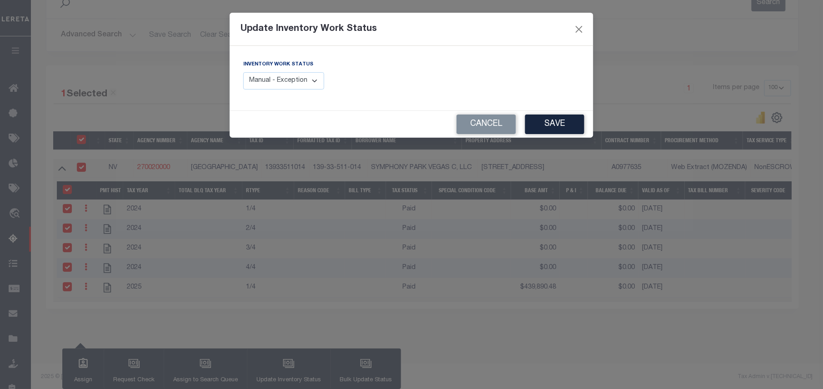
click at [288, 79] on select "Manual - Exception Pended - Awaiting Search Late Add Exception Completed" at bounding box center [283, 81] width 81 height 18
select select "4"
click at [243, 72] on select "Manual - Exception Pended - Awaiting Search Late Add Exception Completed" at bounding box center [283, 81] width 81 height 18
click at [560, 124] on button "Save" at bounding box center [554, 125] width 59 height 20
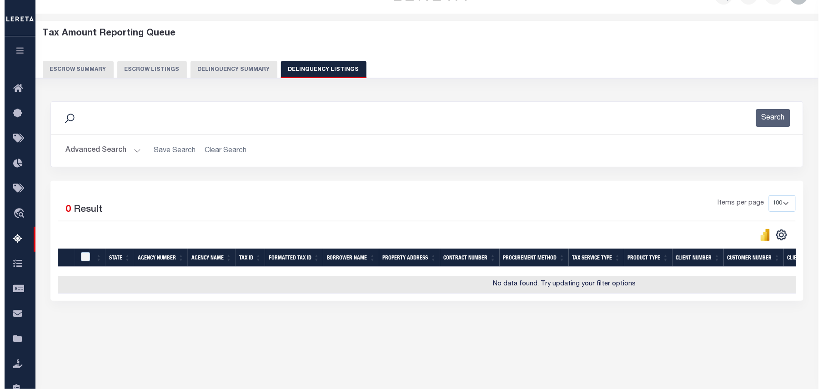
scroll to position [0, 0]
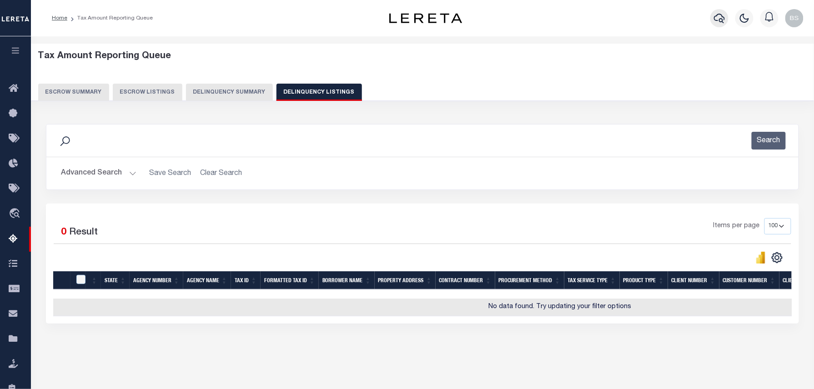
click at [718, 19] on icon "button" at bounding box center [719, 18] width 11 height 11
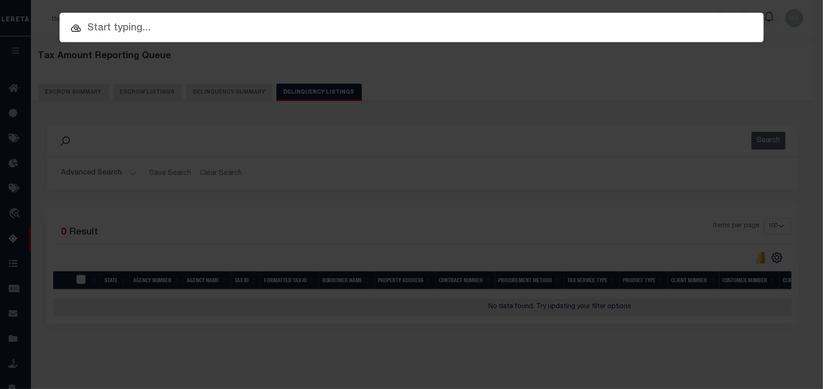
paste input "34797624"
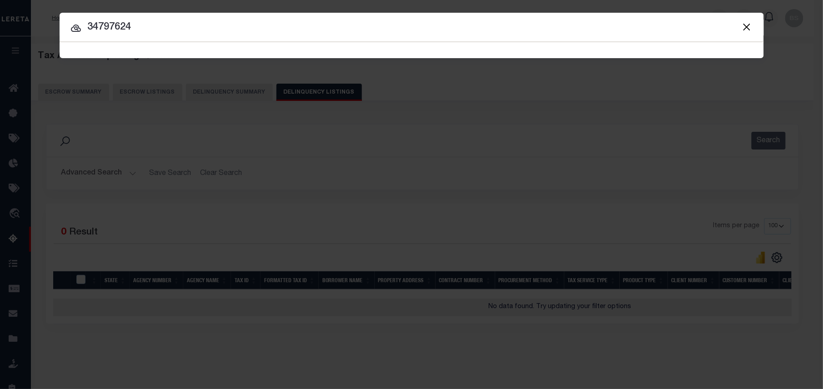
type input "34797624"
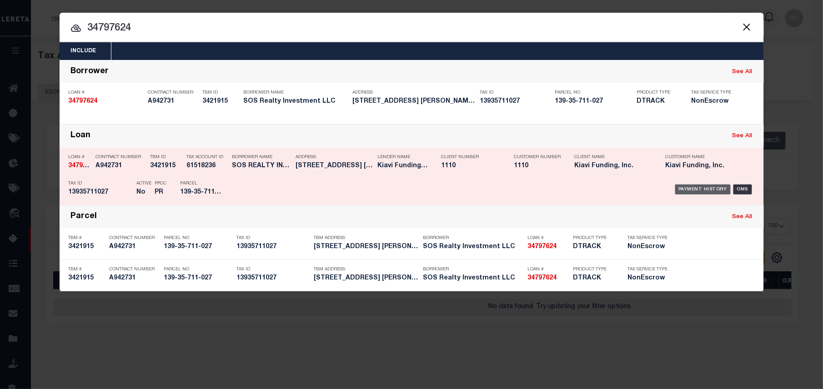
click at [691, 186] on div "Payment History" at bounding box center [703, 190] width 56 height 10
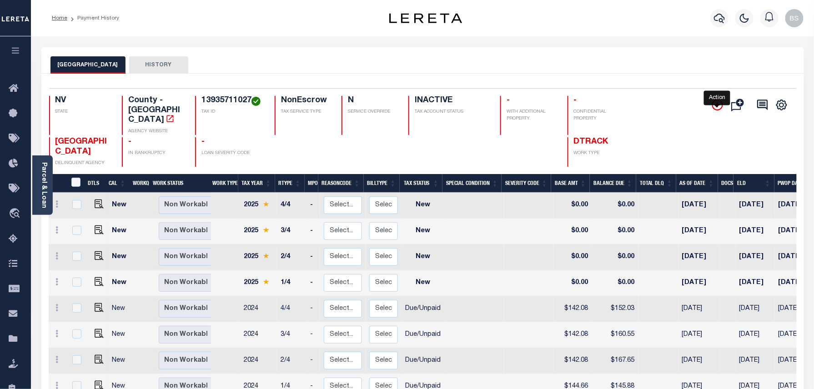
click at [714, 104] on icon "" at bounding box center [717, 105] width 11 height 11
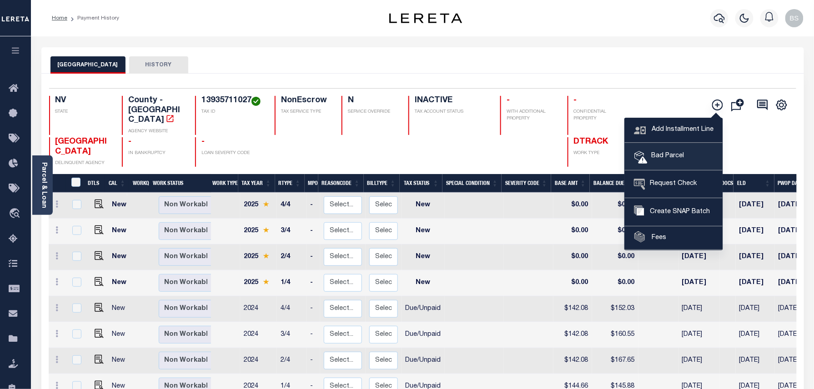
click at [657, 146] on link "Bad Parcel" at bounding box center [674, 156] width 98 height 27
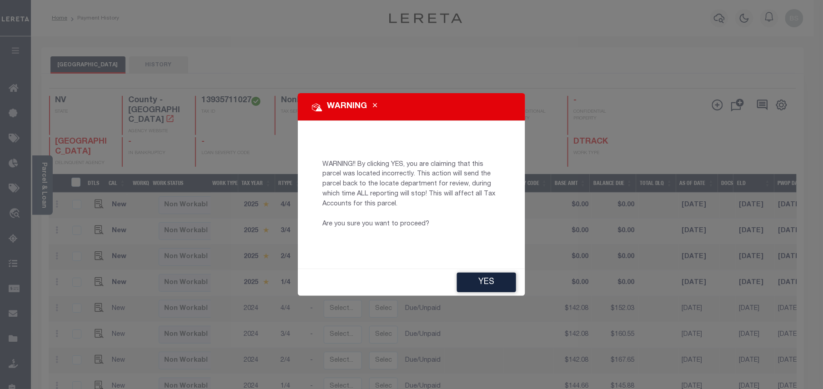
click at [499, 295] on div "YES" at bounding box center [411, 282] width 227 height 27
click at [498, 281] on button "YES" at bounding box center [486, 283] width 59 height 20
type input "[EMAIL_ADDRESS][DOMAIN_NAME]"
type input "[DATE]"
type input "PR"
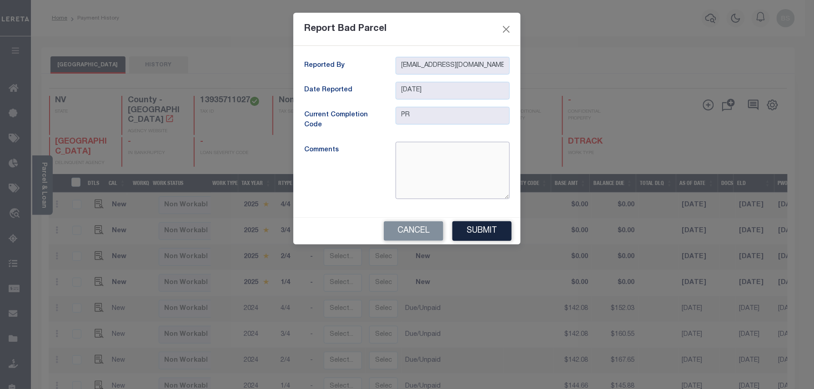
click at [439, 162] on textarea at bounding box center [452, 170] width 114 height 57
type textarea "parcel is inactive"
click at [488, 235] on button "Submit" at bounding box center [481, 231] width 59 height 20
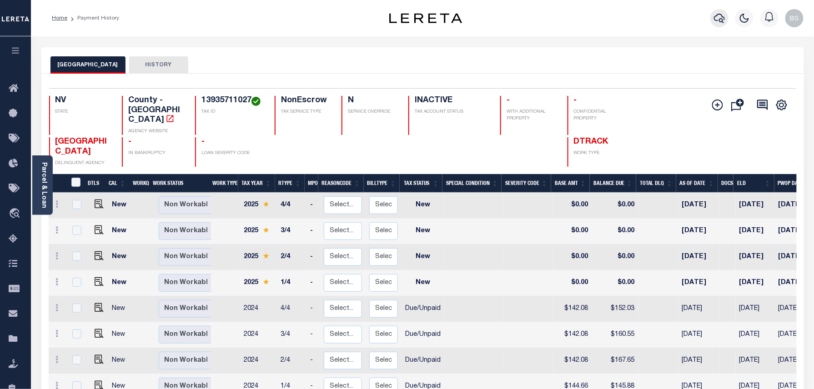
click at [721, 21] on icon "button" at bounding box center [719, 18] width 11 height 11
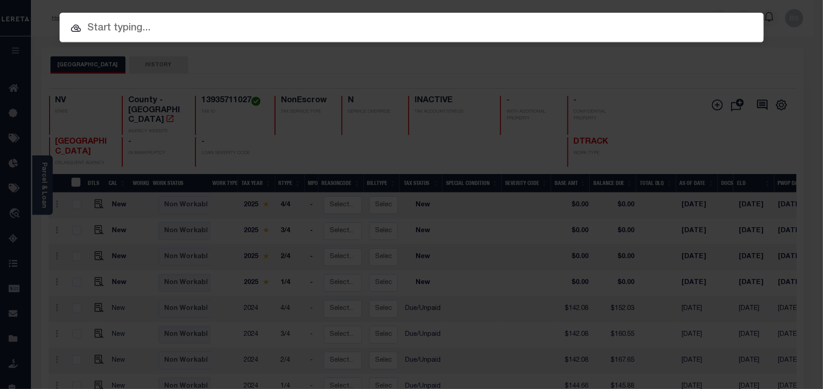
paste input "13935717019"
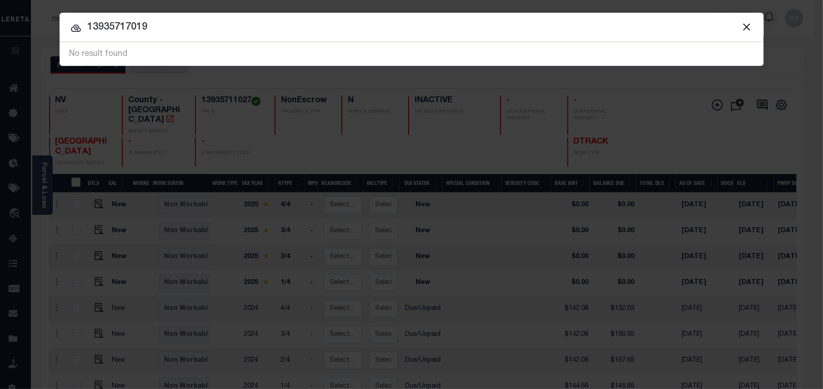
drag, startPoint x: 208, startPoint y: 30, endPoint x: 86, endPoint y: 28, distance: 121.8
click at [86, 28] on input "13935717019" at bounding box center [412, 28] width 704 height 16
paste input "34897832"
type input "34897832"
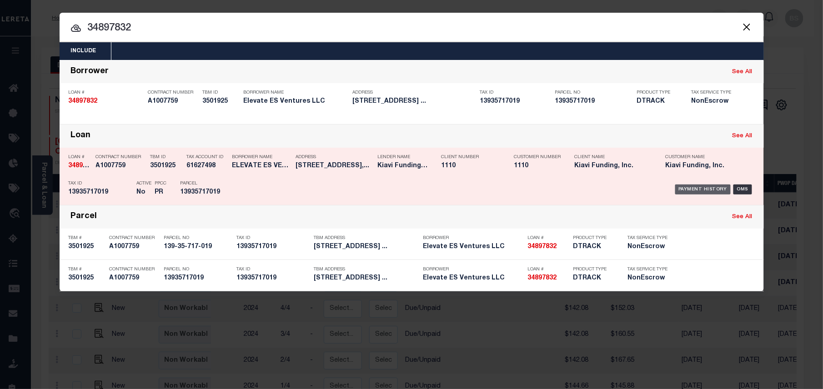
click at [715, 186] on div "Payment History" at bounding box center [703, 190] width 56 height 10
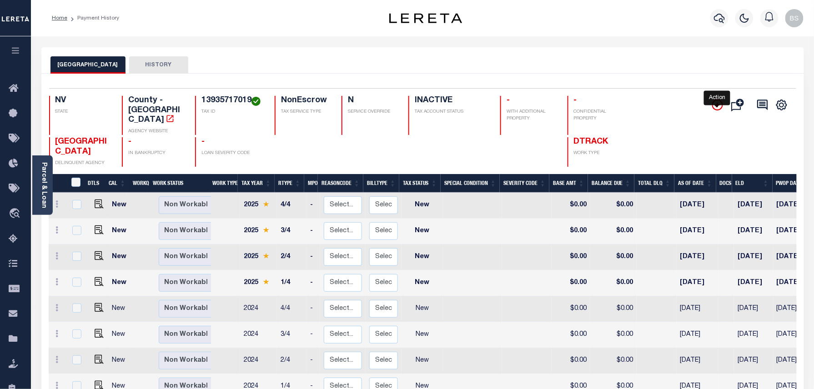
click at [716, 105] on icon "" at bounding box center [717, 105] width 11 height 11
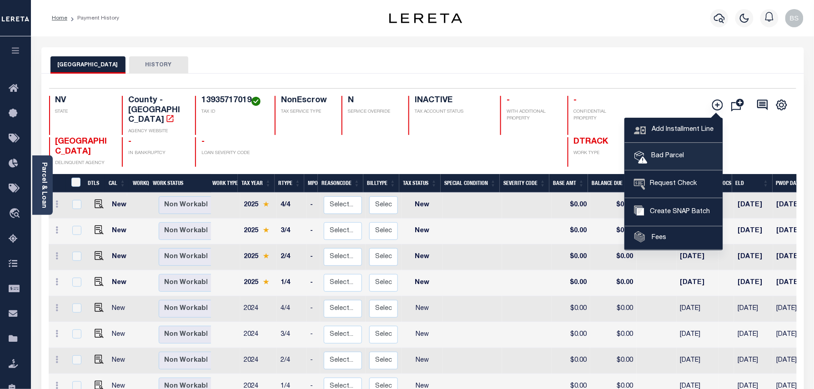
click at [662, 159] on span "Bad Parcel" at bounding box center [665, 156] width 36 height 10
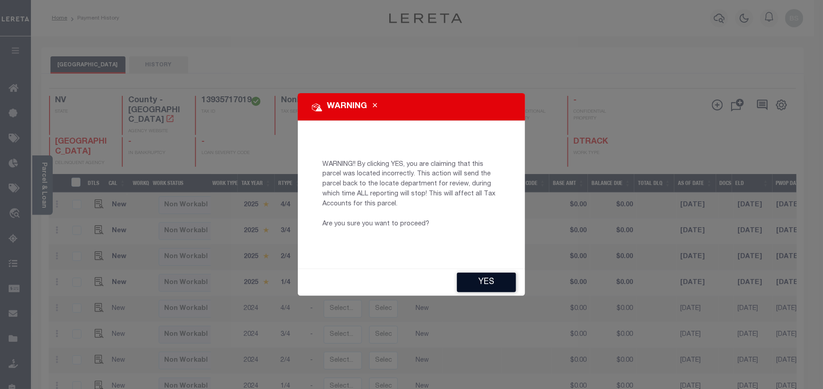
click at [510, 279] on button "YES" at bounding box center [486, 283] width 59 height 20
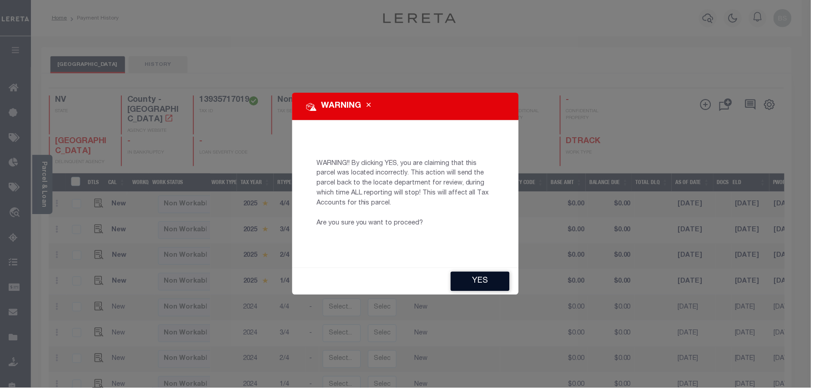
type input "BSSudarsana-c@lereta.net"
type input "[DATE]"
type input "PR"
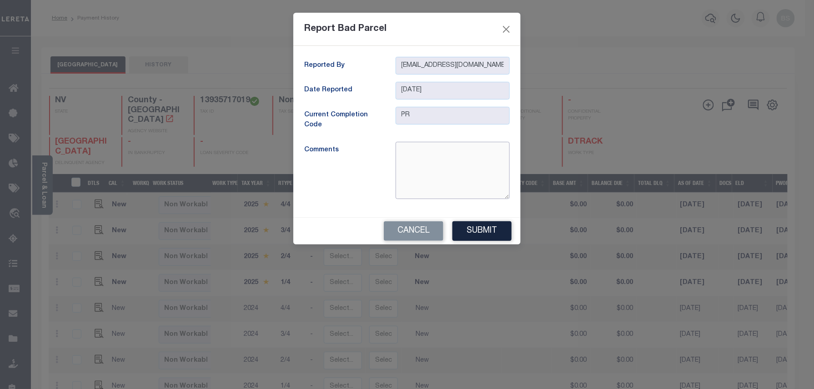
click at [433, 160] on textarea at bounding box center [452, 170] width 114 height 57
type textarea "parcel is inactive"
click at [479, 245] on div "Cancel Submit" at bounding box center [406, 231] width 227 height 27
click at [485, 230] on button "Submit" at bounding box center [481, 231] width 59 height 20
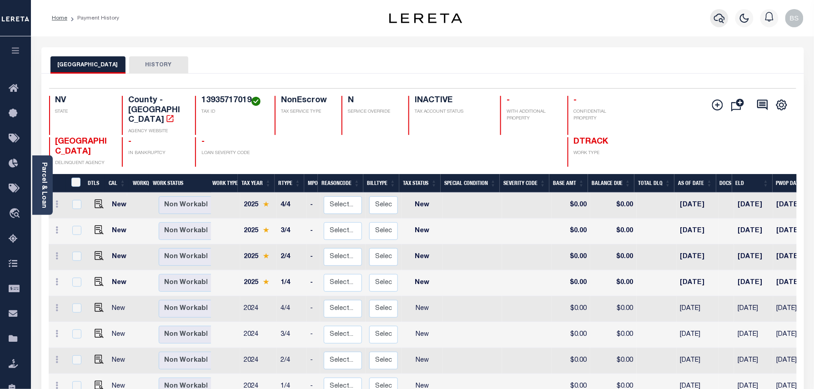
click at [724, 19] on icon "button" at bounding box center [719, 18] width 11 height 11
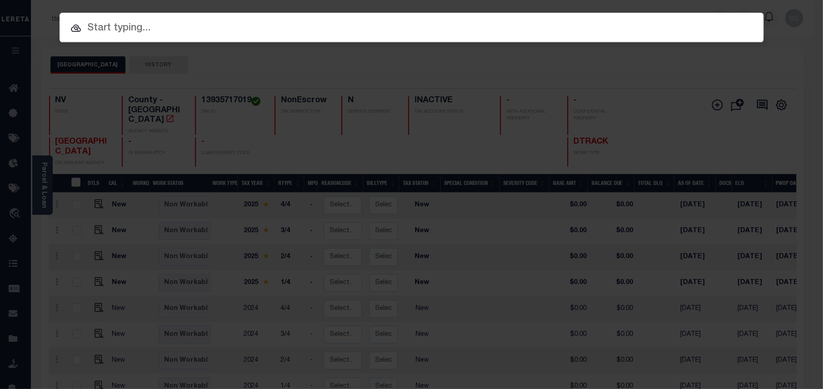
paste input "85082"
type input "85082"
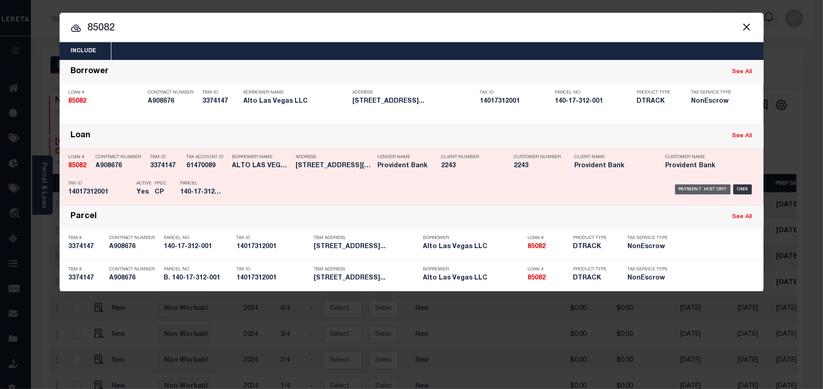
click at [694, 190] on div "Payment History" at bounding box center [703, 190] width 56 height 10
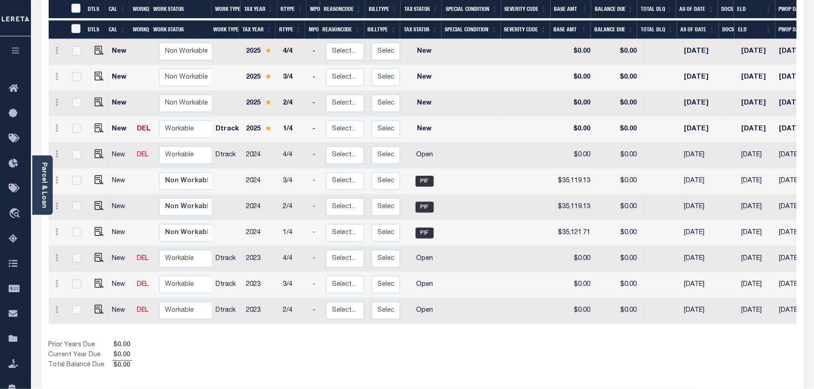
scroll to position [175, 0]
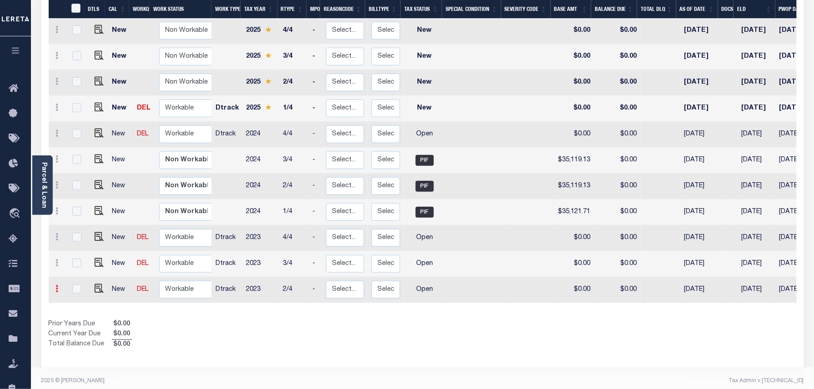
click at [55, 286] on link at bounding box center [57, 289] width 10 height 7
click at [79, 266] on img at bounding box center [79, 271] width 9 height 10
select select "OP2"
type input "$0.00"
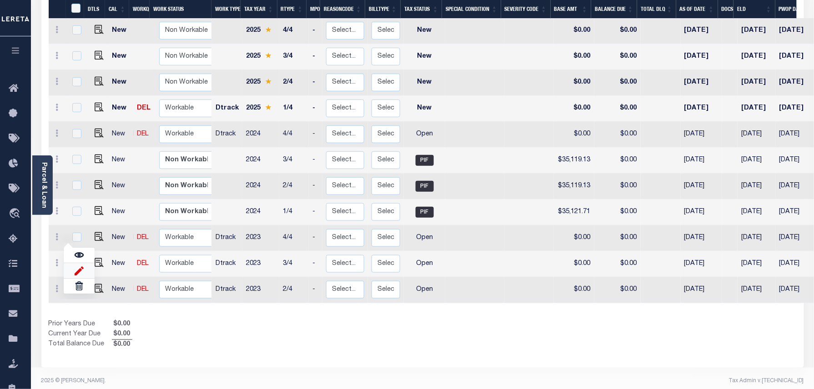
type input "[DATE]"
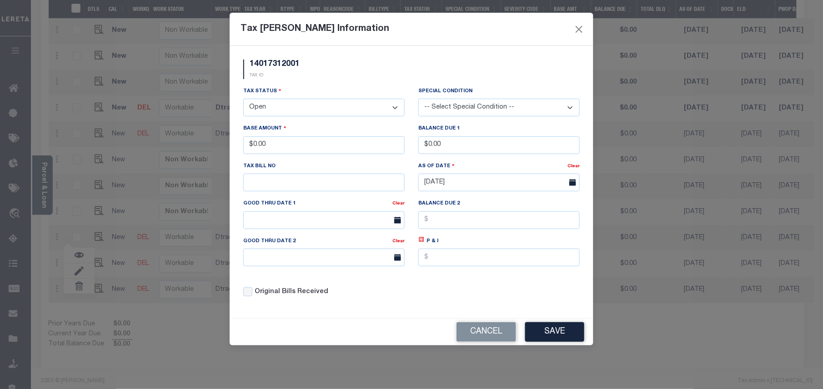
click at [295, 115] on select "- Select Status - Open Due/Unpaid Paid Incomplete No Tax Due Internal Refund Pr…" at bounding box center [323, 108] width 161 height 18
click at [297, 107] on select "- Select Status - Open Due/Unpaid Paid Incomplete No Tax Due Internal Refund Pr…" at bounding box center [323, 108] width 161 height 18
select select "PYD"
click at [243, 100] on select "- Select Status - Open Due/Unpaid Paid Incomplete No Tax Due Internal Refund Pr…" at bounding box center [323, 108] width 161 height 18
click at [552, 345] on div "Cancel Save" at bounding box center [412, 332] width 364 height 27
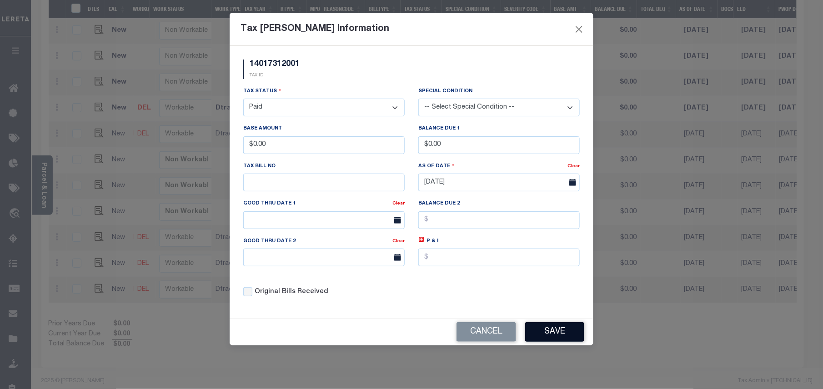
click at [557, 335] on button "Save" at bounding box center [554, 332] width 59 height 20
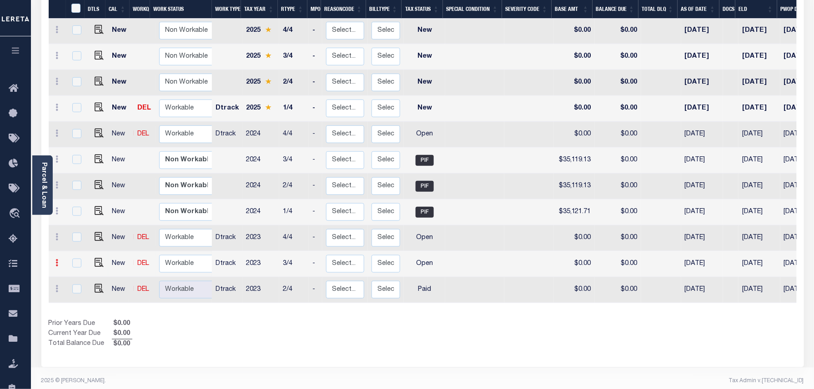
click at [58, 259] on icon at bounding box center [57, 262] width 3 height 7
click at [79, 240] on img at bounding box center [79, 245] width 9 height 10
type input "$0.00"
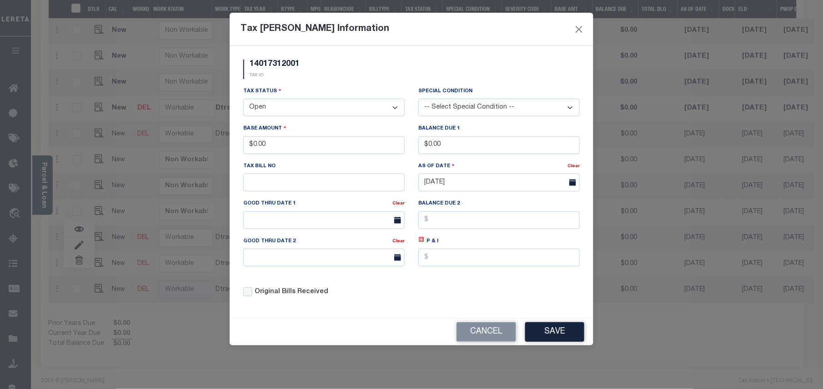
click at [293, 110] on select "- Select Status - Open Due/Unpaid Paid Incomplete No Tax Due Internal Refund Pr…" at bounding box center [323, 108] width 161 height 18
select select "PYD"
click at [243, 100] on select "- Select Status - Open Due/Unpaid Paid Incomplete No Tax Due Internal Refund Pr…" at bounding box center [323, 108] width 161 height 18
click at [555, 330] on button "Save" at bounding box center [554, 332] width 59 height 20
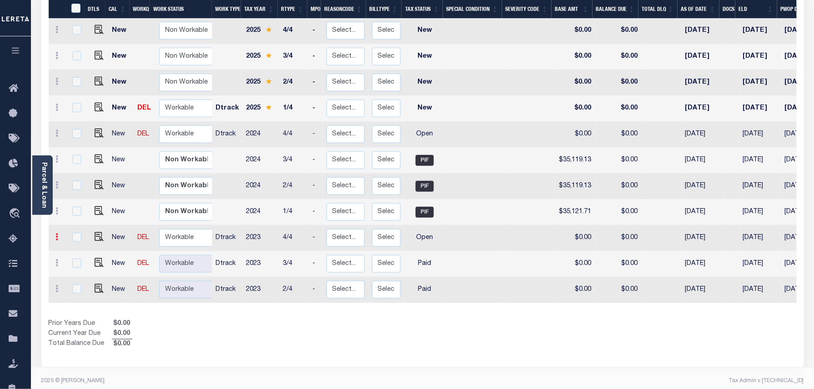
click at [56, 233] on icon at bounding box center [57, 236] width 3 height 7
click at [75, 264] on img at bounding box center [79, 269] width 9 height 10
type input "$0.00"
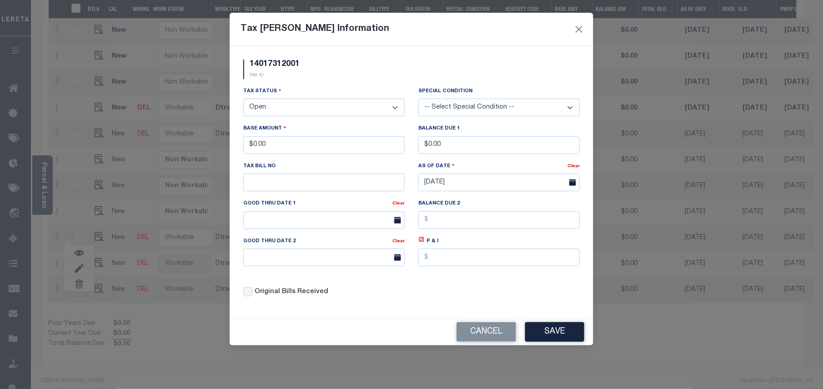
click at [274, 115] on select "- Select Status - Open Due/Unpaid Paid Incomplete No Tax Due Internal Refund Pr…" at bounding box center [323, 108] width 161 height 18
drag, startPoint x: 280, startPoint y: 108, endPoint x: 277, endPoint y: 115, distance: 7.5
click at [280, 108] on select "- Select Status - Open Due/Unpaid Paid Incomplete No Tax Due Internal Refund Pr…" at bounding box center [323, 108] width 161 height 18
select select "PYD"
click at [243, 100] on select "- Select Status - Open Due/Unpaid Paid Incomplete No Tax Due Internal Refund Pr…" at bounding box center [323, 108] width 161 height 18
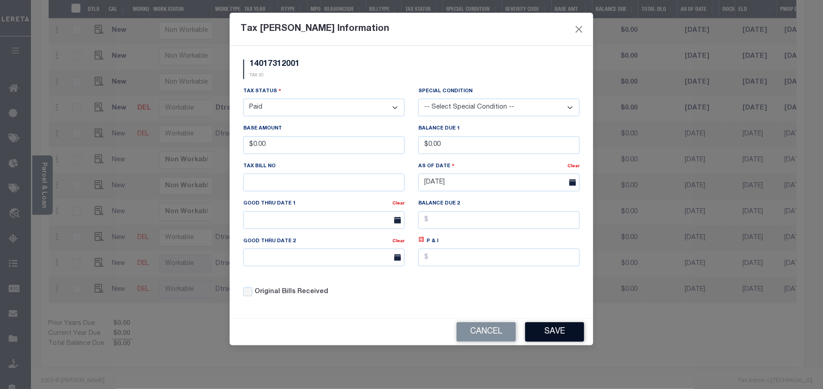
click at [555, 339] on button "Save" at bounding box center [554, 332] width 59 height 20
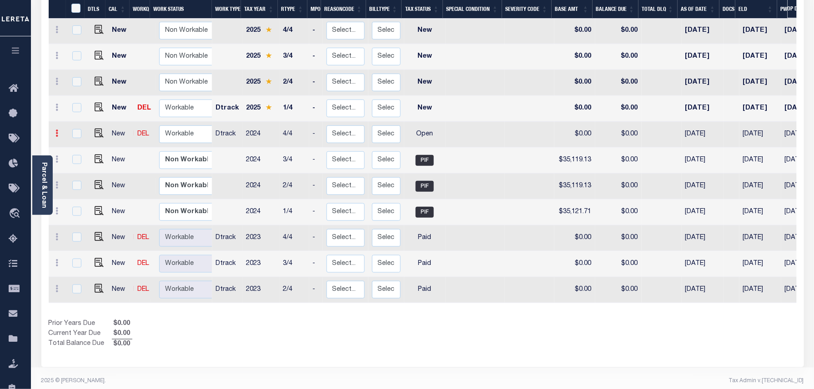
click at [55, 131] on link at bounding box center [57, 134] width 10 height 7
click at [79, 160] on img at bounding box center [79, 165] width 9 height 10
type input "$0.00"
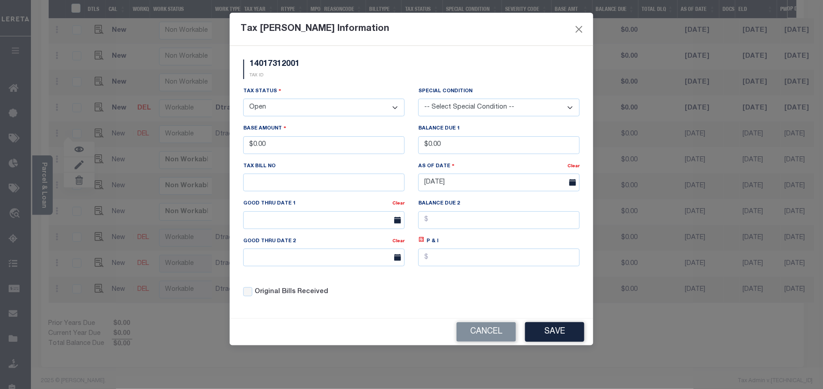
click at [288, 106] on select "- Select Status - Open Due/Unpaid Paid Incomplete No Tax Due Internal Refund Pr…" at bounding box center [323, 108] width 161 height 18
click at [243, 100] on select "- Select Status - Open Due/Unpaid Paid Incomplete No Tax Due Internal Refund Pr…" at bounding box center [323, 108] width 161 height 18
click at [566, 342] on button "Save" at bounding box center [554, 332] width 59 height 20
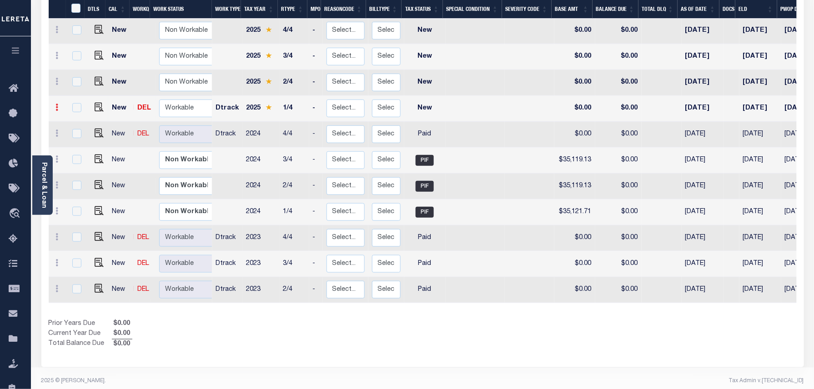
click at [57, 104] on icon at bounding box center [57, 107] width 3 height 7
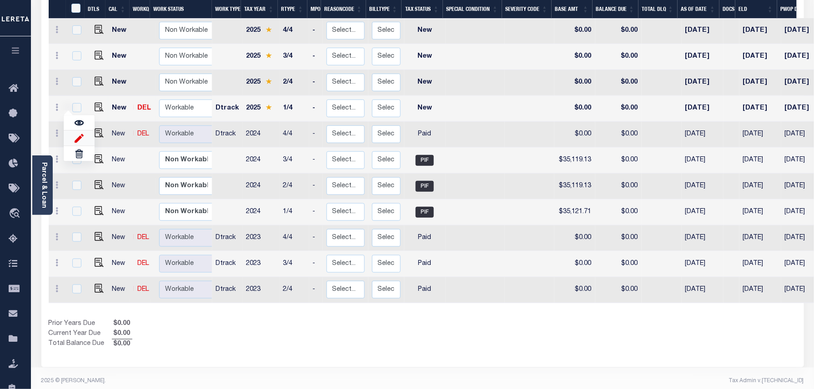
click at [76, 133] on img at bounding box center [79, 138] width 9 height 10
select select "NW2"
type input "$0.00"
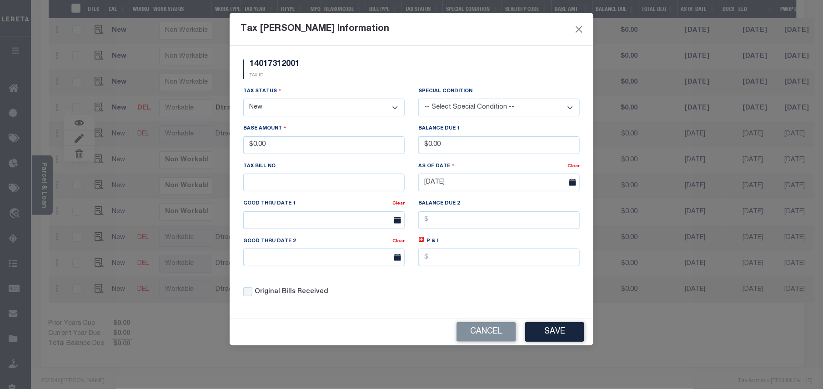
click at [305, 102] on select "- Select Status - Open Due/Unpaid Paid Incomplete No Tax Due Internal Refund Pr…" at bounding box center [323, 108] width 161 height 18
select select "PYD"
click at [243, 100] on select "- Select Status - Open Due/Unpaid Paid Incomplete No Tax Due Internal Refund Pr…" at bounding box center [323, 108] width 161 height 18
drag, startPoint x: 468, startPoint y: 142, endPoint x: 405, endPoint y: 144, distance: 62.3
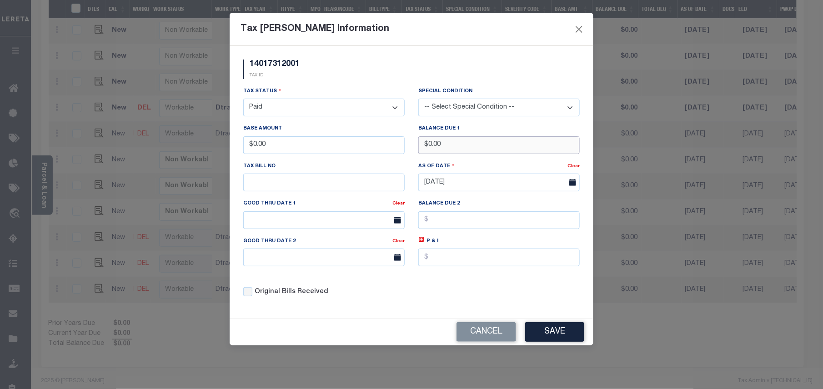
click at [405, 144] on div "Tax Status - Select Status - Open Due/Unpaid Paid Incomplete No Tax Due Interna…" at bounding box center [411, 195] width 350 height 218
type input "$35,031.01"
click at [553, 336] on button "Save" at bounding box center [554, 332] width 59 height 20
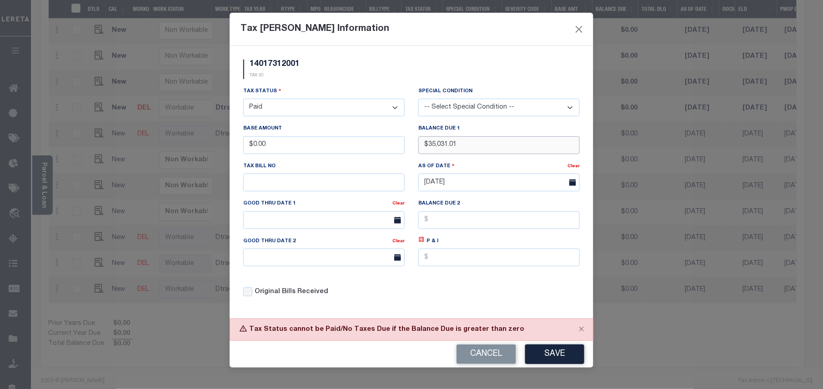
drag, startPoint x: 485, startPoint y: 153, endPoint x: 397, endPoint y: 151, distance: 87.3
click at [397, 151] on div "Tax Status - Select Status - Open Due/Unpaid Paid Incomplete No Tax Due Interna…" at bounding box center [411, 195] width 350 height 218
drag, startPoint x: 340, startPoint y: 149, endPoint x: 217, endPoint y: 148, distance: 123.6
click at [217, 148] on div "Tax Bill Amount Information 14017312001 TAX ID Installment: TaxID: 14017312001 …" at bounding box center [411, 194] width 823 height 389
type input "$35,031.01"
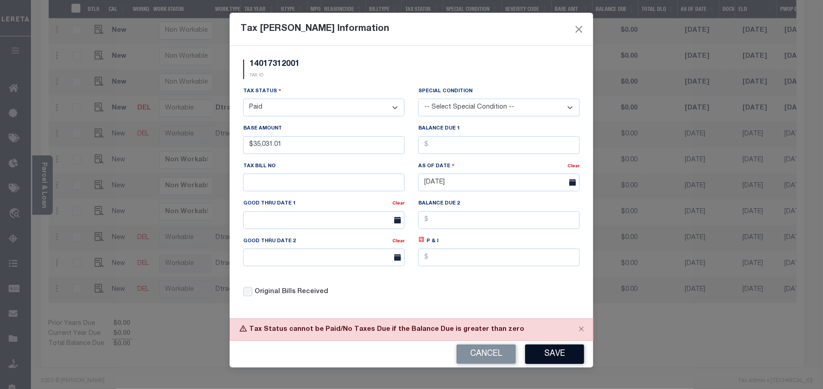
click at [556, 359] on button "Save" at bounding box center [554, 355] width 59 height 20
click at [446, 146] on input "text" at bounding box center [498, 145] width 161 height 18
type input "$0.00"
click at [561, 357] on button "Save" at bounding box center [554, 355] width 59 height 20
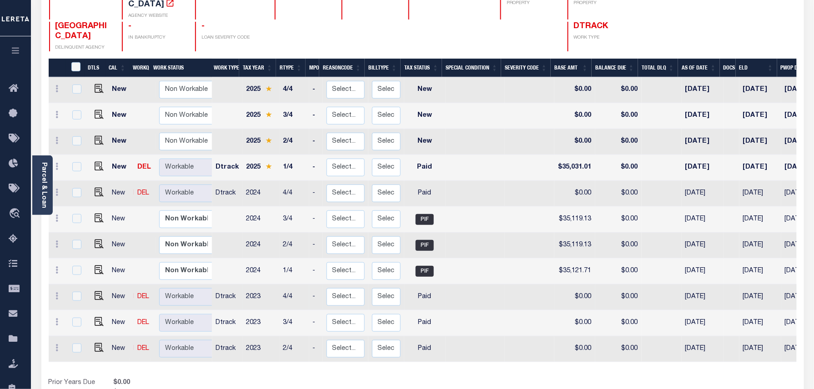
scroll to position [114, 0]
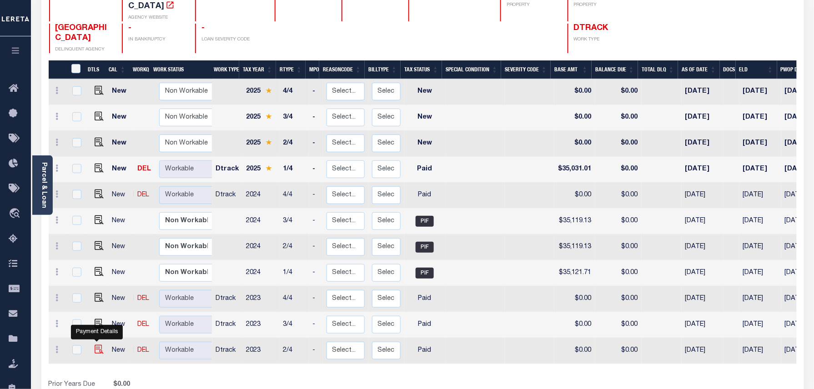
click at [95, 345] on img at bounding box center [99, 349] width 9 height 9
checkbox input "true"
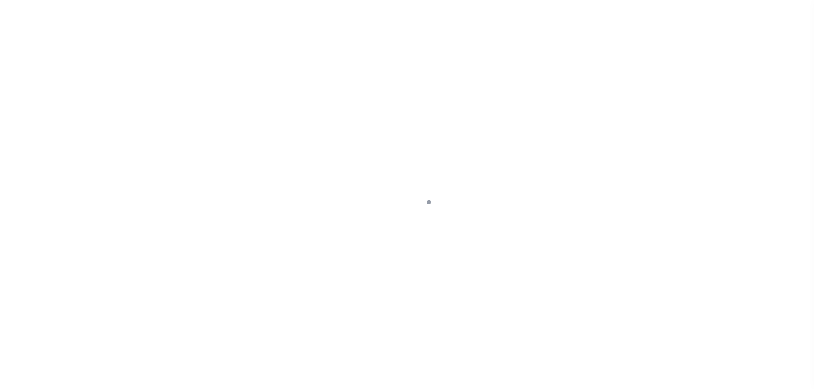
select select "PYD"
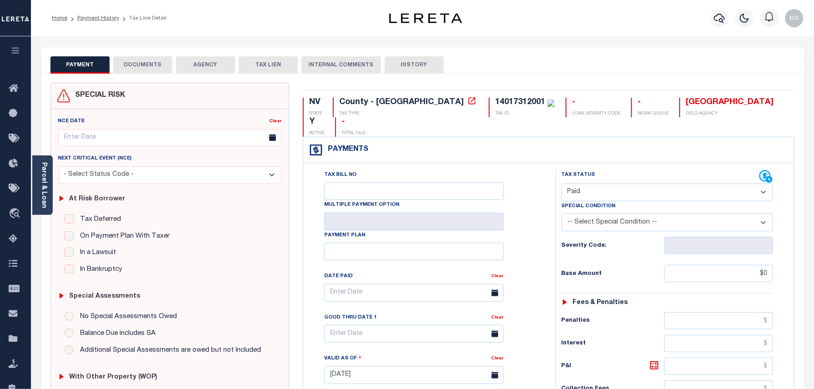
click at [142, 66] on button "DOCUMENTS" at bounding box center [142, 64] width 59 height 17
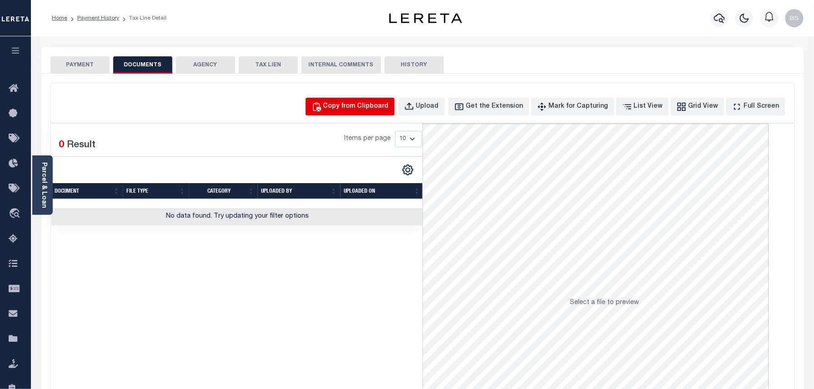
click at [373, 107] on div "Copy from Clipboard" at bounding box center [355, 107] width 65 height 10
select select "POP"
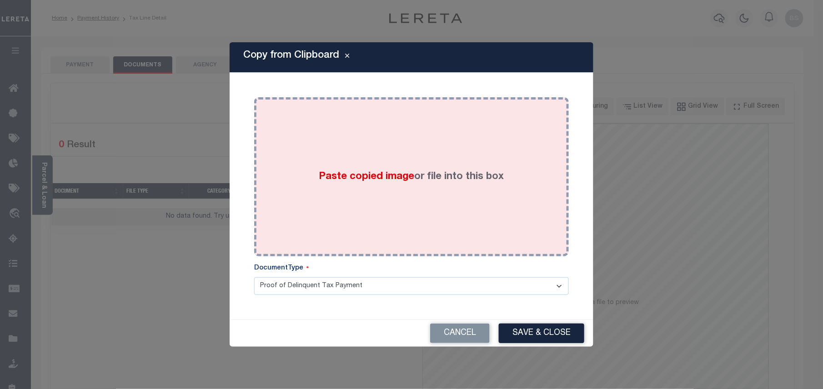
click at [426, 142] on div "Paste copied image or file into this box" at bounding box center [411, 176] width 301 height 145
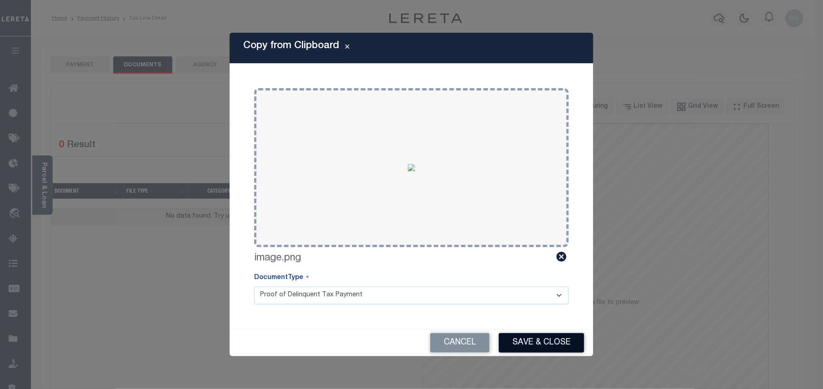
click at [543, 349] on button "Save & Close" at bounding box center [541, 343] width 85 height 20
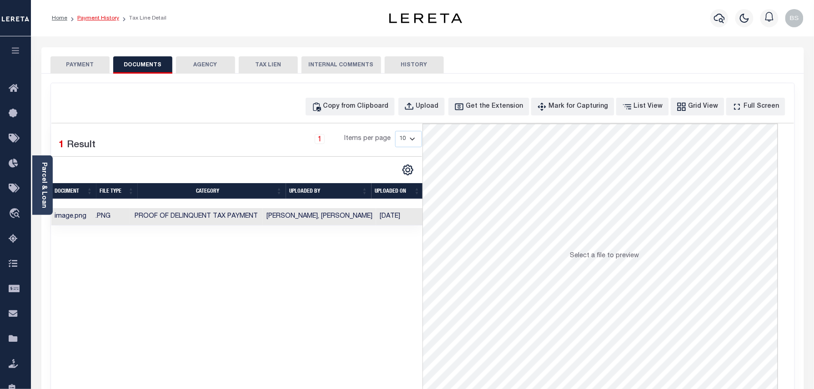
click at [106, 19] on link "Payment History" at bounding box center [98, 17] width 42 height 5
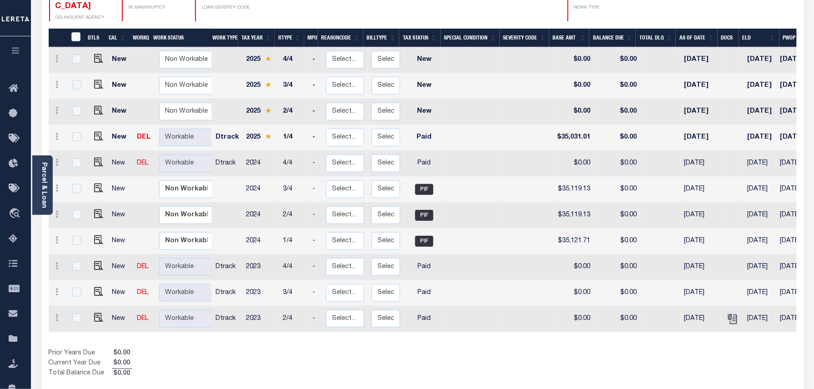
scroll to position [175, 0]
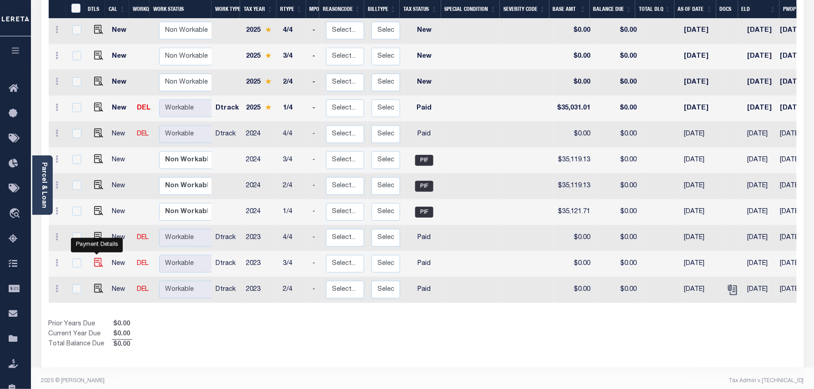
click at [95, 258] on img "" at bounding box center [98, 262] width 9 height 9
checkbox input "true"
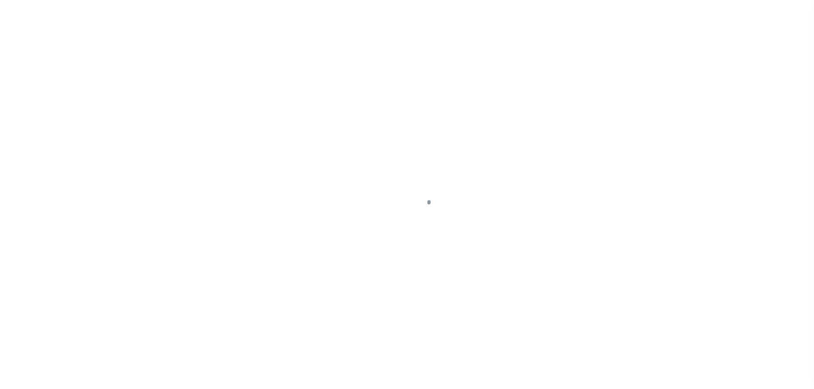
select select "PYD"
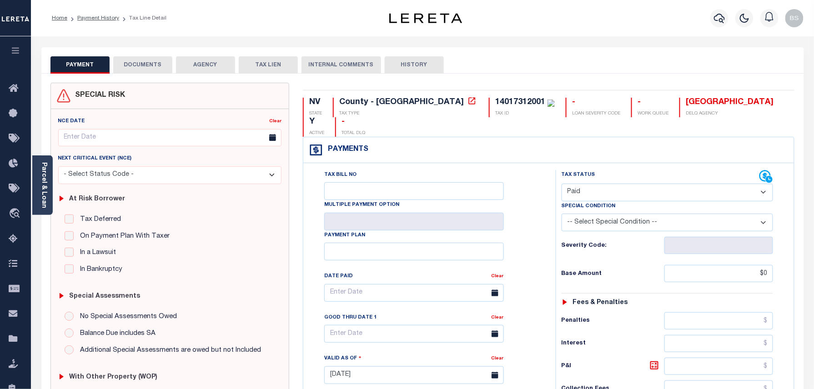
click at [144, 68] on button "DOCUMENTS" at bounding box center [142, 64] width 59 height 17
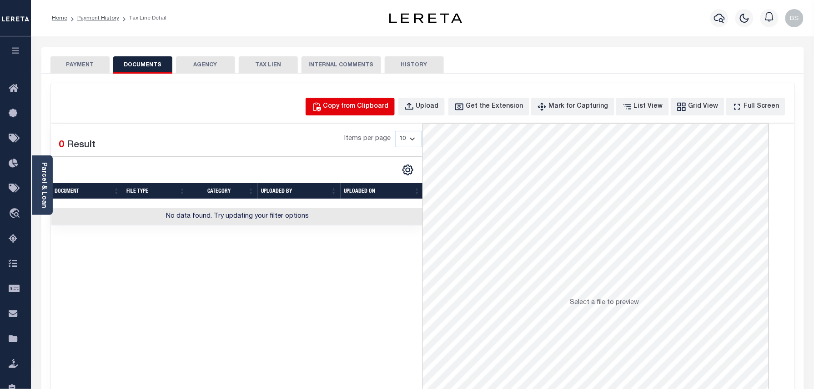
click at [355, 104] on div "Copy from Clipboard" at bounding box center [355, 107] width 65 height 10
select select "POP"
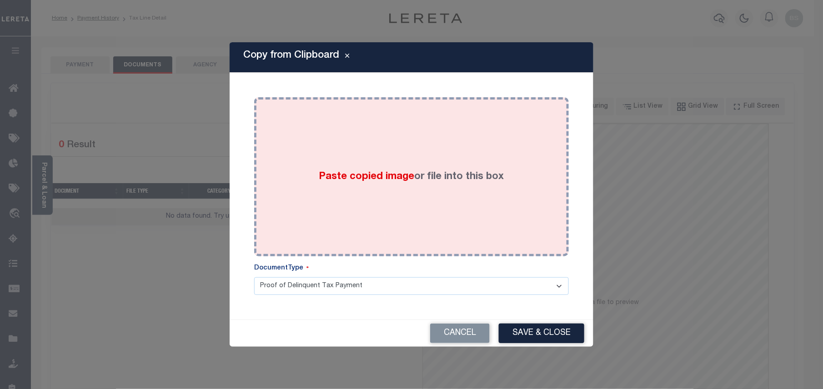
click at [406, 147] on div "Paste copied image or file into this box" at bounding box center [411, 176] width 301 height 145
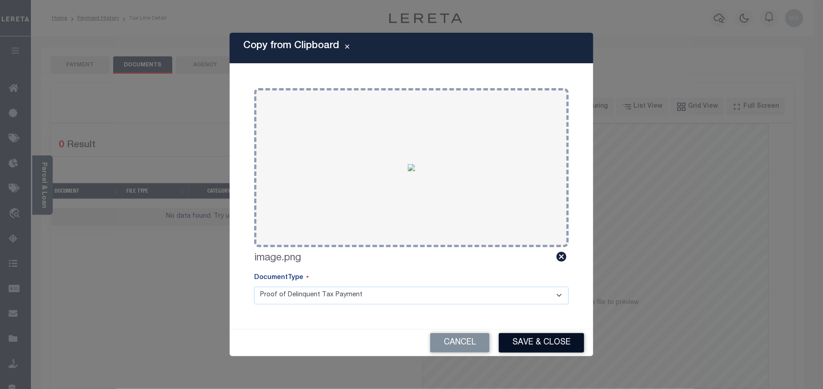
click at [528, 335] on button "Save & Close" at bounding box center [541, 343] width 85 height 20
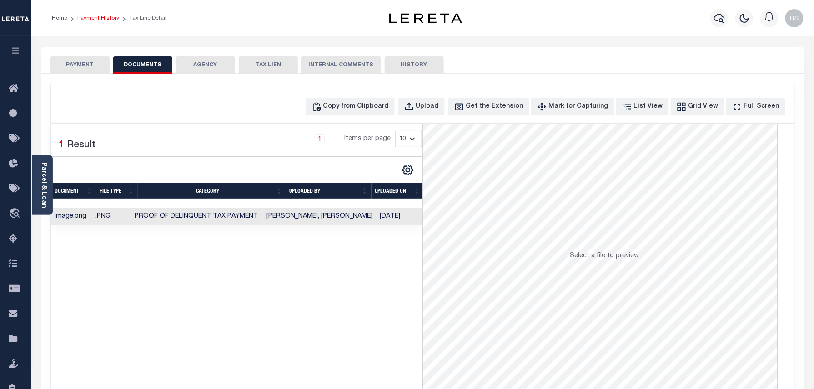
click at [105, 20] on link "Payment History" at bounding box center [98, 17] width 42 height 5
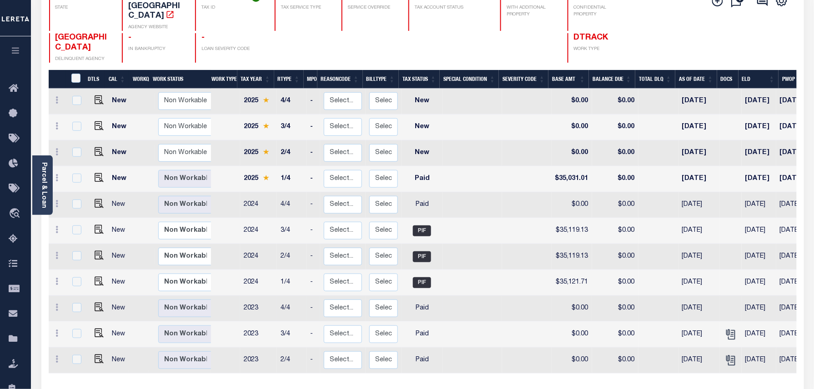
scroll to position [121, 0]
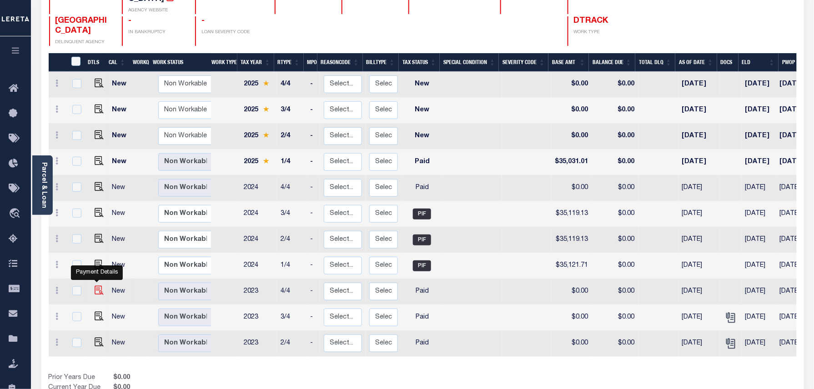
click at [96, 286] on img "" at bounding box center [99, 290] width 9 height 9
checkbox input "true"
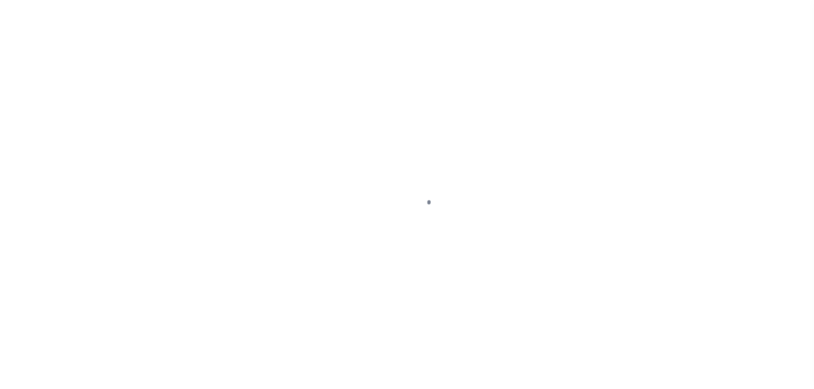
select select "PYD"
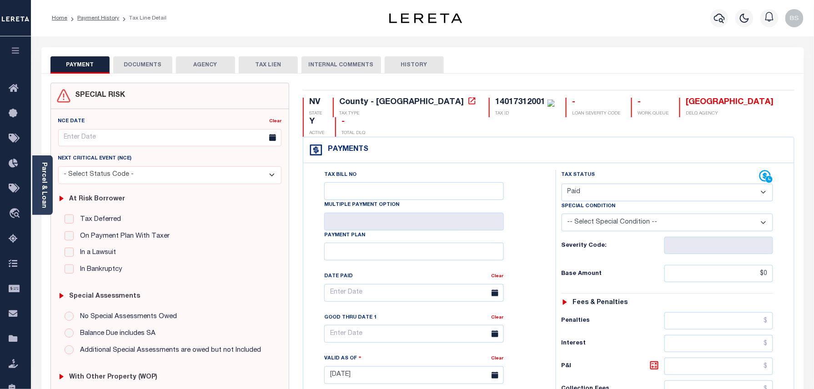
click at [139, 68] on button "DOCUMENTS" at bounding box center [142, 64] width 59 height 17
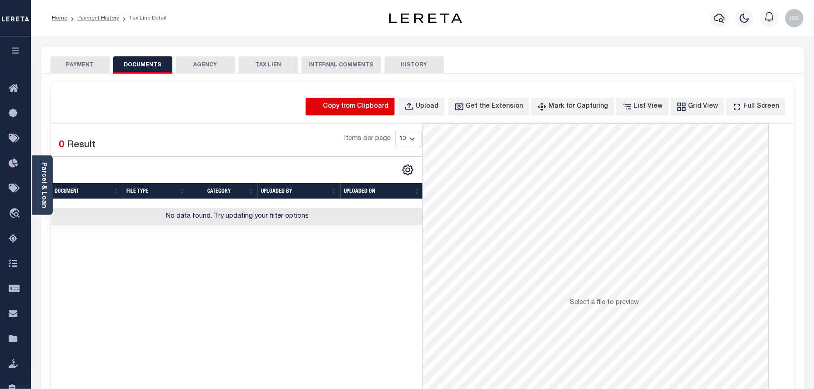
click at [321, 105] on icon "button" at bounding box center [316, 107] width 10 height 10
select select "POP"
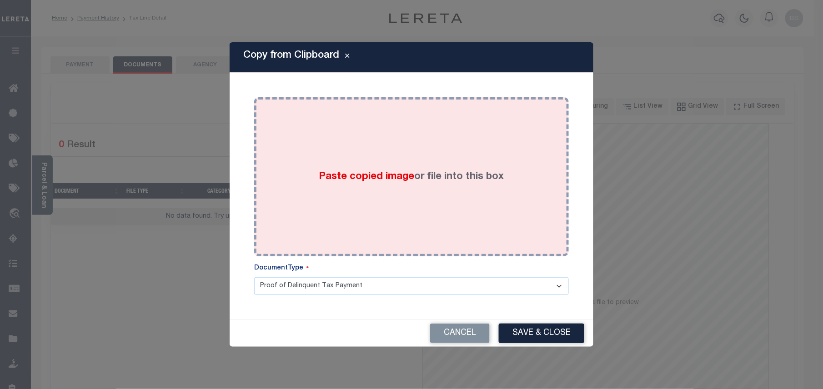
click at [378, 137] on div "Paste copied image or file into this box" at bounding box center [411, 176] width 301 height 145
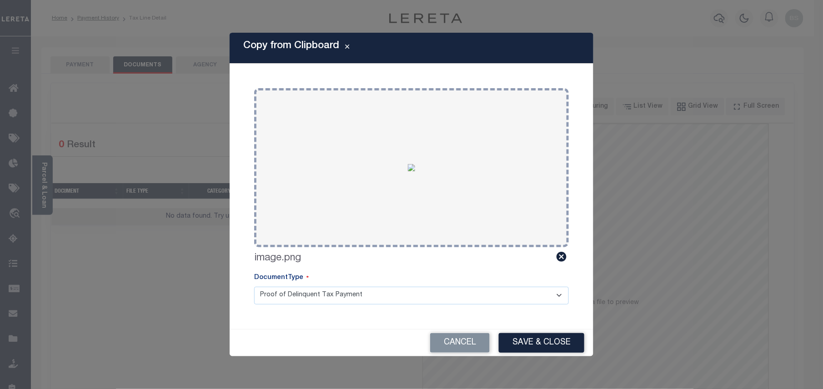
click at [545, 340] on button "Save & Close" at bounding box center [541, 343] width 85 height 20
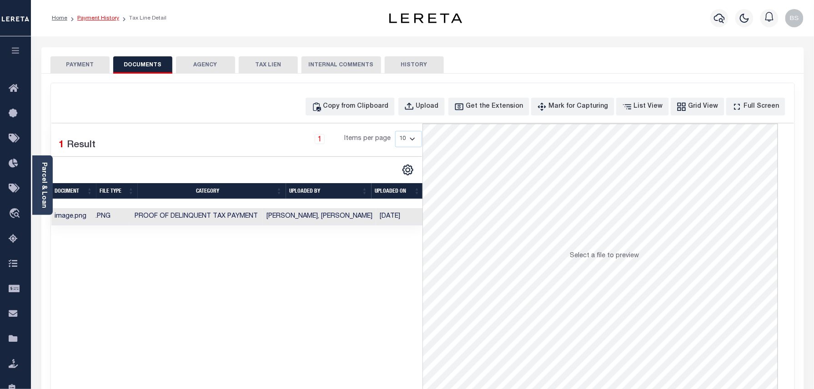
click at [104, 20] on link "Payment History" at bounding box center [98, 17] width 42 height 5
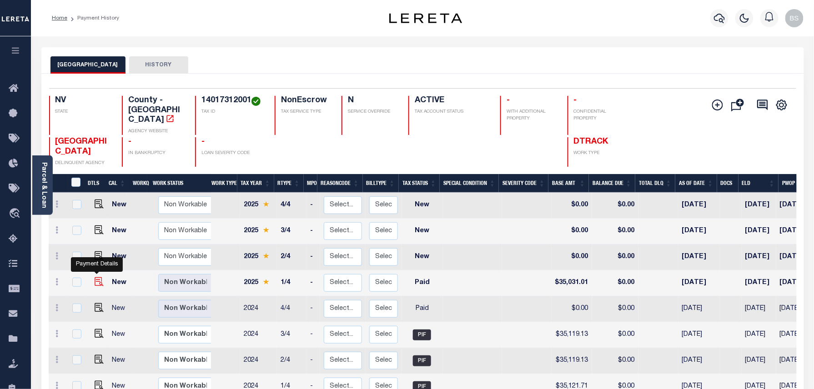
click at [96, 277] on img "" at bounding box center [99, 281] width 9 height 9
checkbox input "true"
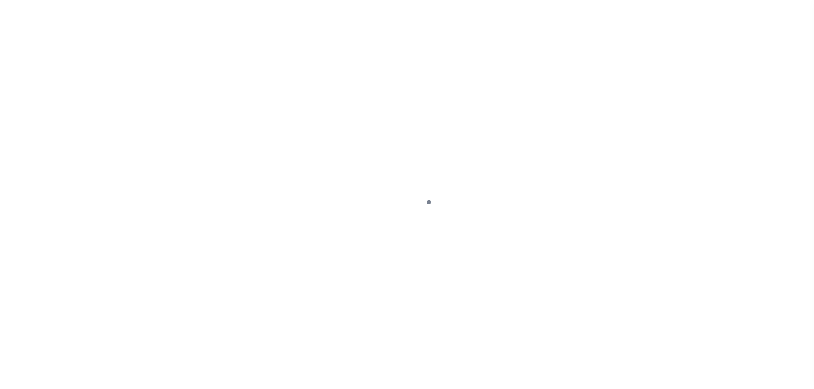
select select "PYD"
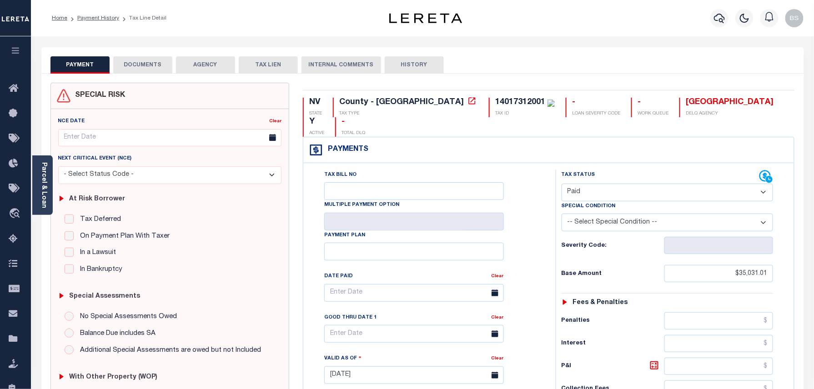
click at [136, 62] on button "DOCUMENTS" at bounding box center [142, 64] width 59 height 17
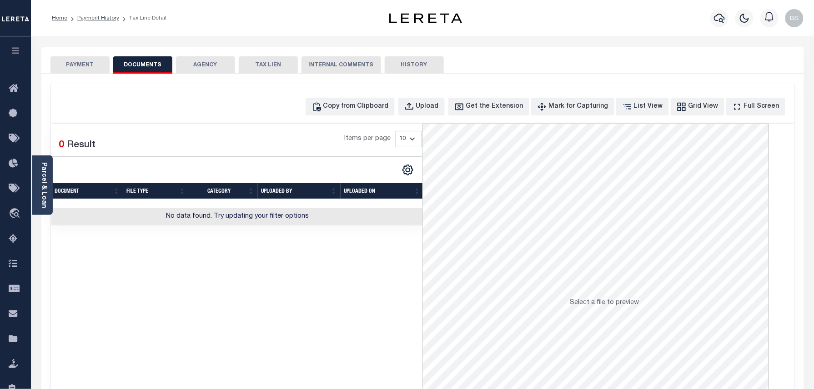
click at [364, 95] on div "Copy from Clipboard Upload Get the Extension Mark for Capturing Got it List Vie…" at bounding box center [422, 243] width 743 height 320
click at [366, 101] on button "Copy from Clipboard" at bounding box center [349, 107] width 89 height 18
select select "POP"
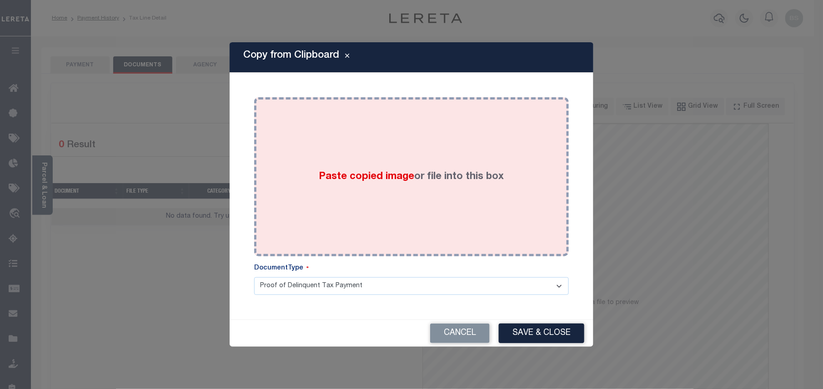
click at [428, 145] on div "Paste copied image or file into this box" at bounding box center [411, 176] width 301 height 145
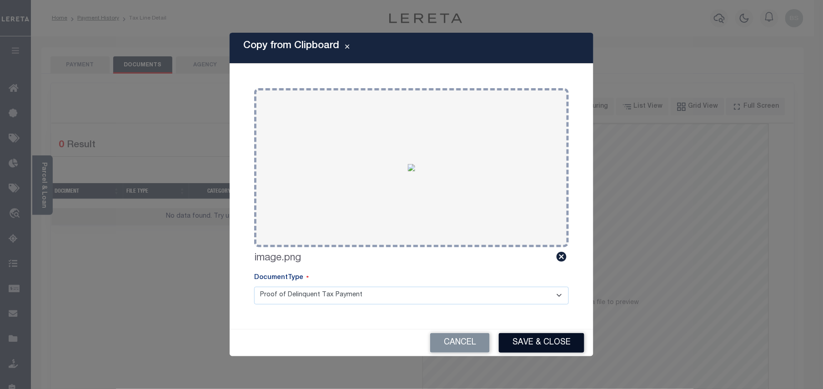
click at [546, 335] on button "Save & Close" at bounding box center [541, 343] width 85 height 20
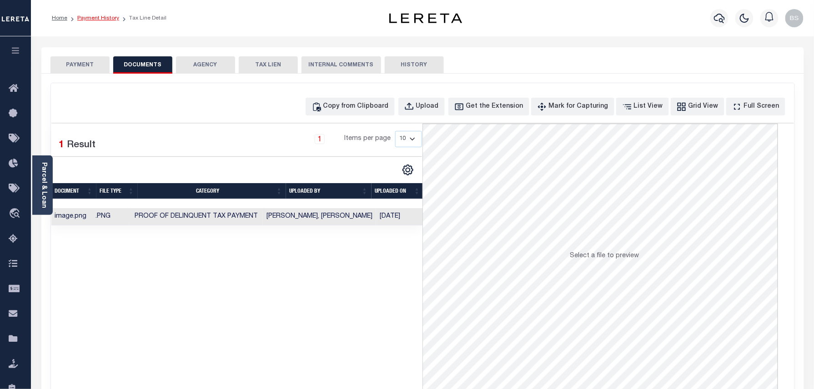
click at [91, 15] on link "Payment History" at bounding box center [98, 17] width 42 height 5
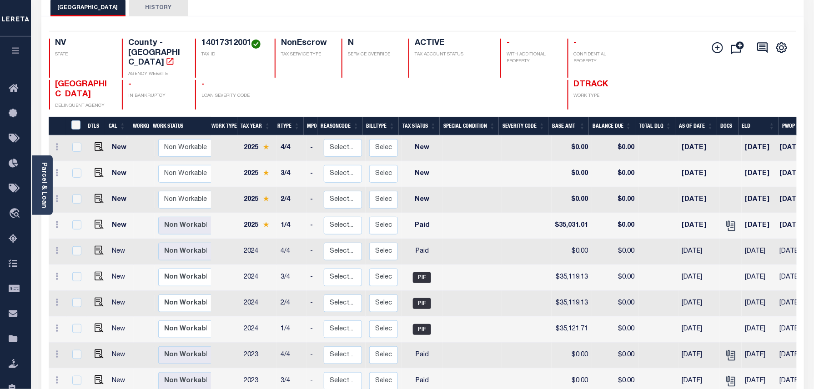
scroll to position [60, 0]
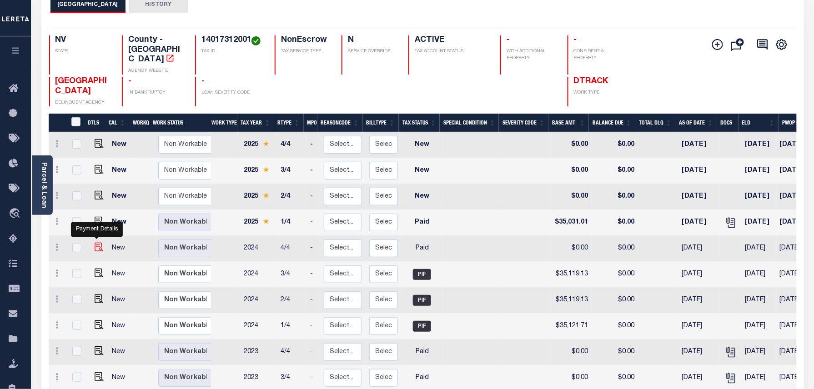
click at [97, 243] on img "" at bounding box center [99, 247] width 9 height 9
checkbox input "true"
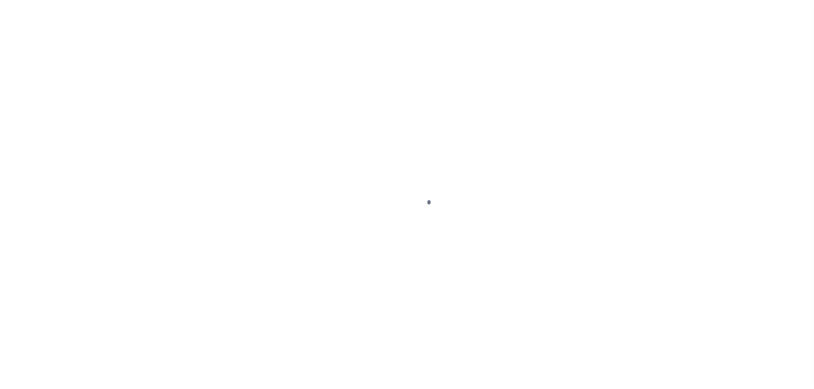
select select "PYD"
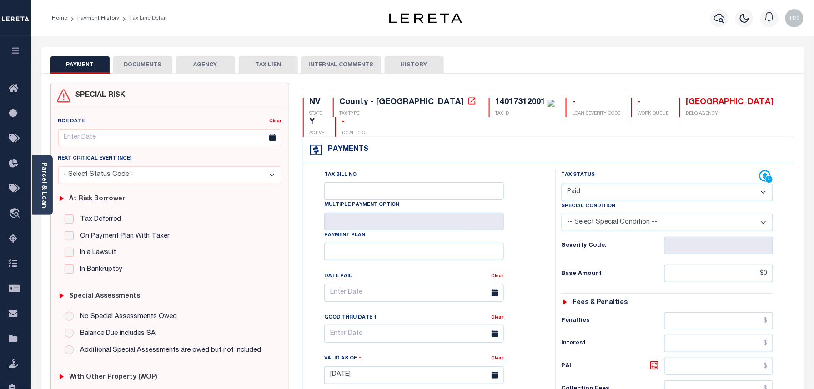
click at [137, 63] on button "DOCUMENTS" at bounding box center [142, 64] width 59 height 17
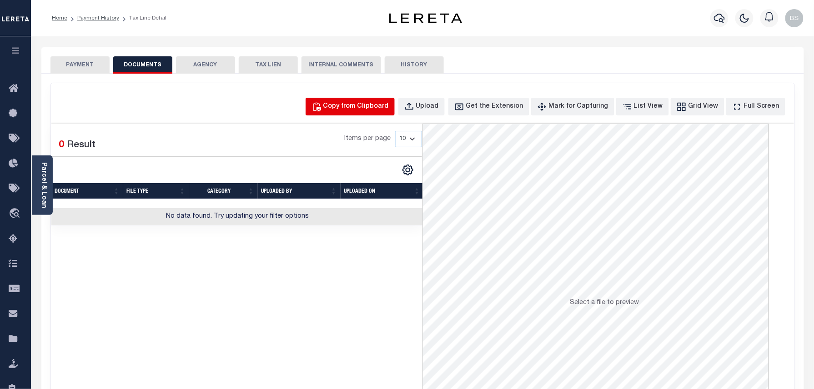
click at [374, 108] on div "Copy from Clipboard" at bounding box center [355, 107] width 65 height 10
select select "POP"
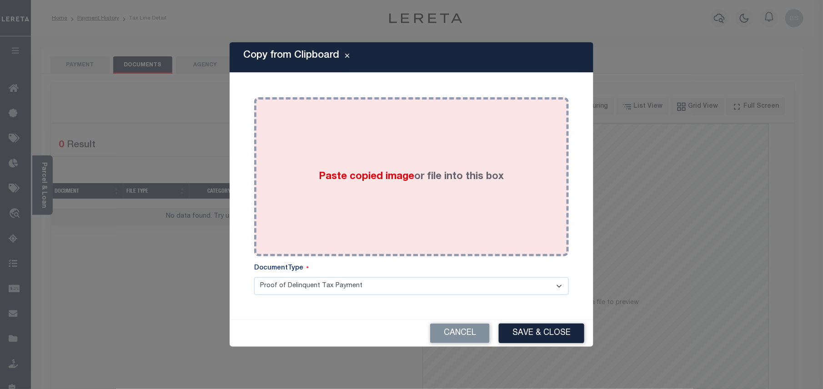
click at [430, 144] on div "Paste copied image or file into this box" at bounding box center [411, 176] width 301 height 145
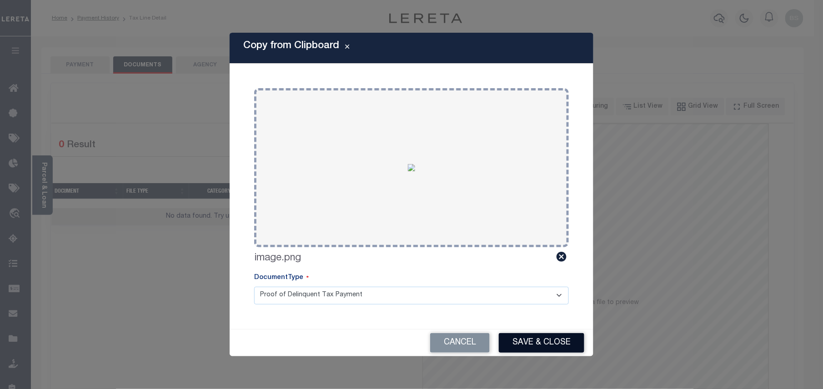
click at [546, 342] on button "Save & Close" at bounding box center [541, 343] width 85 height 20
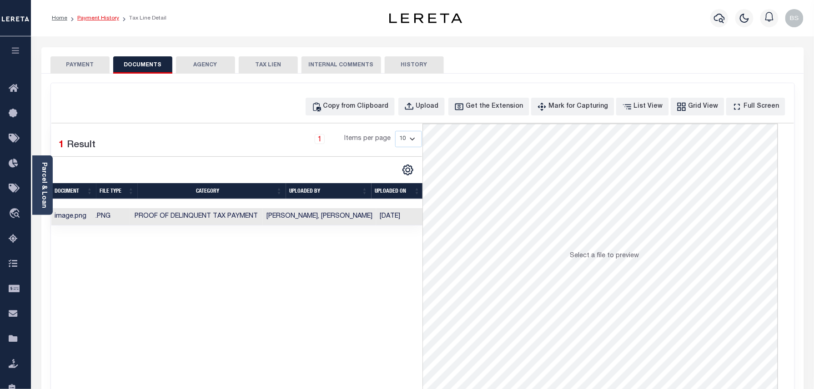
click at [110, 19] on link "Payment History" at bounding box center [98, 17] width 42 height 5
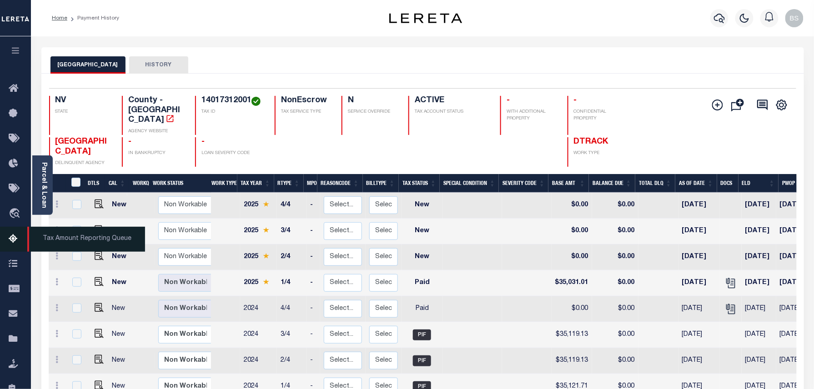
click at [11, 235] on icon at bounding box center [16, 239] width 15 height 11
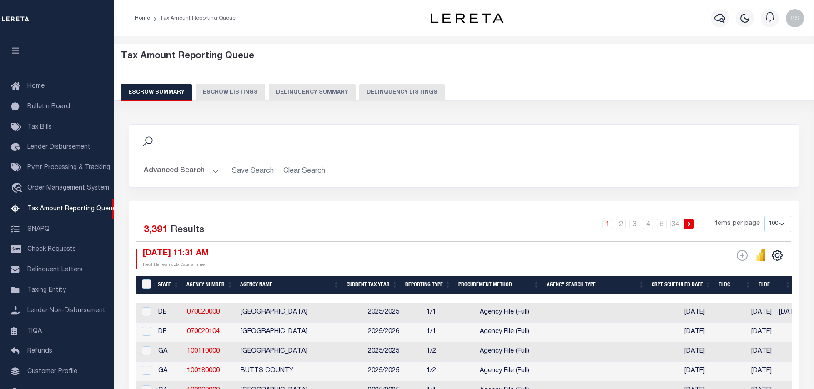
select select
select select "100"
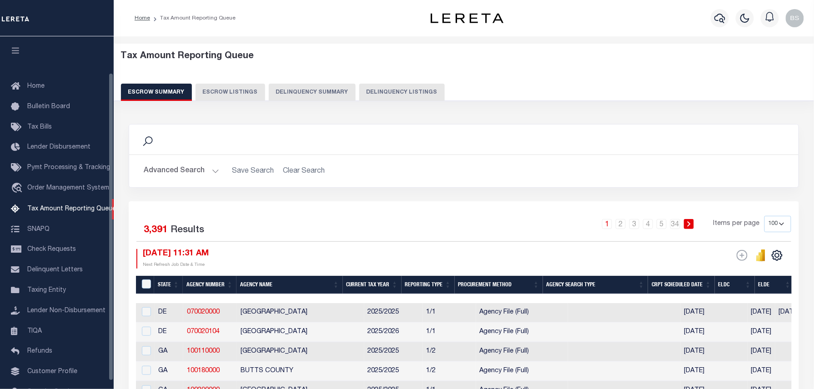
scroll to position [42, 0]
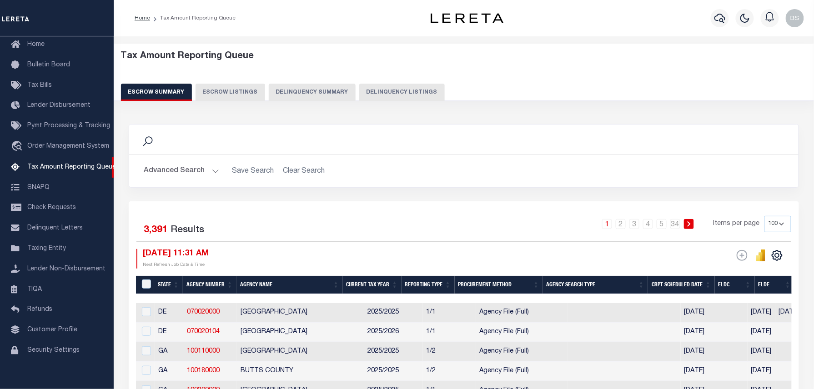
click at [188, 173] on button "Advanced Search" at bounding box center [181, 171] width 75 height 18
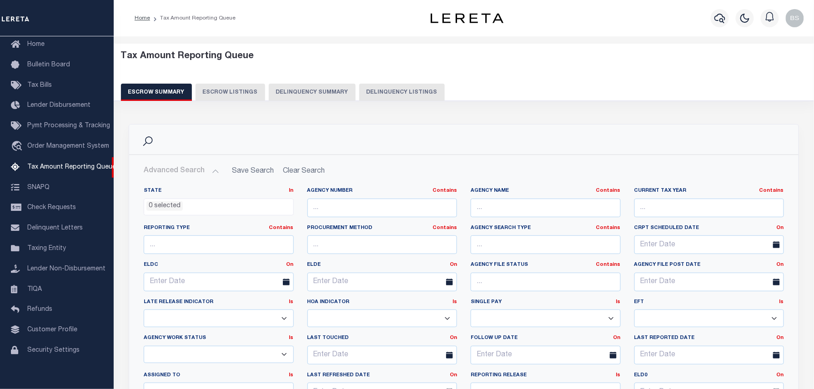
click at [378, 93] on button "Delinquency Listings" at bounding box center [401, 92] width 85 height 17
select select
select select "100"
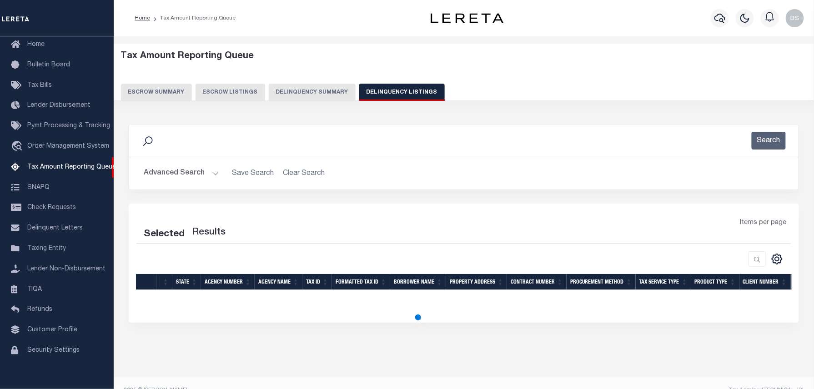
select select "100"
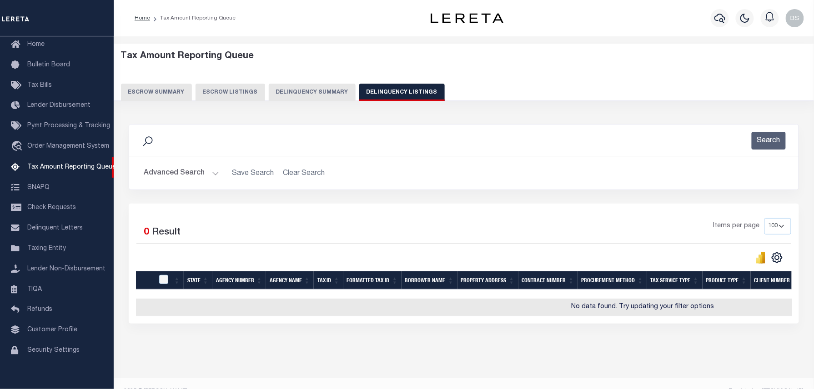
click at [175, 167] on button "Advanced Search" at bounding box center [181, 174] width 75 height 18
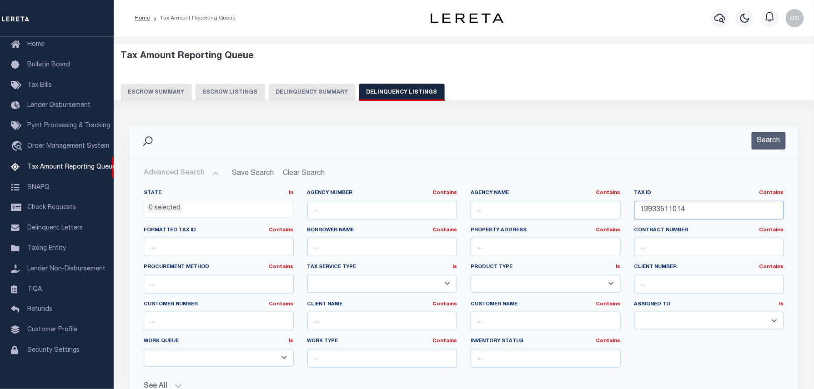
drag, startPoint x: 688, startPoint y: 212, endPoint x: 580, endPoint y: 201, distance: 108.3
click at [586, 202] on div "State In In AK AL AR AZ CA CO CT DC DE FL GA GU HI IA ID IL IN KS KY LA MA MD M…" at bounding box center [464, 282] width 654 height 185
paste input "4017312001"
type input "14017312001"
click at [769, 139] on button "Search" at bounding box center [768, 141] width 34 height 18
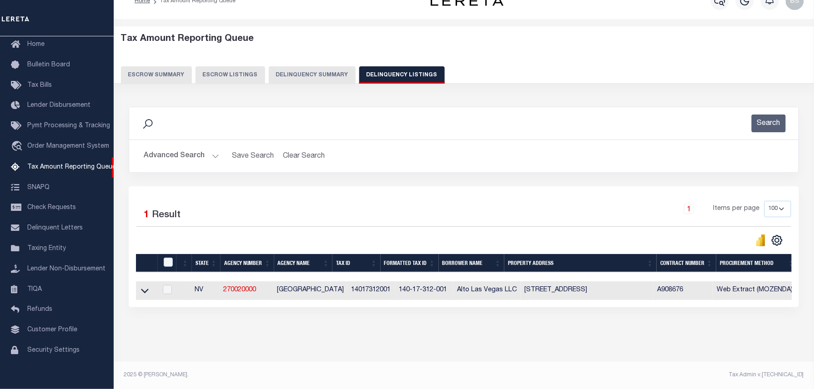
scroll to position [26, 0]
click at [144, 289] on icon at bounding box center [145, 291] width 8 height 5
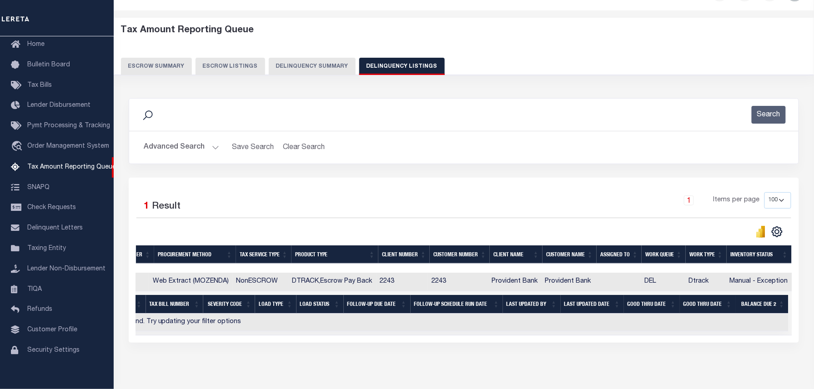
scroll to position [0, 0]
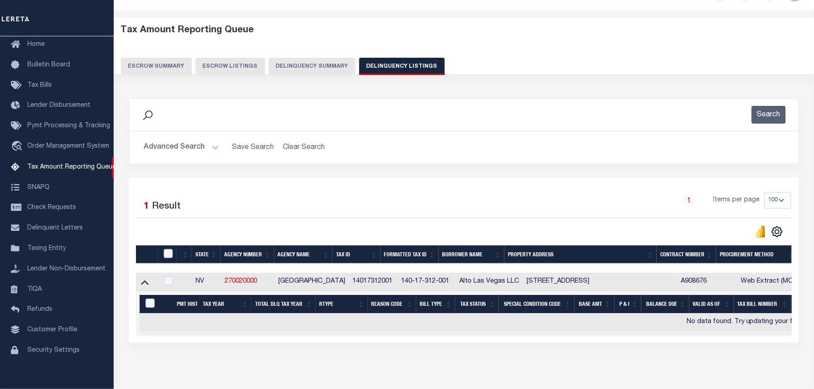
click at [171, 252] on input "checkbox" at bounding box center [168, 253] width 9 height 9
checkbox input "true"
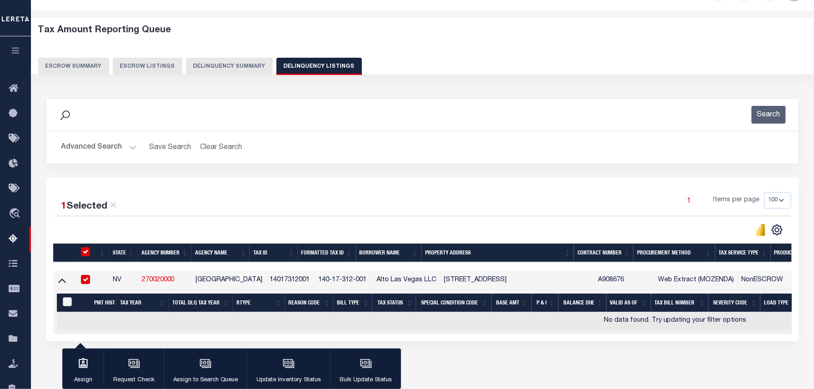
click at [70, 305] on input "&nbsp;" at bounding box center [67, 301] width 9 height 9
checkbox input "true"
click at [287, 367] on icon "button" at bounding box center [289, 364] width 12 height 12
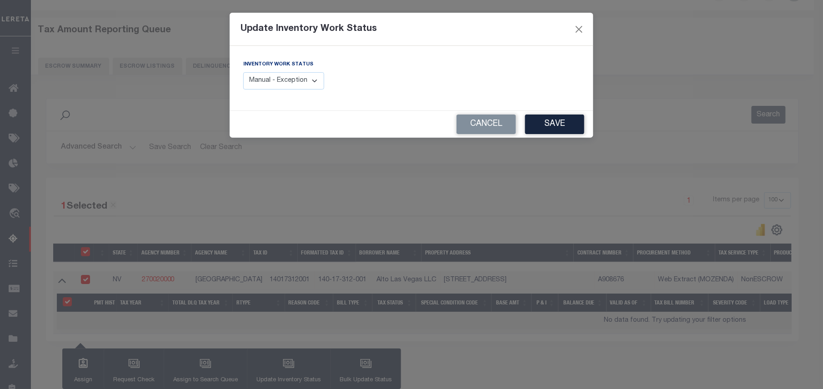
click at [300, 85] on select "Manual - Exception Pended - Awaiting Search Late Add Exception Completed" at bounding box center [283, 81] width 81 height 18
select select "4"
click at [243, 72] on select "Manual - Exception Pended - Awaiting Search Late Add Exception Completed" at bounding box center [283, 81] width 81 height 18
click at [544, 128] on button "Save" at bounding box center [554, 125] width 59 height 20
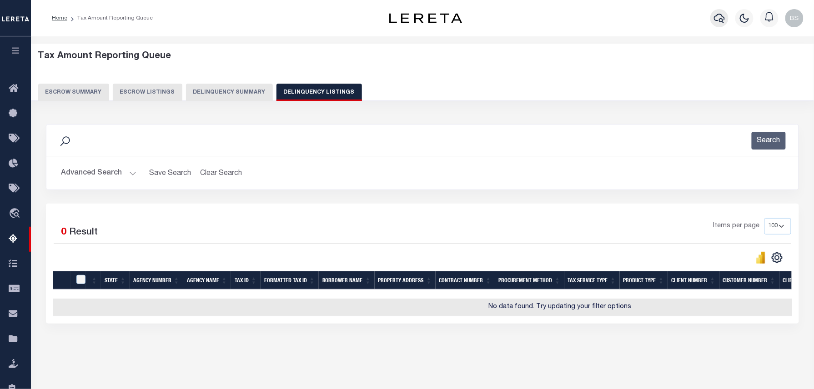
click at [722, 23] on icon "button" at bounding box center [719, 18] width 11 height 11
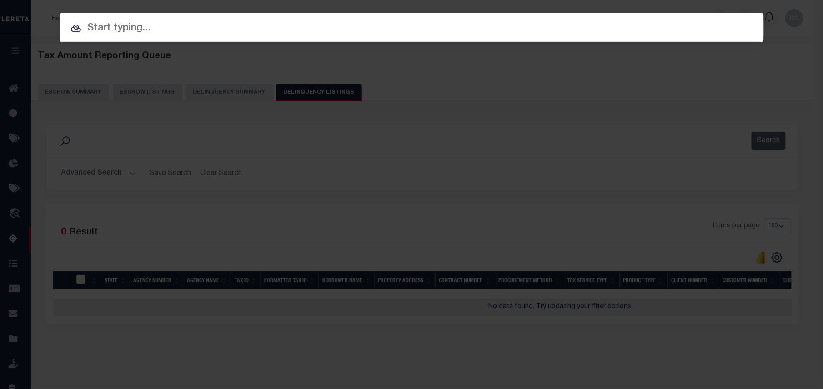
paste input "34783966"
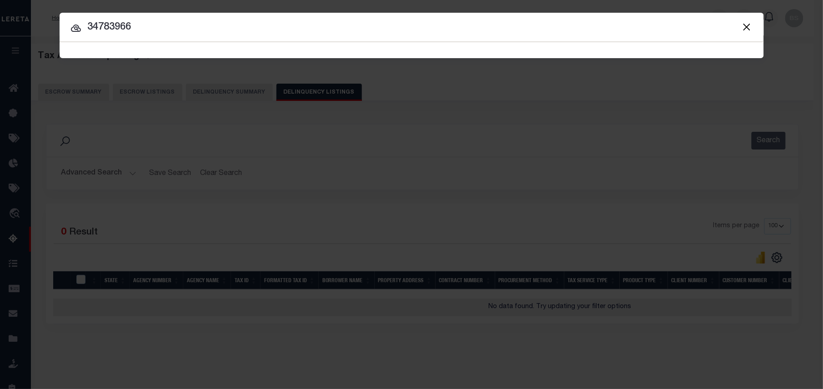
type input "34783966"
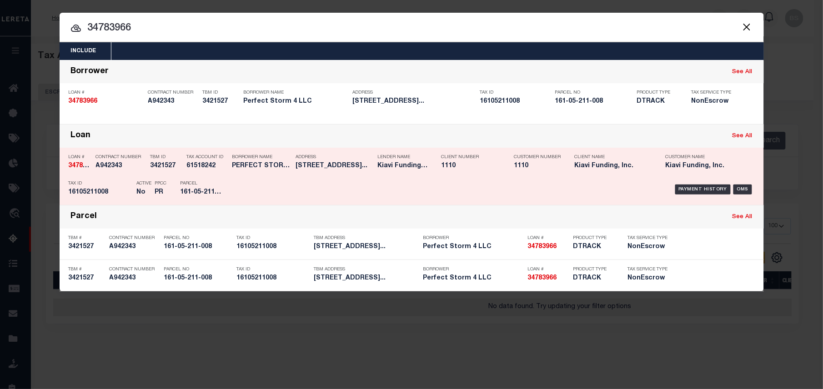
click at [700, 184] on div "Payment History OMS" at bounding box center [495, 189] width 520 height 26
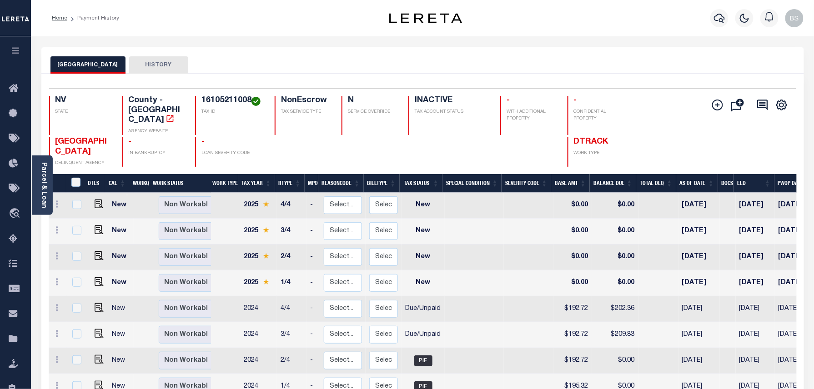
click at [715, 111] on button "Add Installment Line [GEOGRAPHIC_DATA] Request Check Create SNAP Batch Fees" at bounding box center [715, 105] width 23 height 12
click at [713, 105] on icon "" at bounding box center [717, 105] width 11 height 11
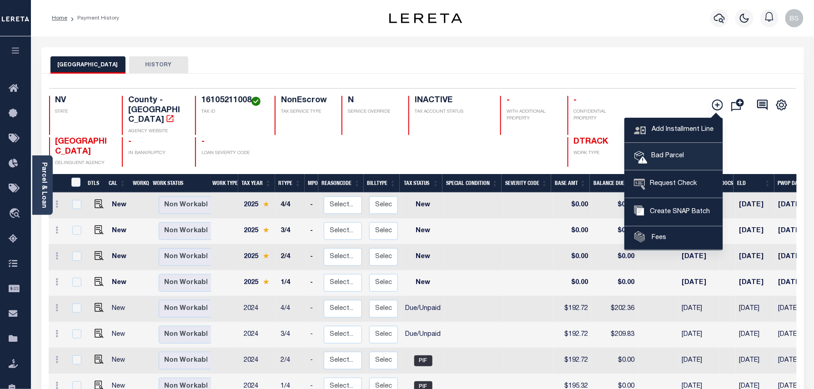
click at [663, 153] on span "Bad Parcel" at bounding box center [665, 156] width 36 height 10
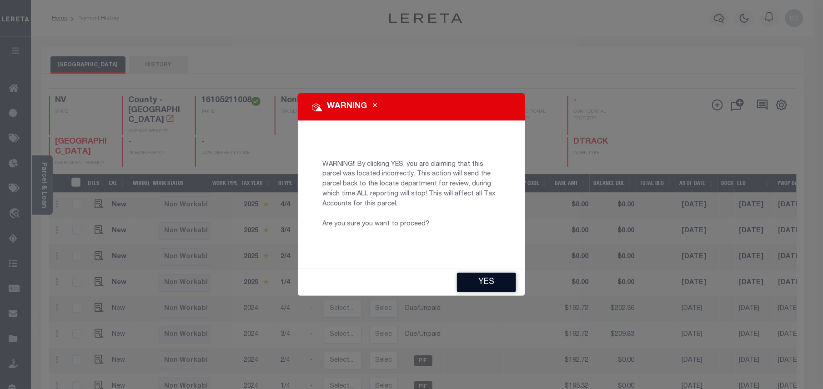
click at [510, 280] on button "YES" at bounding box center [486, 283] width 59 height 20
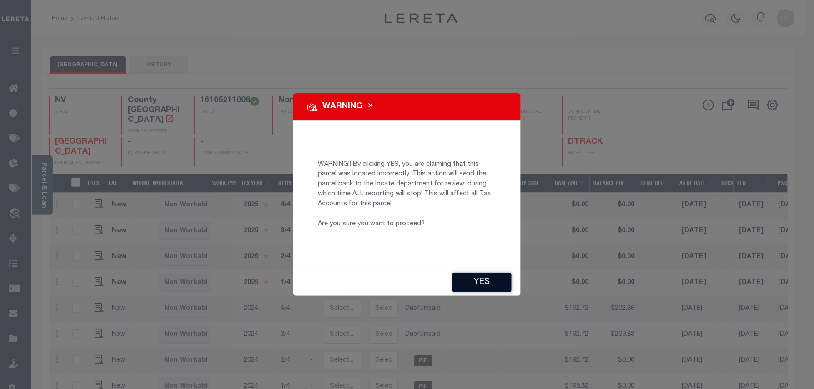
type input "[EMAIL_ADDRESS][DOMAIN_NAME]"
type input "[DATE]"
type input "PR"
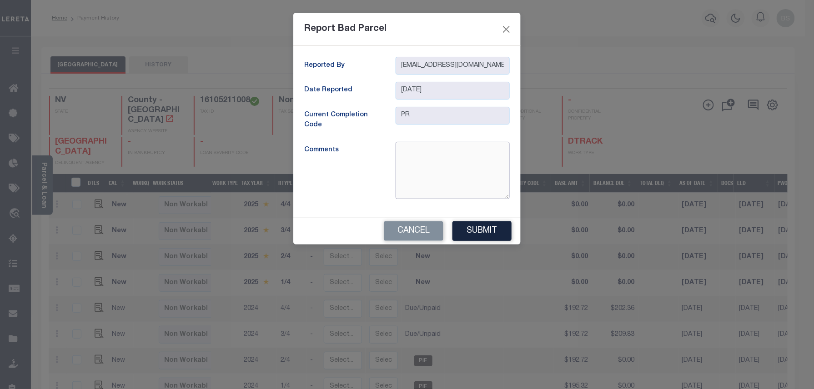
click at [424, 166] on textarea at bounding box center [452, 170] width 114 height 57
type textarea "parcel is inactive"
click at [486, 229] on button "Submit" at bounding box center [481, 231] width 59 height 20
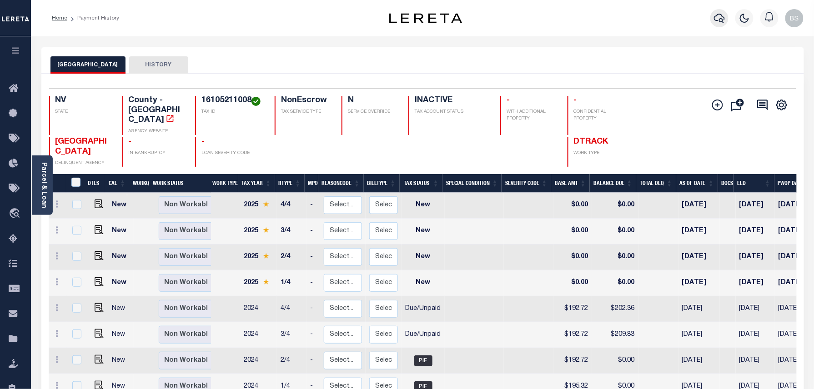
click at [717, 23] on icon "button" at bounding box center [719, 18] width 11 height 11
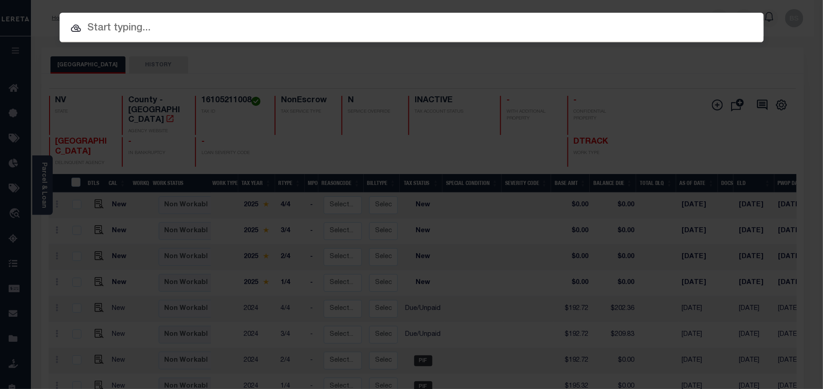
paste input "34837681"
type input "34837681"
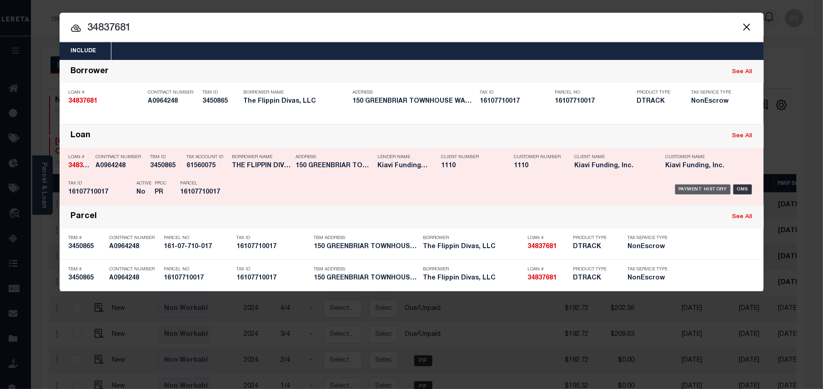
click at [685, 191] on div "Payment History" at bounding box center [703, 190] width 56 height 10
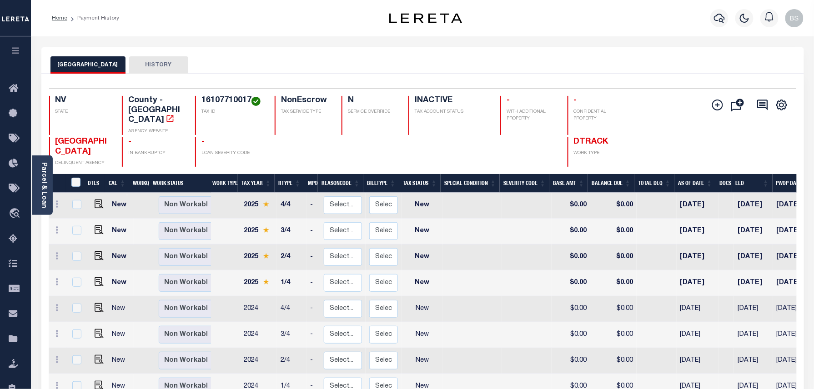
drag, startPoint x: 711, startPoint y: 104, endPoint x: 710, endPoint y: 95, distance: 9.3
click at [710, 95] on div "Selected 8 Results 1 Items per page 25 50 100 NV STATE County - NV AGENCY WEBSI…" at bounding box center [422, 127] width 761 height 79
click at [715, 110] on icon "" at bounding box center [717, 105] width 11 height 11
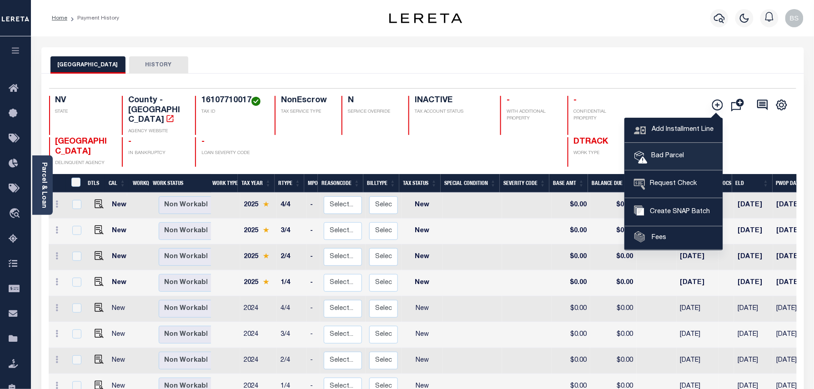
click at [670, 154] on span "Bad Parcel" at bounding box center [665, 156] width 36 height 10
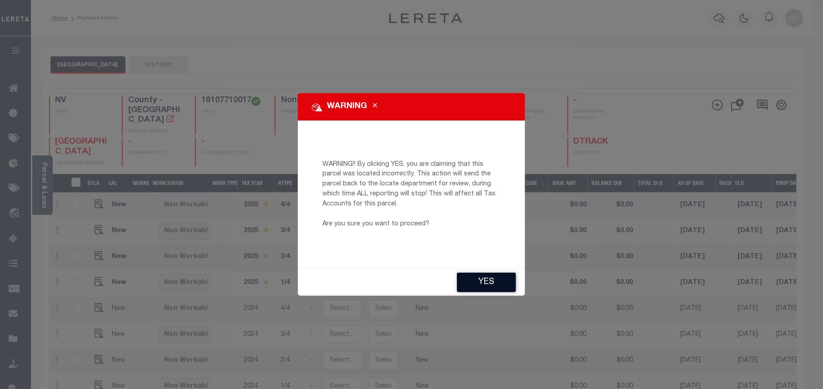
click at [477, 287] on button "YES" at bounding box center [486, 283] width 59 height 20
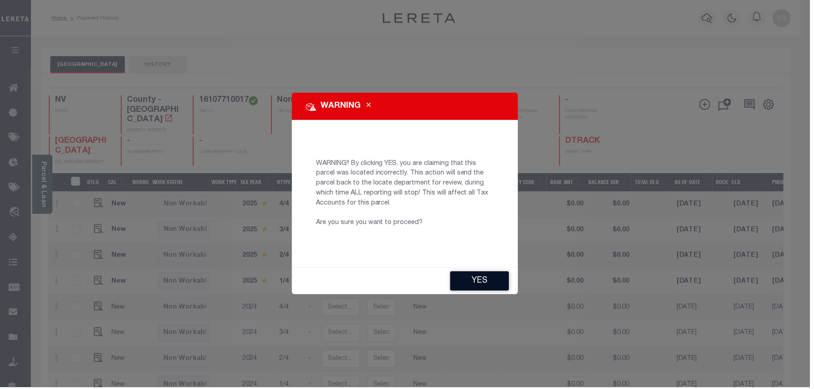
type input "BSSudarsana-c@lereta.net"
type input "09/09/2025"
type input "PR"
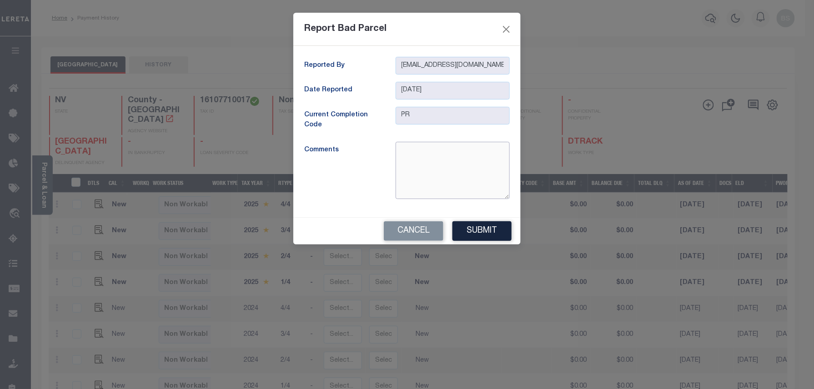
click at [448, 151] on textarea at bounding box center [452, 170] width 114 height 57
type textarea "parcel is inactive"
click at [485, 232] on button "Submit" at bounding box center [481, 231] width 59 height 20
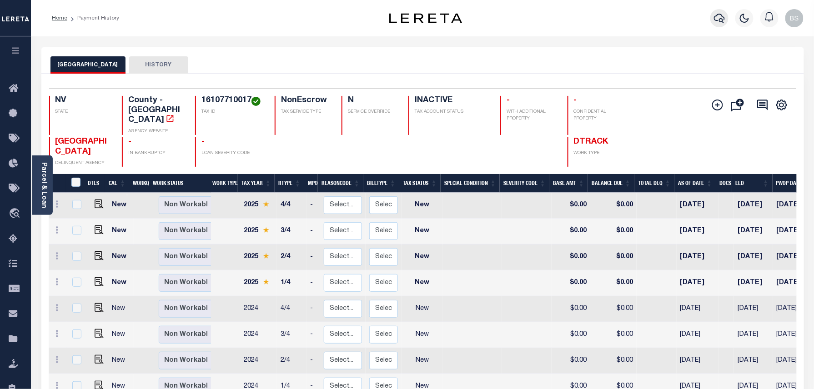
click at [714, 18] on icon "button" at bounding box center [719, 18] width 11 height 11
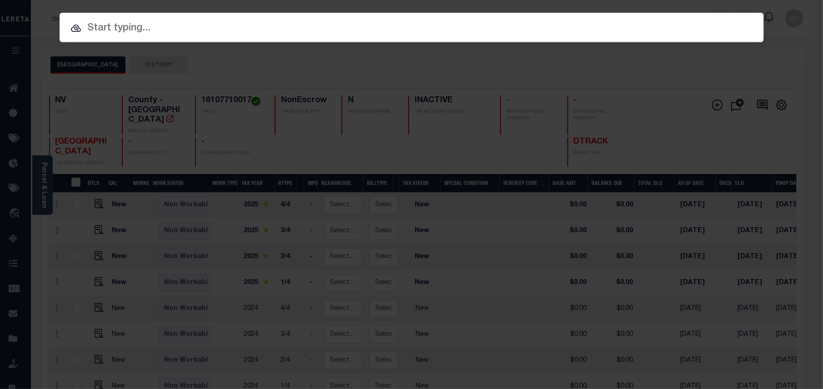
paste input "2191406"
type input "2191406"
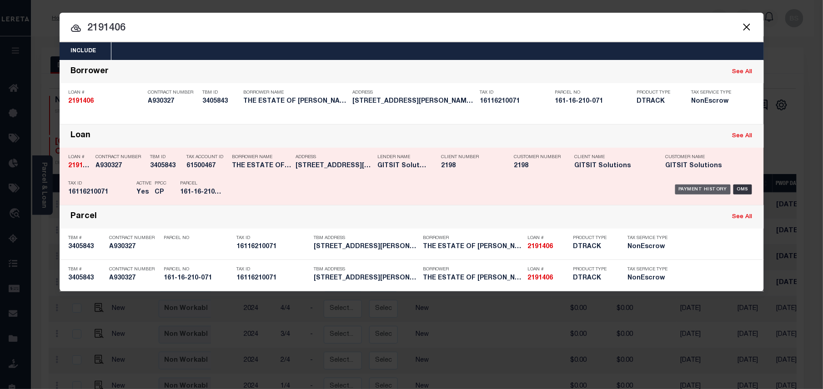
click at [701, 190] on div "Payment History" at bounding box center [703, 190] width 56 height 10
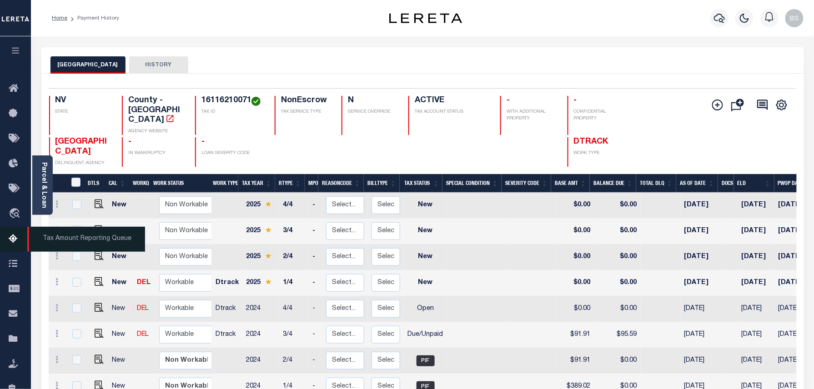
click at [13, 240] on icon at bounding box center [16, 239] width 15 height 11
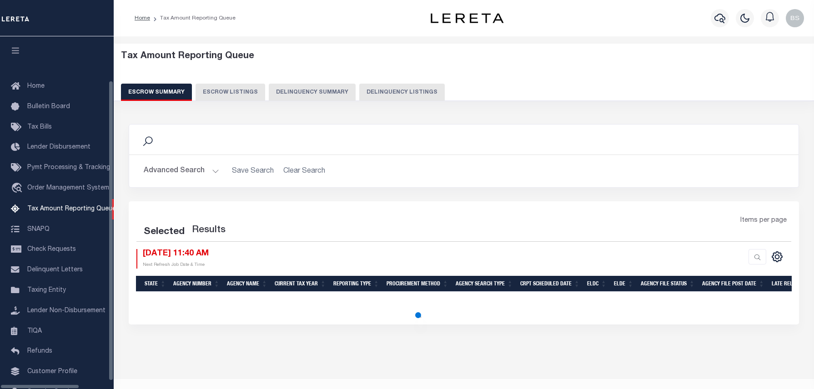
click at [374, 91] on button "Delinquency Listings" at bounding box center [401, 92] width 85 height 17
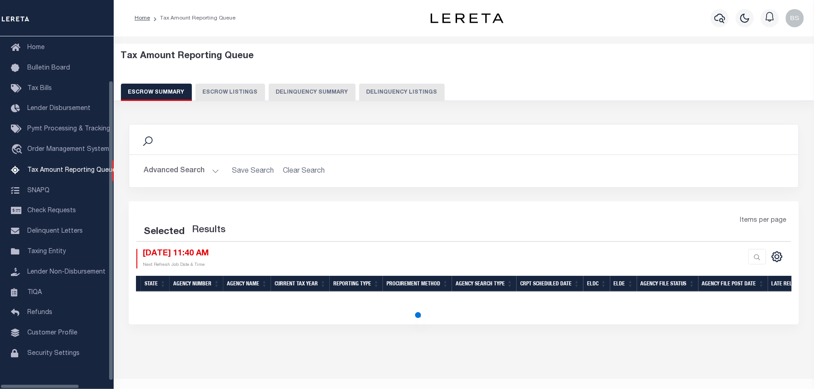
select select "100"
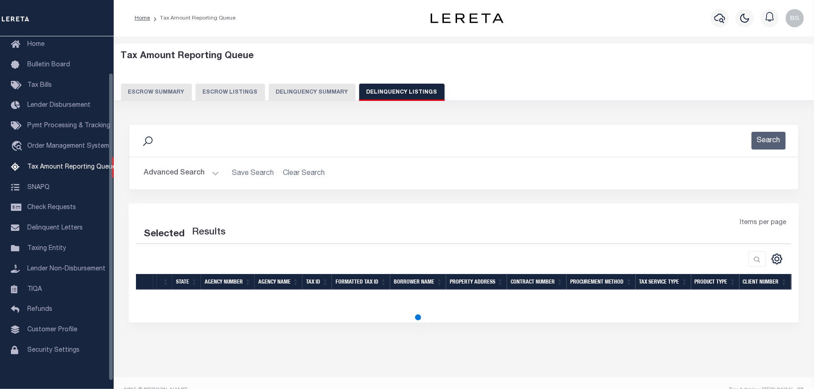
select select "100"
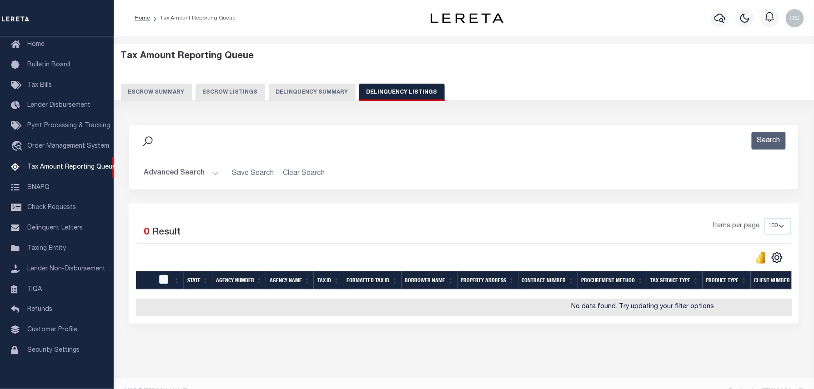
click at [205, 175] on button "Advanced Search" at bounding box center [181, 174] width 75 height 18
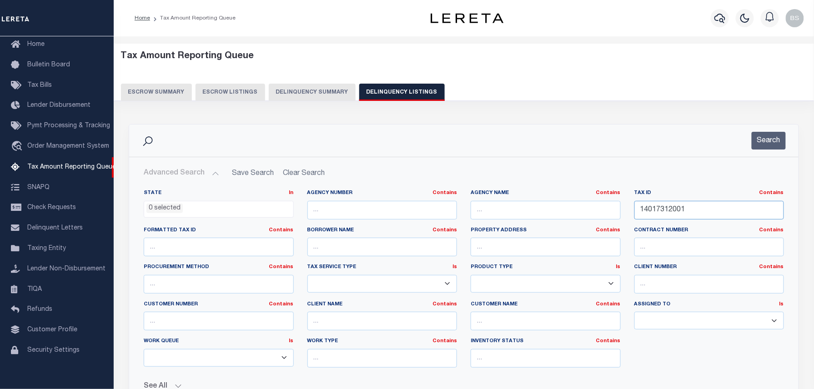
drag, startPoint x: 691, startPoint y: 210, endPoint x: 629, endPoint y: 210, distance: 62.3
click at [629, 210] on div "Tax ID Contains Contains Is 14017312001" at bounding box center [709, 208] width 164 height 37
paste input "611621007"
type input "16116210071"
click at [765, 142] on button "Search" at bounding box center [768, 141] width 34 height 18
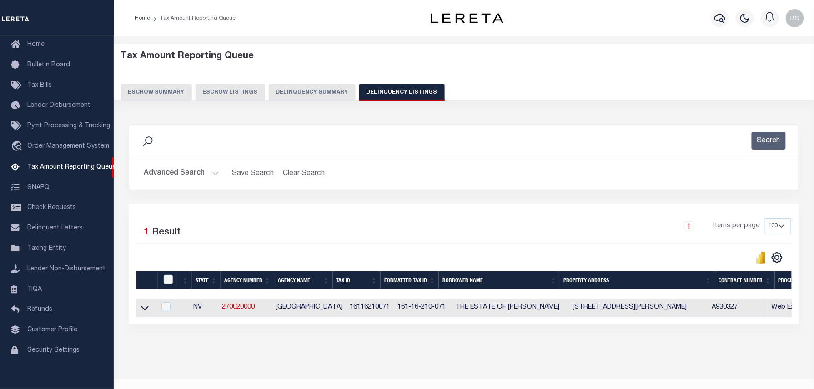
scroll to position [26, 0]
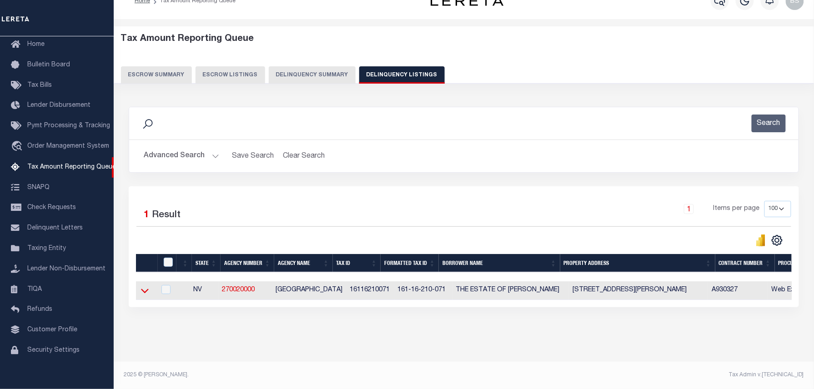
click at [144, 286] on icon at bounding box center [145, 291] width 8 height 10
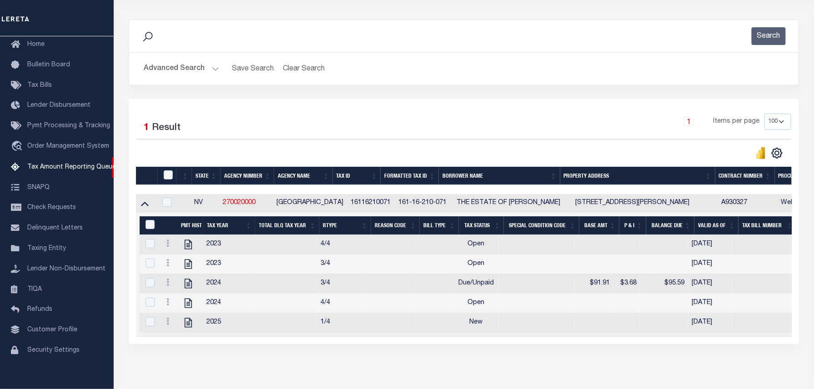
scroll to position [147, 0]
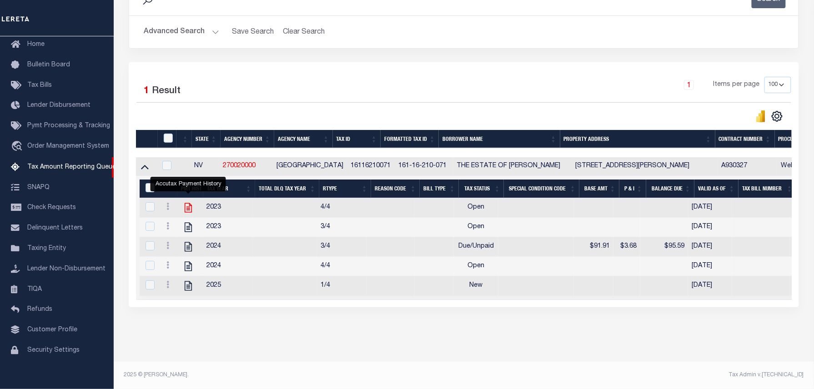
click at [186, 204] on icon "" at bounding box center [188, 208] width 12 height 12
checkbox input "true"
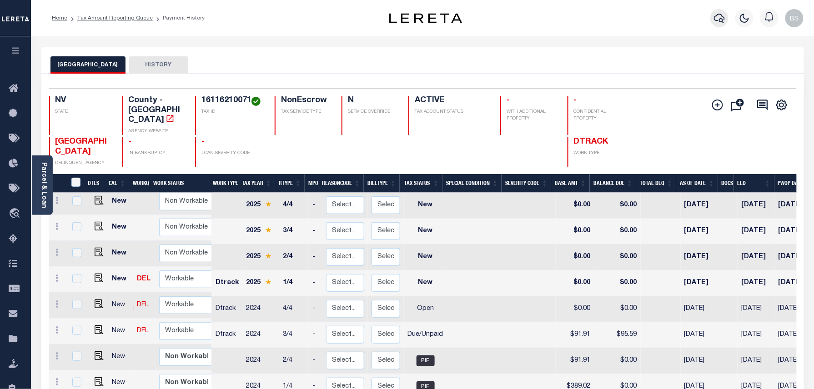
click at [721, 15] on icon "button" at bounding box center [719, 19] width 11 height 10
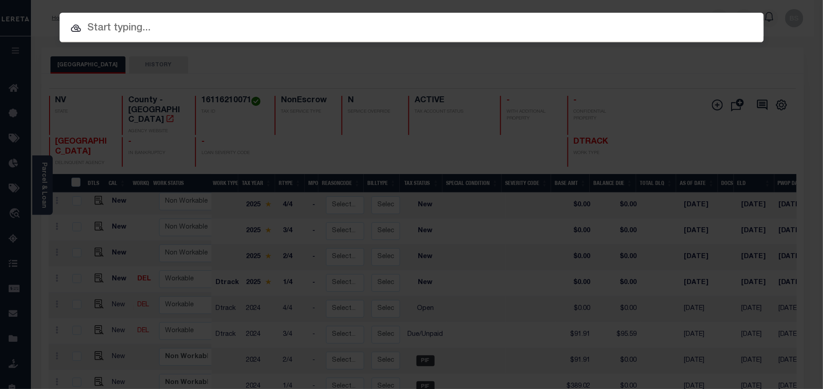
paste input "34850709"
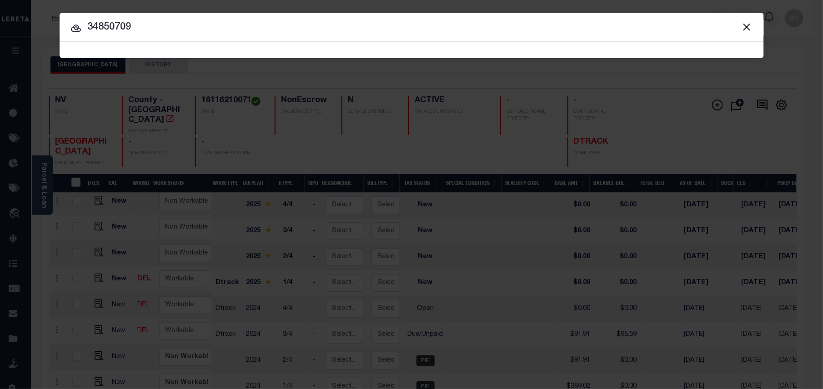
type input "34850709"
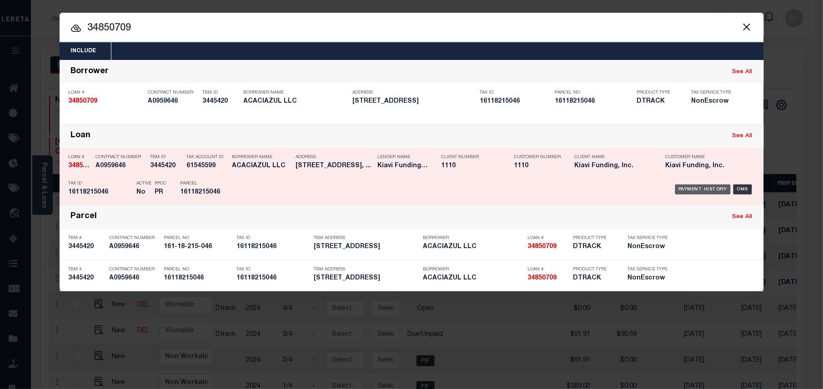
click at [701, 187] on div "Payment History" at bounding box center [703, 190] width 56 height 10
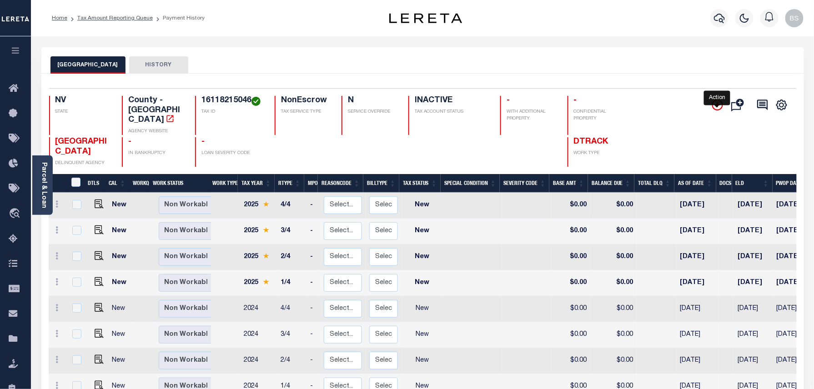
click at [718, 107] on icon "" at bounding box center [717, 105] width 11 height 11
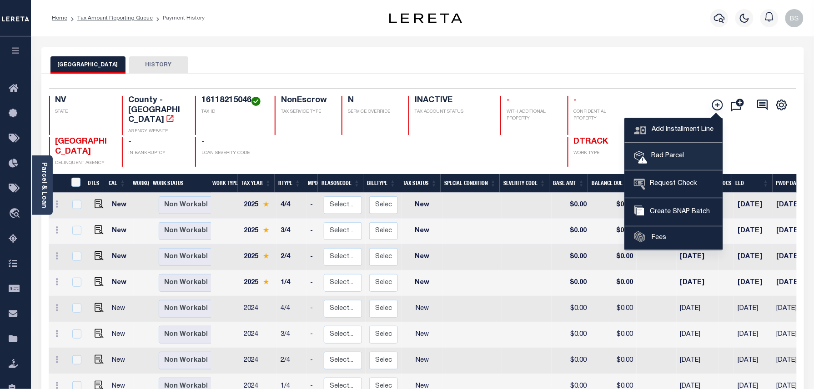
click at [694, 157] on link "Bad Parcel" at bounding box center [674, 156] width 98 height 27
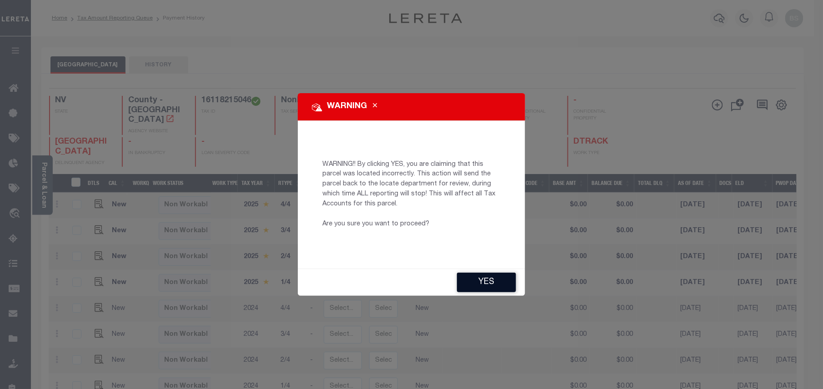
click at [480, 284] on button "YES" at bounding box center [486, 283] width 59 height 20
type input "[EMAIL_ADDRESS][DOMAIN_NAME]"
type input "[DATE]"
type input "PR"
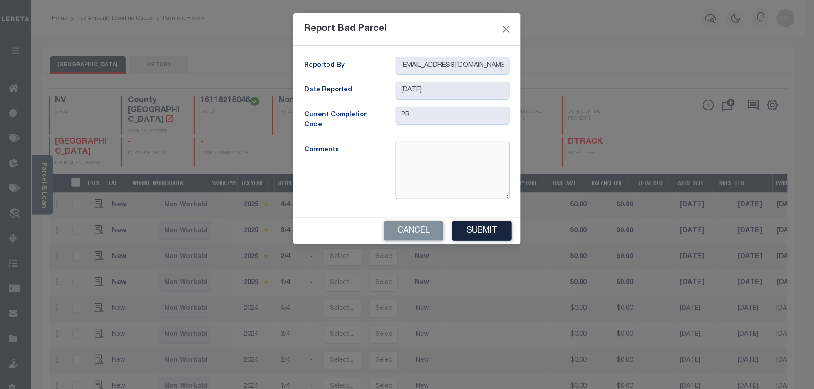
click at [408, 171] on textarea at bounding box center [452, 170] width 114 height 57
type textarea "parcel is inactive"
click at [474, 258] on div "Report Bad Parcel Reported By BSSudarsana-c@lereta.net Date Reported 09/09/2025…" at bounding box center [407, 194] width 814 height 389
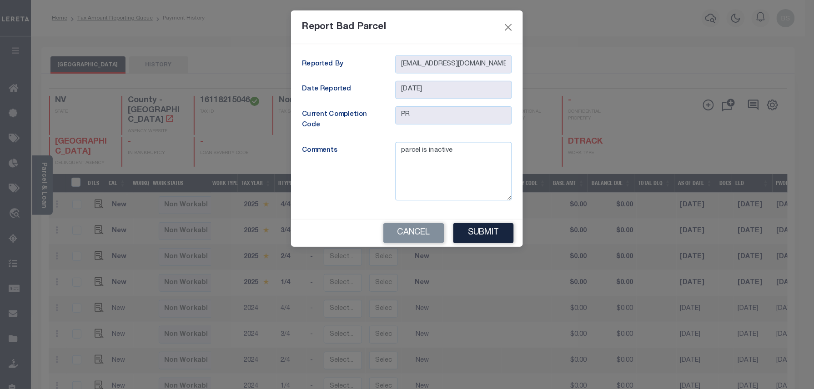
click at [501, 220] on div "Cancel Submit" at bounding box center [407, 233] width 232 height 27
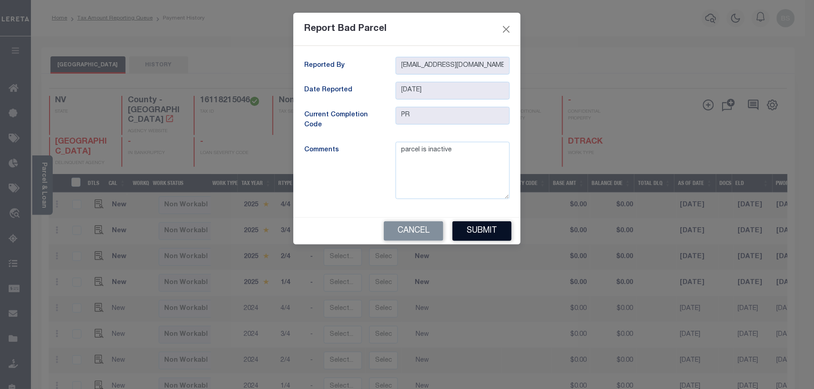
click at [492, 231] on button "Submit" at bounding box center [481, 231] width 59 height 20
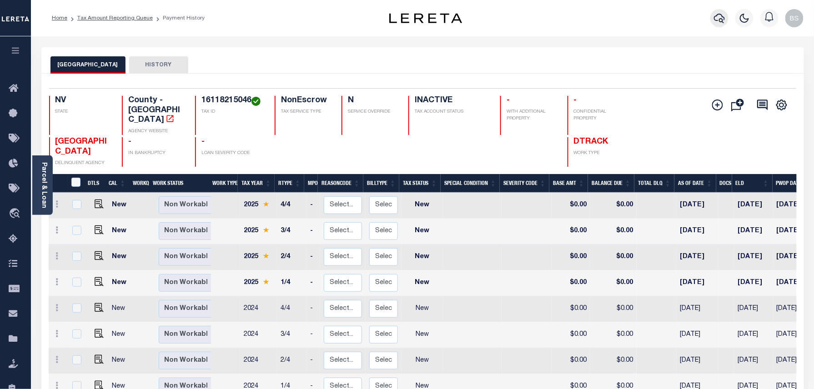
click at [716, 17] on icon "button" at bounding box center [719, 18] width 11 height 11
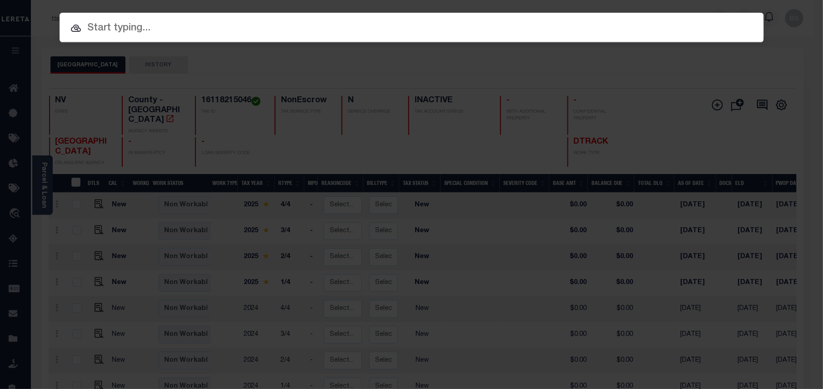
paste input "16119715042"
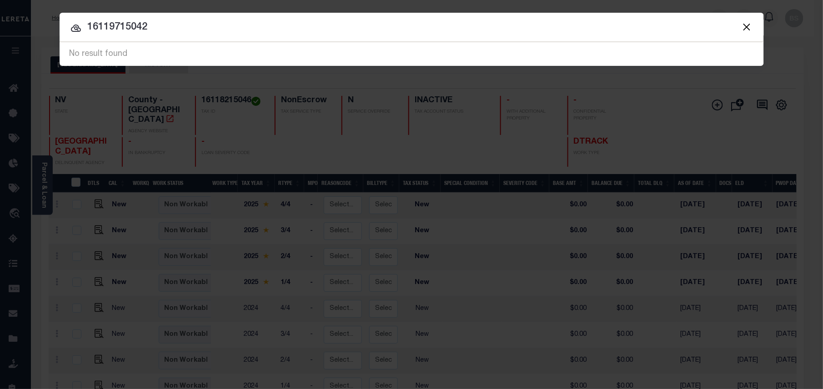
drag, startPoint x: 170, startPoint y: 26, endPoint x: 57, endPoint y: 11, distance: 113.8
click at [68, 12] on div "Include Loans TBM Customers Borrowers Payments (Lender Non-Disb) Payments (Lend…" at bounding box center [411, 194] width 823 height 389
paste input "34838414"
type input "34838414"
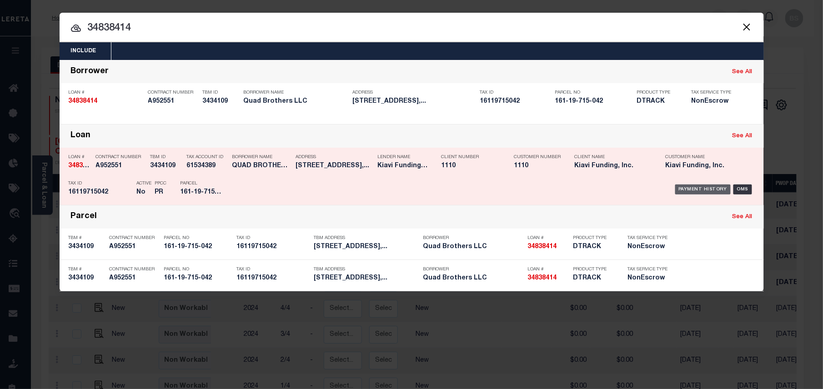
click at [699, 188] on div "Payment History" at bounding box center [703, 190] width 56 height 10
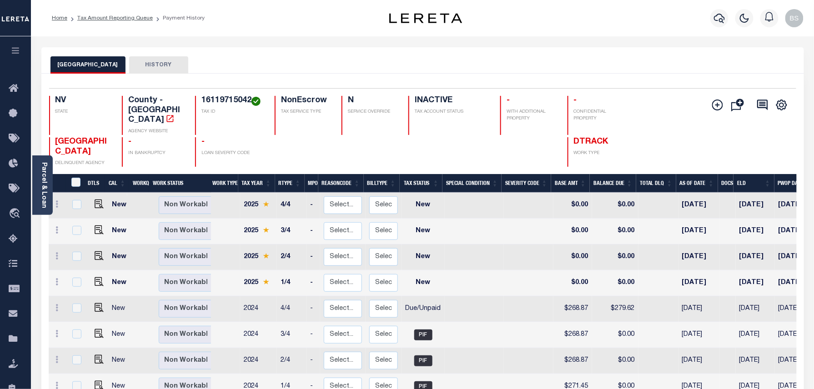
click at [710, 105] on button "Add Installment Line [GEOGRAPHIC_DATA] Request Check Create SNAP Batch Fees" at bounding box center [715, 105] width 23 height 12
click at [721, 102] on icon "" at bounding box center [717, 105] width 11 height 11
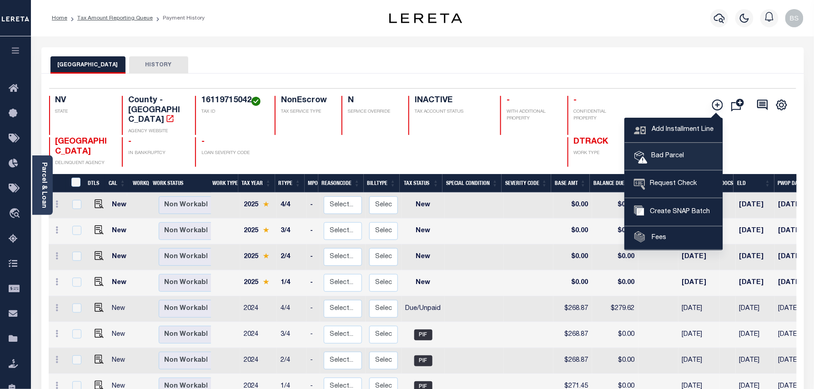
click at [666, 157] on span "Bad Parcel" at bounding box center [665, 156] width 36 height 10
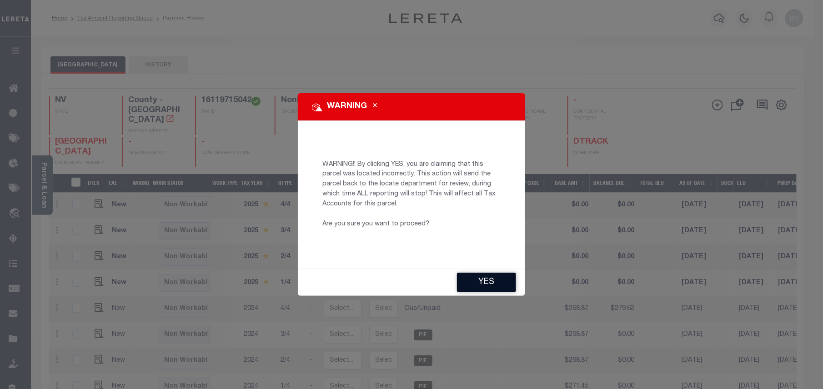
click at [490, 282] on button "YES" at bounding box center [486, 283] width 59 height 20
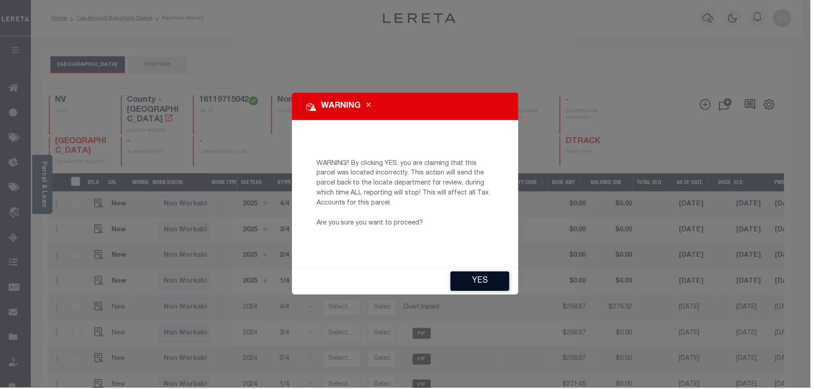
type input "[EMAIL_ADDRESS][DOMAIN_NAME]"
type input "[DATE]"
type input "PR"
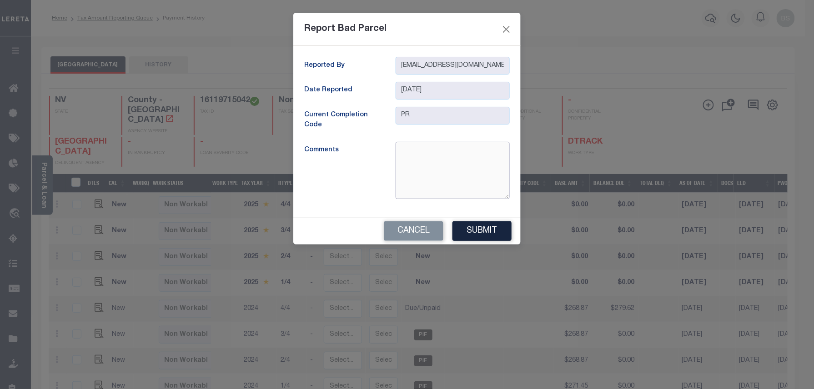
click at [442, 183] on textarea at bounding box center [452, 170] width 114 height 57
type textarea "parcel is inactive"
click at [495, 231] on button "Submit" at bounding box center [481, 231] width 59 height 20
